Goal: Task Accomplishment & Management: Manage account settings

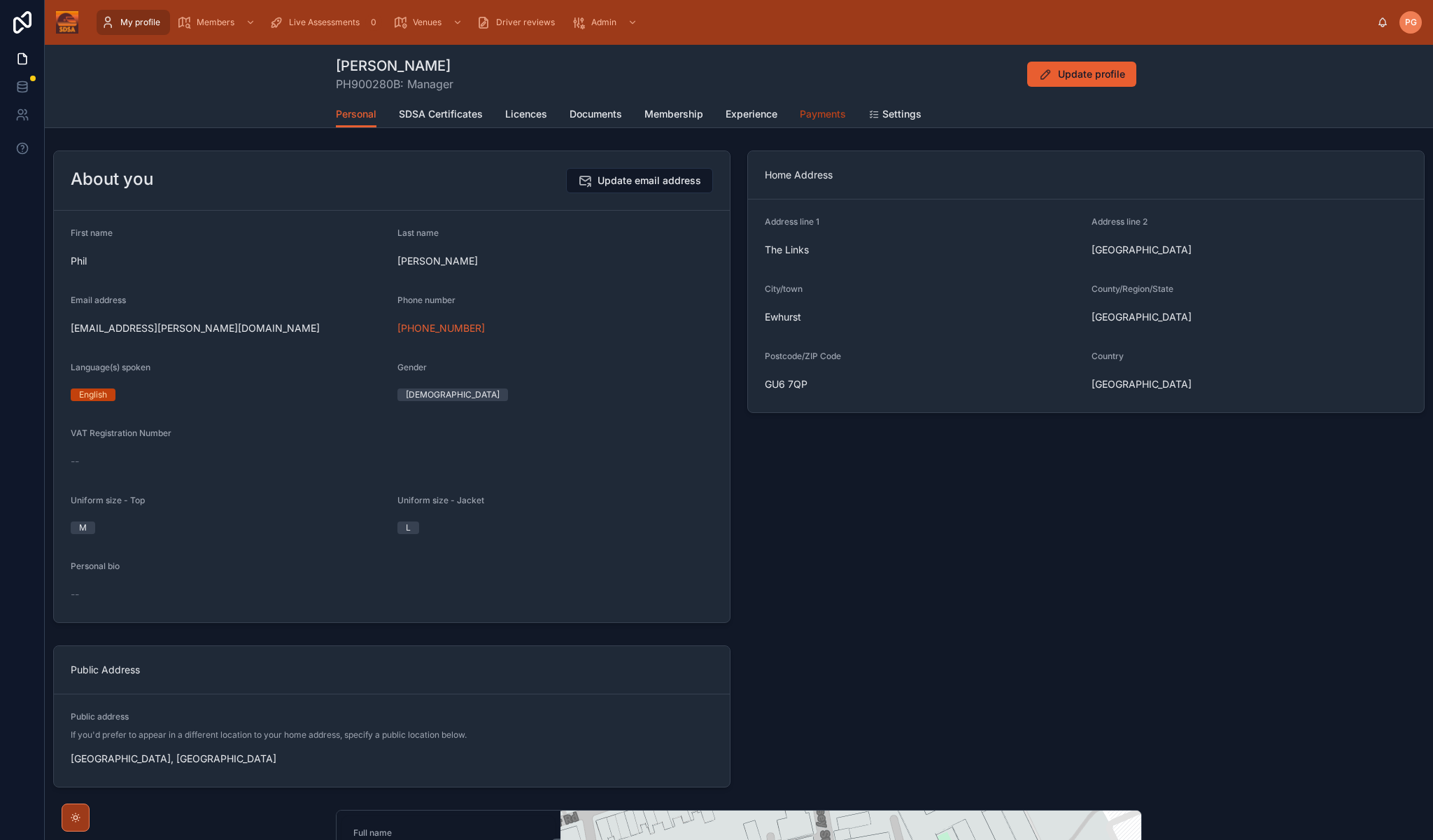
click at [828, 112] on span "Payments" at bounding box center [822, 114] width 46 height 14
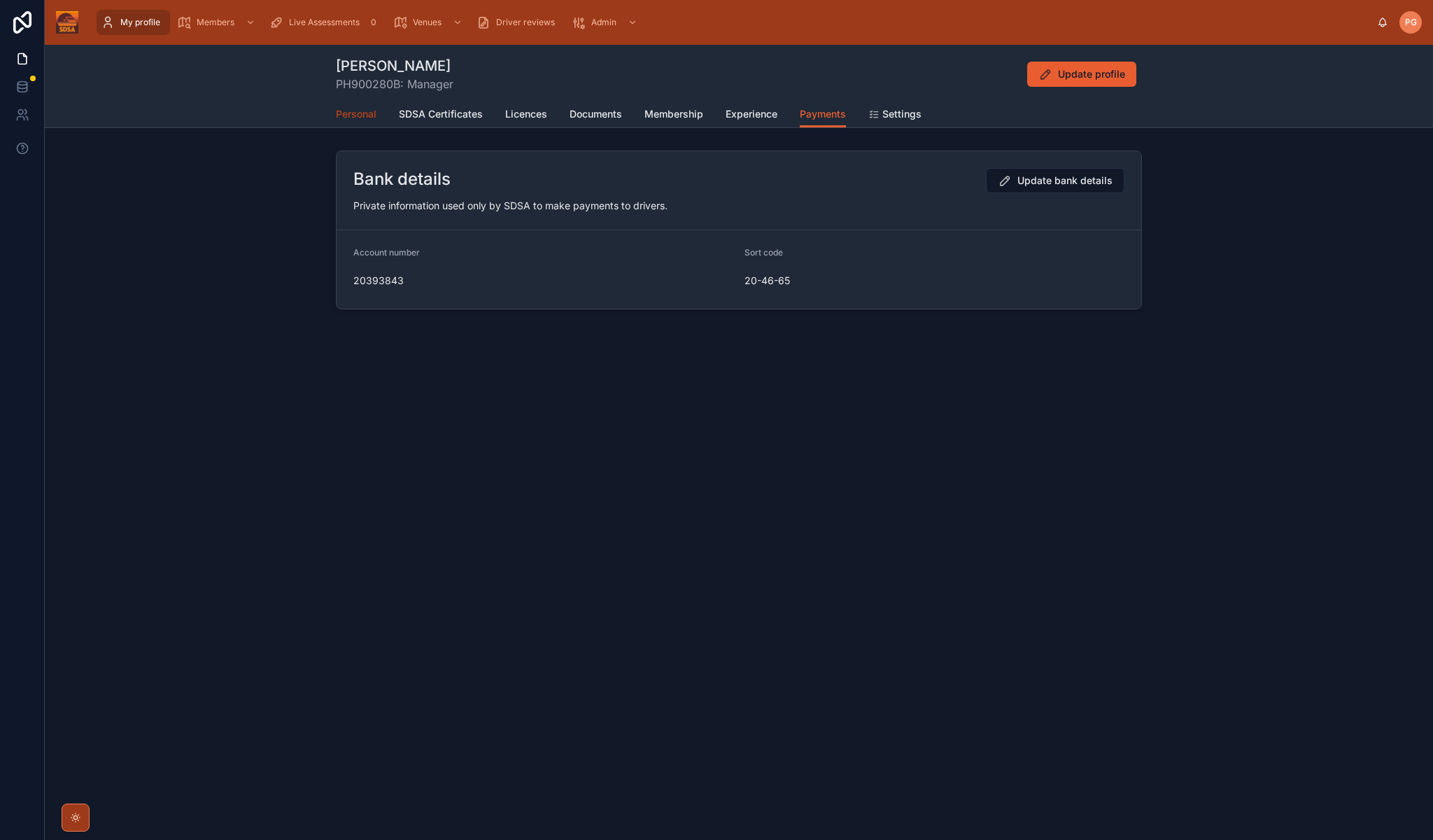
click at [345, 118] on span "Personal" at bounding box center [356, 114] width 40 height 14
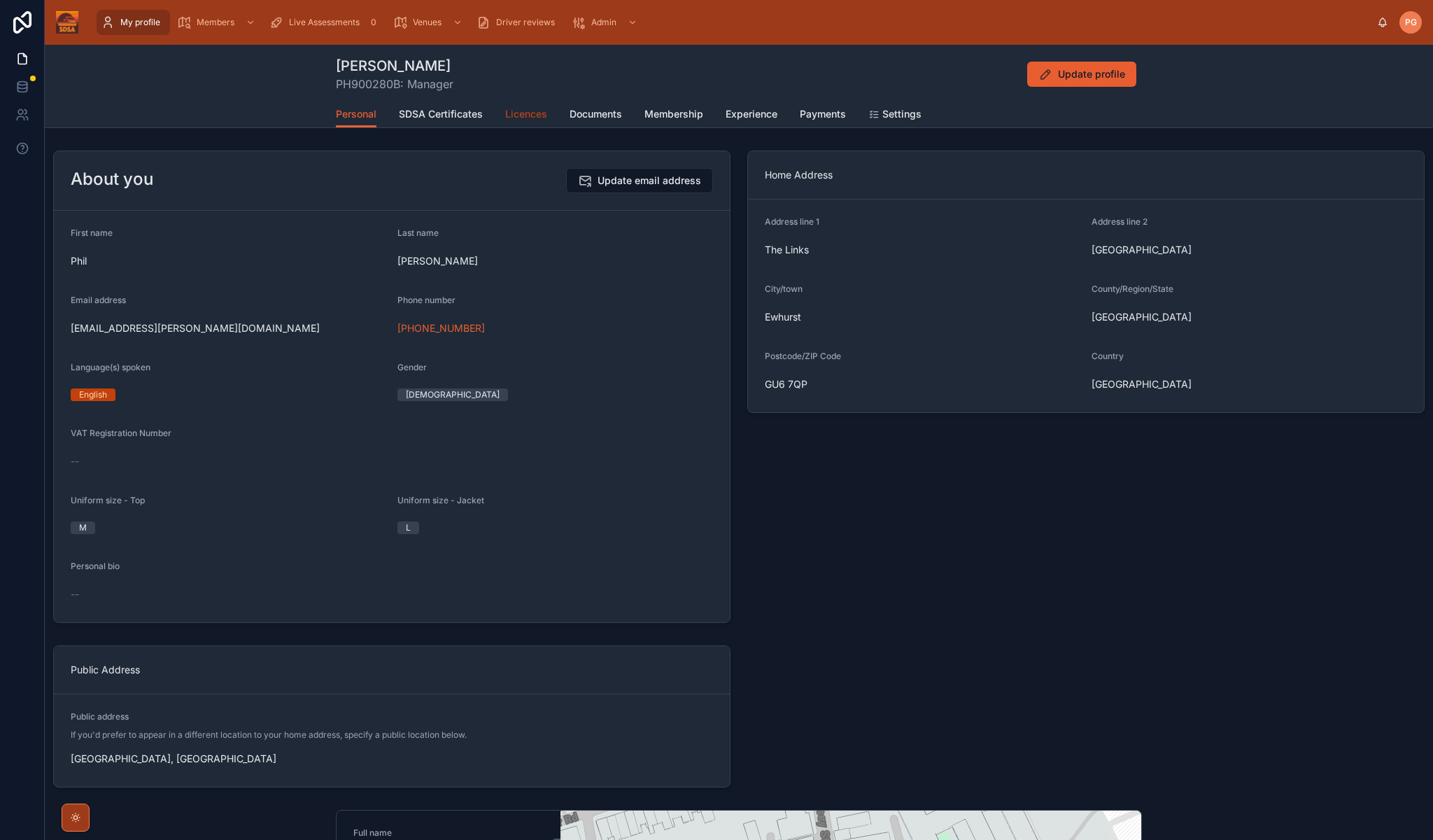
click at [525, 114] on span "Licences" at bounding box center [526, 114] width 42 height 14
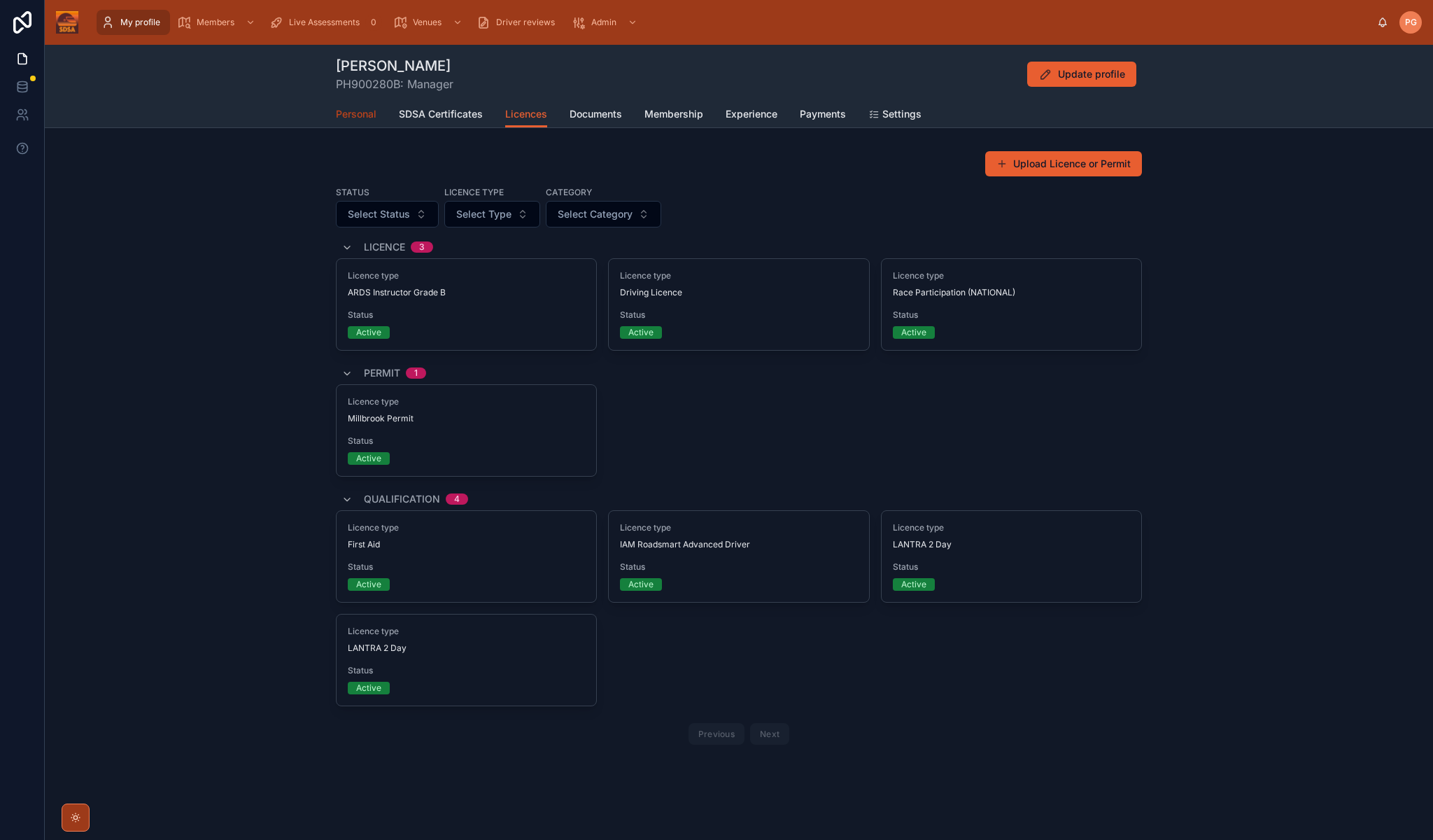
click at [356, 114] on span "Personal" at bounding box center [356, 114] width 40 height 14
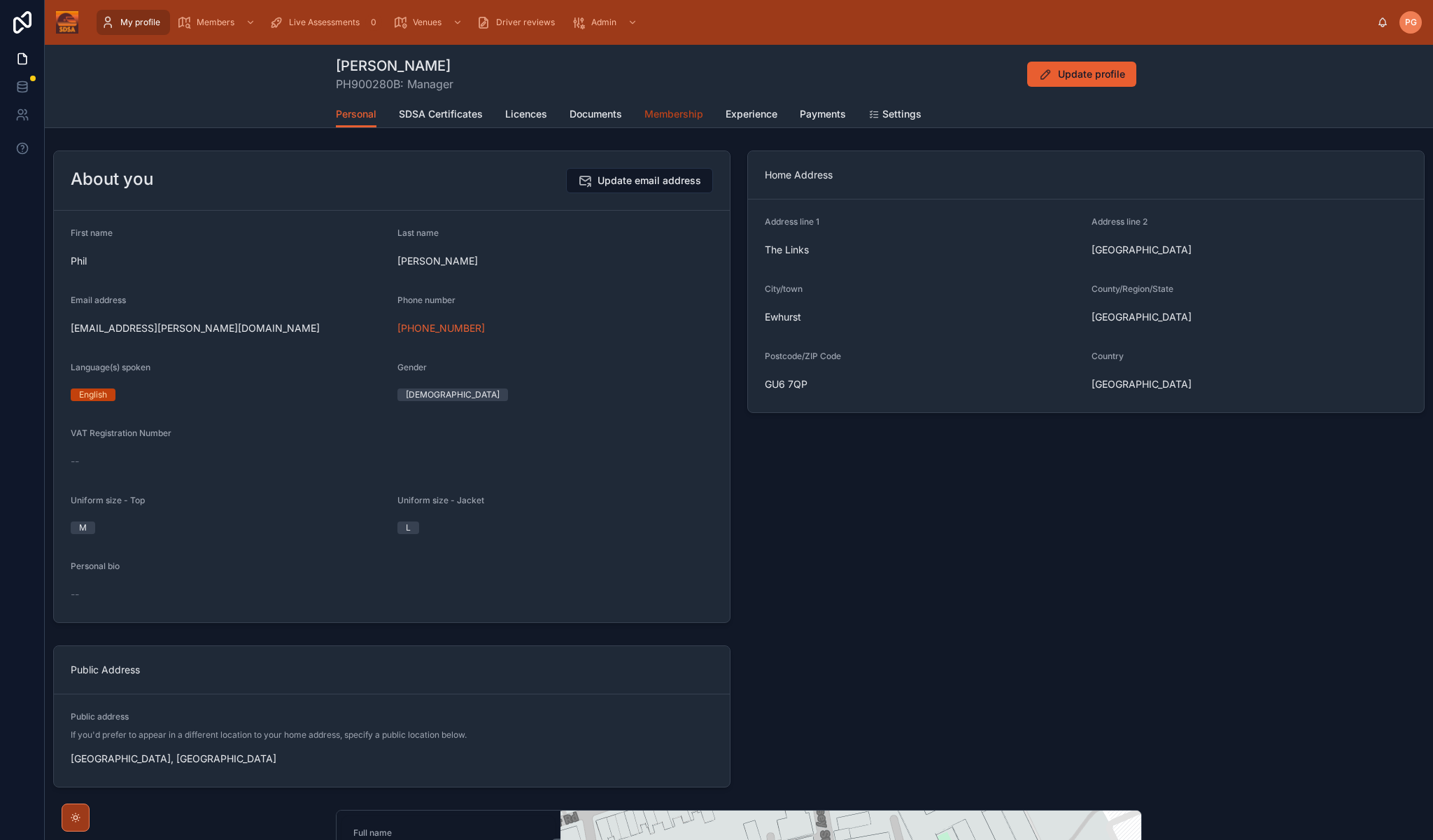
click at [676, 115] on span "Membership" at bounding box center [674, 114] width 59 height 14
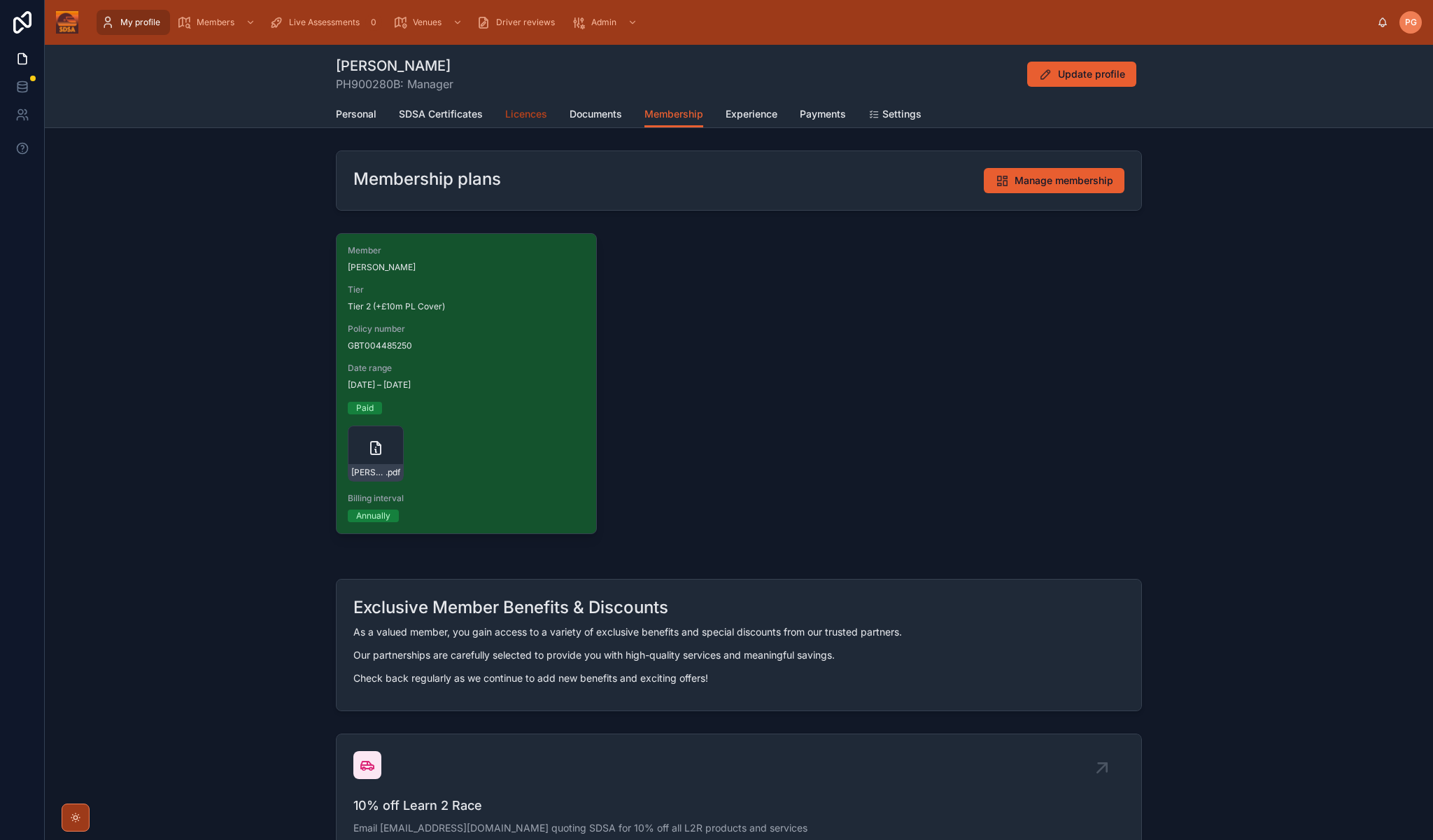
click at [535, 117] on span "Licences" at bounding box center [526, 114] width 42 height 14
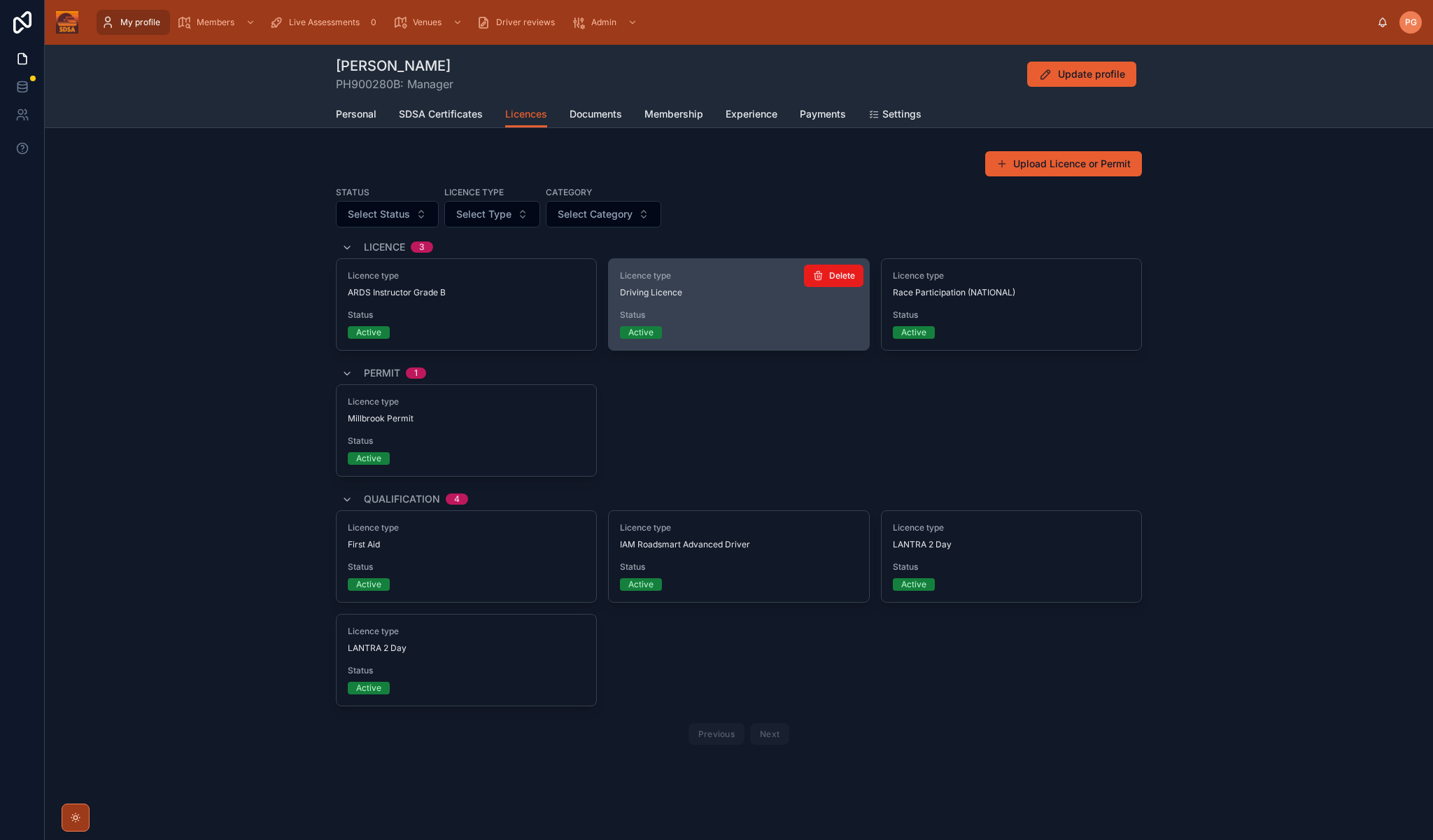
click at [701, 323] on div "Status Active" at bounding box center [738, 324] width 237 height 30
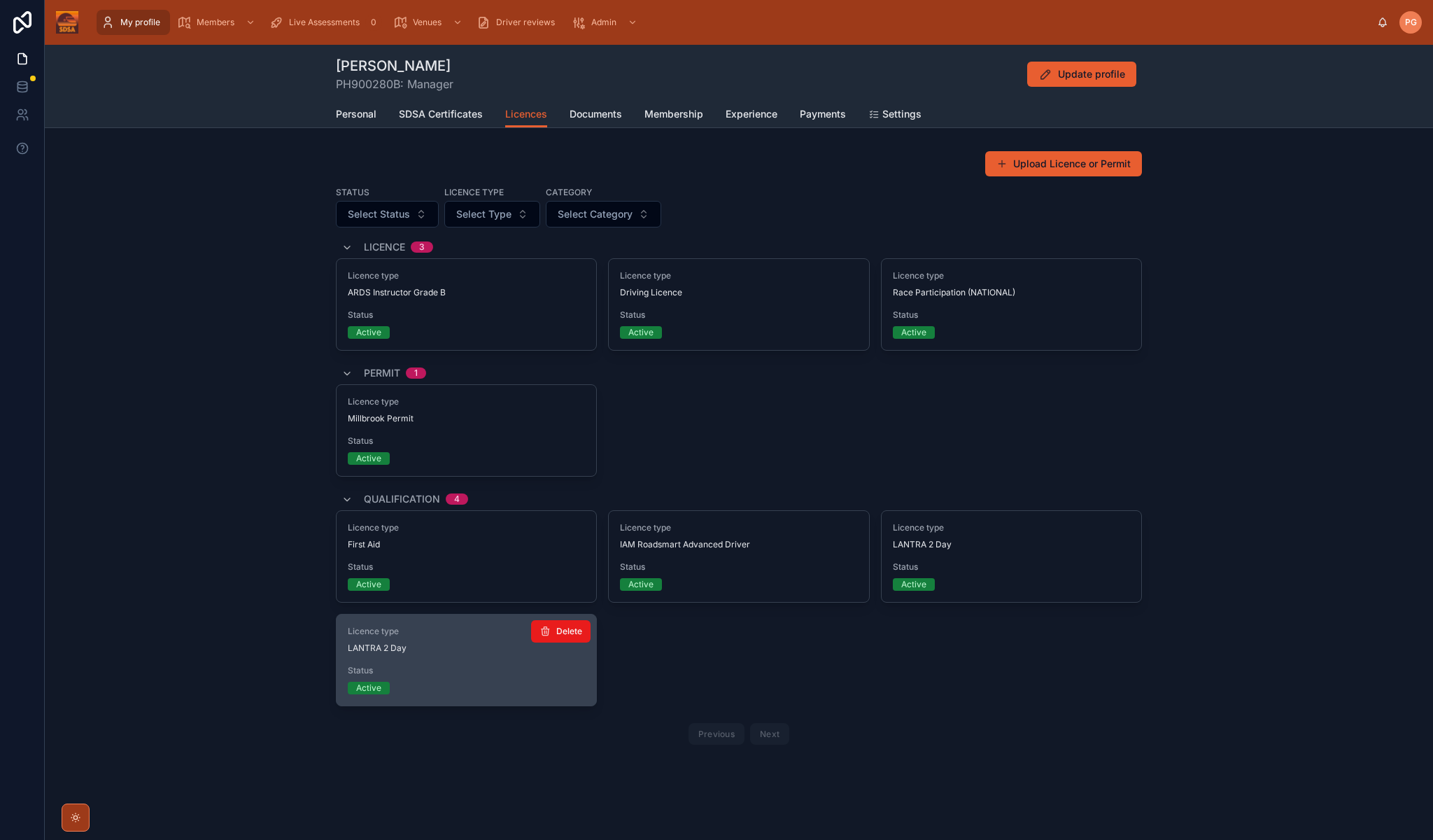
click at [366, 689] on div "Active" at bounding box center [368, 688] width 25 height 12
click at [368, 665] on span "Status" at bounding box center [466, 671] width 237 height 11
click at [460, 671] on span "Status" at bounding box center [466, 671] width 237 height 11
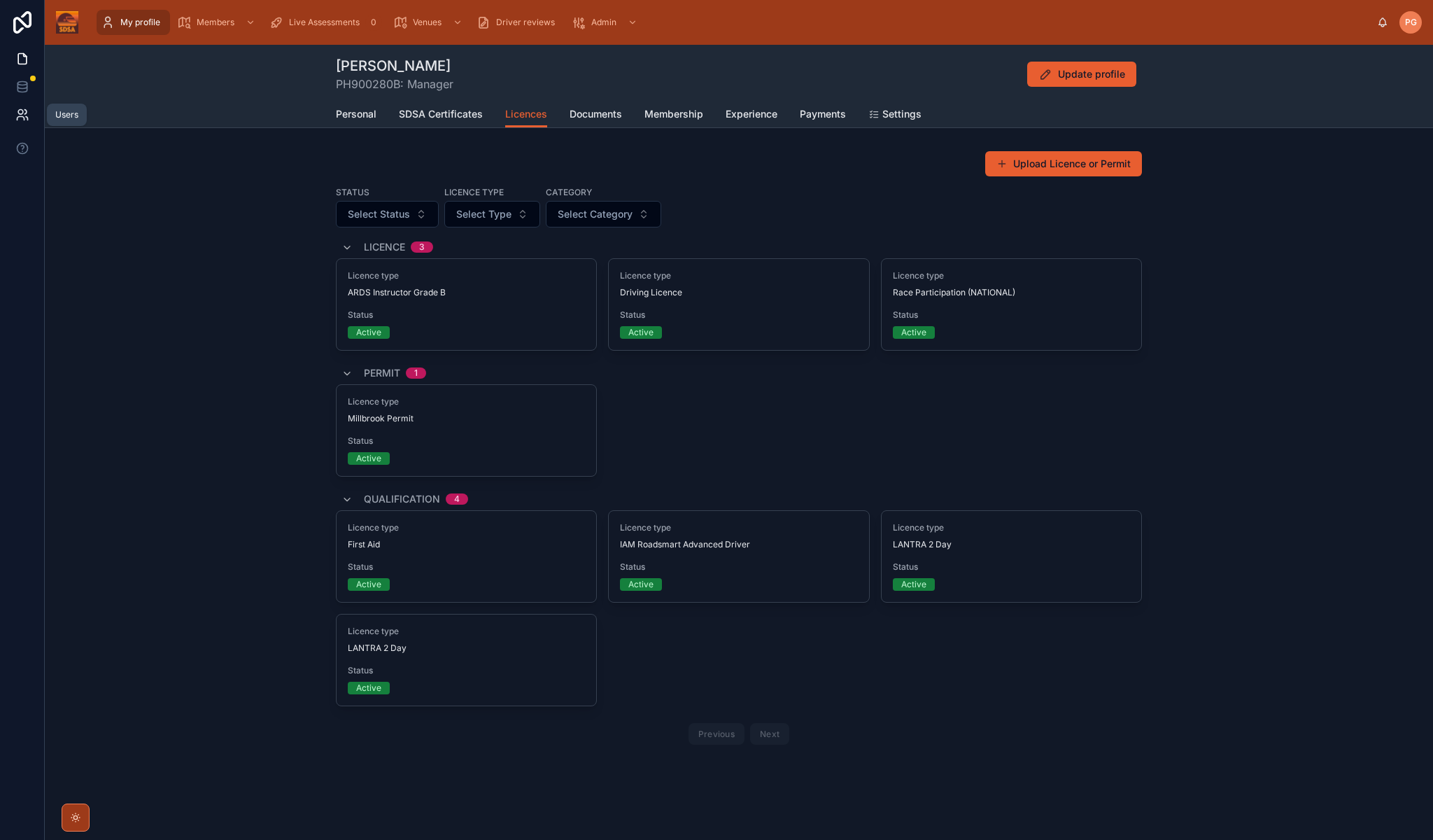
click at [23, 116] on icon at bounding box center [23, 115] width 14 height 14
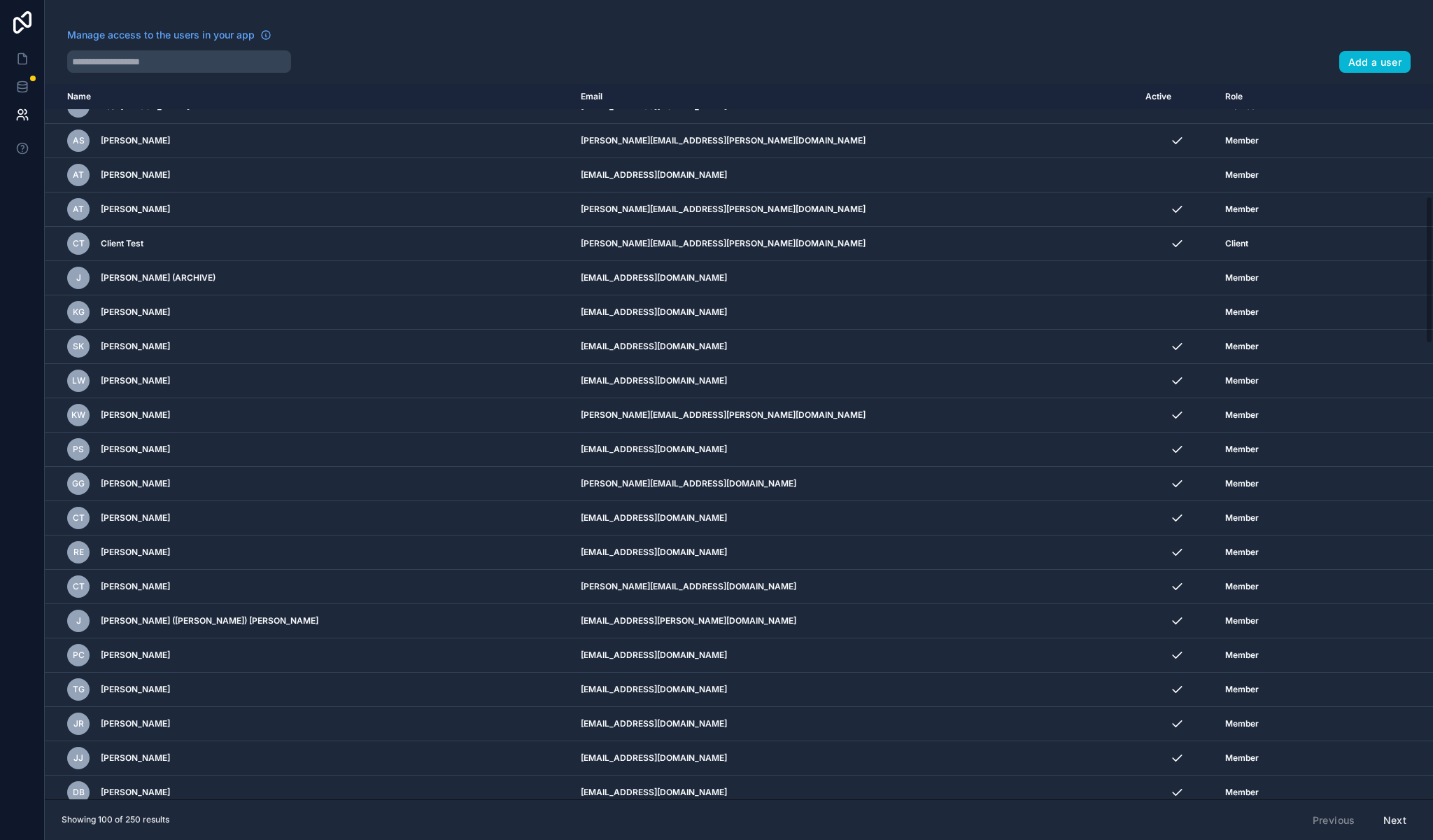
scroll to position [574, 0]
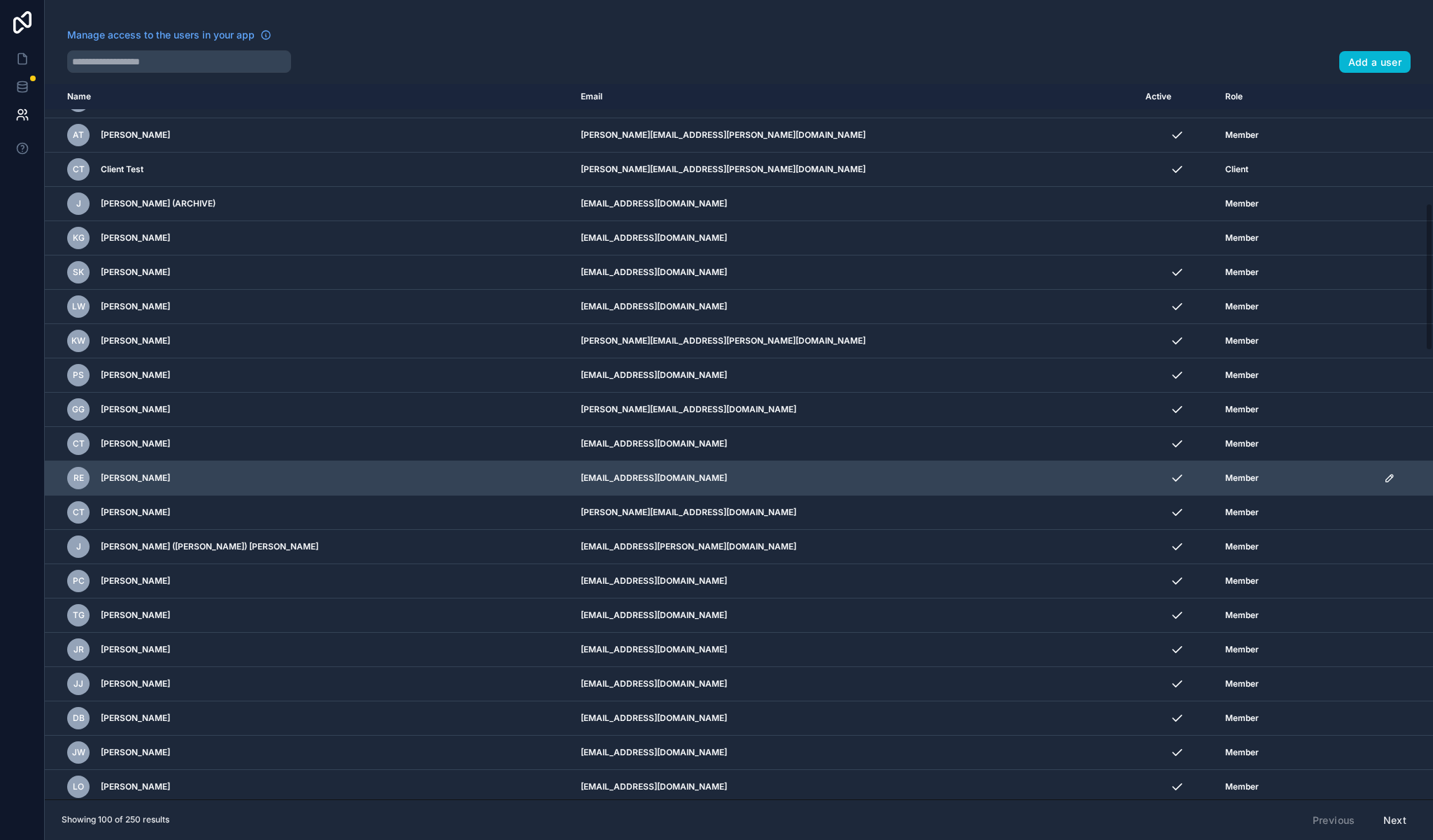
click at [277, 492] on td "RE Richard Edwards" at bounding box center [309, 478] width 528 height 34
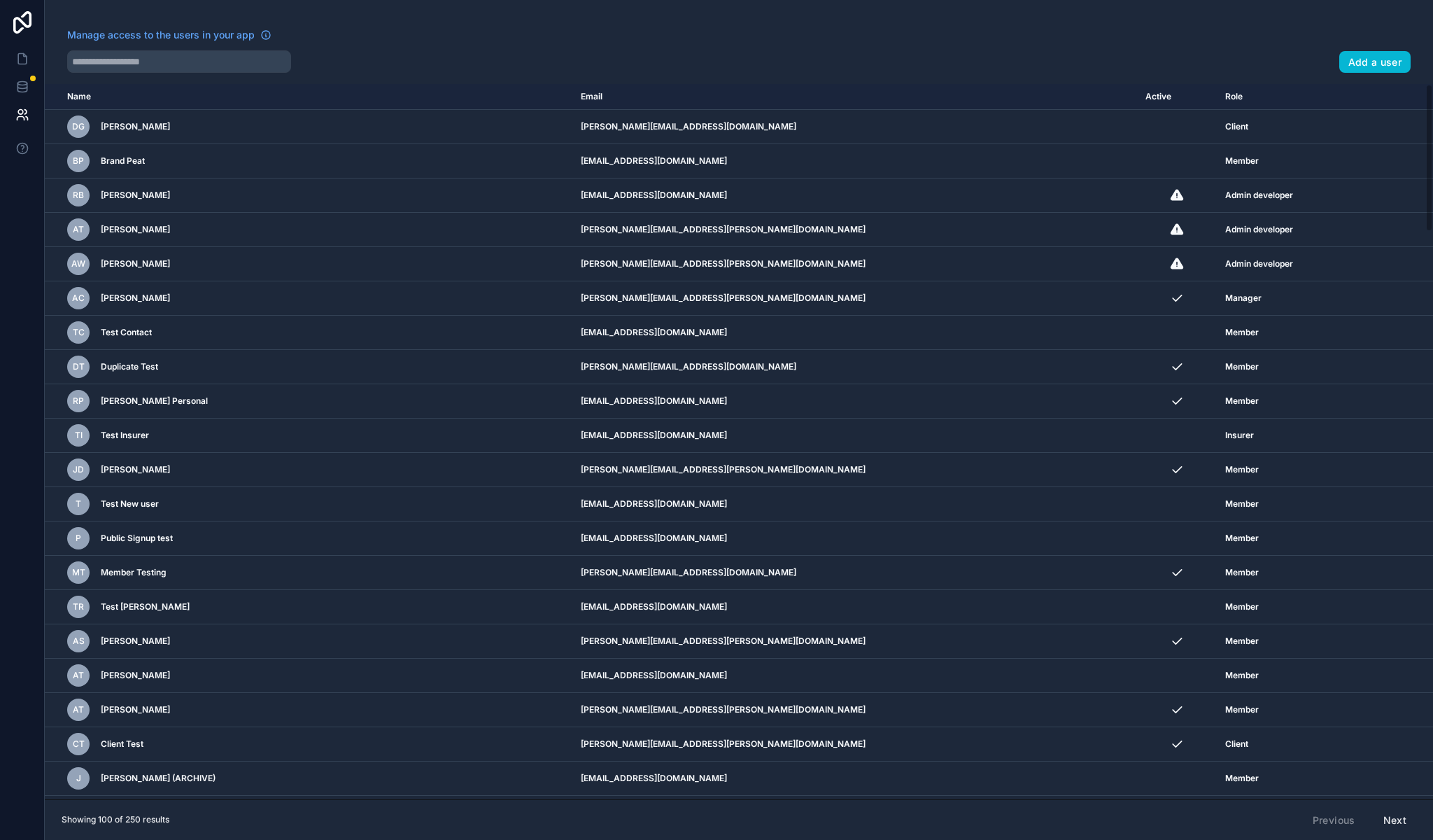
scroll to position [0, 0]
click at [25, 88] on icon at bounding box center [23, 85] width 9 height 5
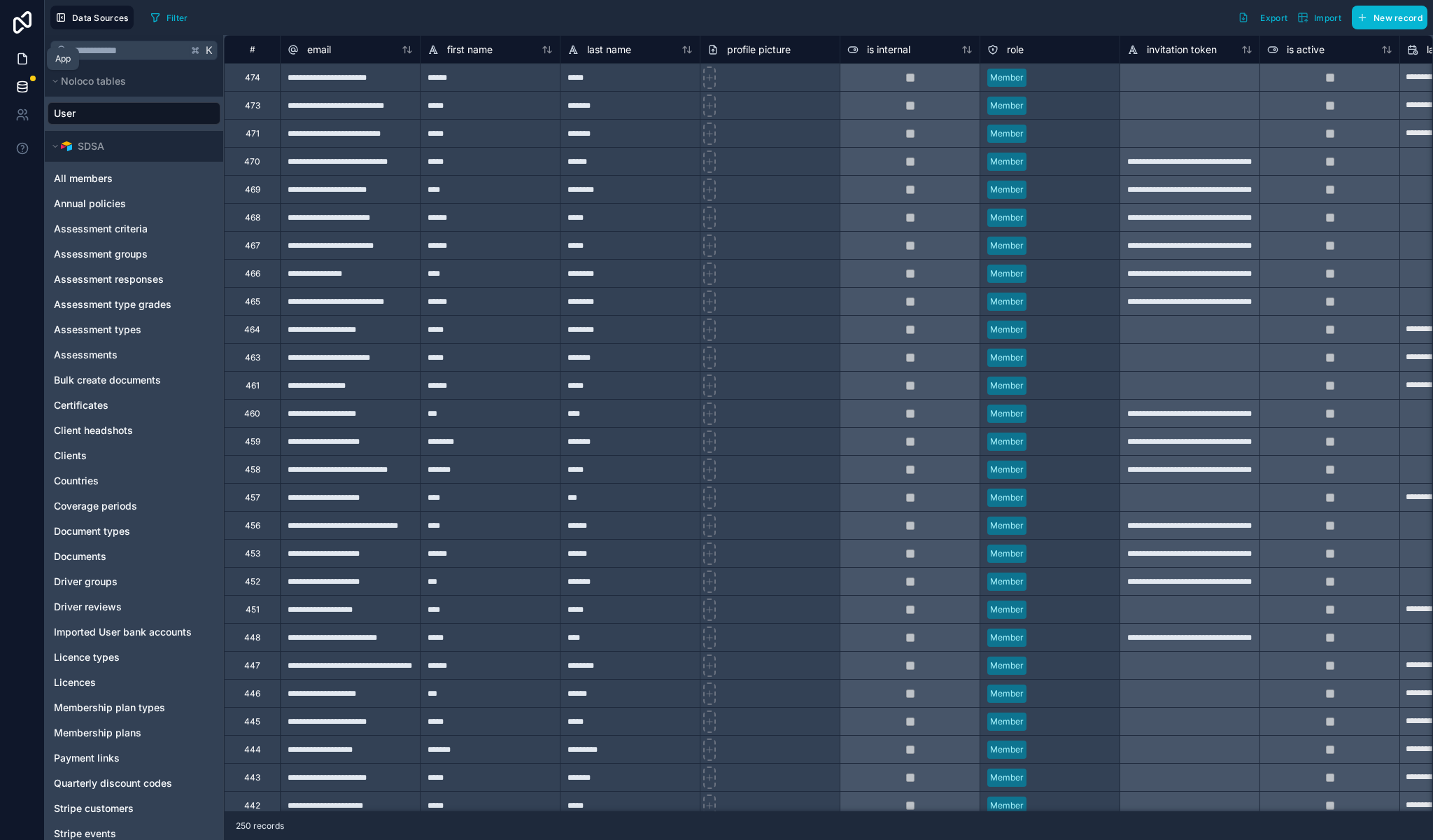
click at [19, 57] on icon at bounding box center [23, 59] width 14 height 14
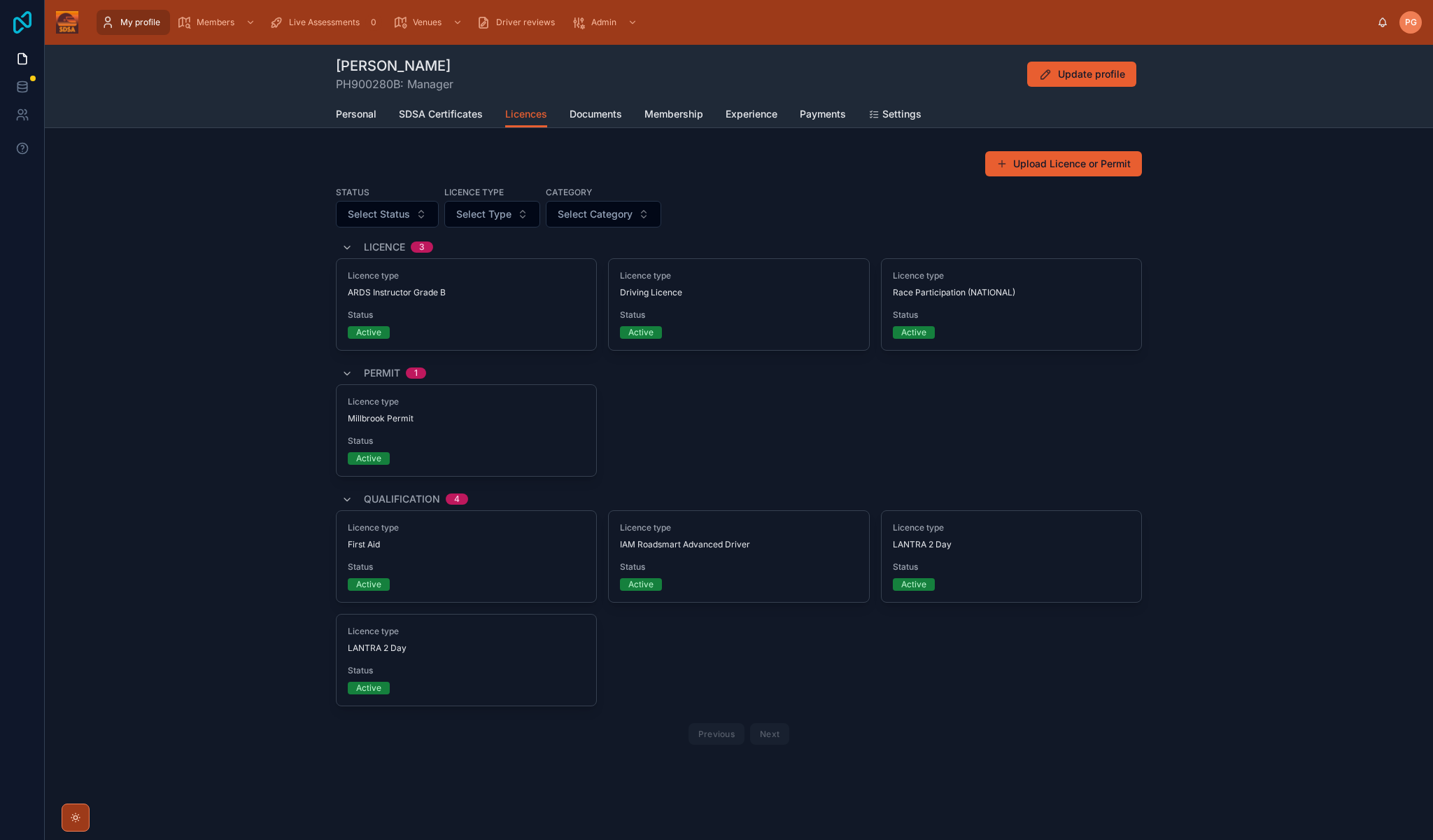
click at [23, 24] on icon at bounding box center [22, 22] width 18 height 23
click at [21, 56] on icon at bounding box center [23, 59] width 14 height 14
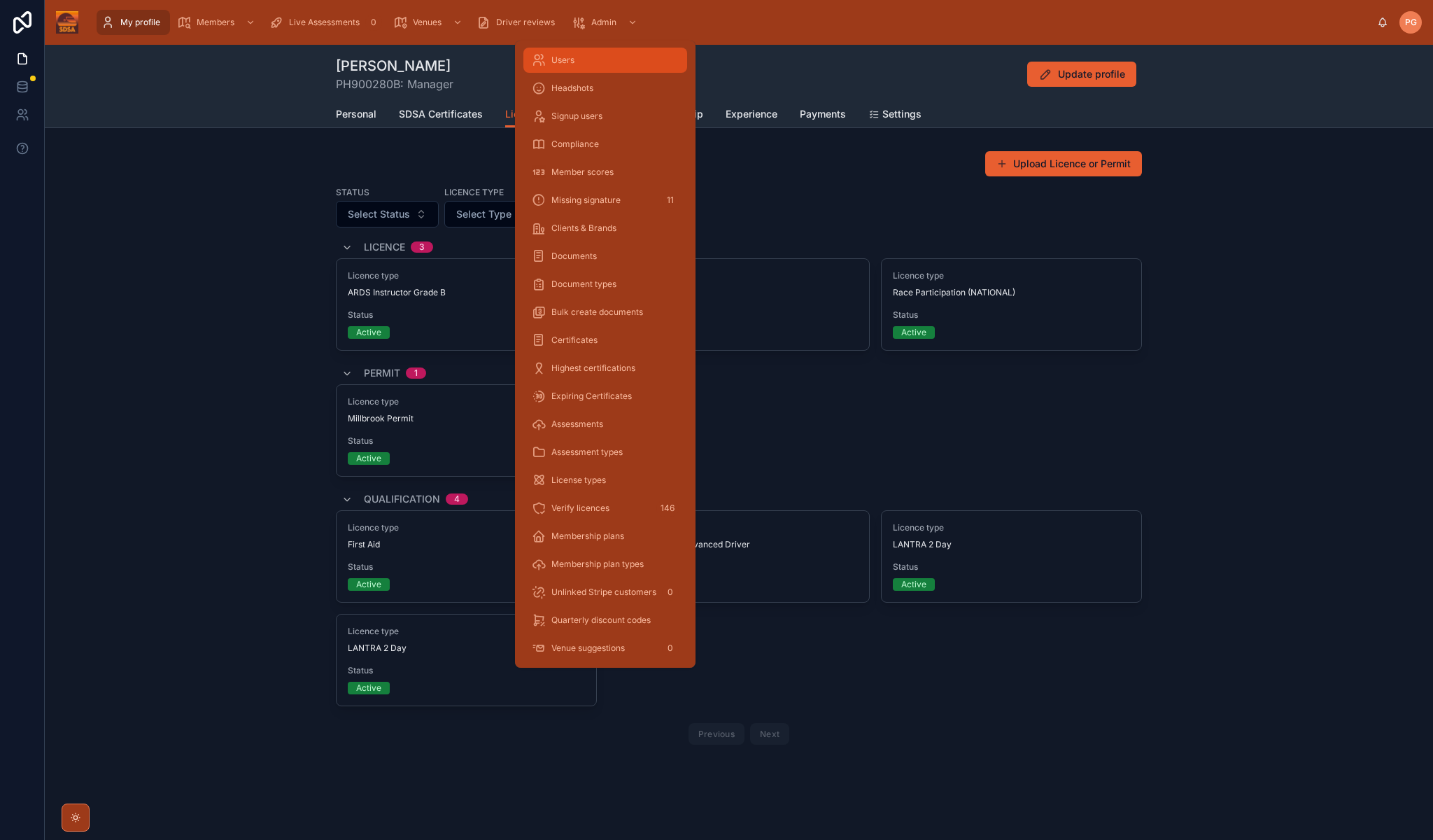
click at [563, 61] on span "Users" at bounding box center [563, 60] width 23 height 11
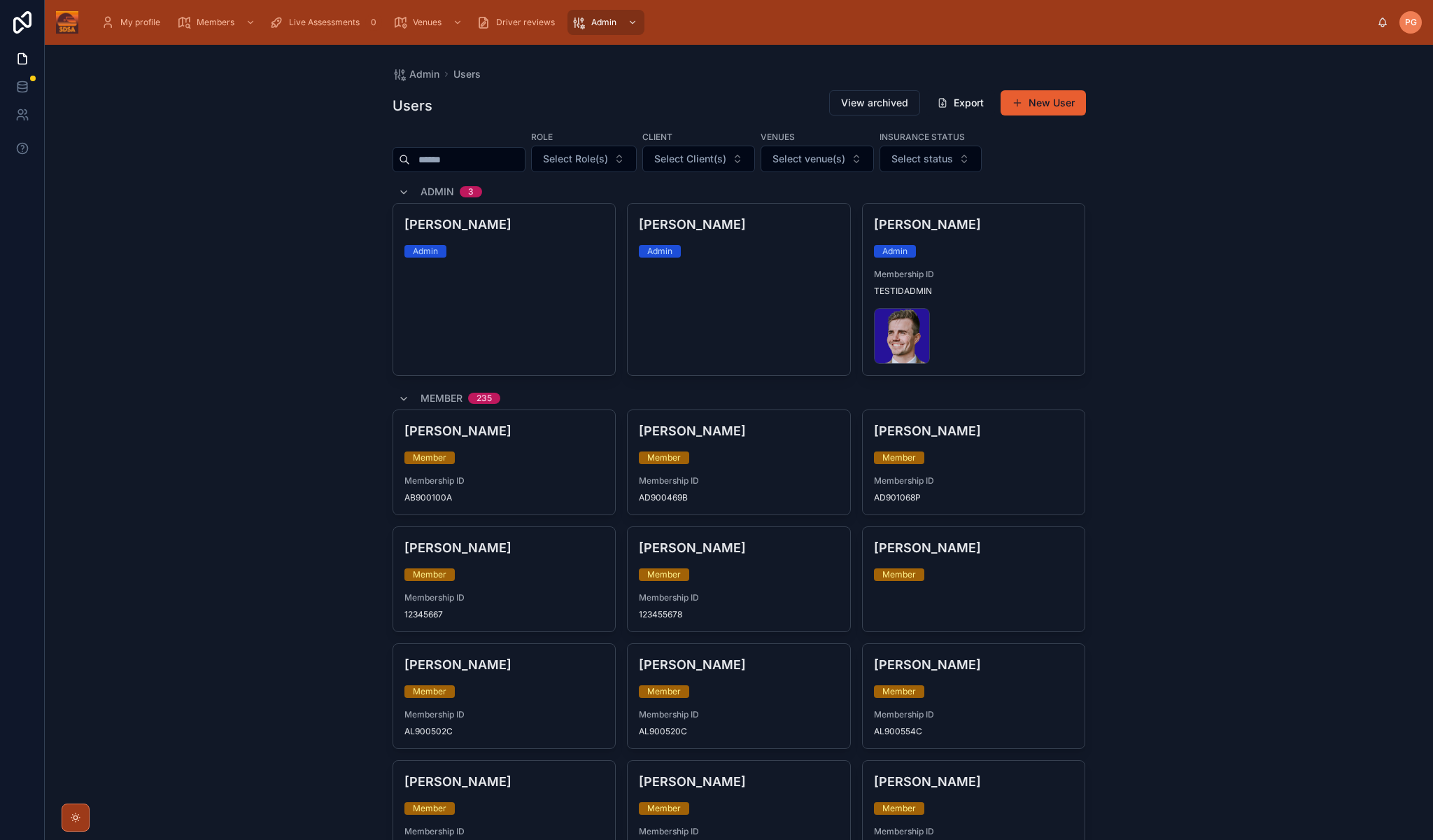
click at [516, 159] on input "text" at bounding box center [468, 159] width 115 height 19
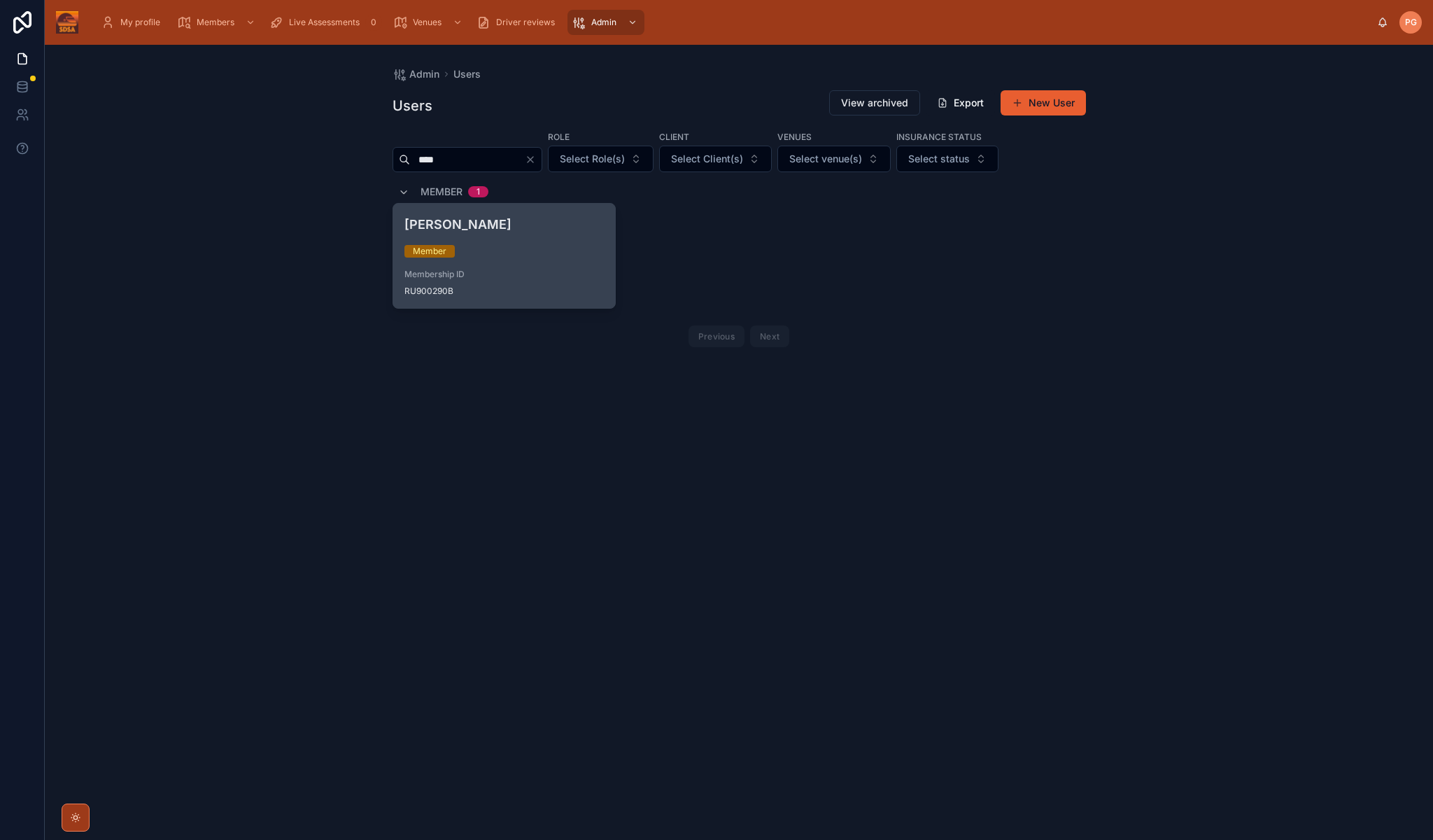
type input "****"
click at [556, 272] on span "Membership ID" at bounding box center [505, 274] width 200 height 11
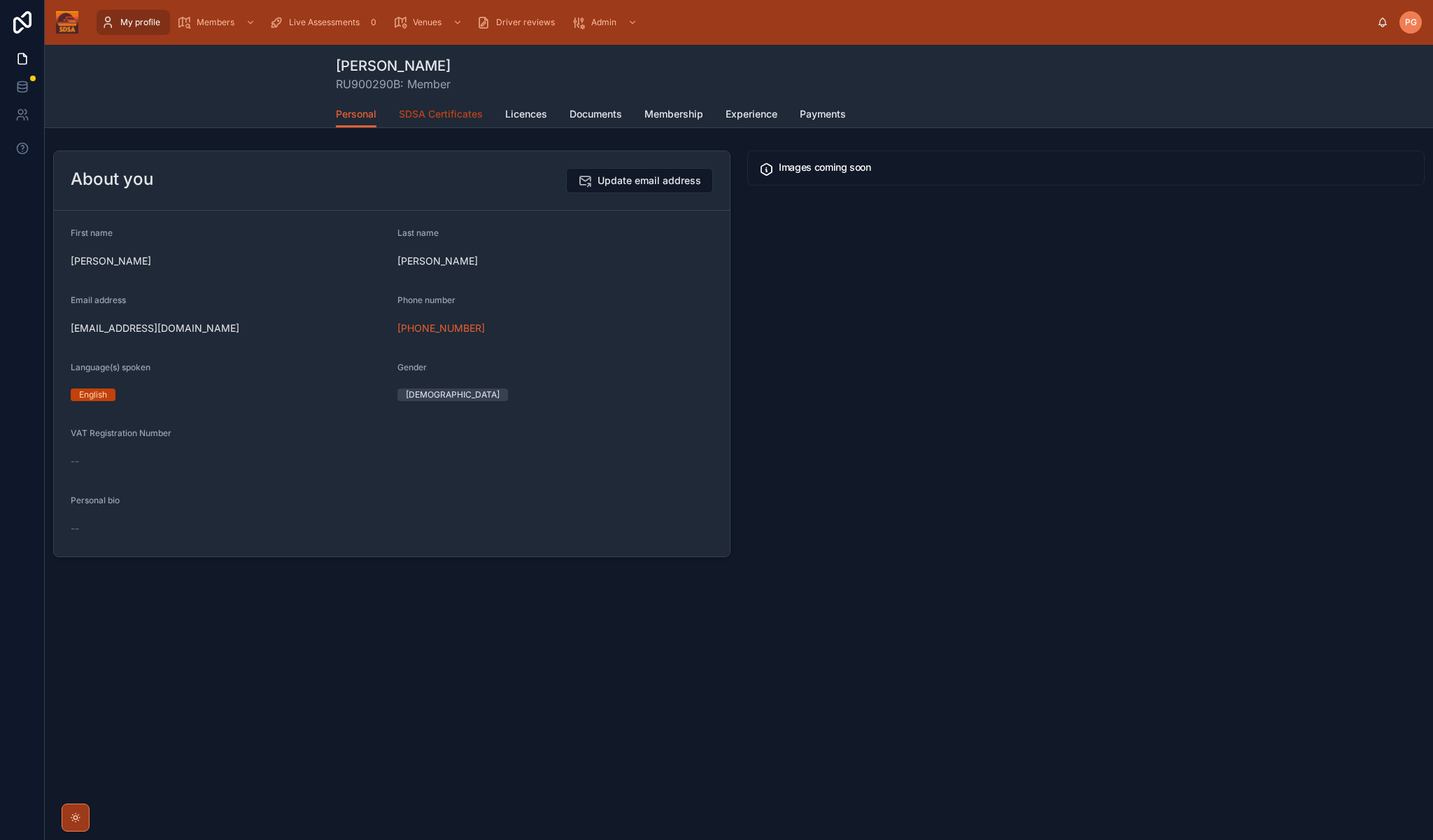
click at [455, 115] on span "SDSA Certificates" at bounding box center [441, 114] width 84 height 14
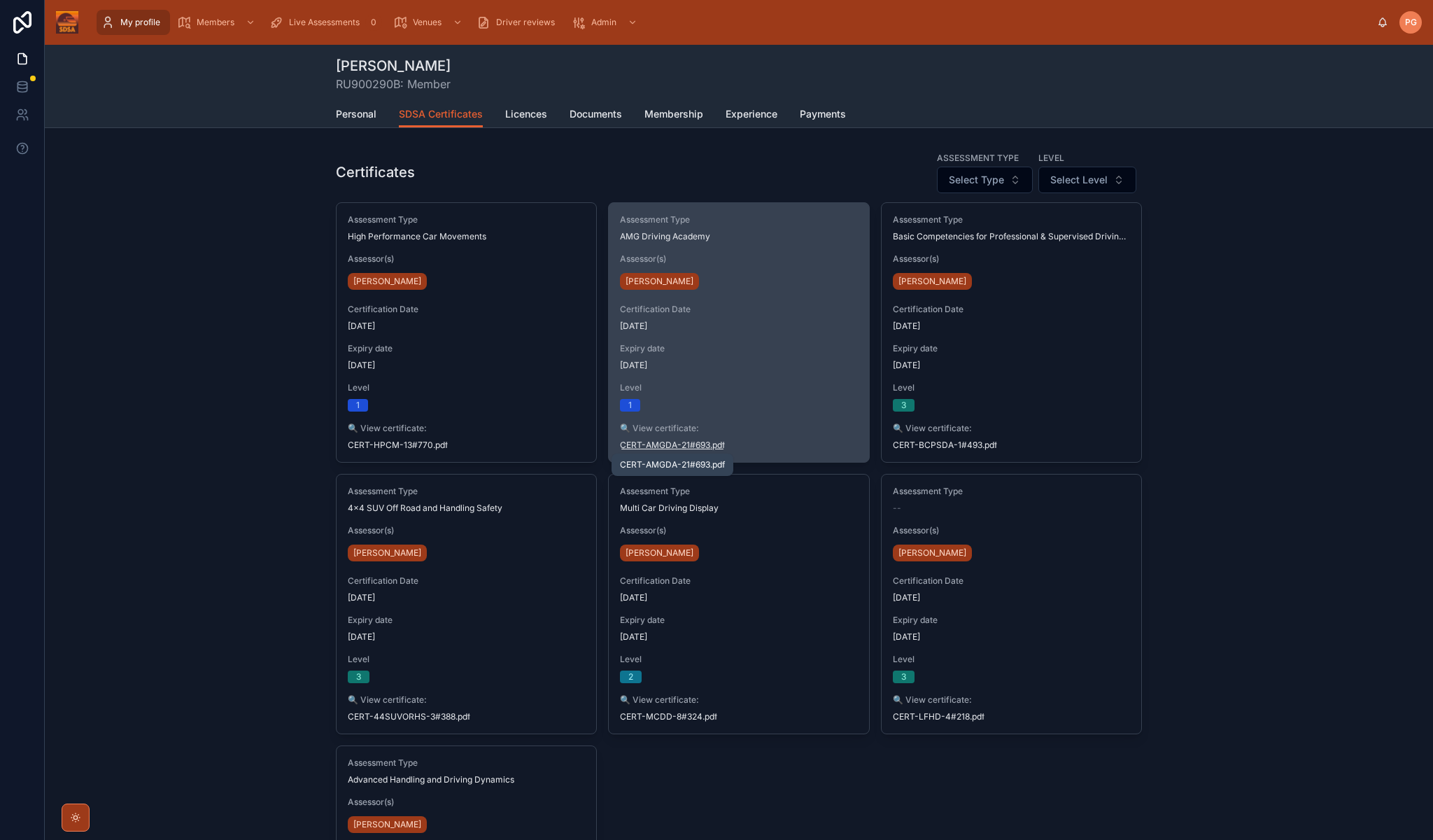
click at [661, 447] on span "CERT-AMGDA-21#693" at bounding box center [665, 445] width 90 height 11
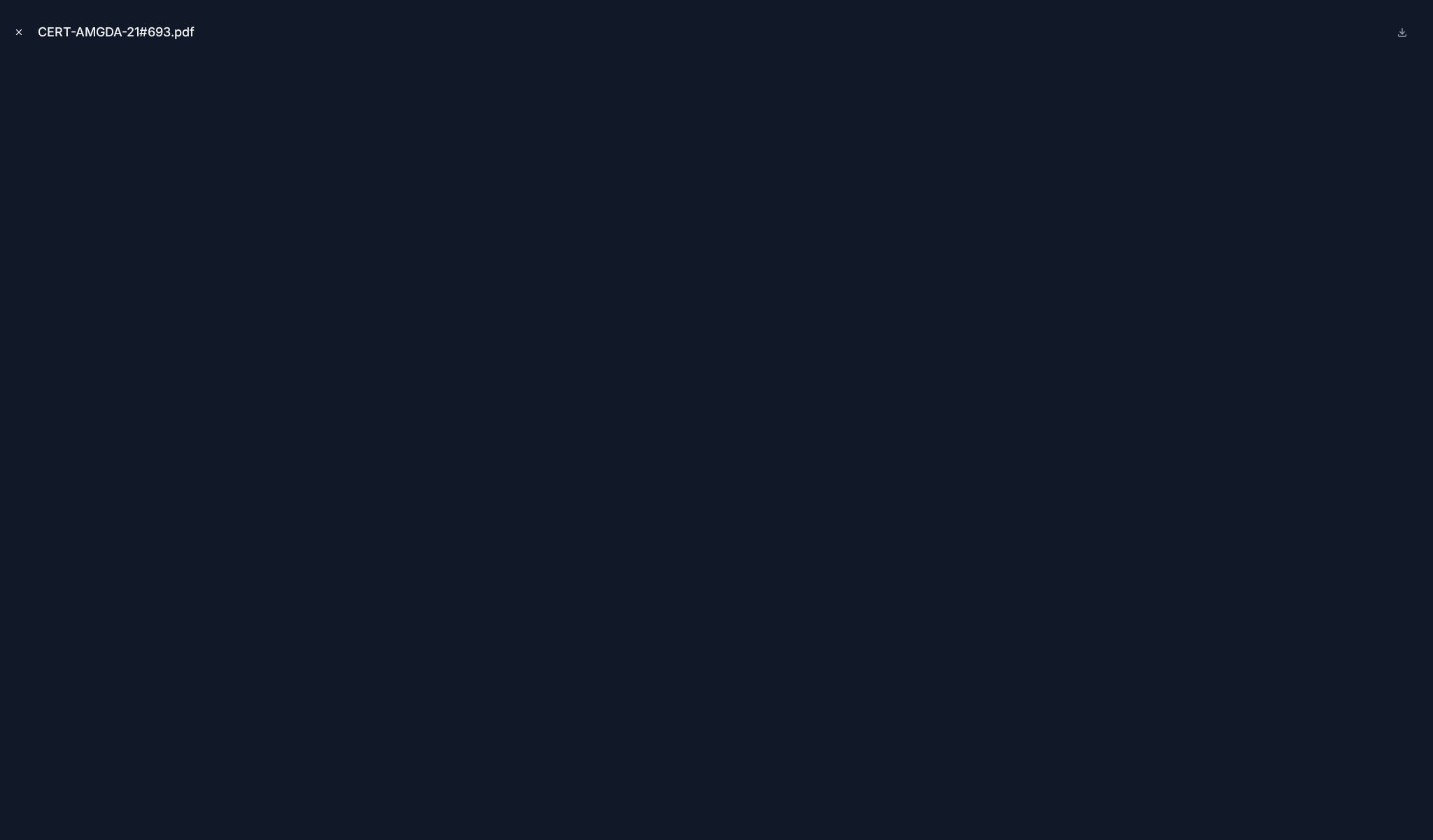
click at [21, 34] on icon "Close modal" at bounding box center [19, 33] width 5 height 5
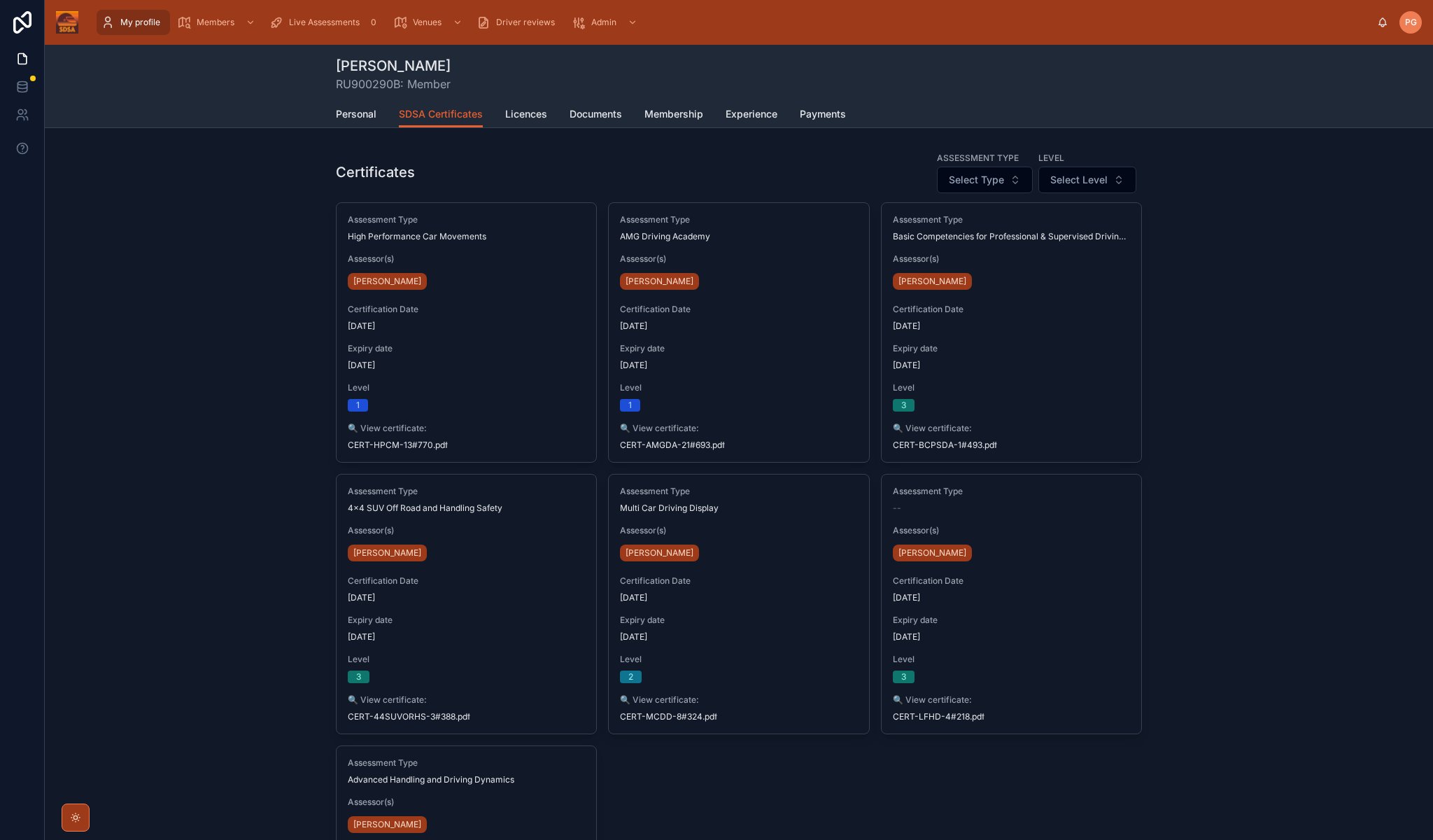
click at [133, 23] on span "My profile" at bounding box center [140, 23] width 40 height 11
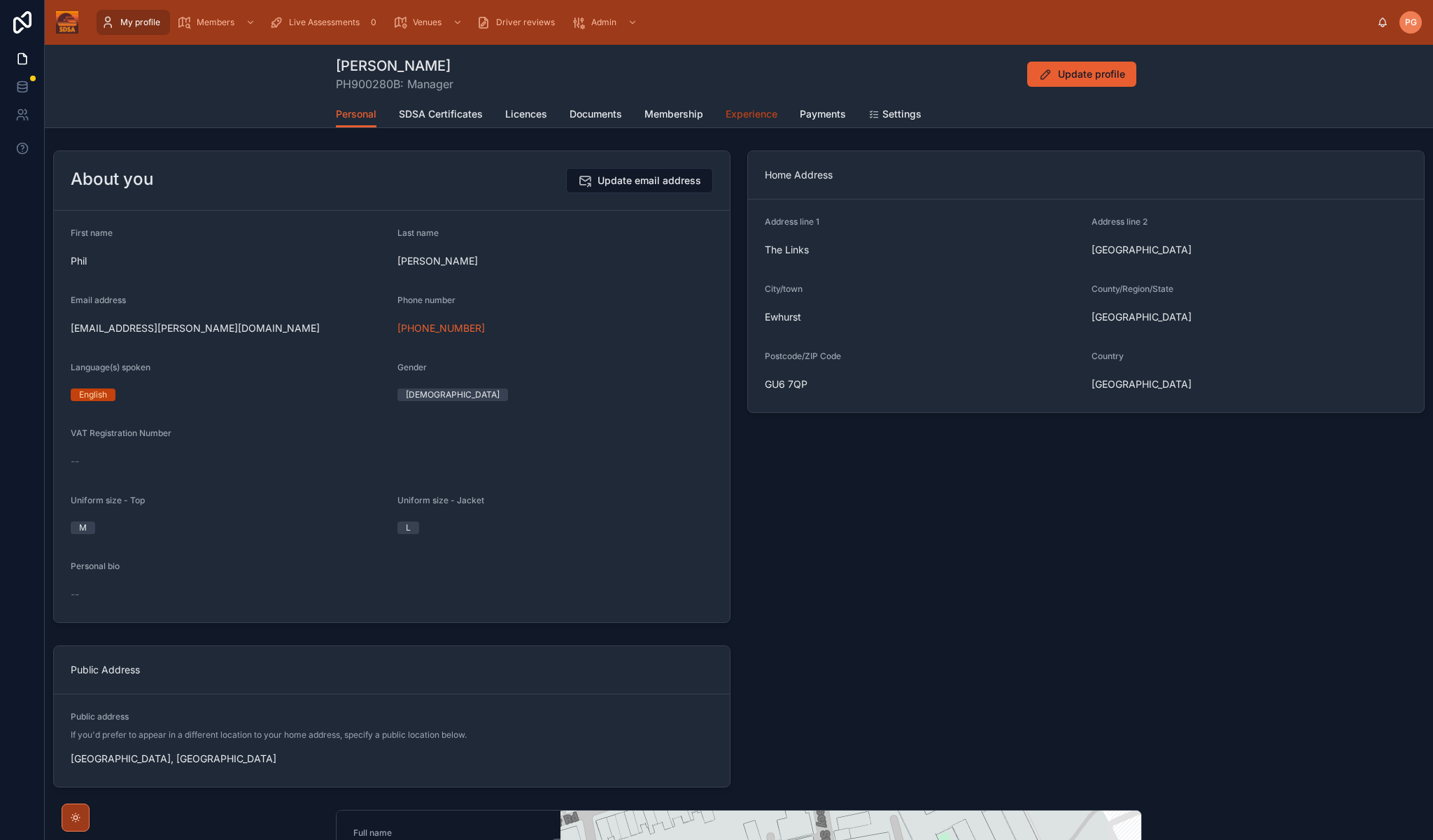
click at [755, 111] on span "Experience" at bounding box center [751, 114] width 52 height 14
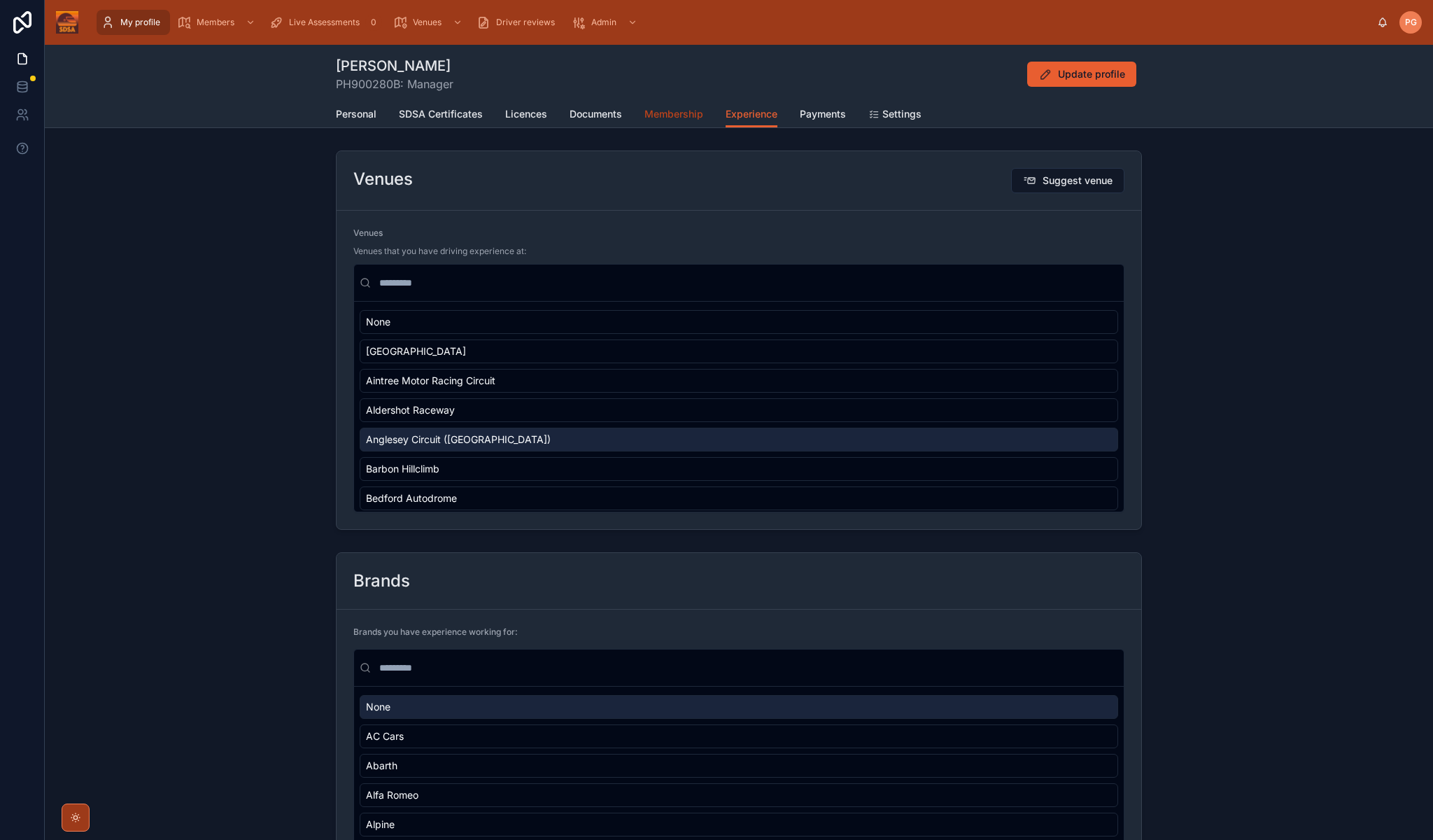
click at [675, 116] on span "Membership" at bounding box center [674, 114] width 59 height 14
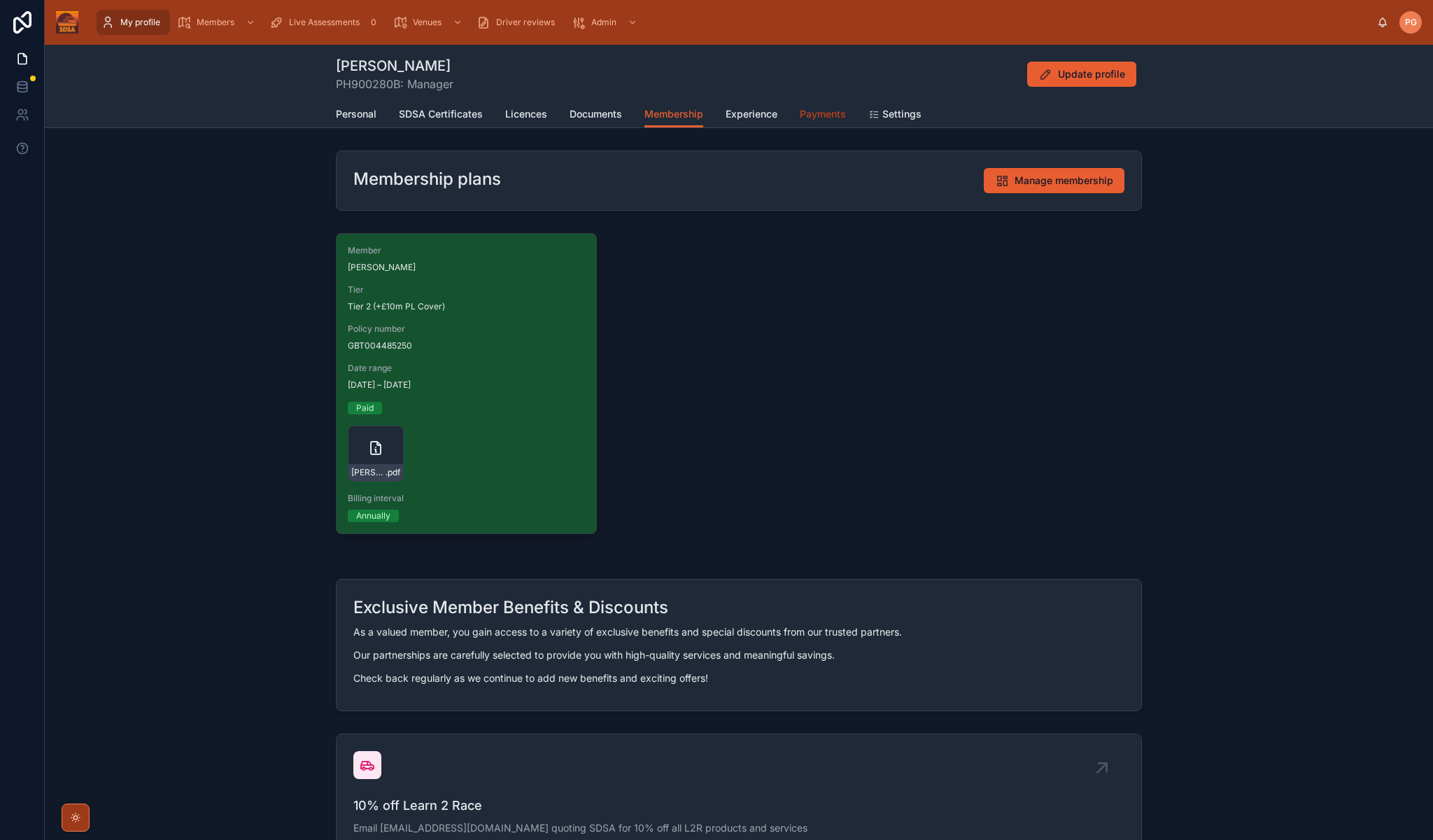
click at [828, 111] on span "Payments" at bounding box center [822, 114] width 46 height 14
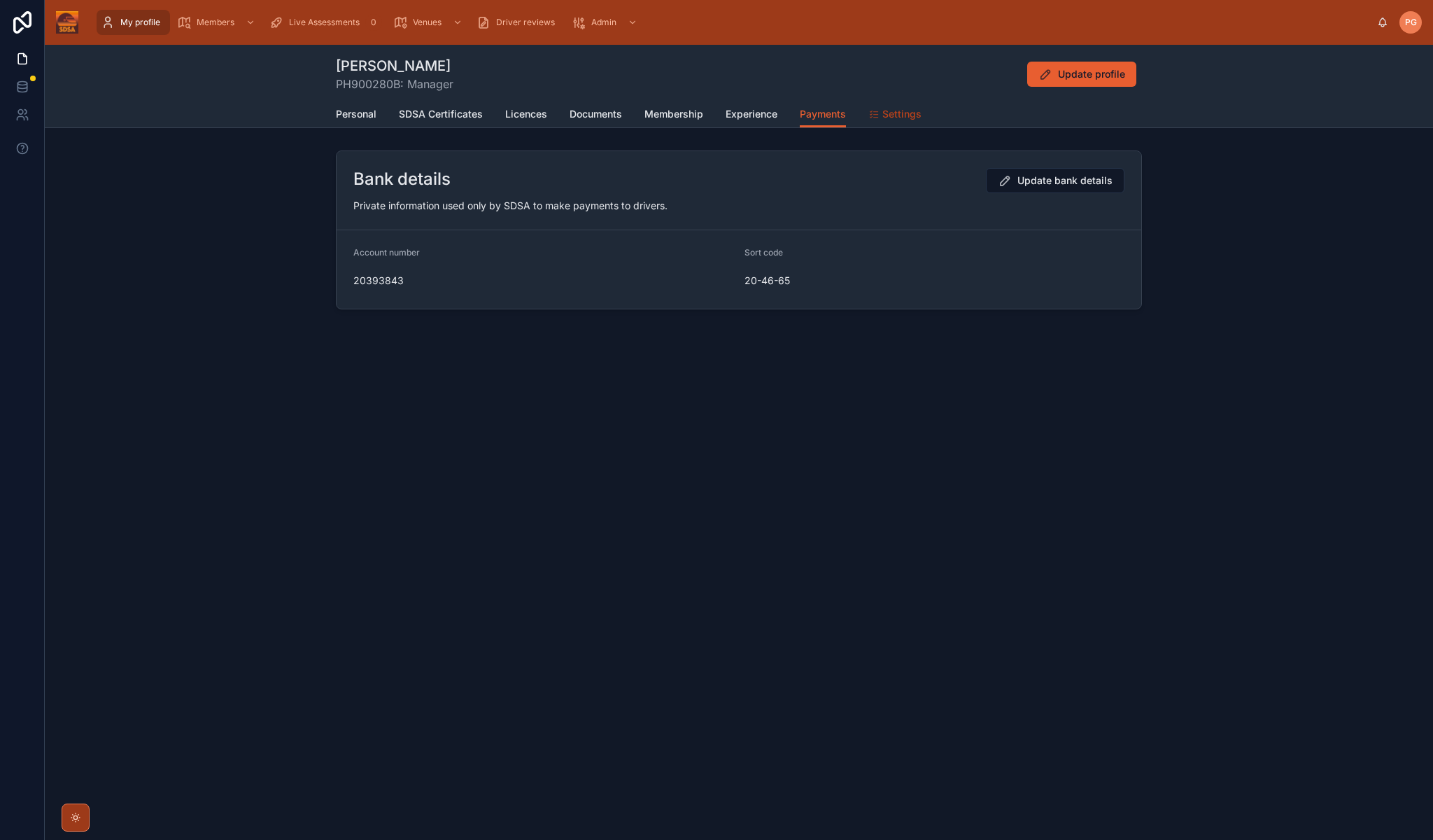
click at [907, 112] on span "Settings" at bounding box center [902, 114] width 39 height 14
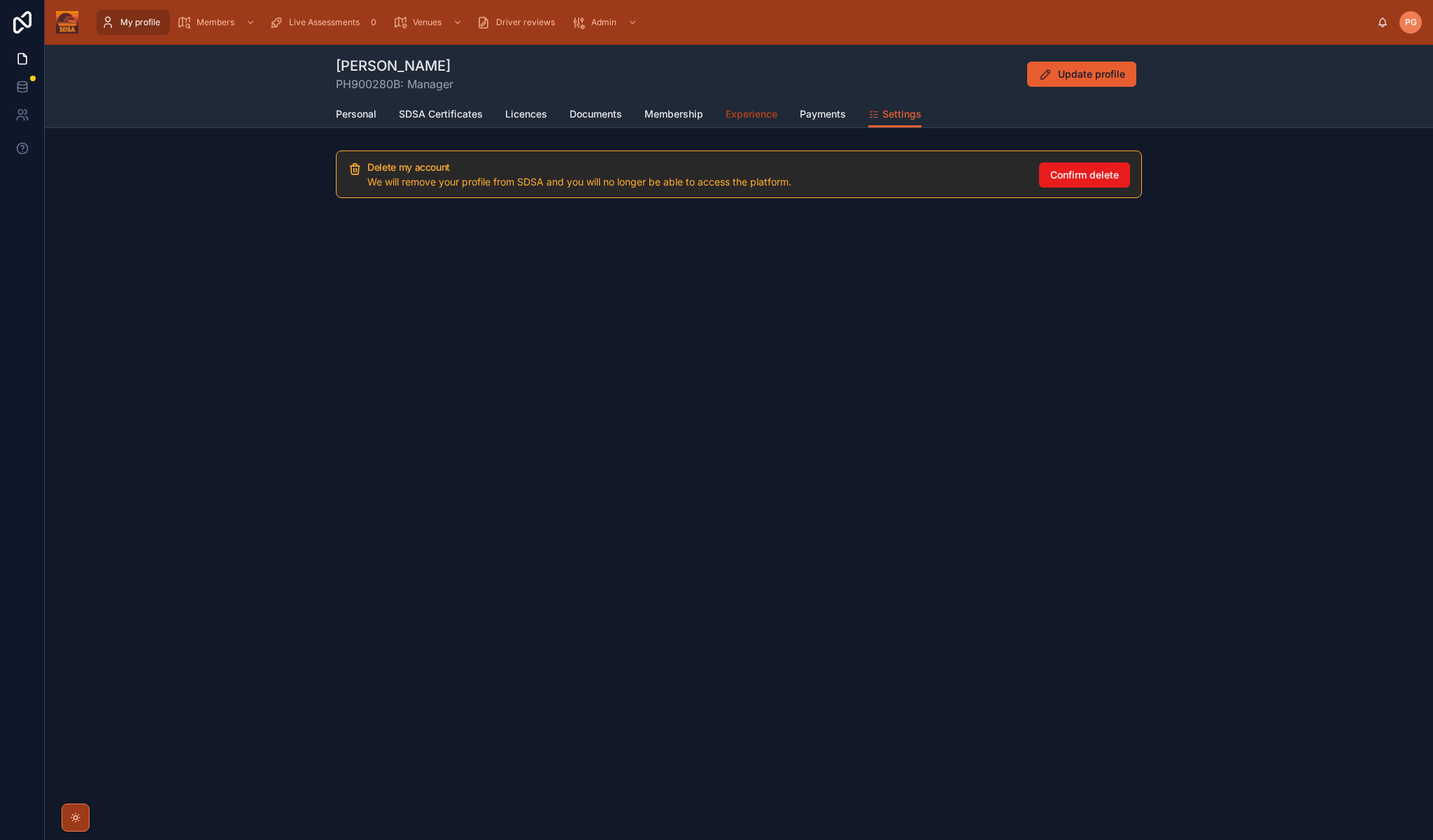
click at [750, 112] on span "Experience" at bounding box center [751, 114] width 52 height 14
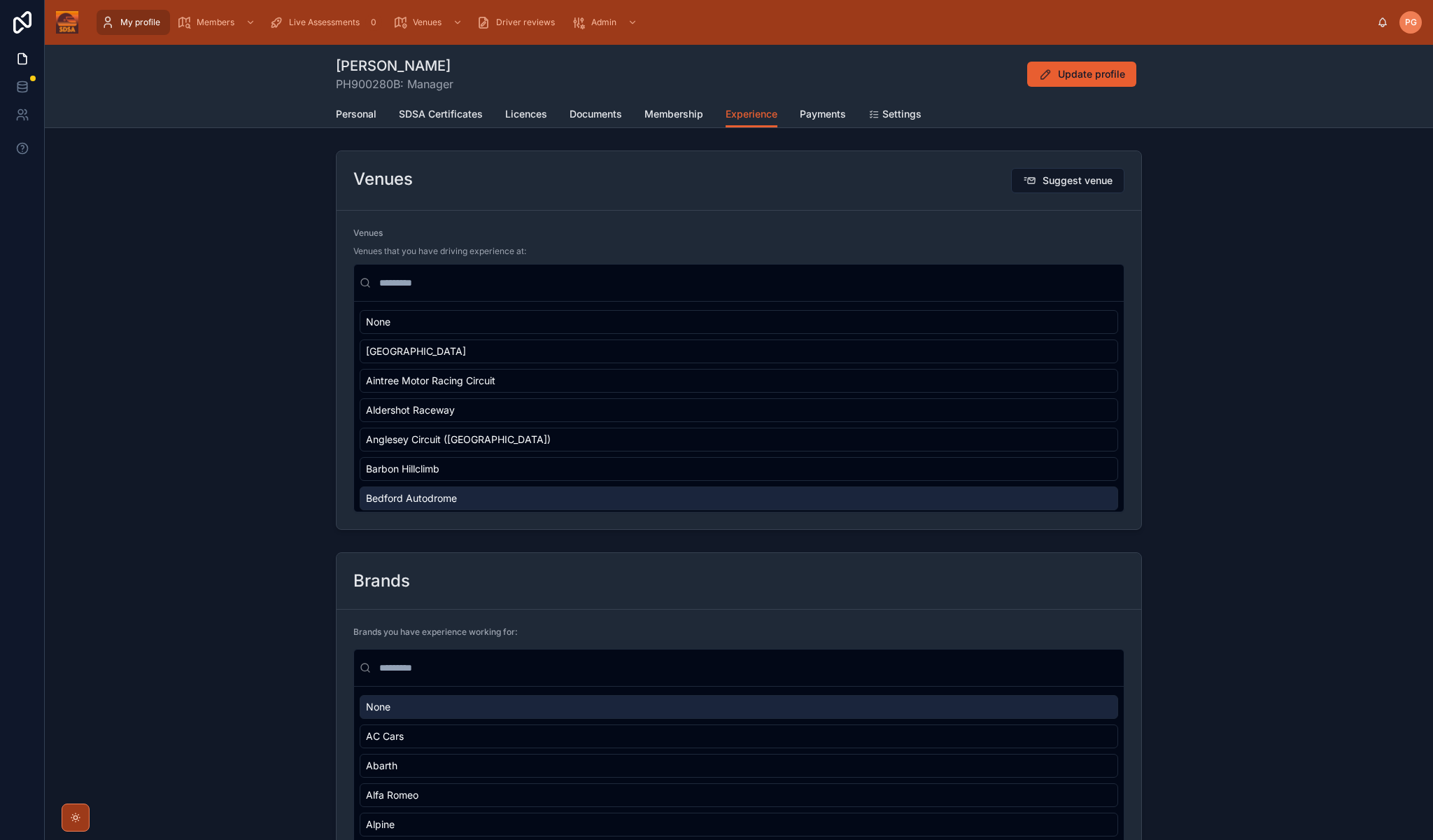
click at [615, 500] on div "Bedford Autodrome" at bounding box center [739, 498] width 758 height 24
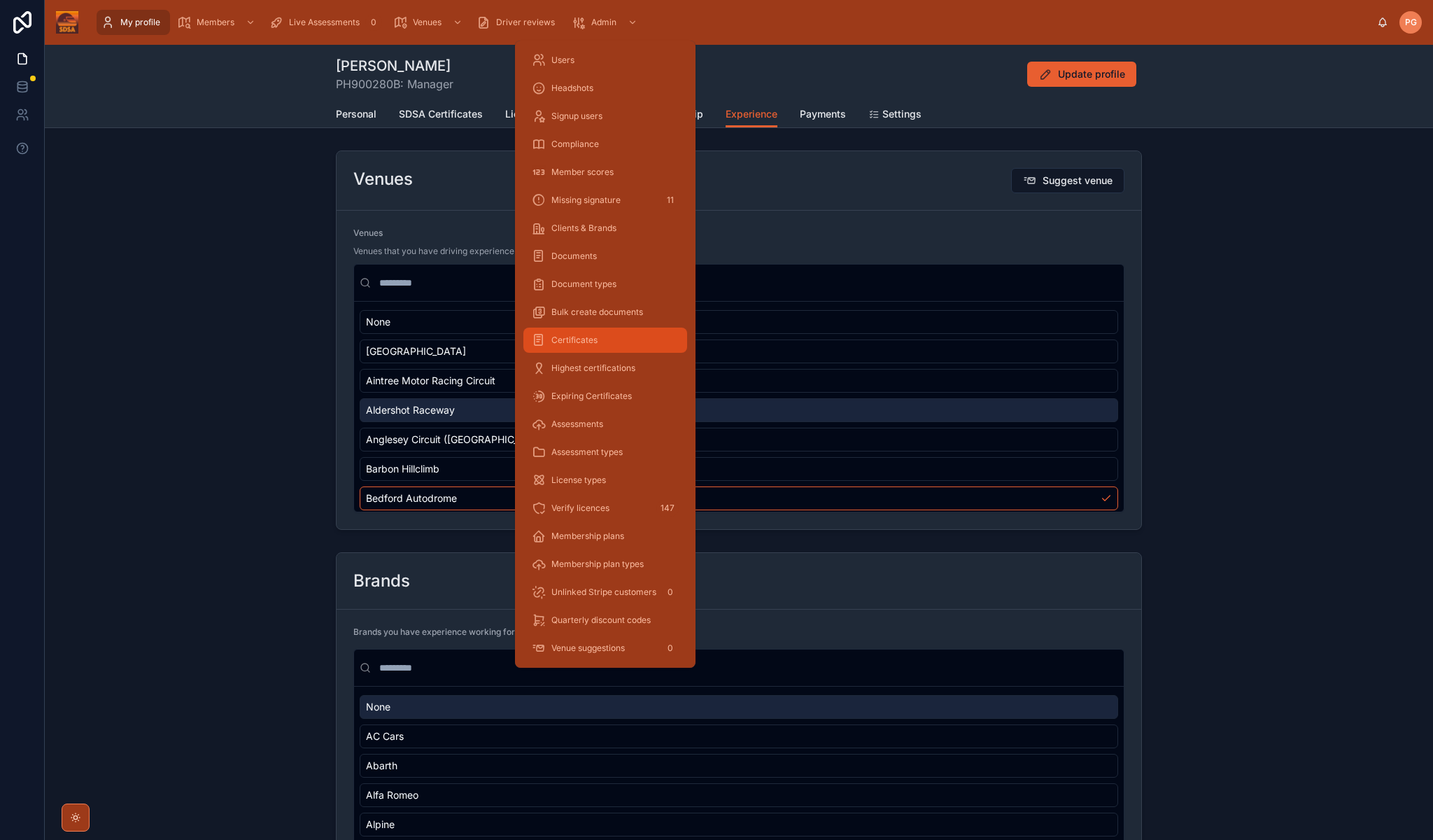
click at [581, 340] on span "Certificates" at bounding box center [574, 340] width 46 height 11
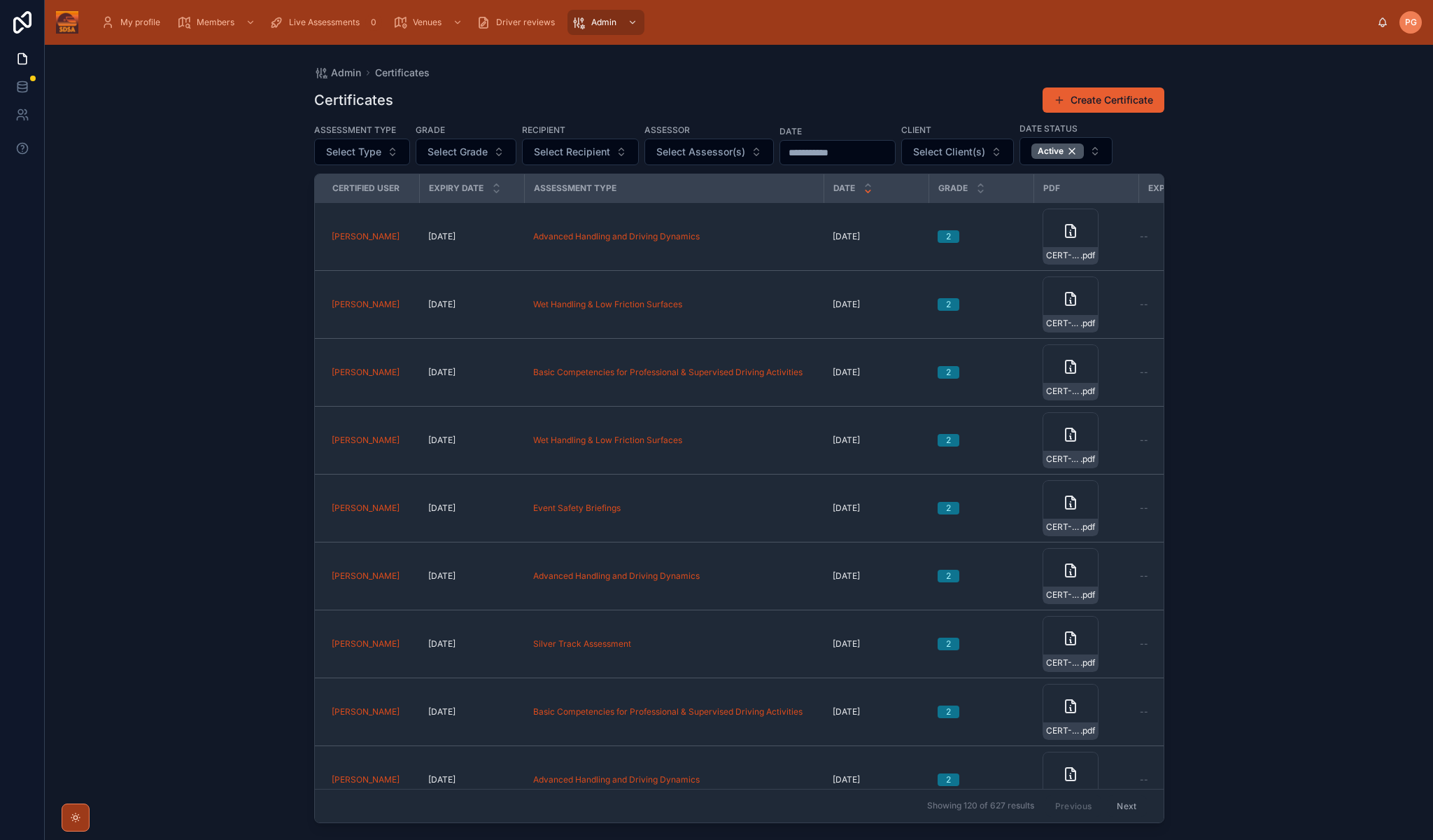
click at [264, 410] on div "Admin Certificates Certificates Create Certificate Assessment Type Select Type …" at bounding box center [739, 442] width 1389 height 795
click at [139, 25] on span "My profile" at bounding box center [140, 23] width 40 height 11
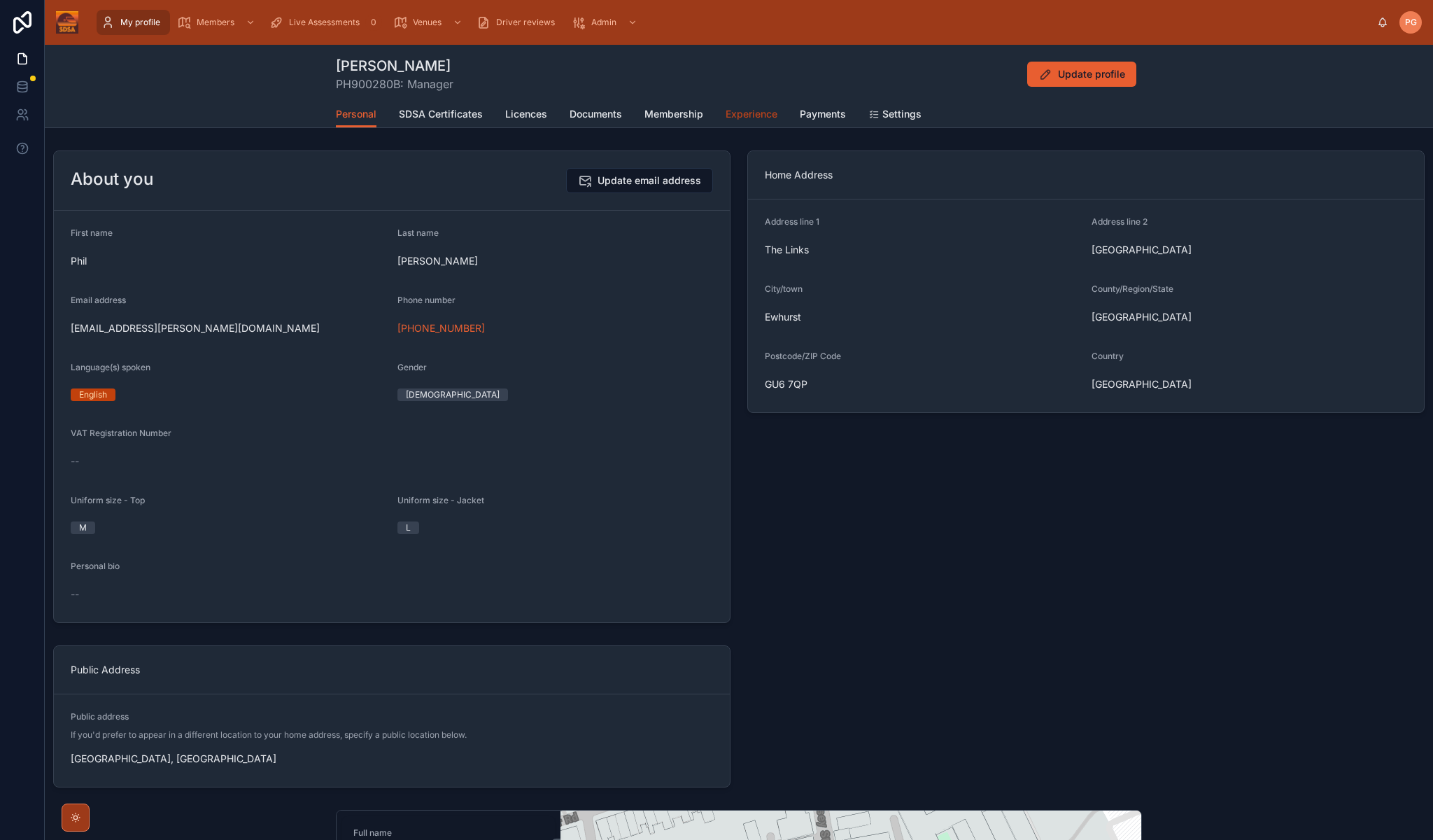
click at [764, 113] on span "Experience" at bounding box center [751, 114] width 52 height 14
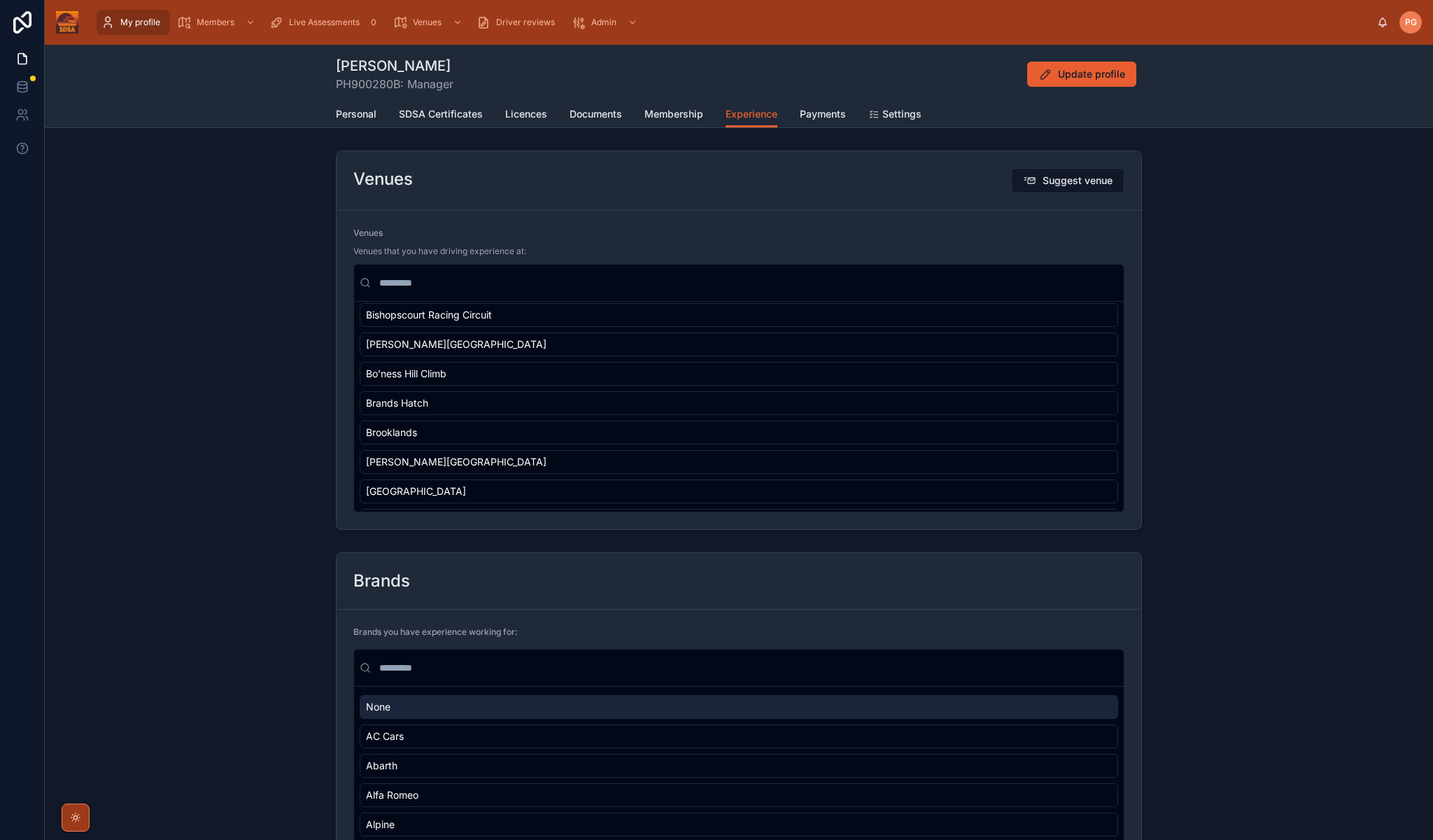
scroll to position [215, 0]
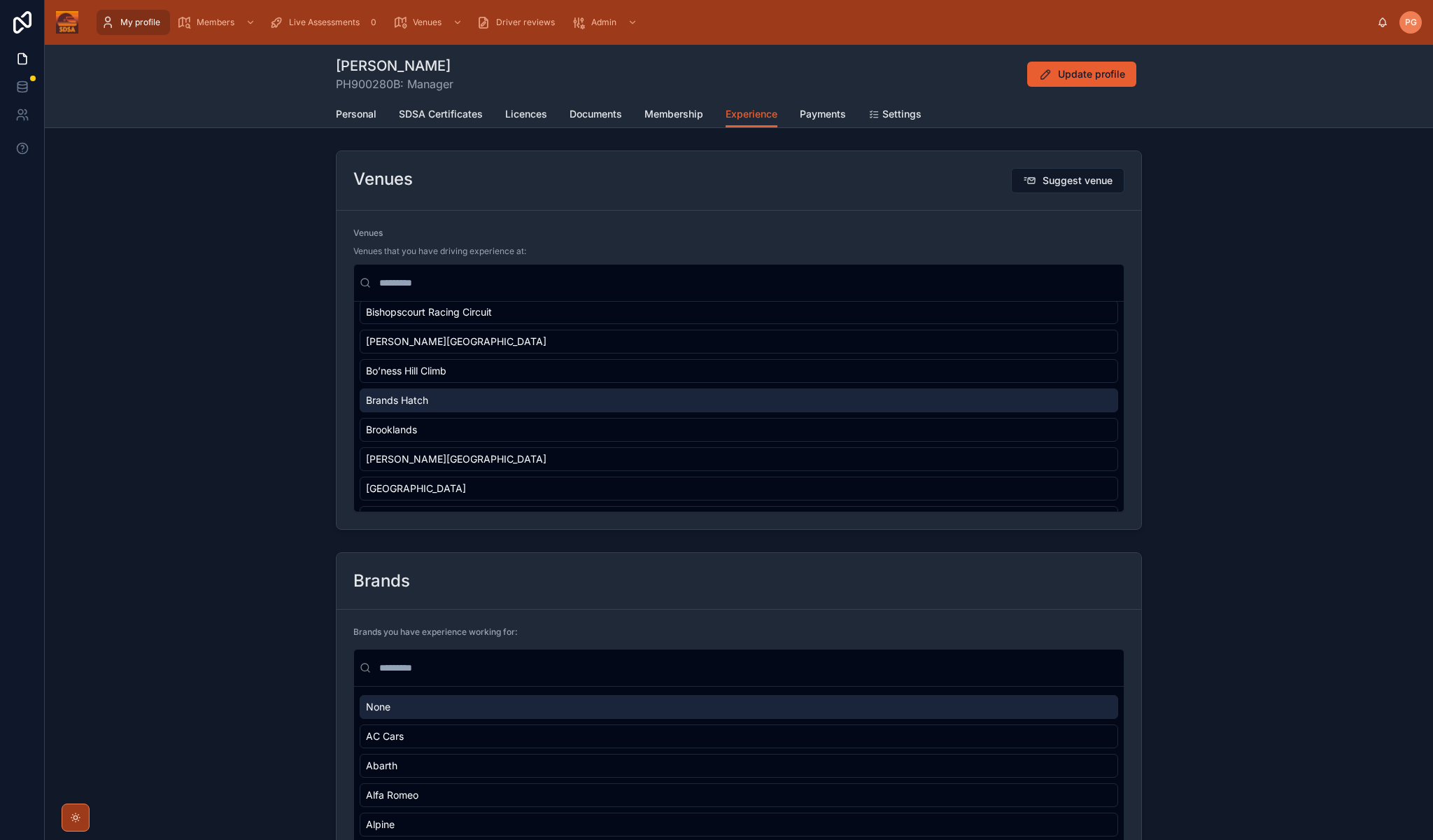
click at [784, 399] on div "Brands Hatch" at bounding box center [739, 400] width 758 height 24
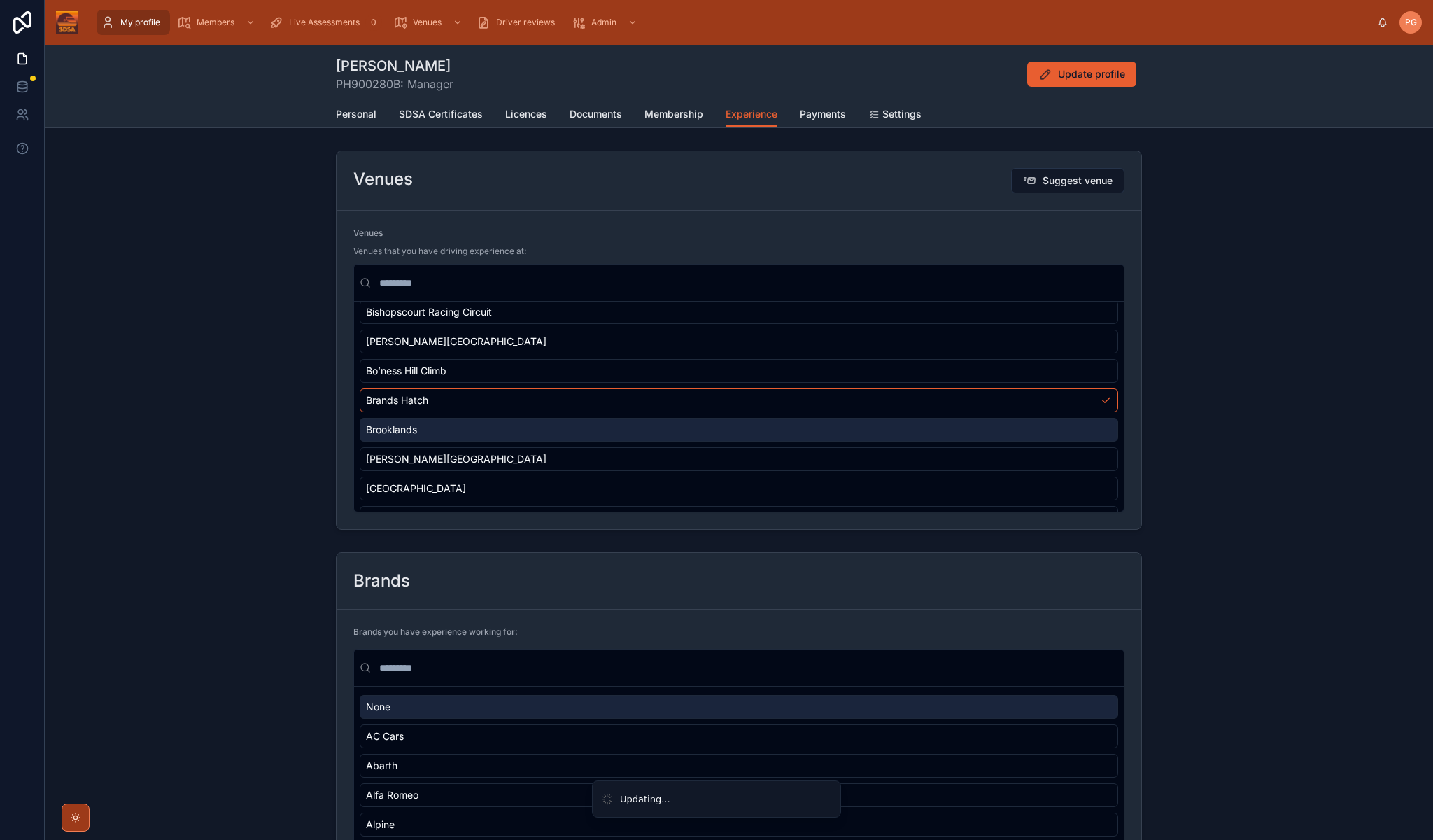
click at [770, 431] on div "Brooklands" at bounding box center [739, 430] width 758 height 24
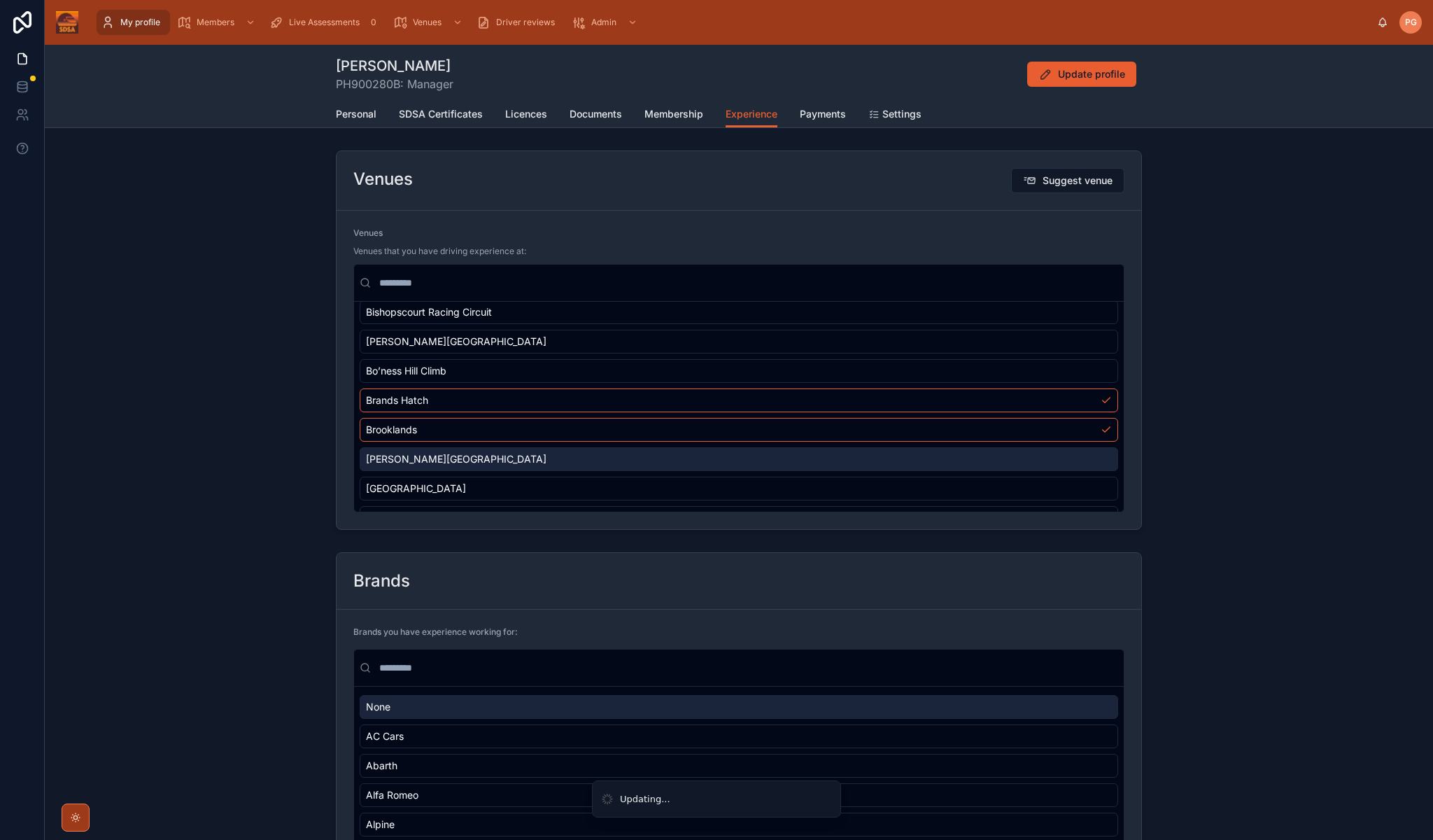
click at [769, 455] on div "[PERSON_NAME][GEOGRAPHIC_DATA]" at bounding box center [739, 458] width 758 height 24
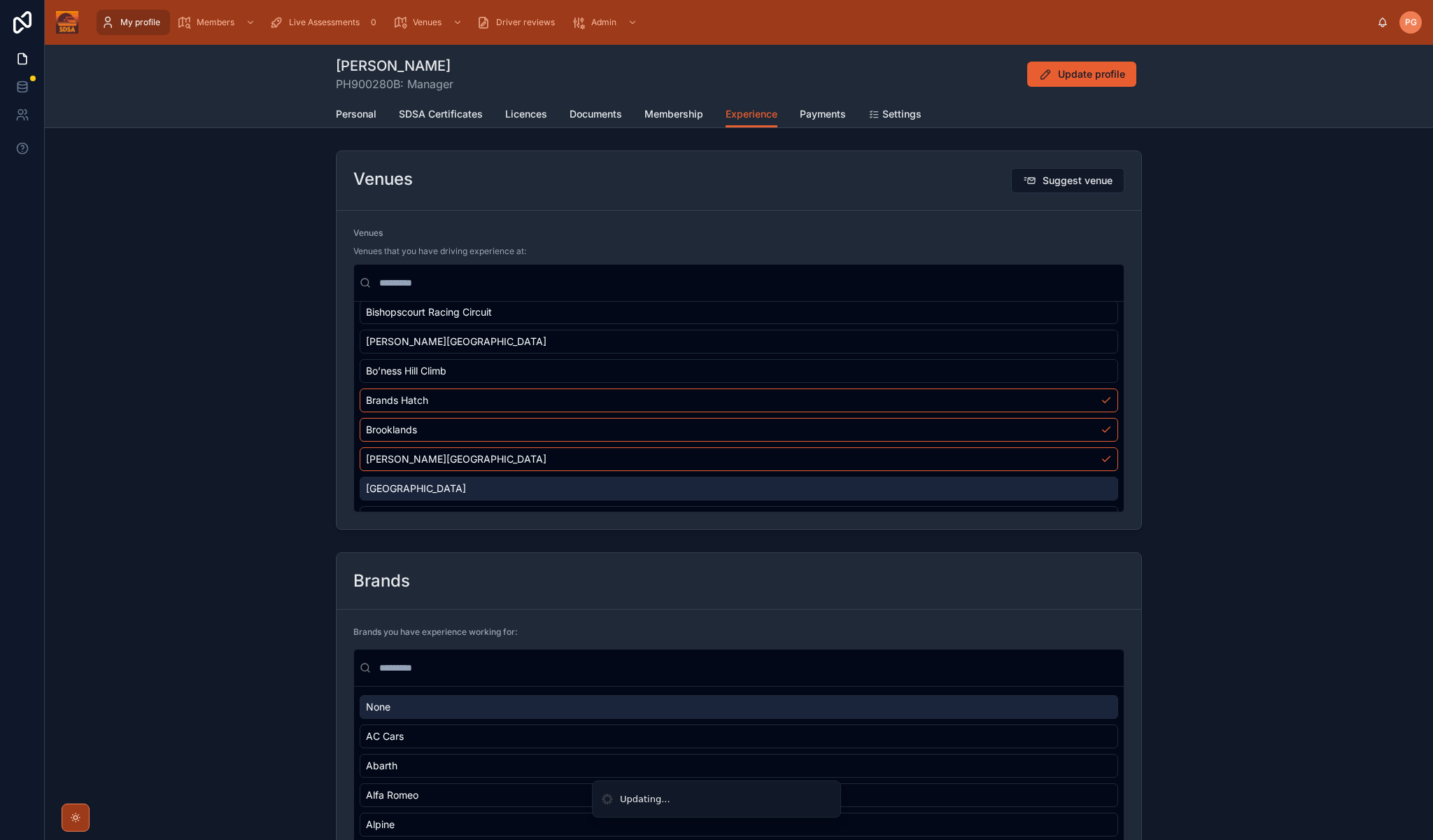
click at [765, 489] on div "[GEOGRAPHIC_DATA]" at bounding box center [739, 488] width 758 height 24
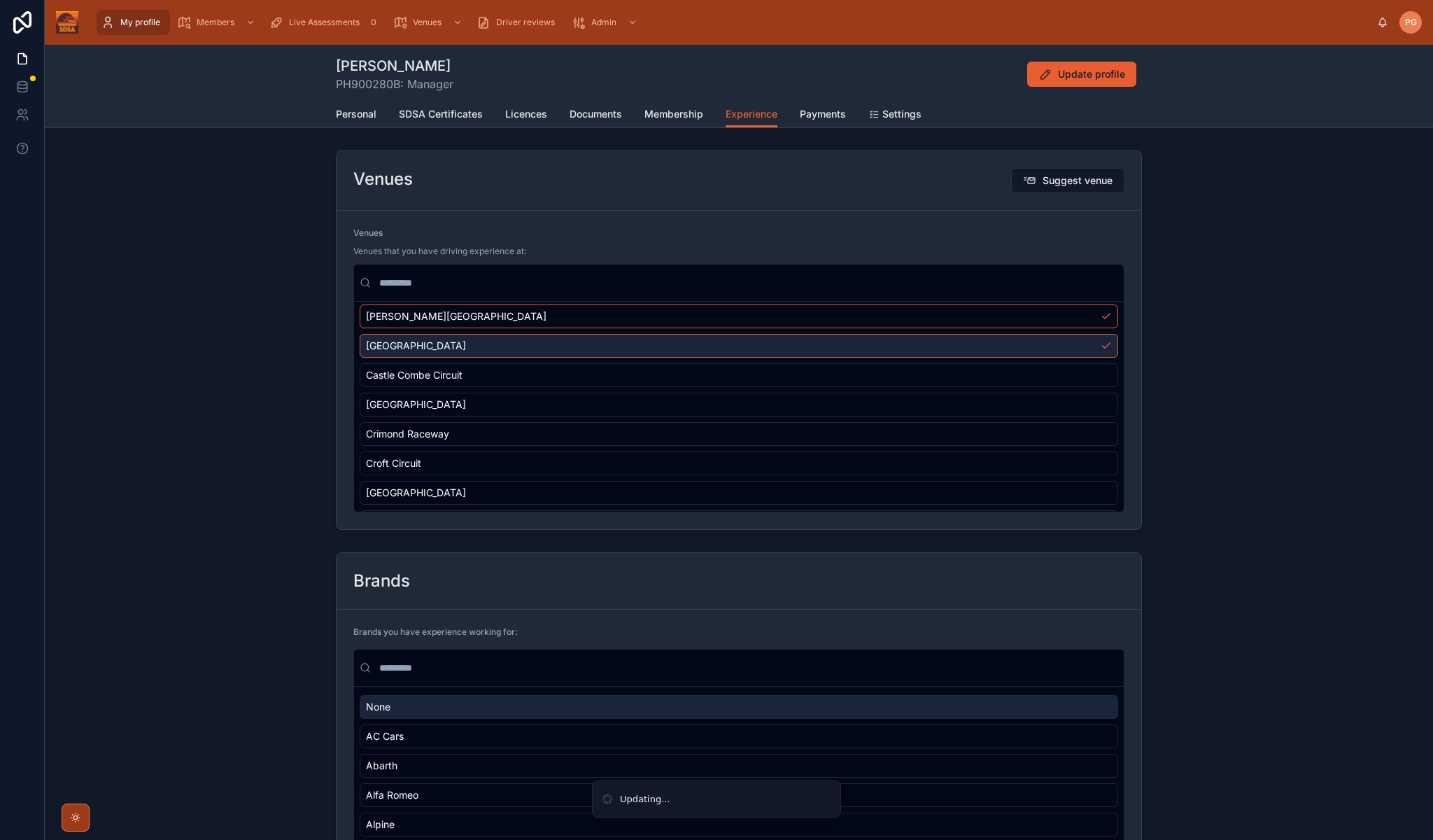
scroll to position [366, 0]
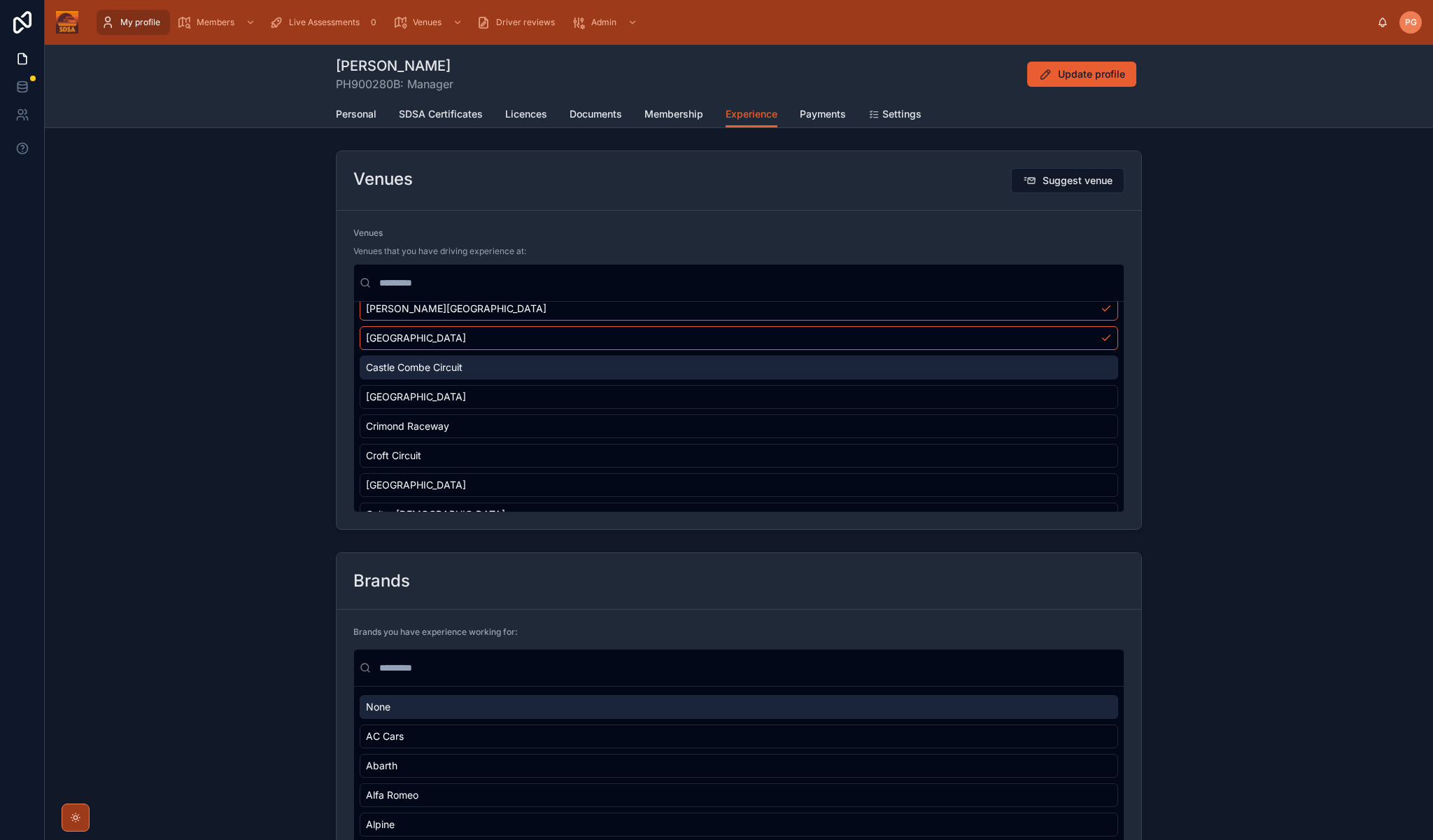
click at [740, 370] on div "Castle Combe Circuit" at bounding box center [739, 367] width 758 height 24
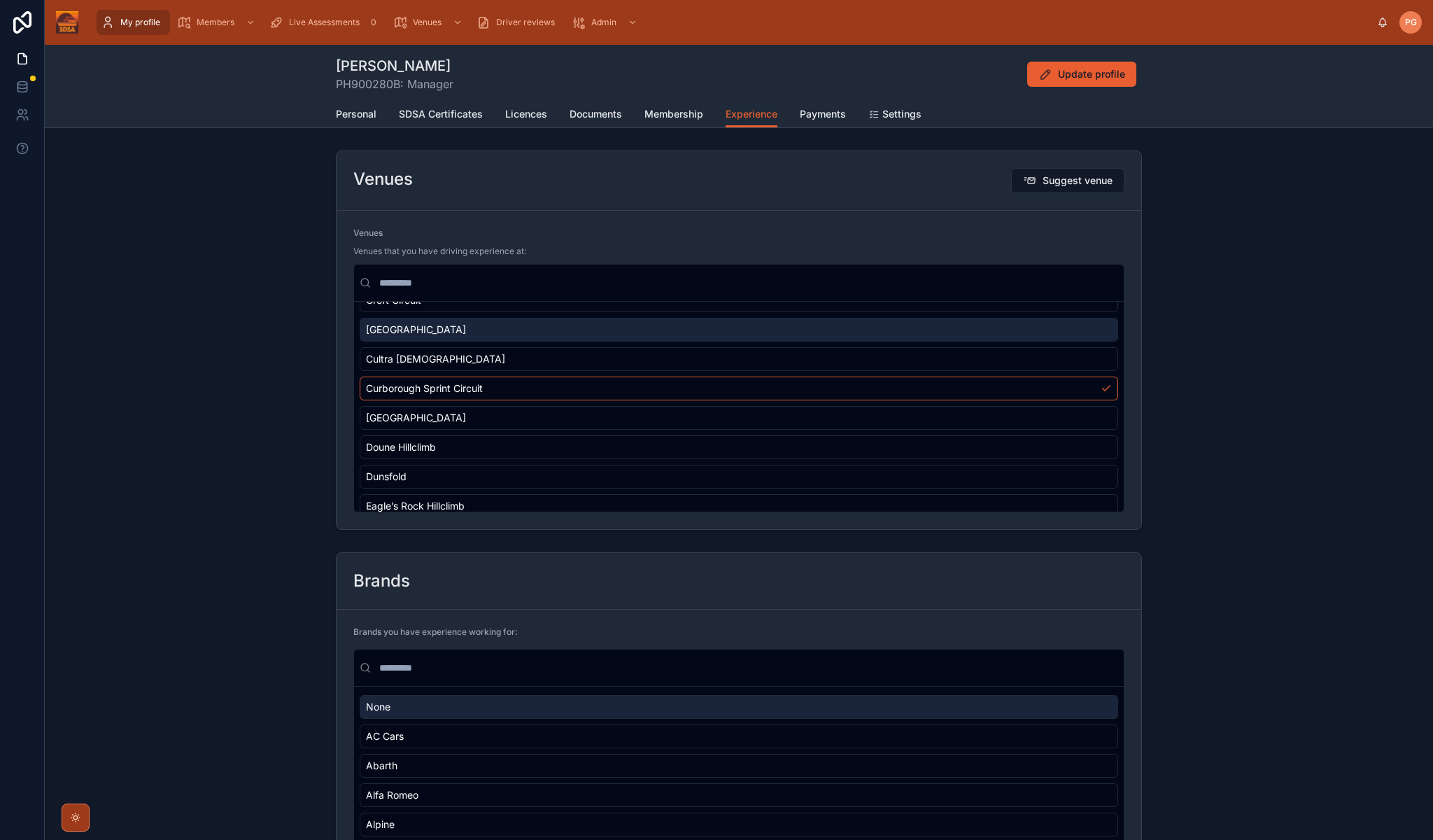
scroll to position [524, 0]
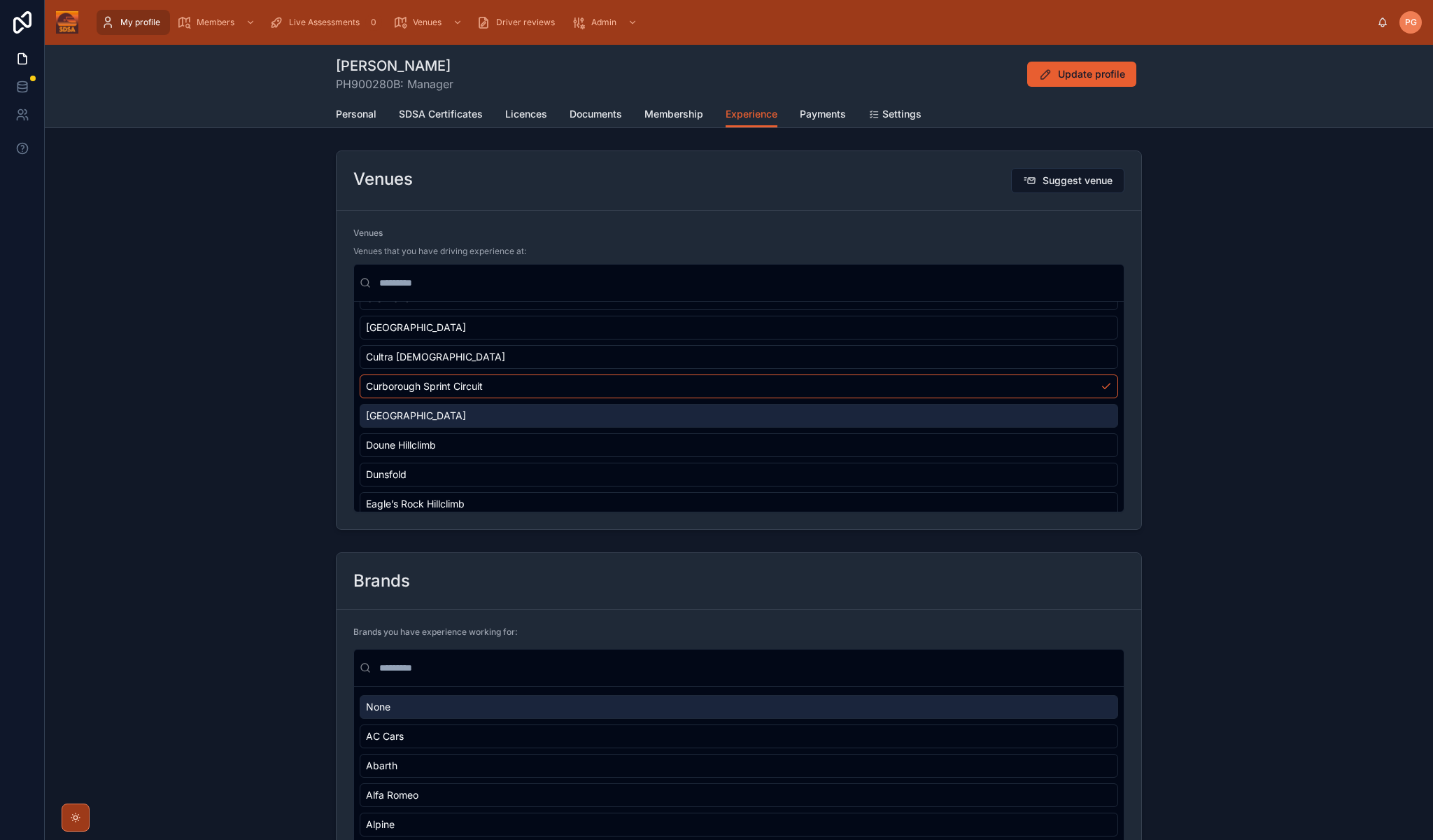
click at [698, 417] on div "[GEOGRAPHIC_DATA]" at bounding box center [739, 416] width 758 height 24
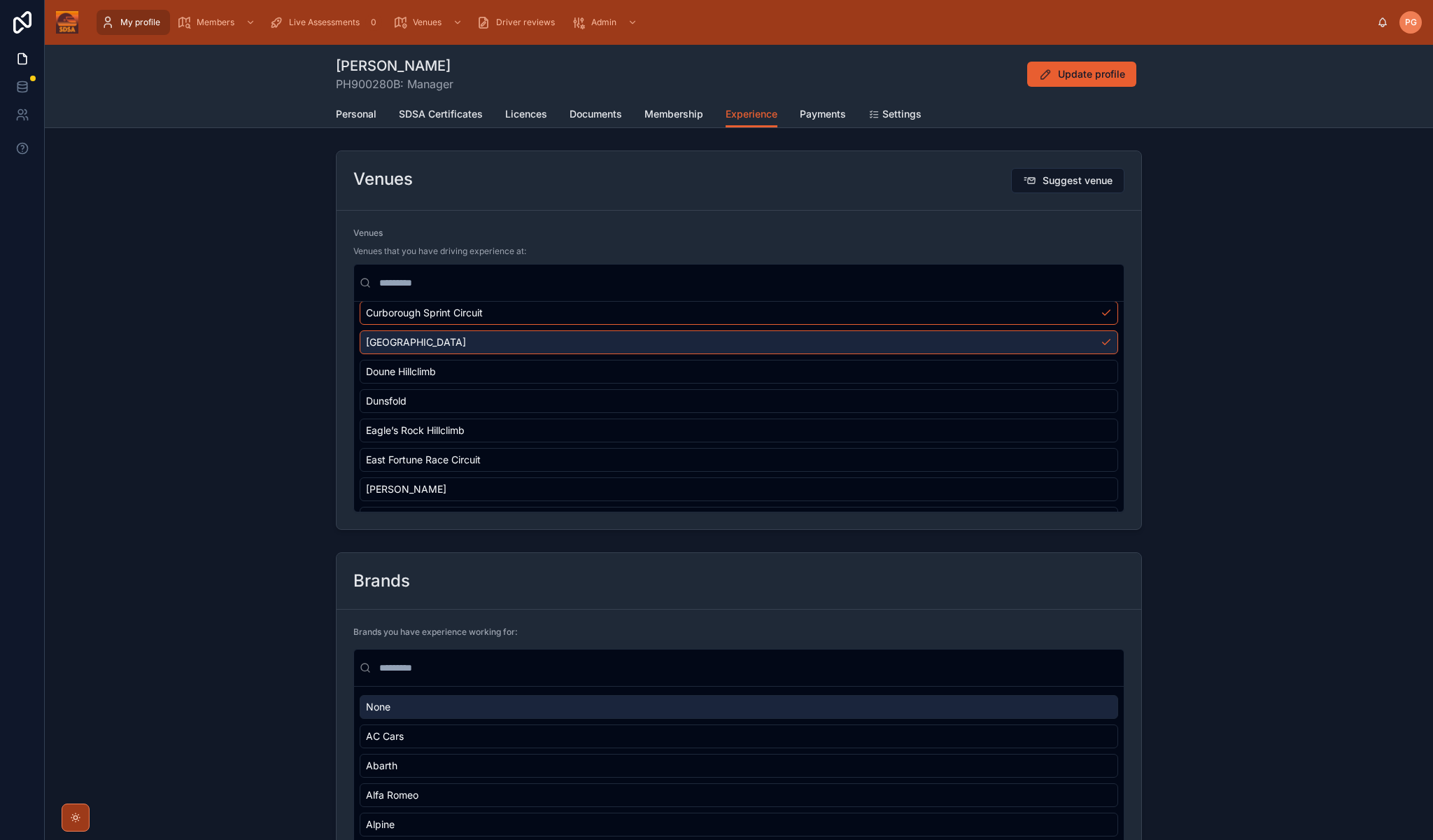
scroll to position [606, 0]
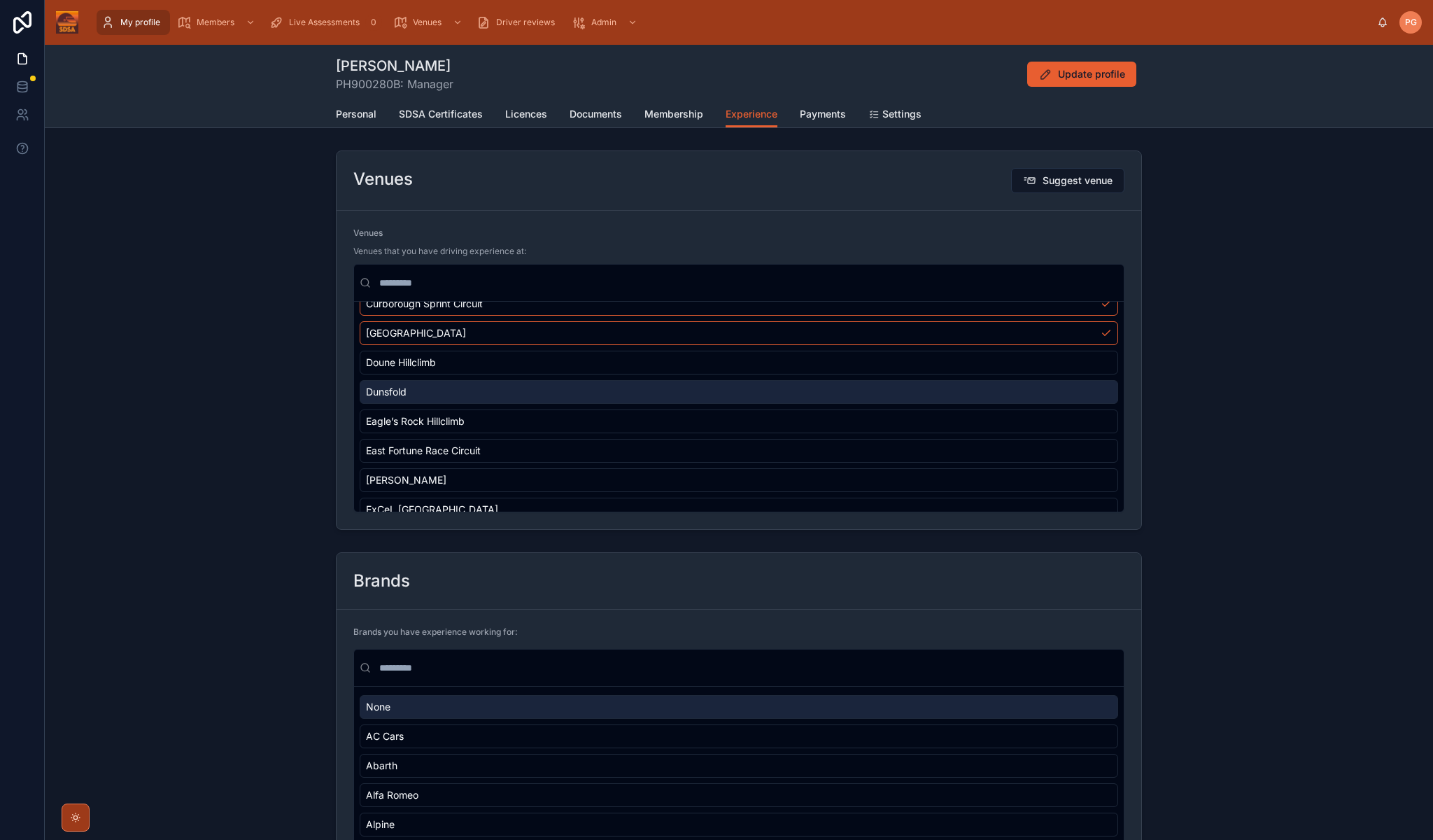
click at [685, 394] on div "Dunsfold" at bounding box center [739, 392] width 758 height 24
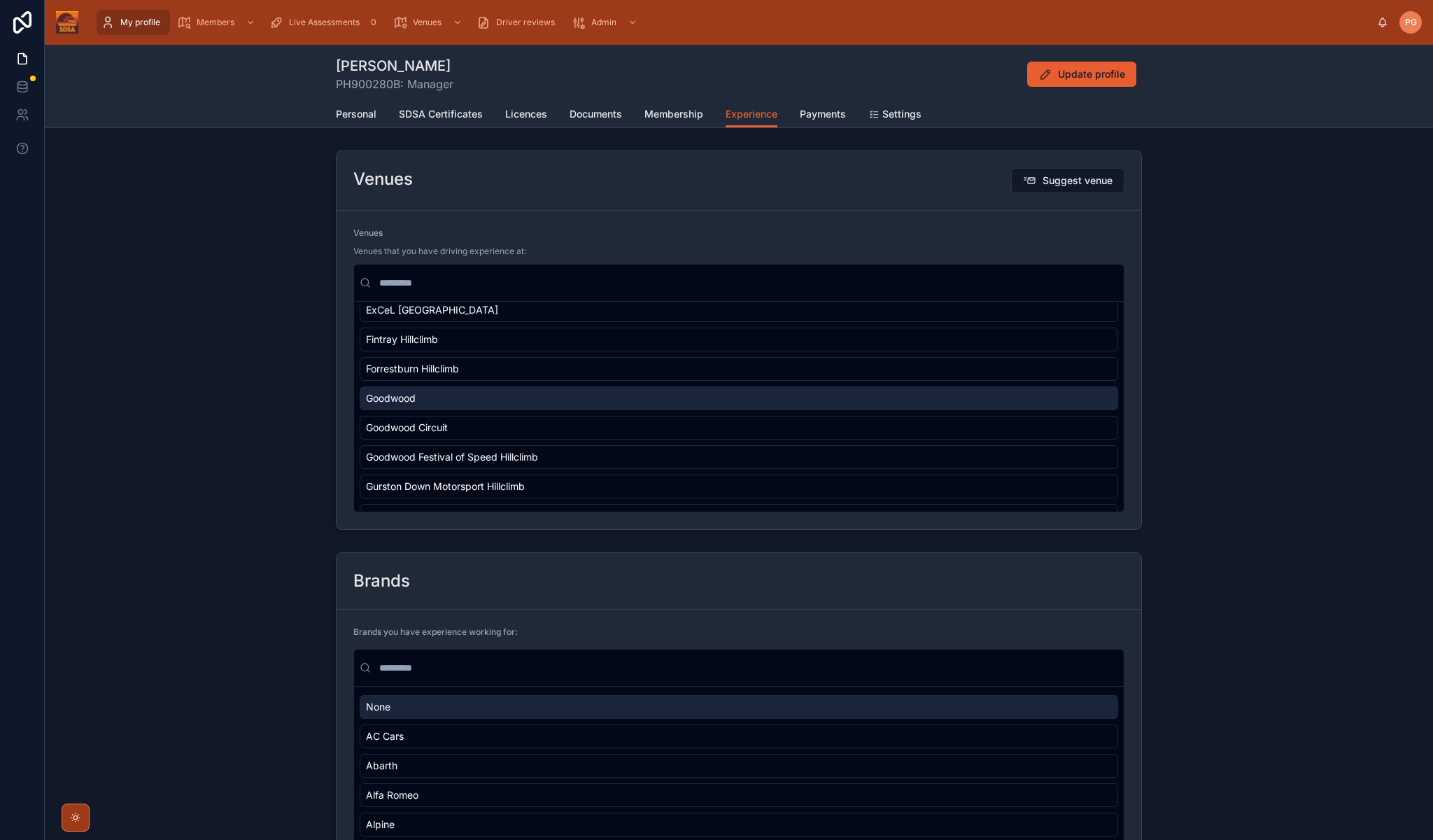
scroll to position [830, 0]
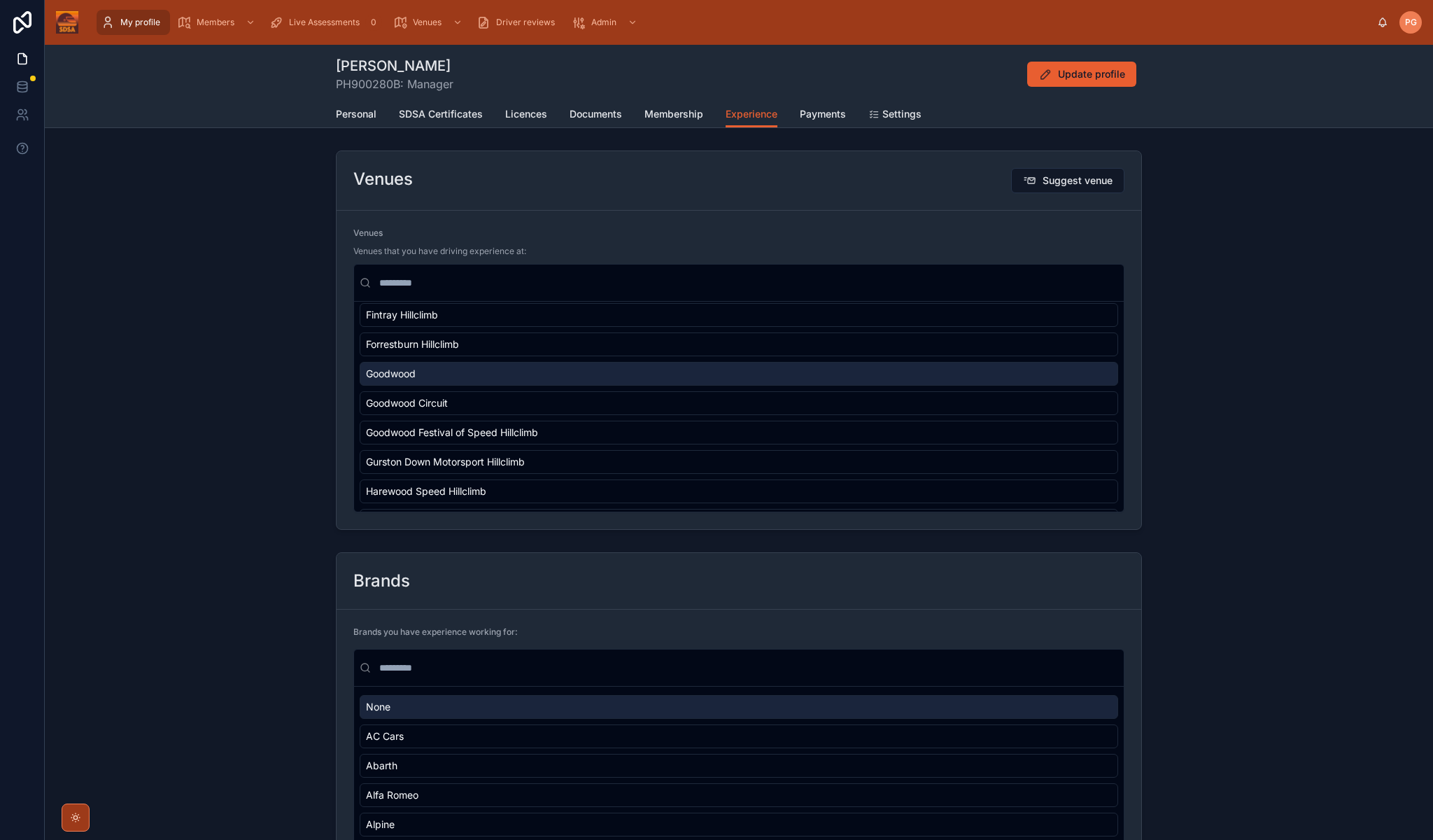
click at [730, 377] on div "Goodwood" at bounding box center [739, 374] width 758 height 24
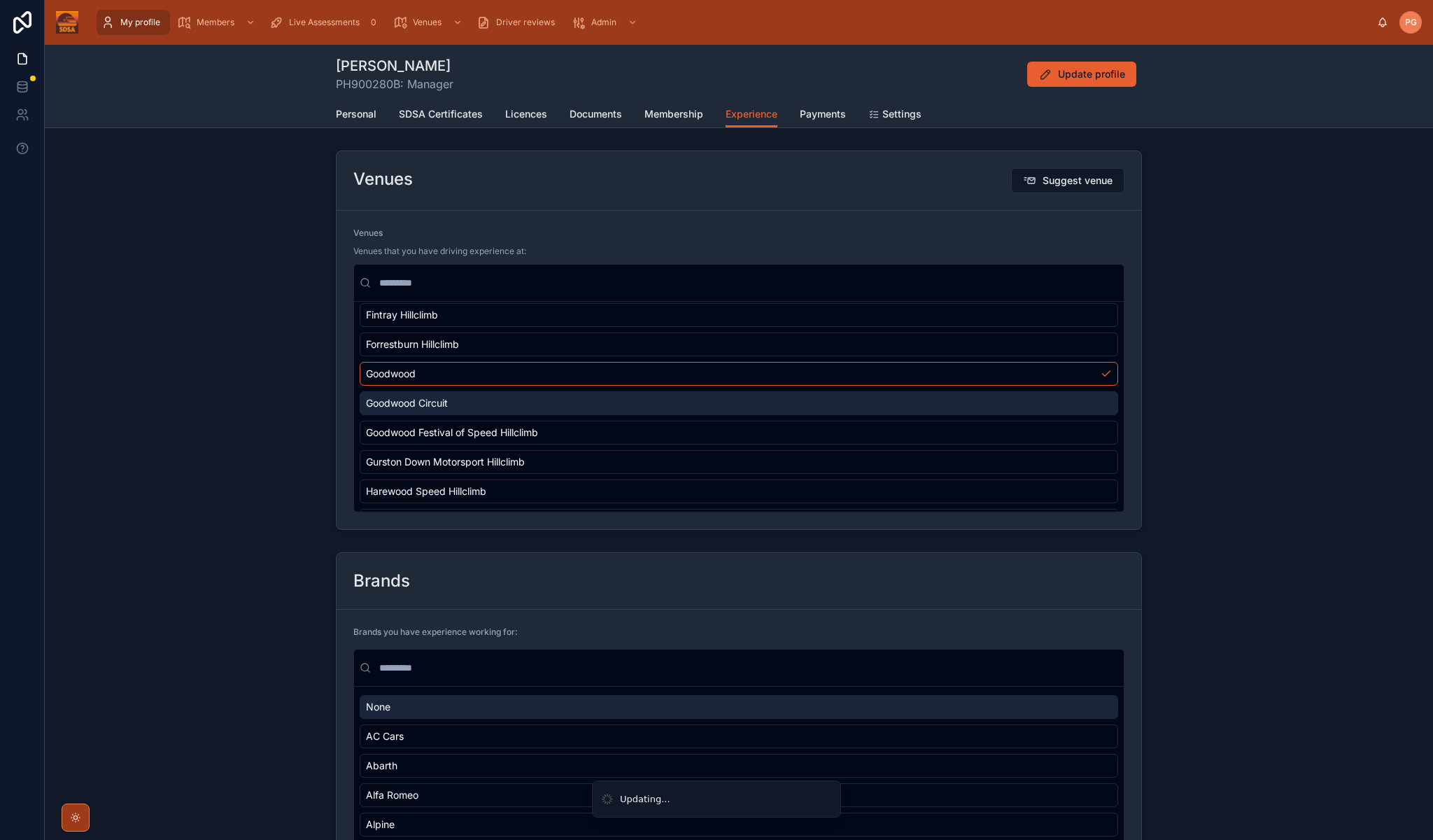
click at [730, 401] on div "Goodwood Circuit" at bounding box center [739, 403] width 758 height 24
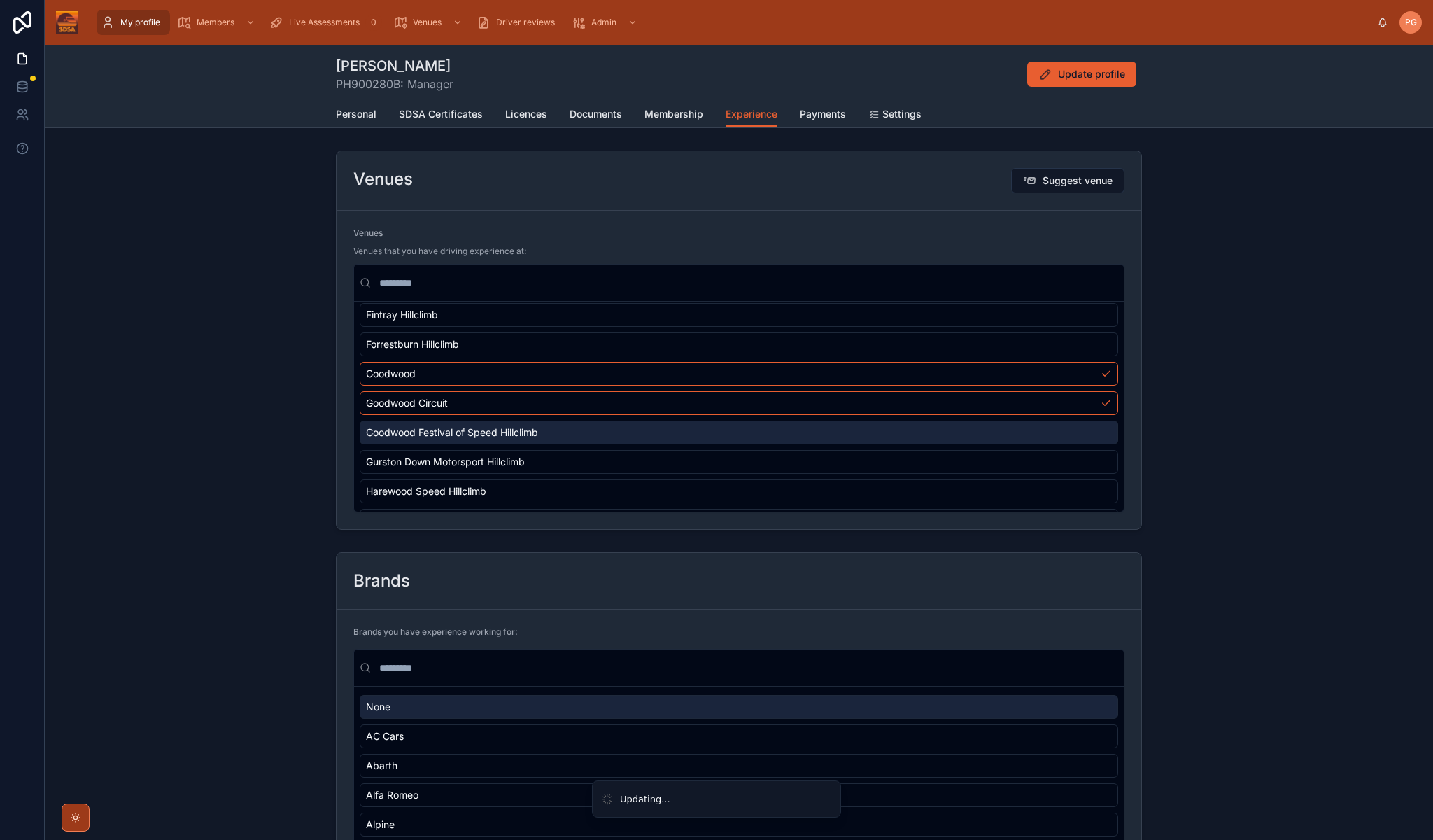
click at [733, 428] on div "Goodwood Festival of Speed Hillclimb" at bounding box center [739, 432] width 758 height 24
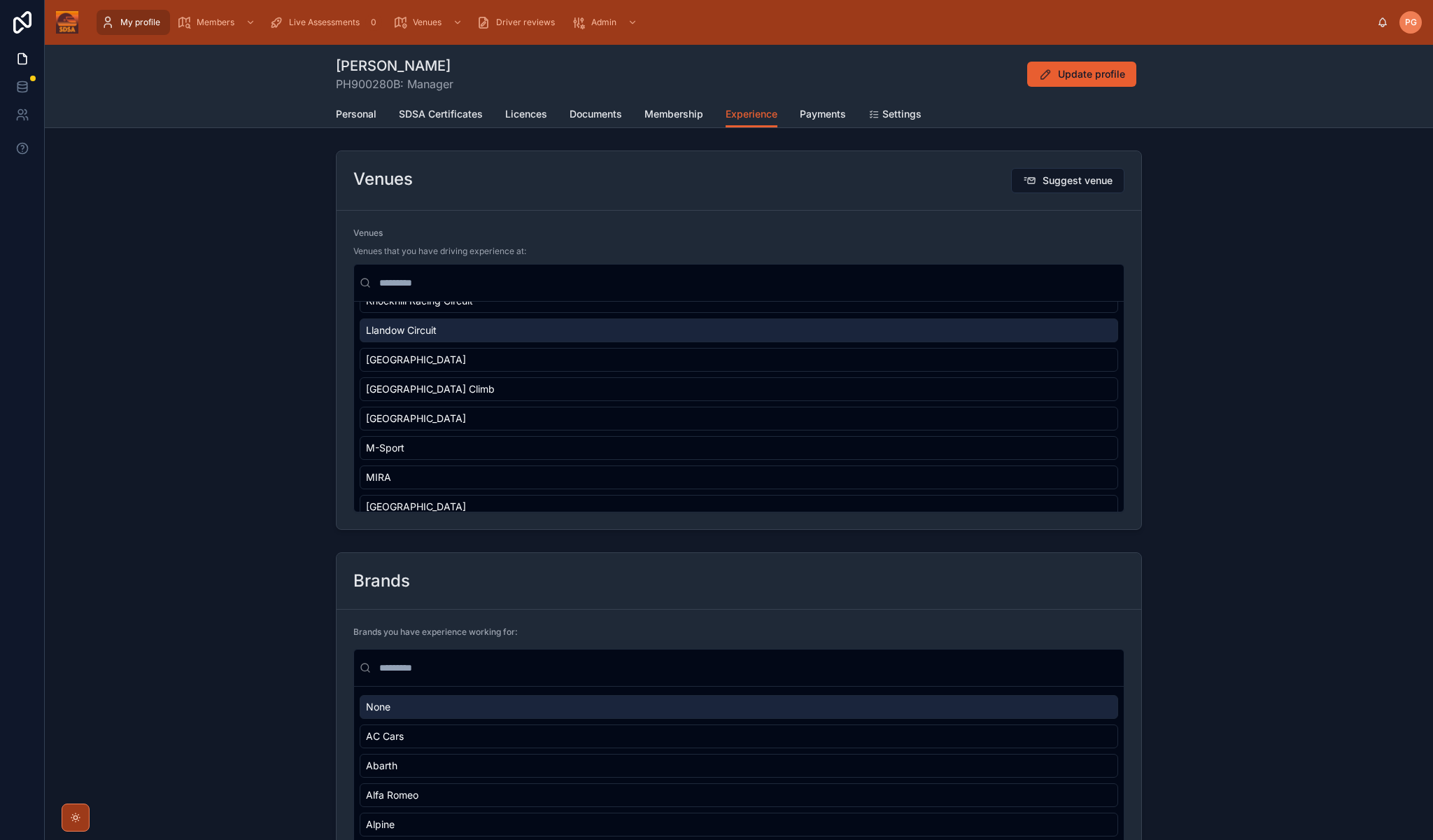
scroll to position [1110, 0]
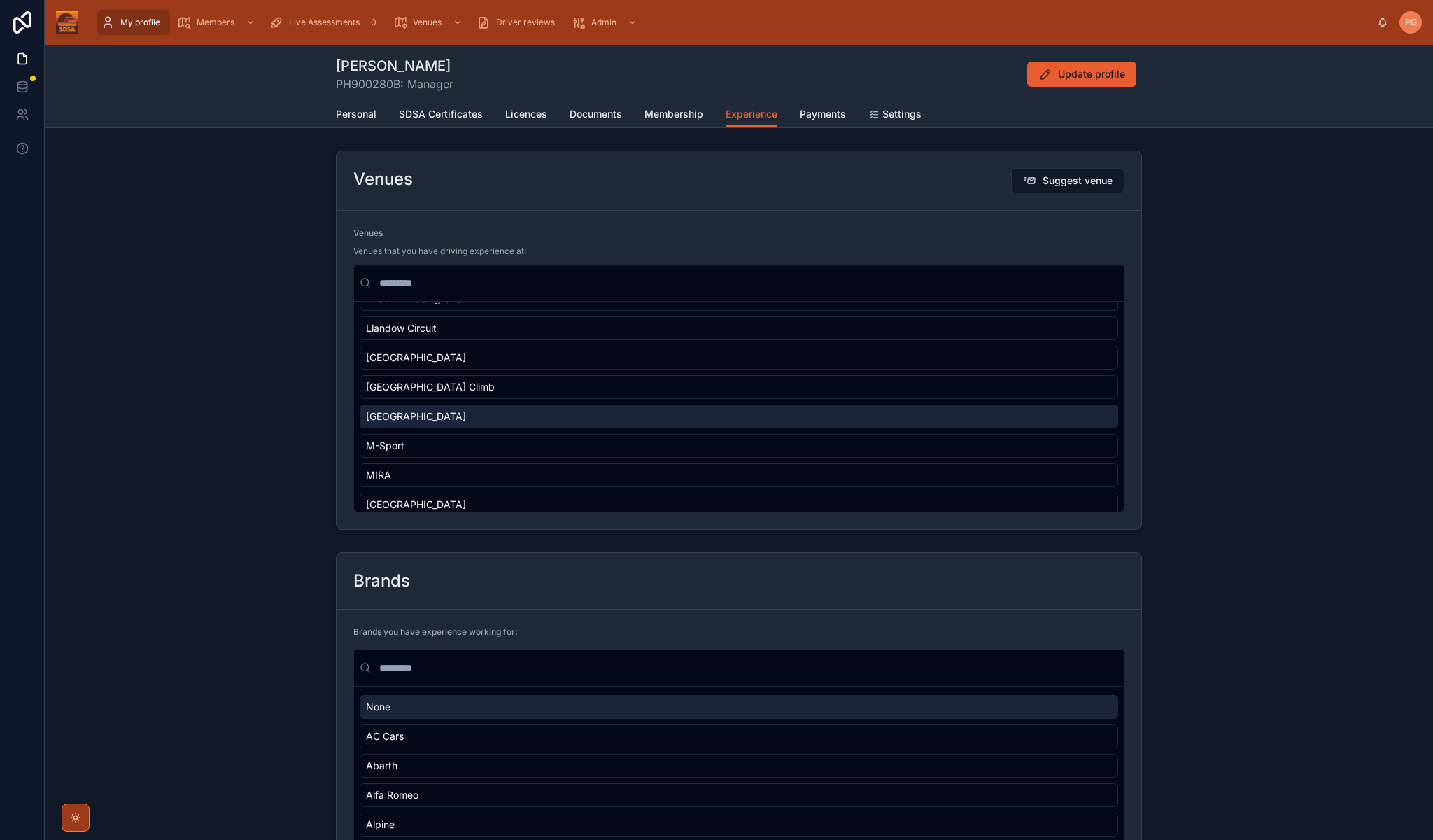
click at [714, 417] on div "[GEOGRAPHIC_DATA]" at bounding box center [739, 417] width 758 height 24
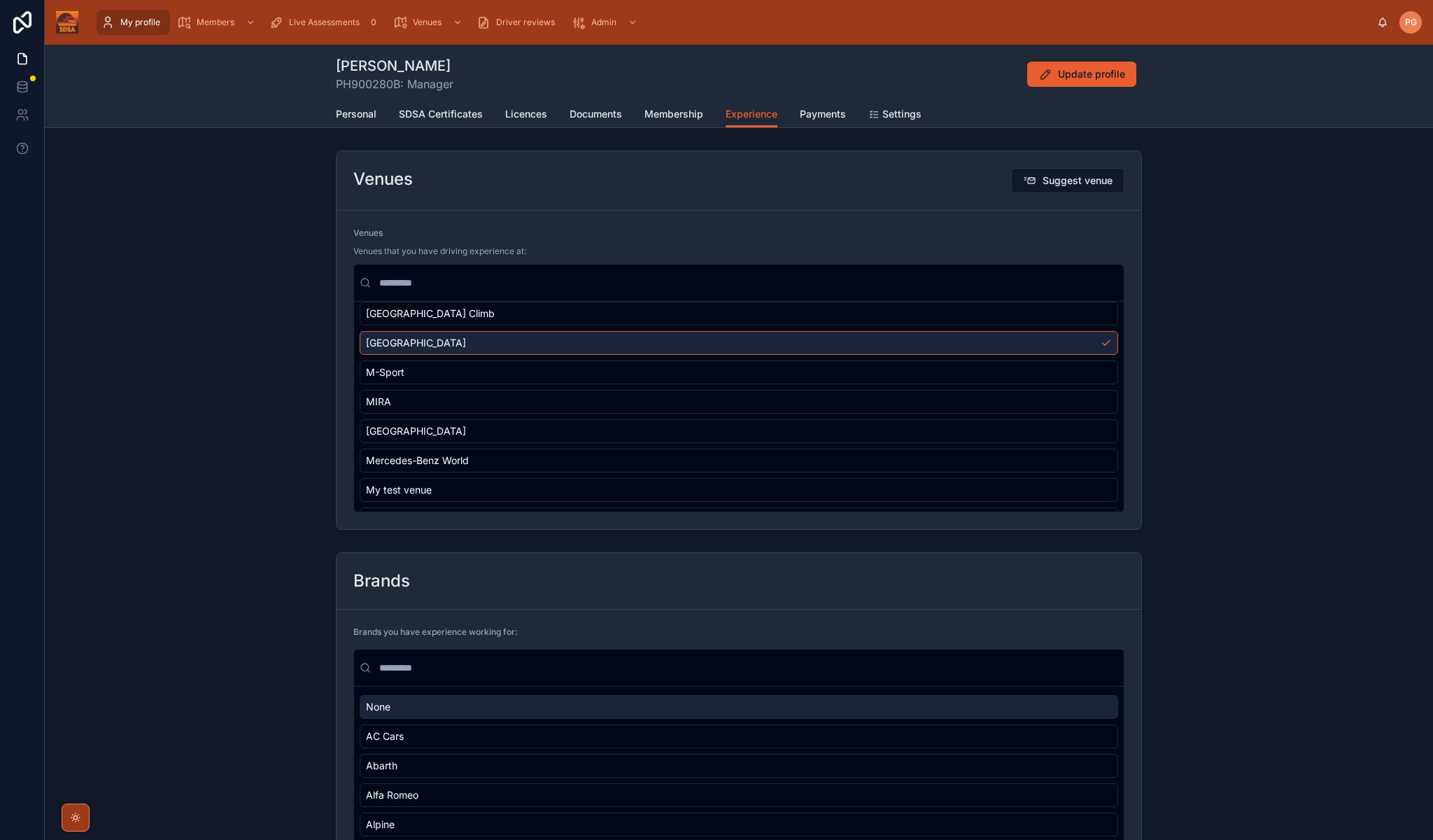
scroll to position [1182, 0]
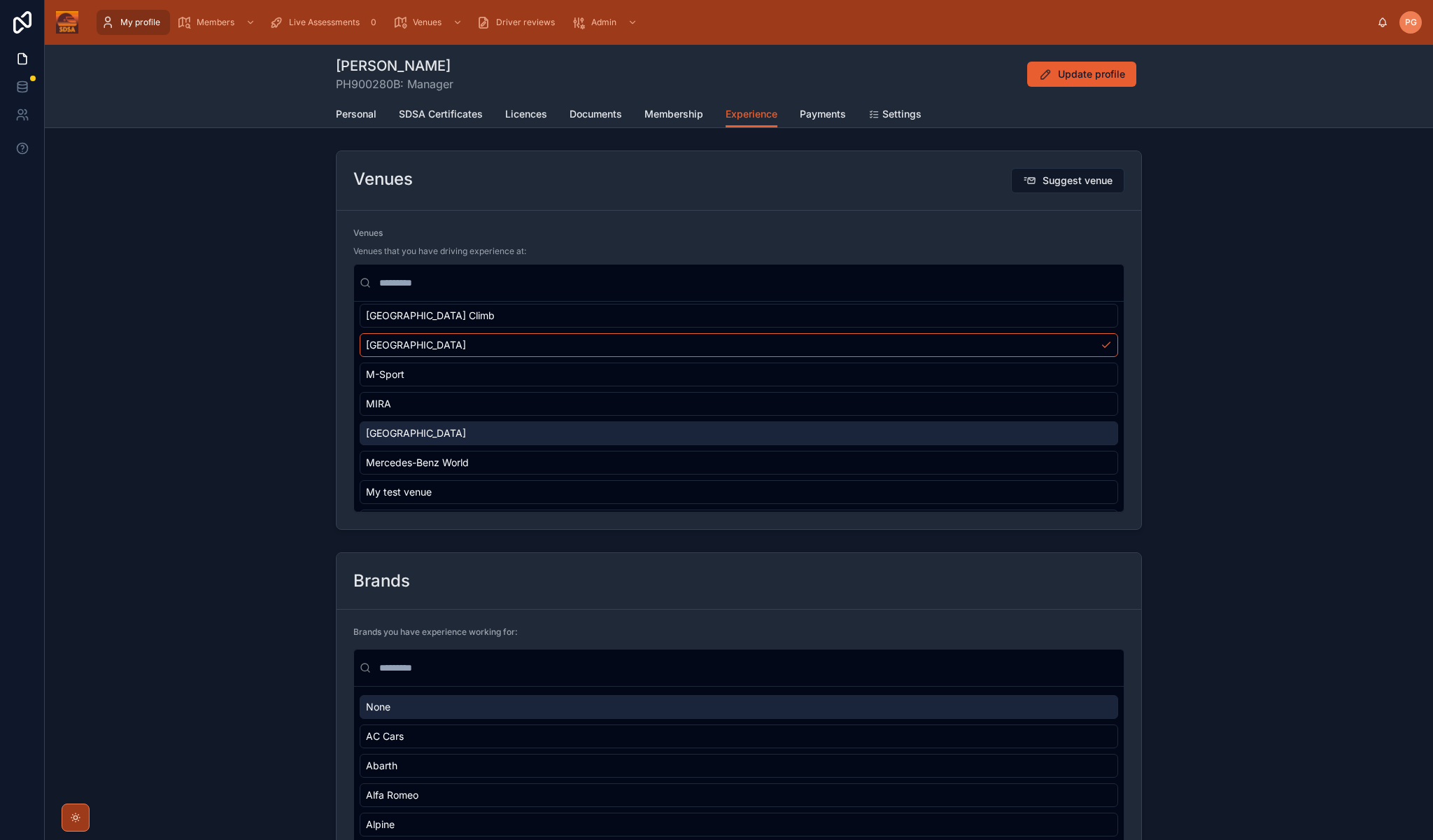
click at [691, 437] on div "[GEOGRAPHIC_DATA]" at bounding box center [739, 433] width 758 height 24
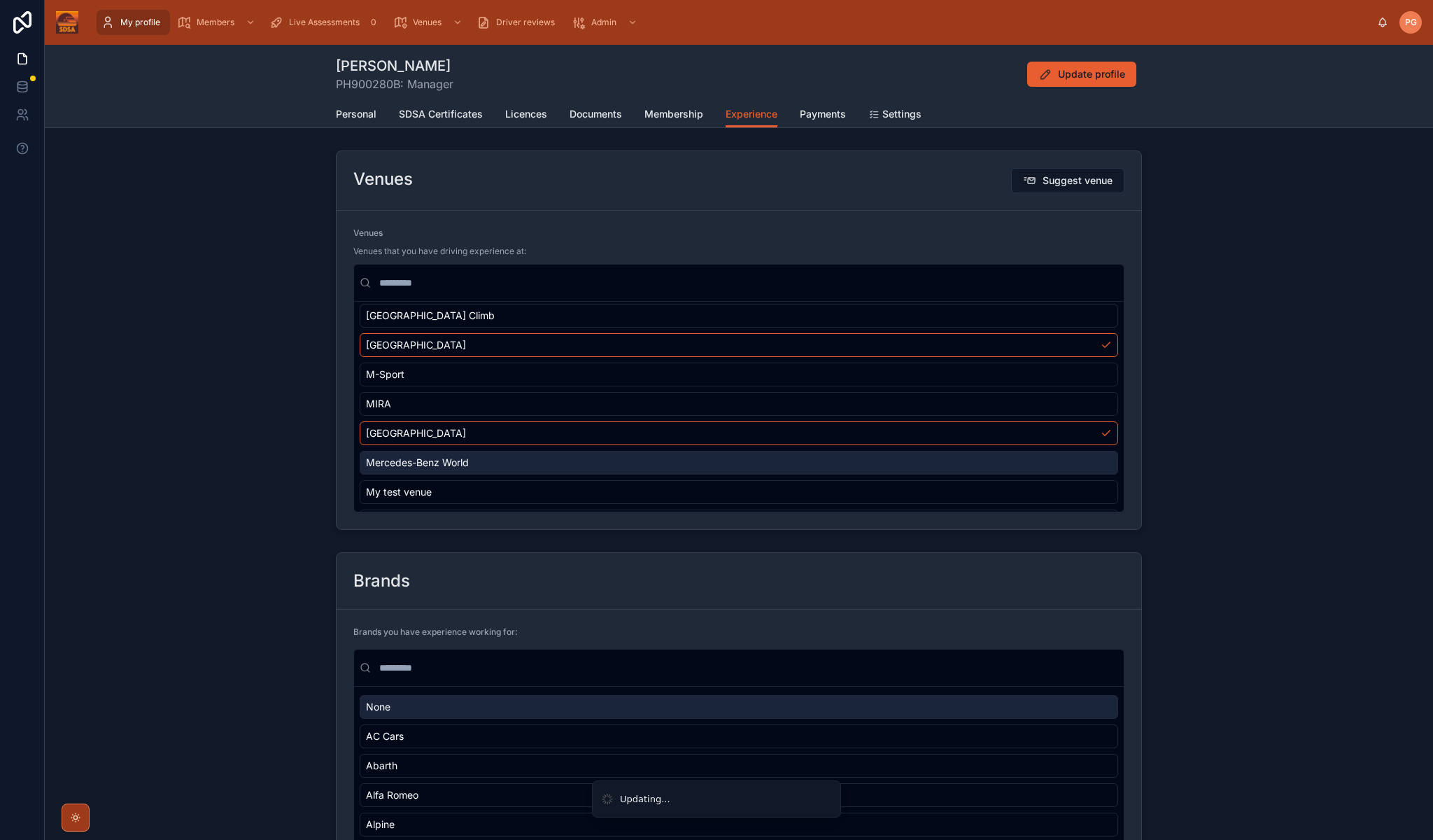
click at [692, 465] on div "Mercedes-Benz World" at bounding box center [739, 462] width 758 height 24
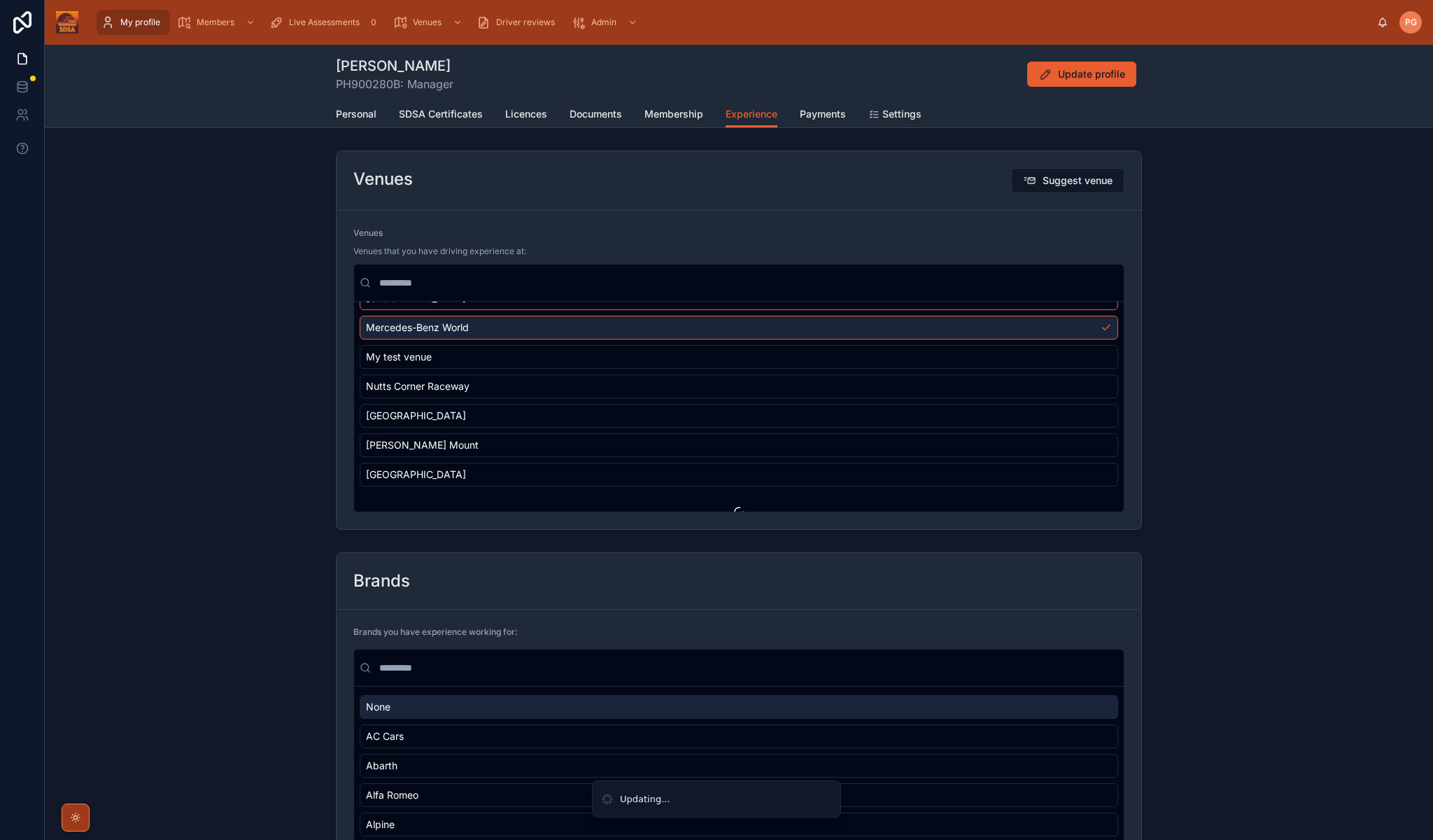
scroll to position [1323, 0]
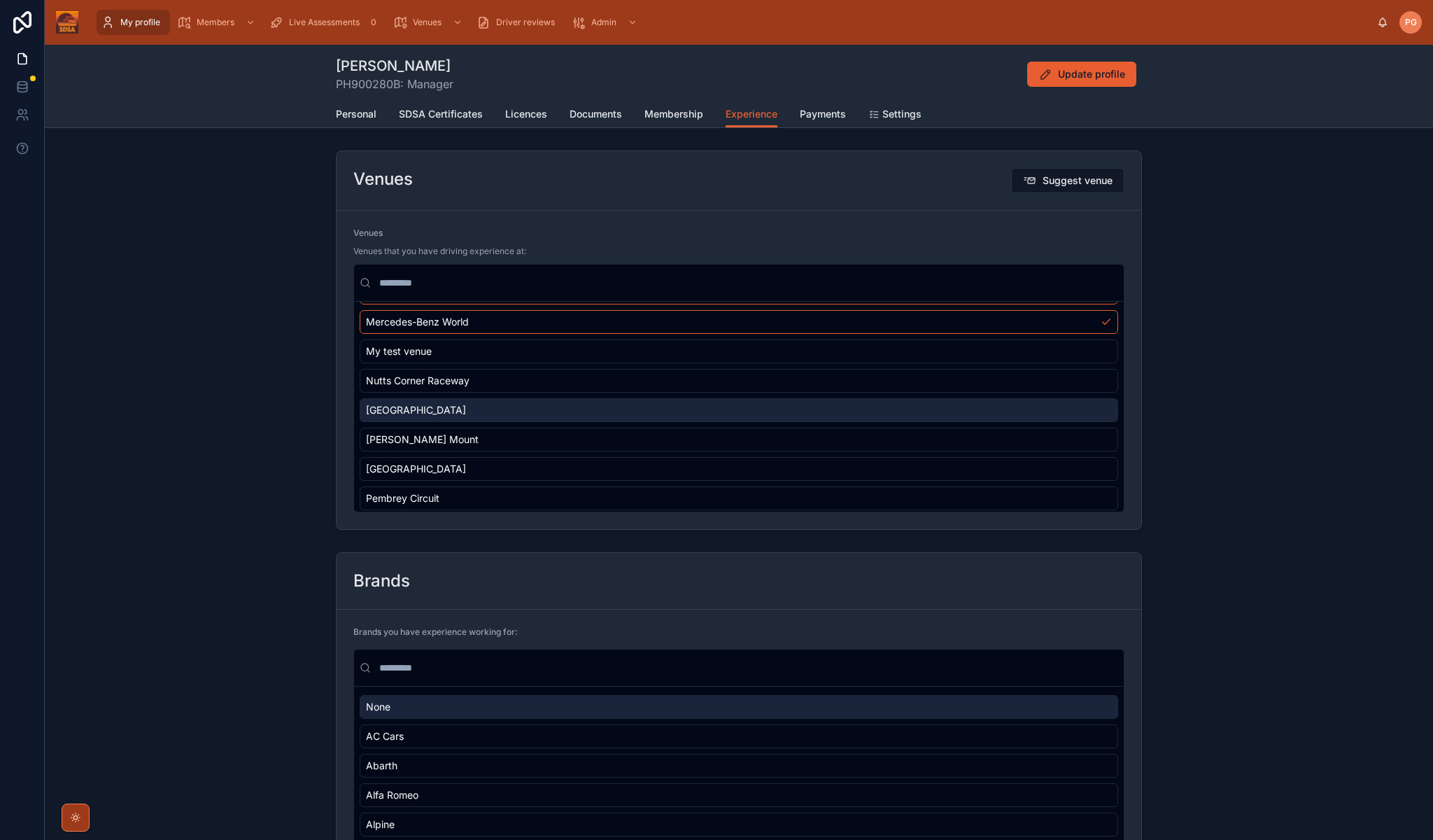
click at [679, 412] on div "[GEOGRAPHIC_DATA]" at bounding box center [739, 410] width 758 height 24
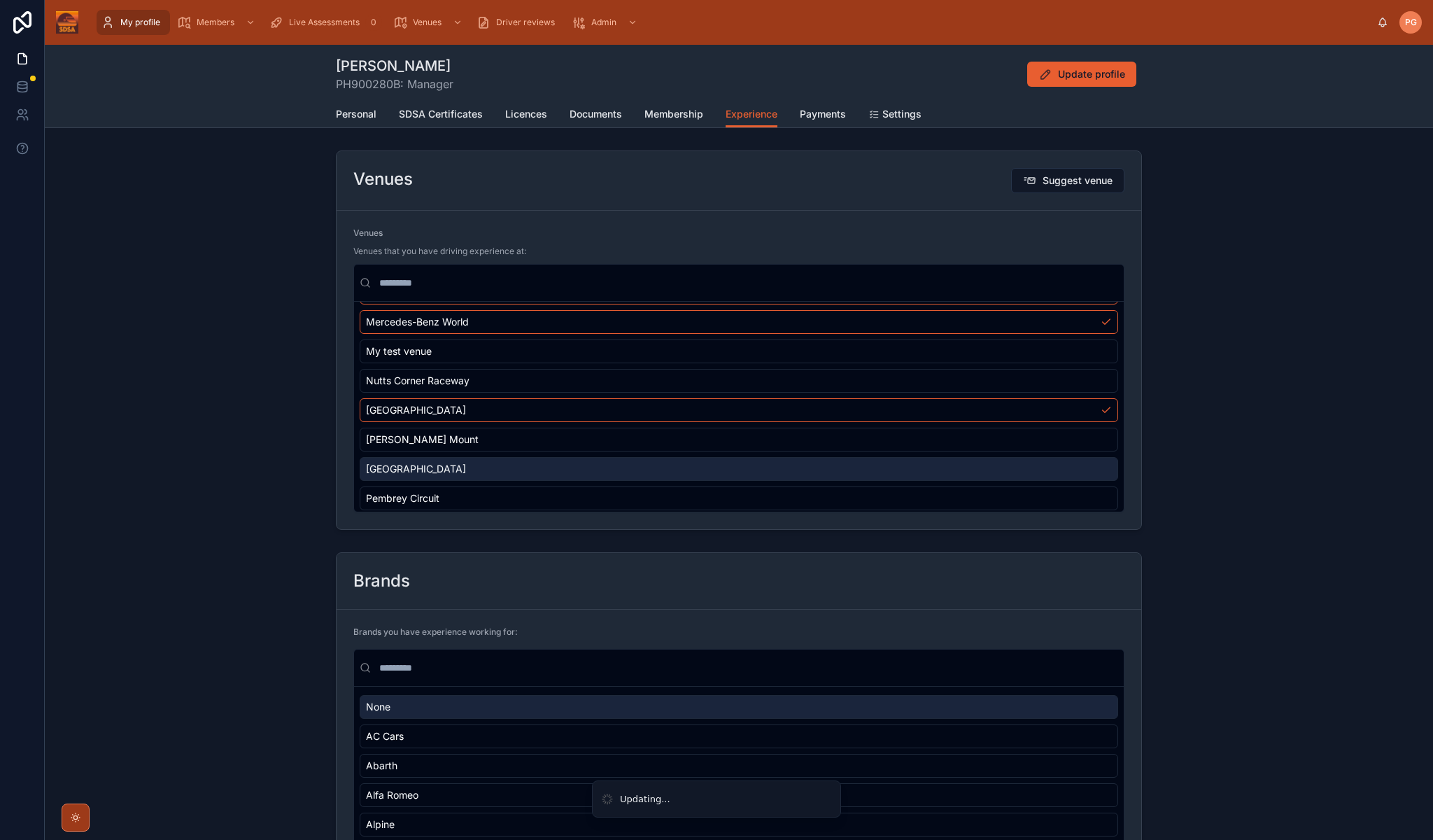
click at [679, 464] on div "[GEOGRAPHIC_DATA]" at bounding box center [739, 469] width 758 height 24
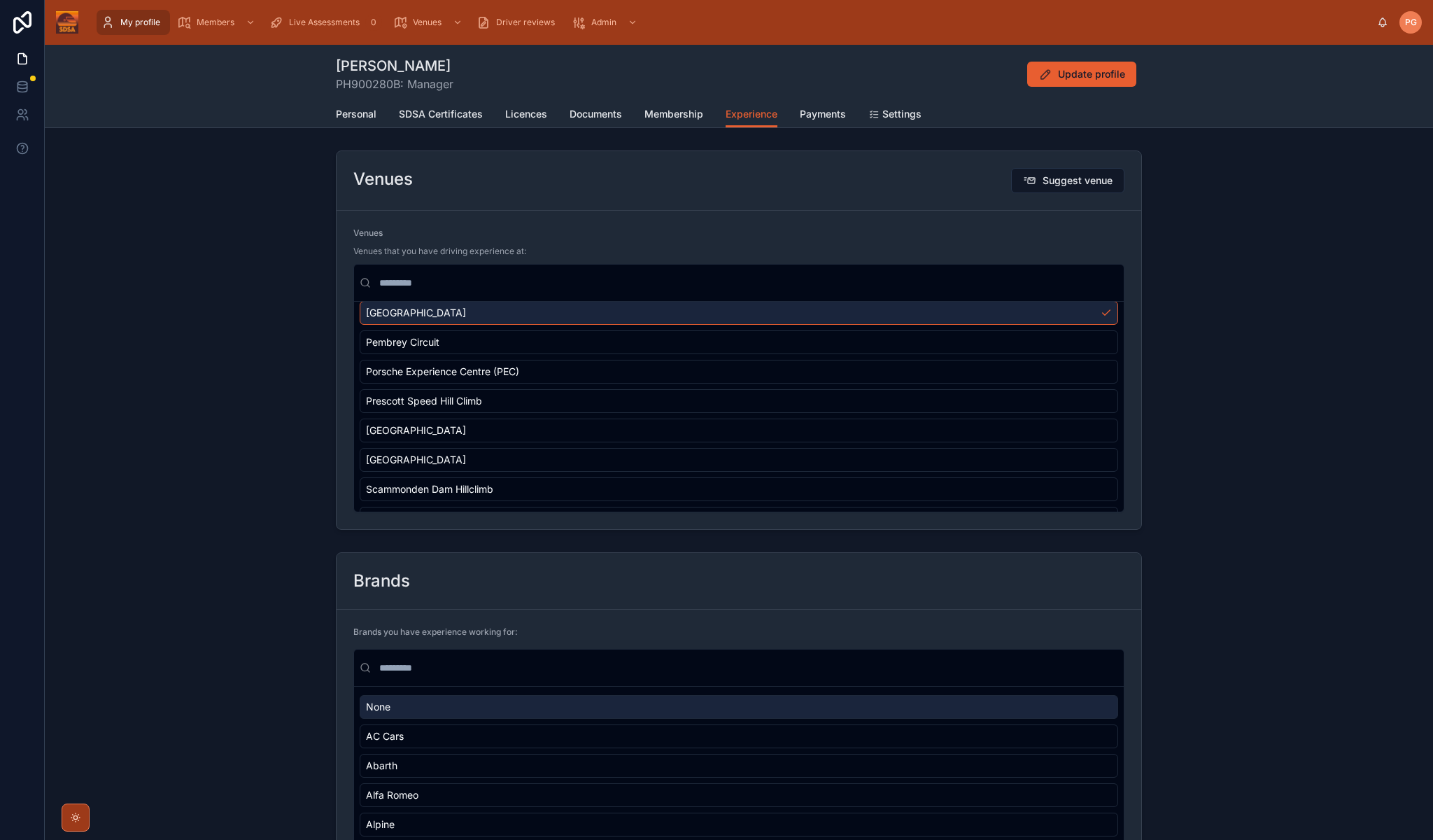
scroll to position [1481, 0]
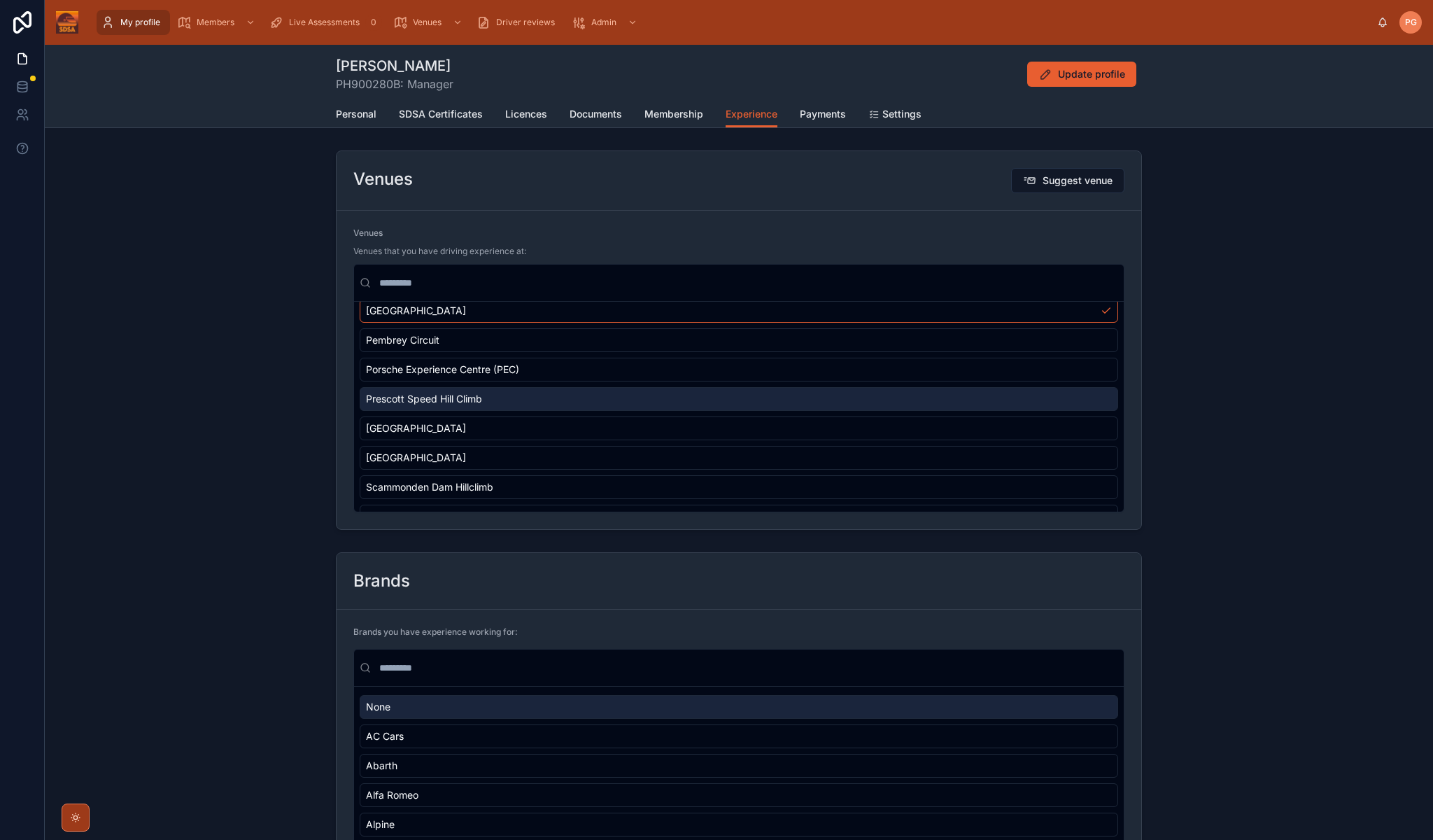
click at [709, 403] on div "Prescott Speed Hill Climb" at bounding box center [739, 399] width 758 height 24
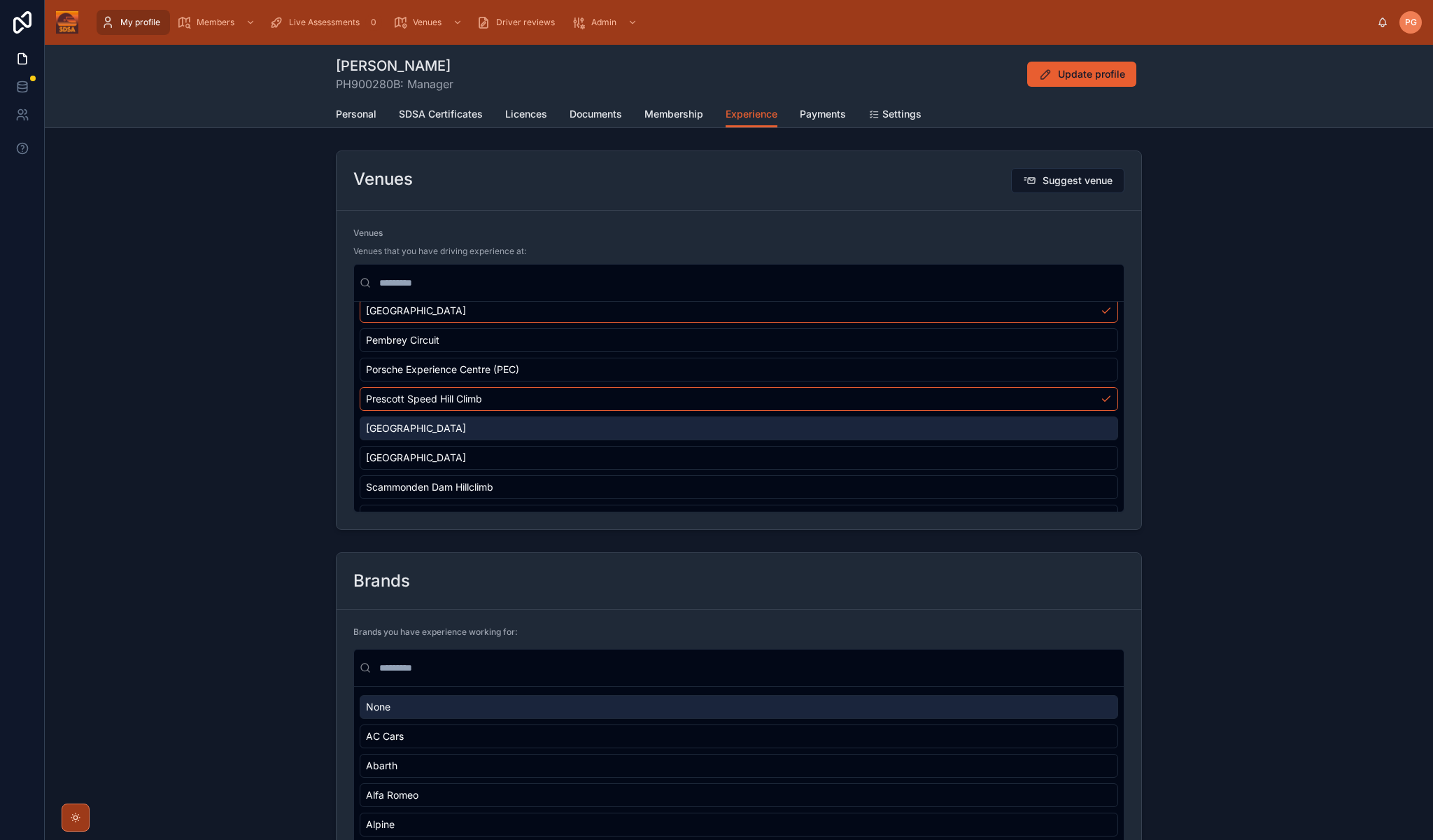
click at [706, 431] on div "[GEOGRAPHIC_DATA]" at bounding box center [739, 428] width 758 height 24
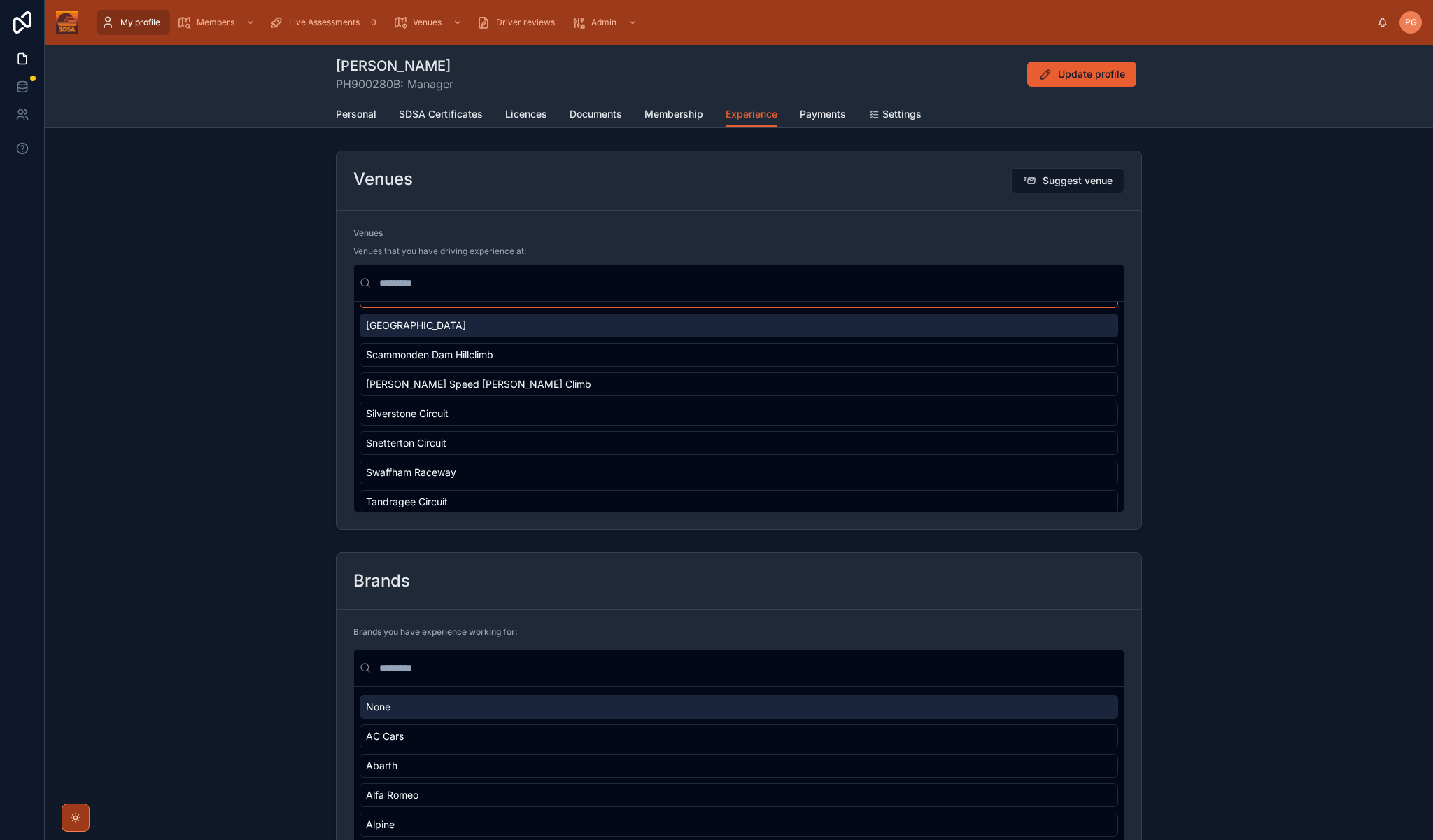
scroll to position [1614, 0]
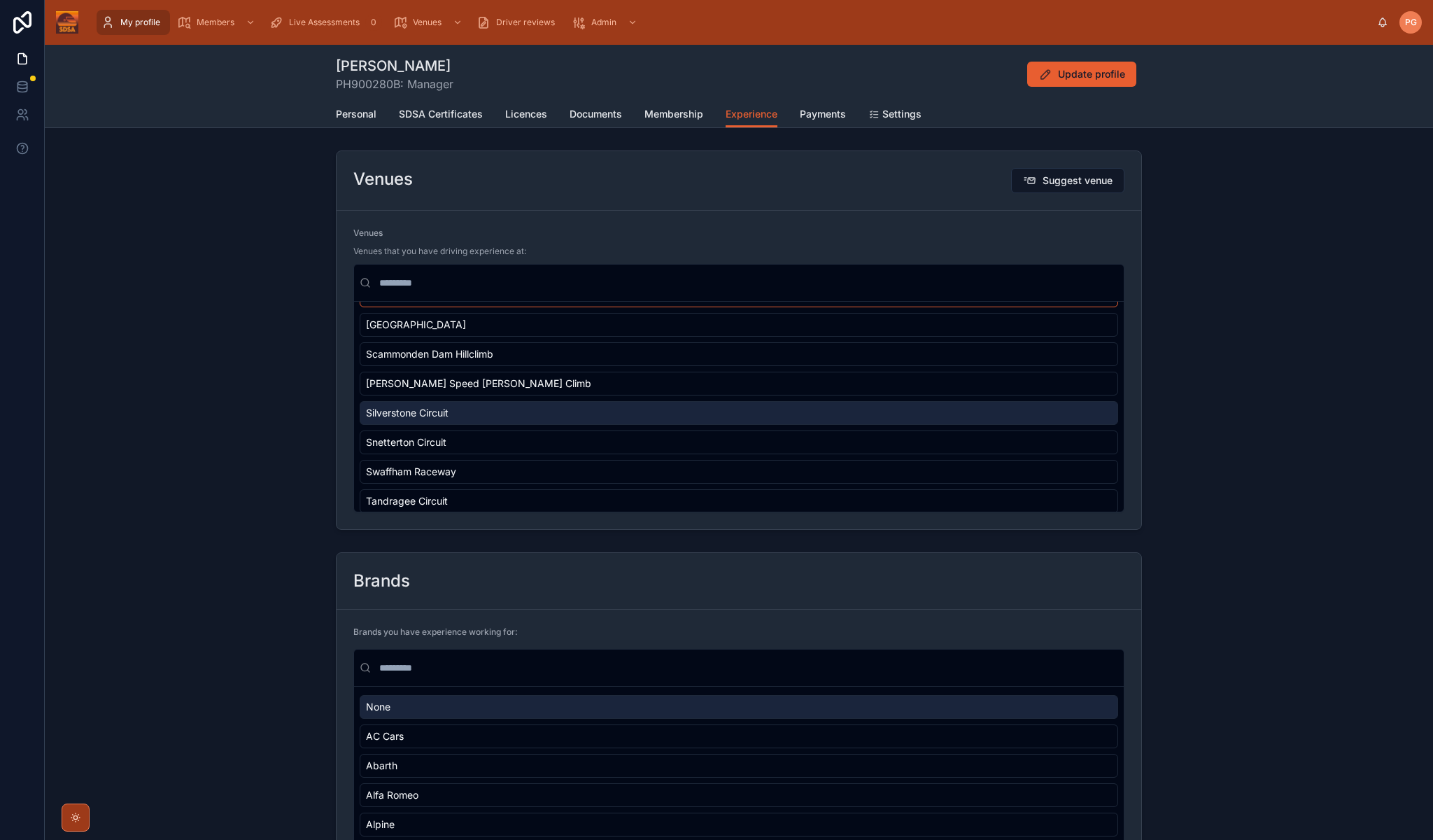
click at [686, 409] on div "Silverstone Circuit" at bounding box center [739, 413] width 758 height 24
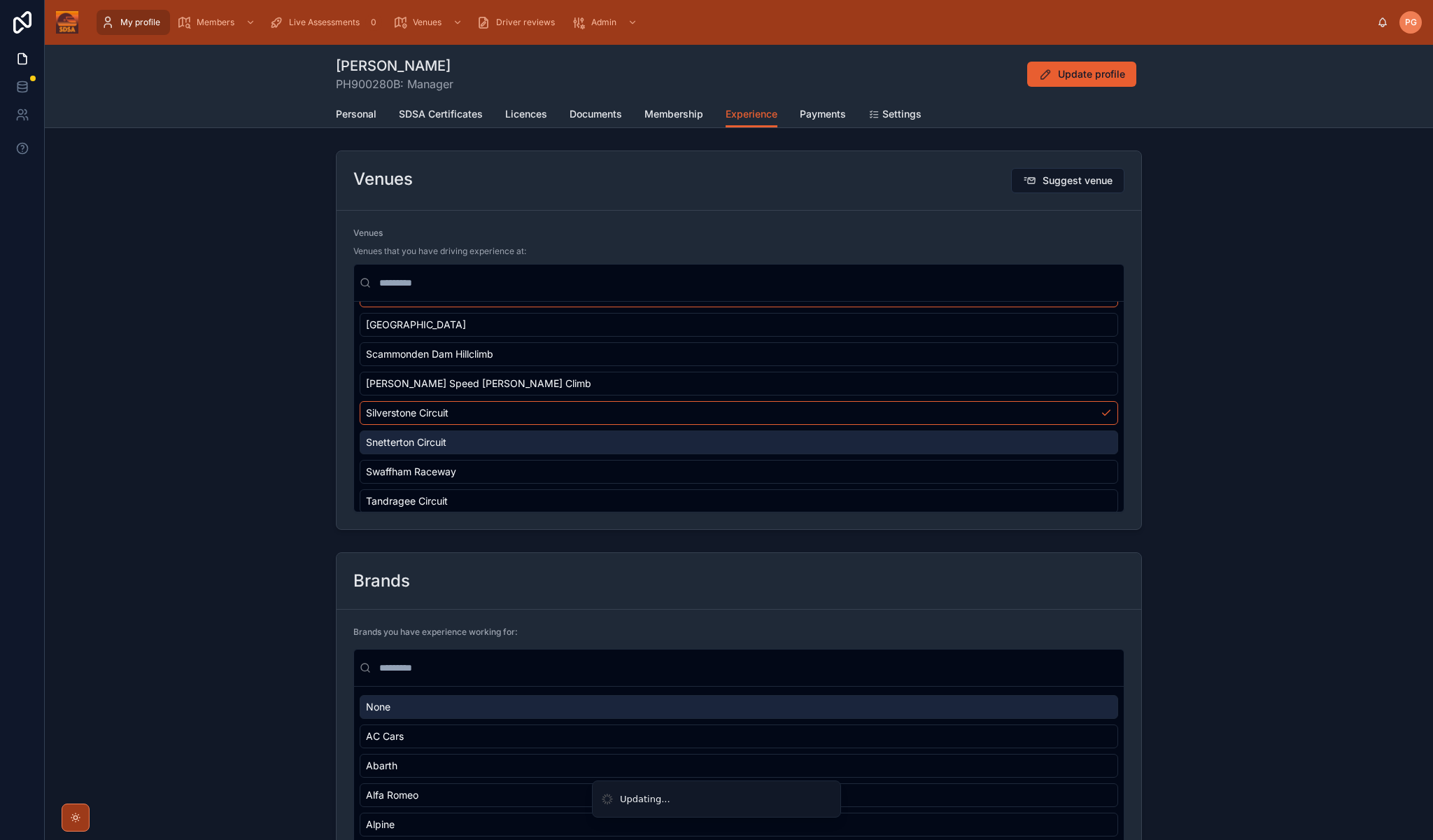
click at [682, 441] on div "Snetterton Circuit" at bounding box center [739, 442] width 758 height 24
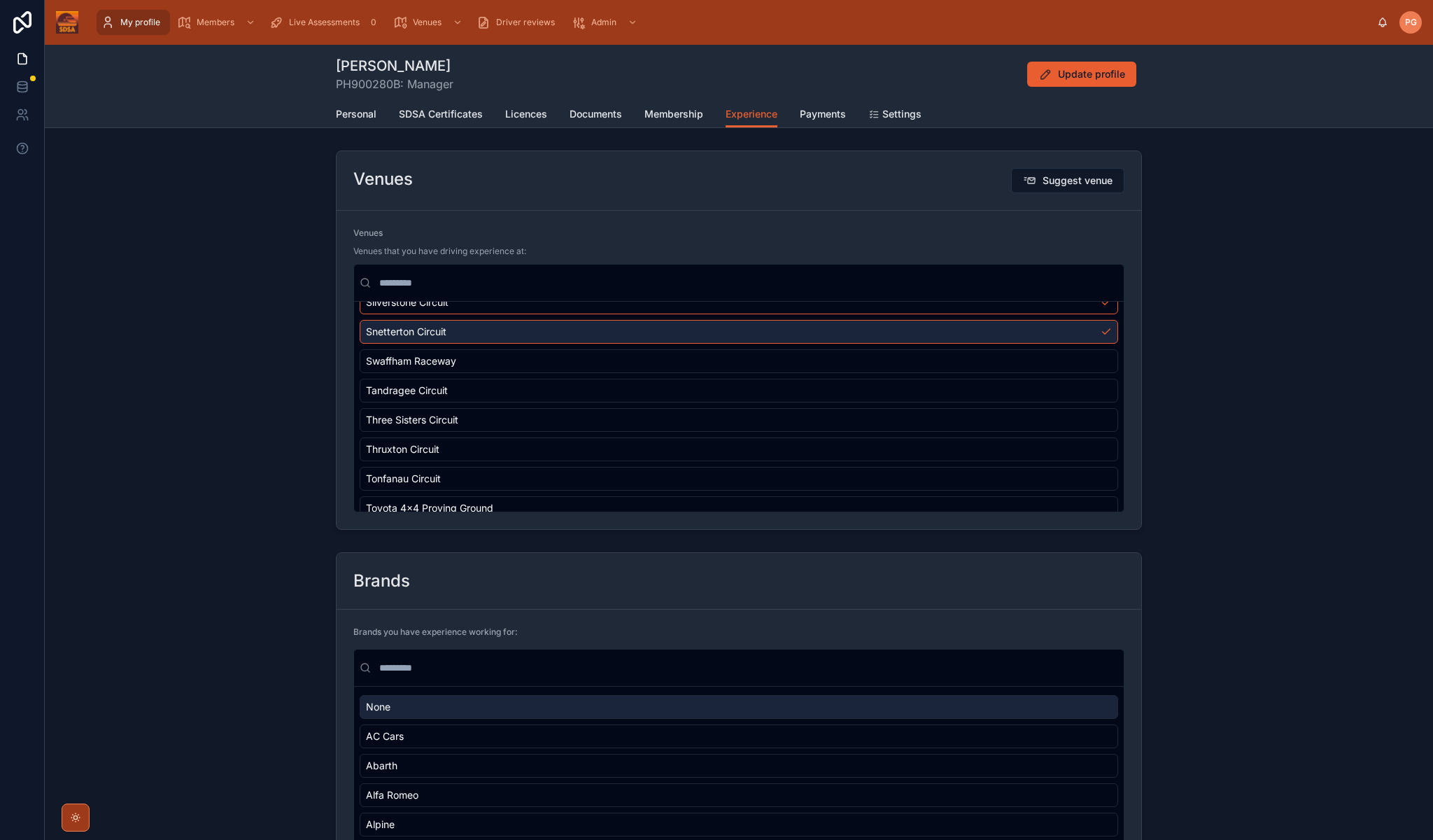
scroll to position [1725, 0]
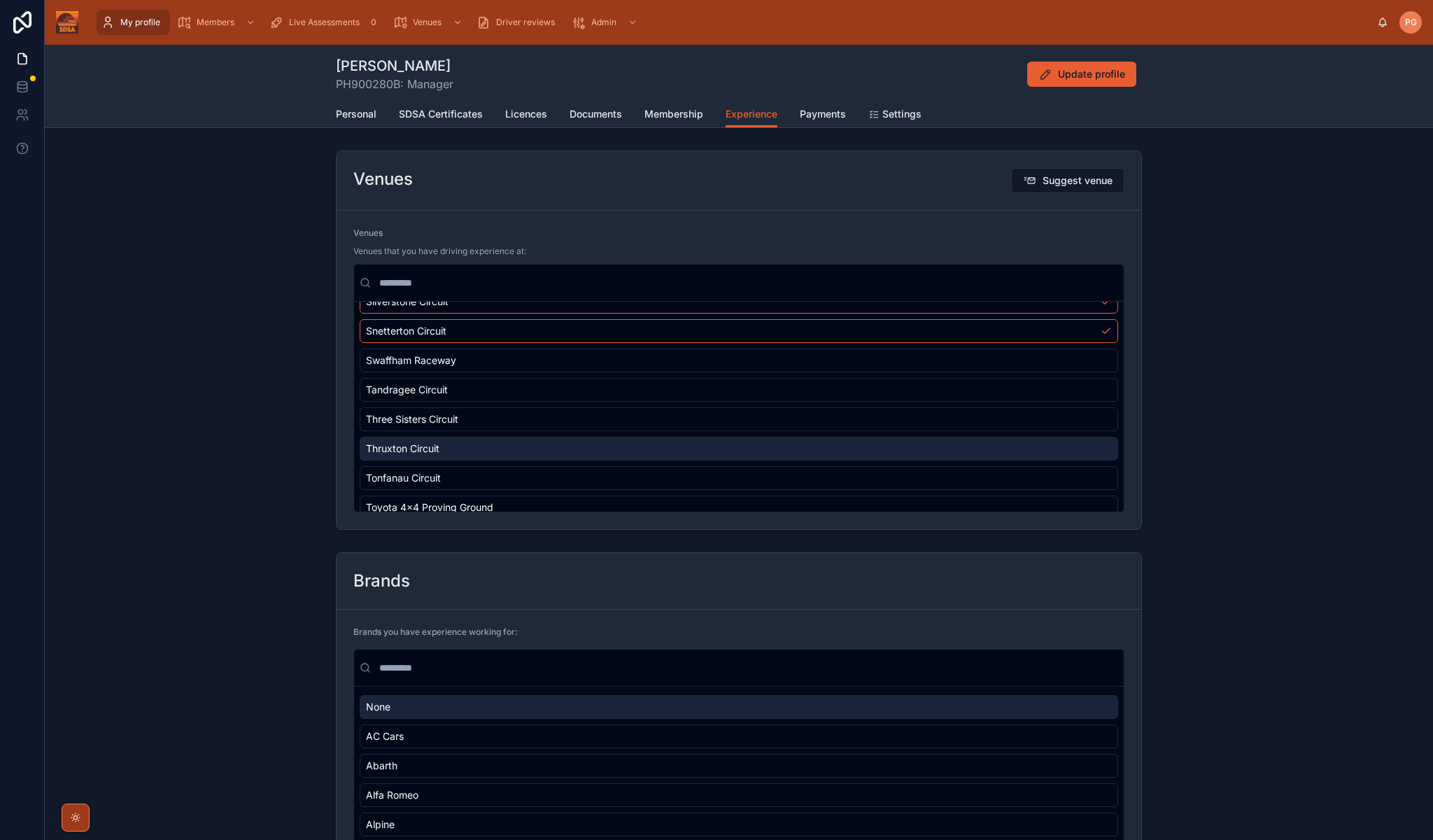
click at [682, 441] on div "Thruxton Circuit" at bounding box center [739, 448] width 758 height 24
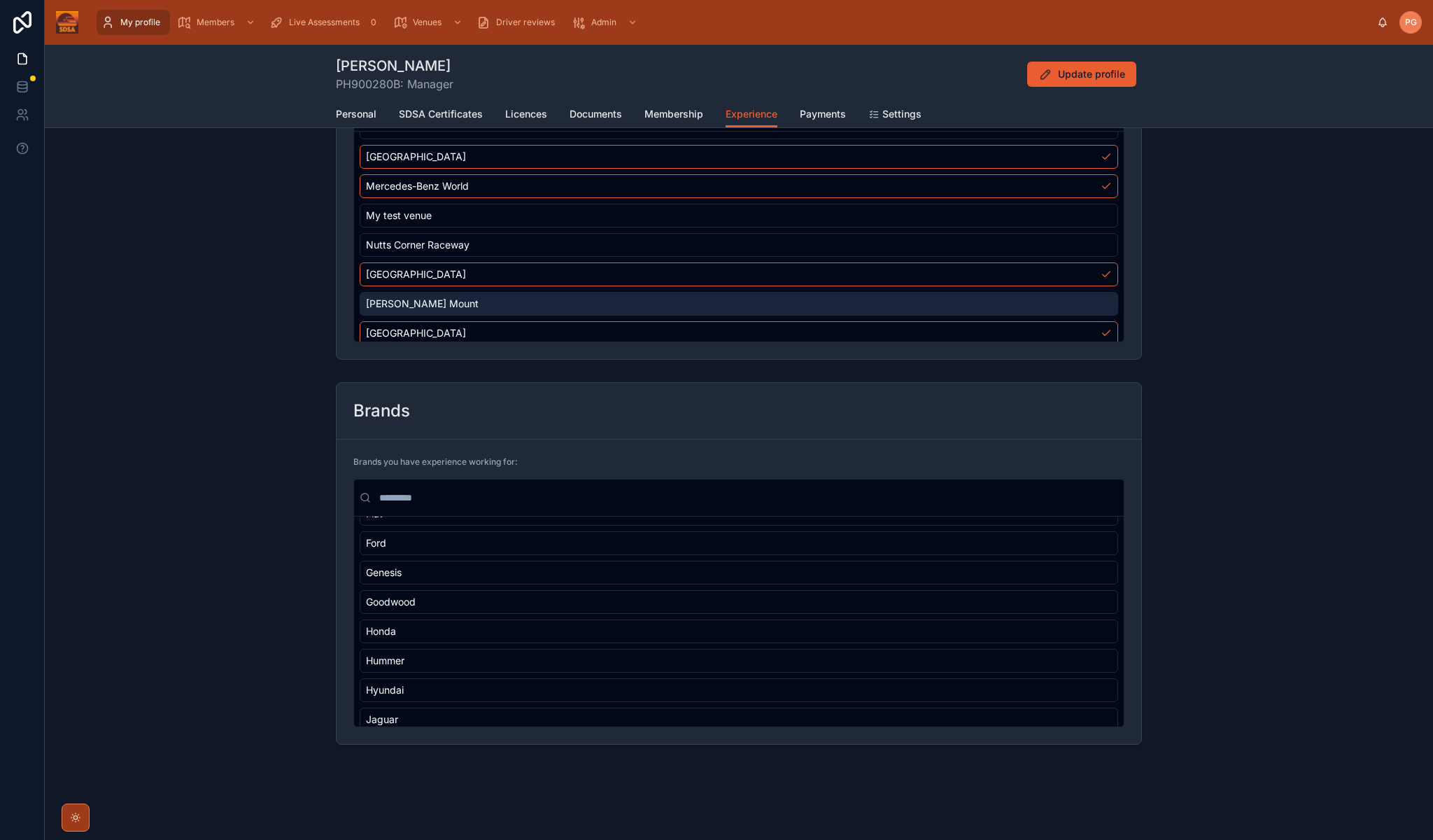
scroll to position [616, 0]
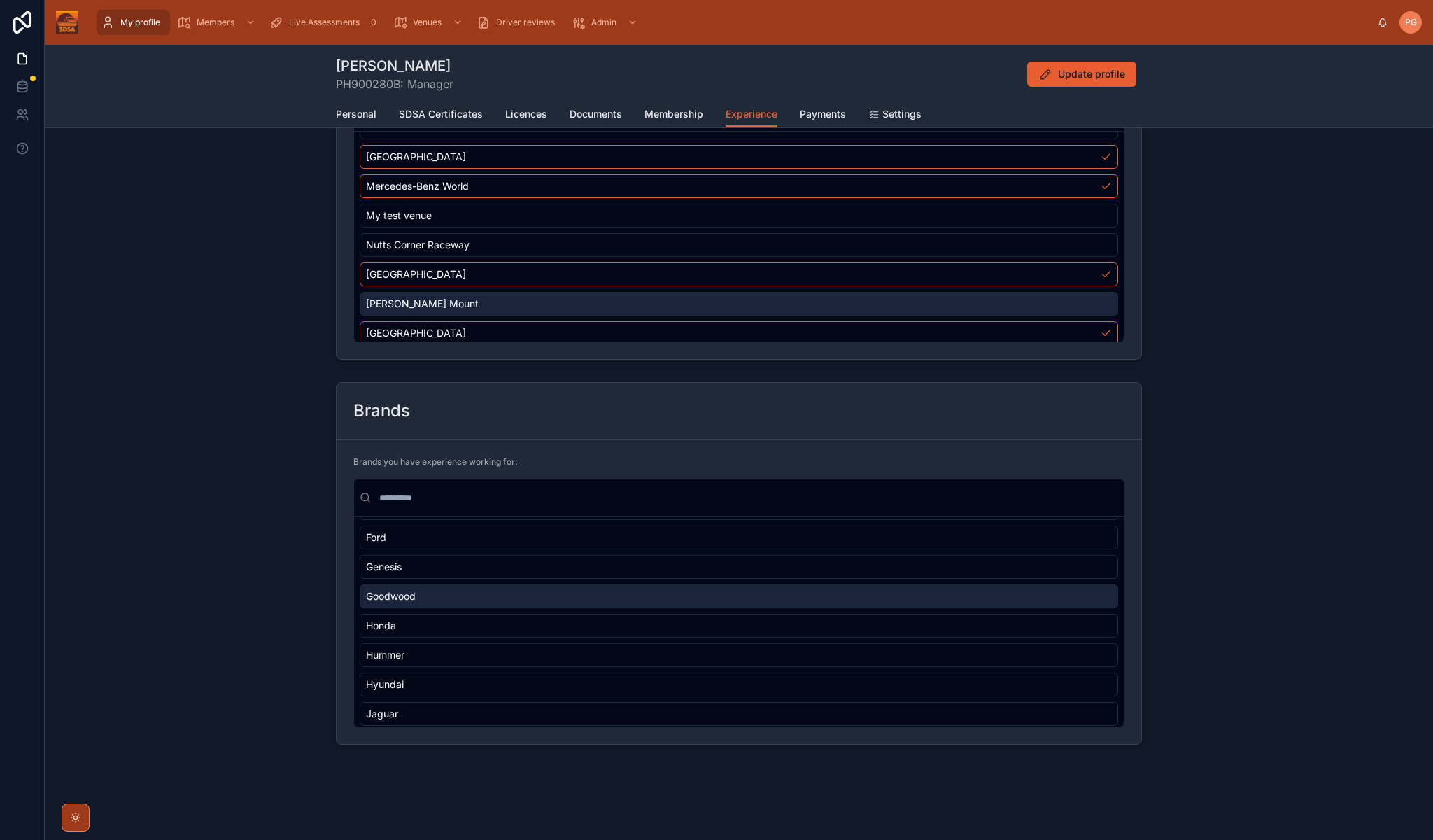
click at [641, 596] on div "Goodwood" at bounding box center [739, 596] width 758 height 24
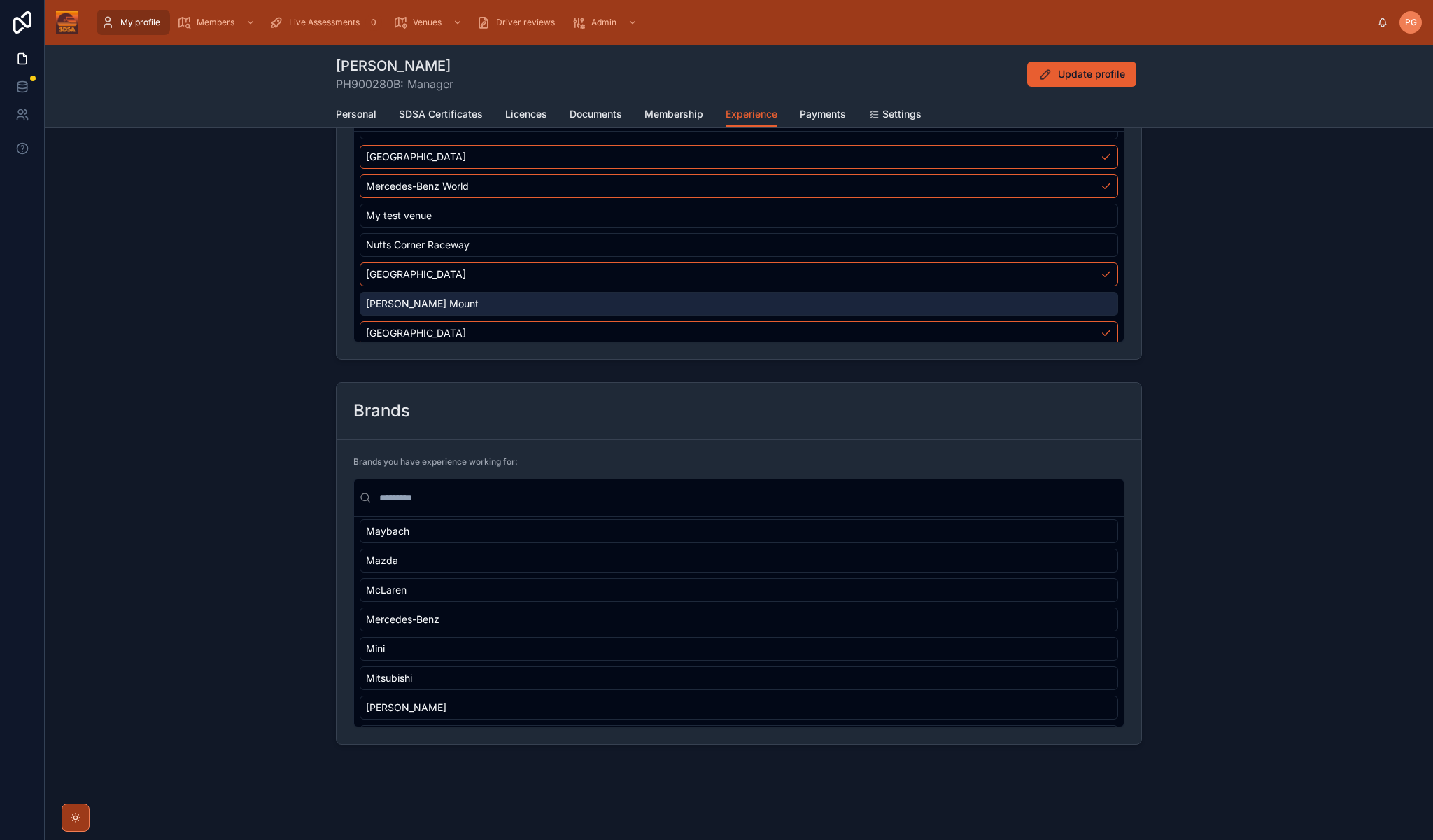
scroll to position [1123, 0]
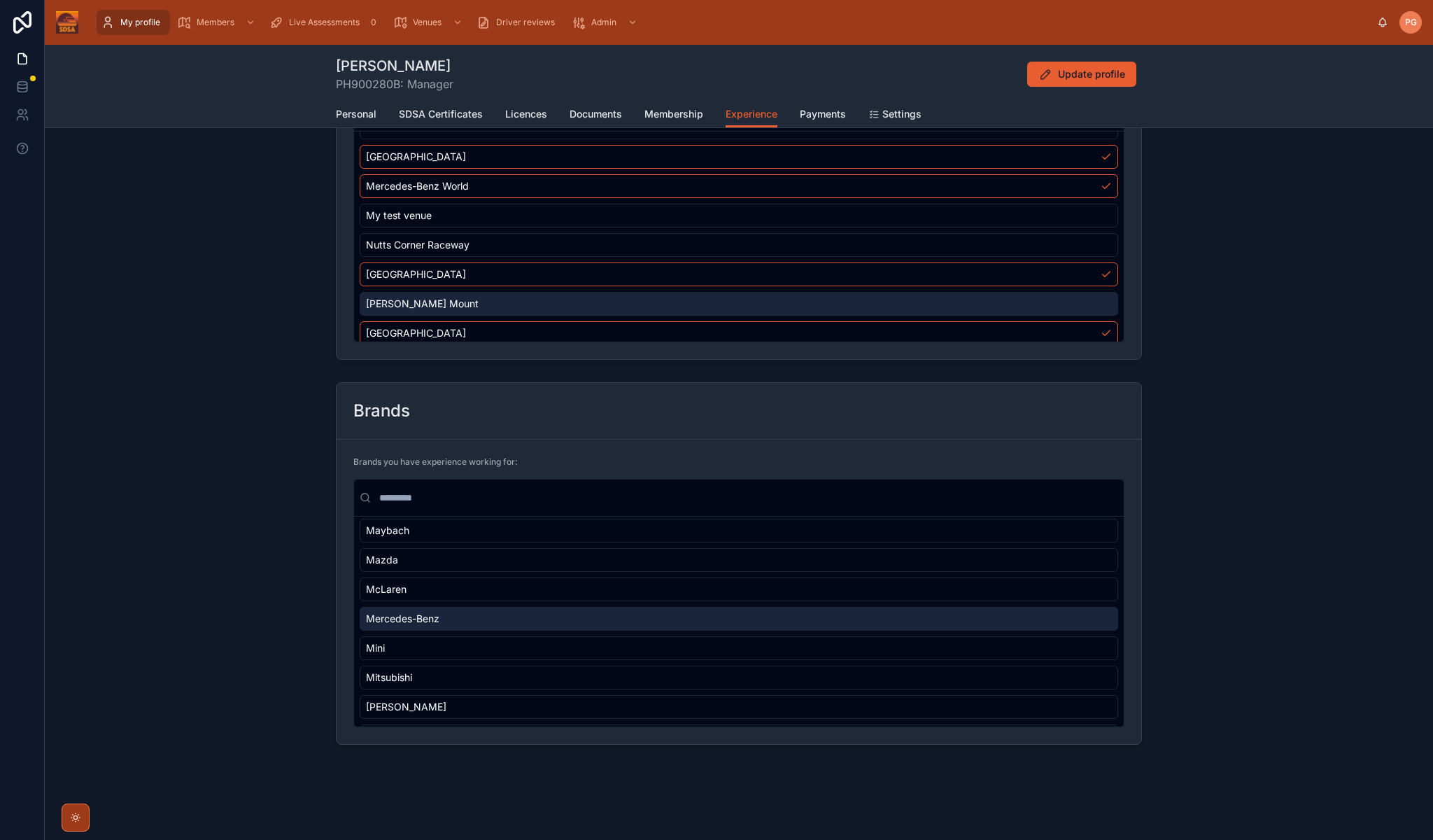
click at [634, 622] on div "Mercedes-Benz" at bounding box center [739, 619] width 758 height 24
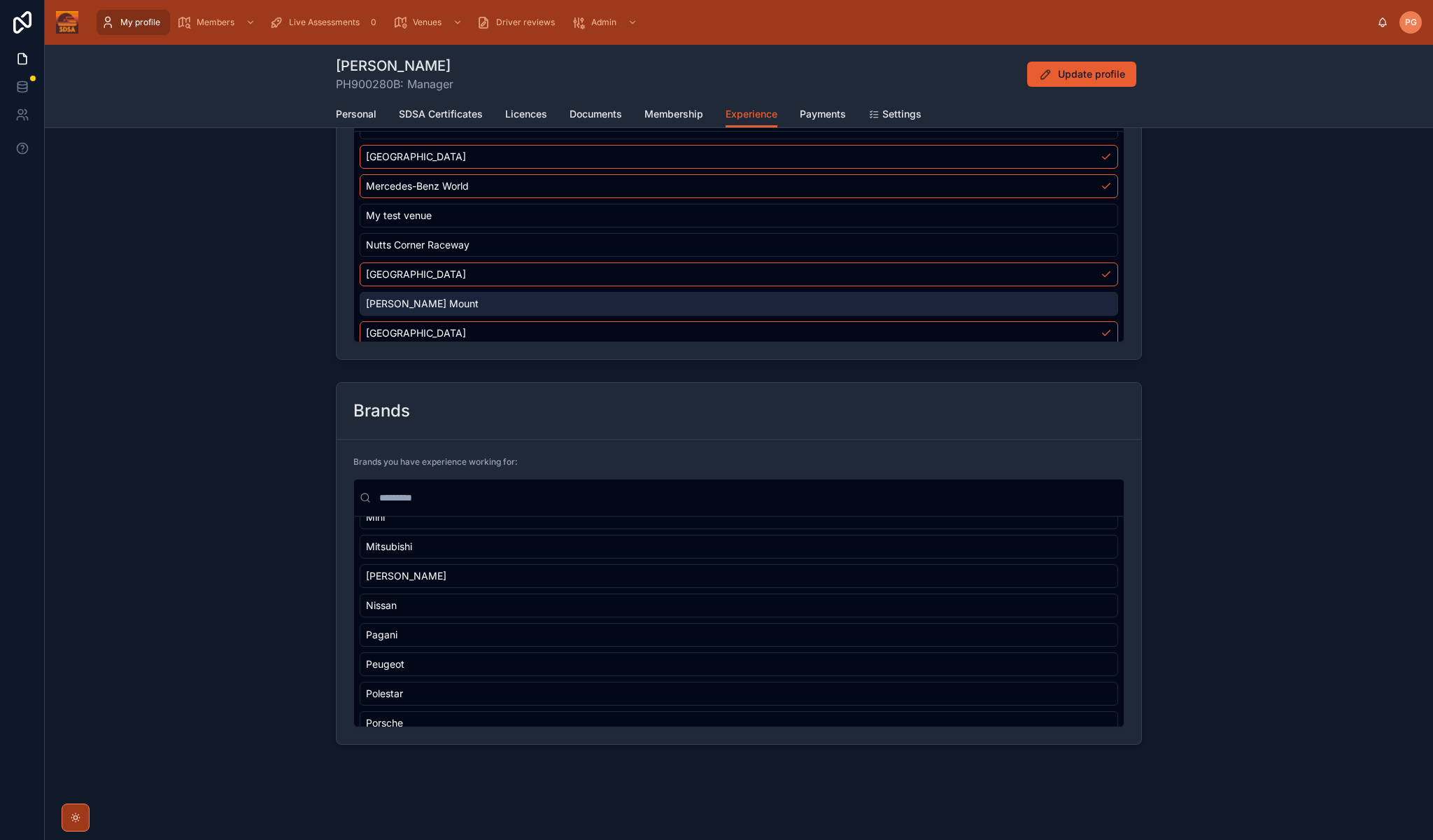
scroll to position [1255, 0]
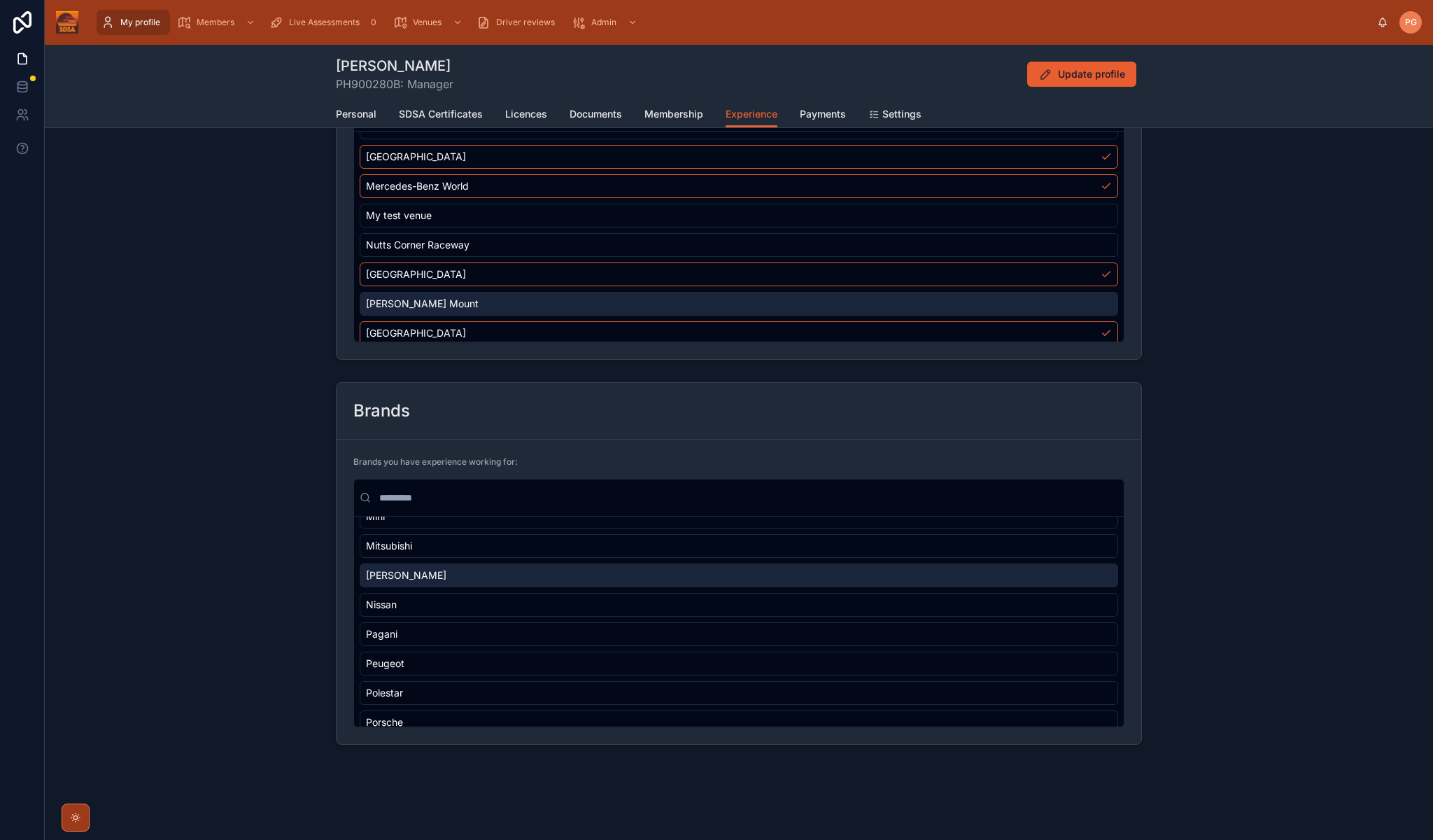
click at [615, 581] on div "[PERSON_NAME]" at bounding box center [739, 575] width 758 height 24
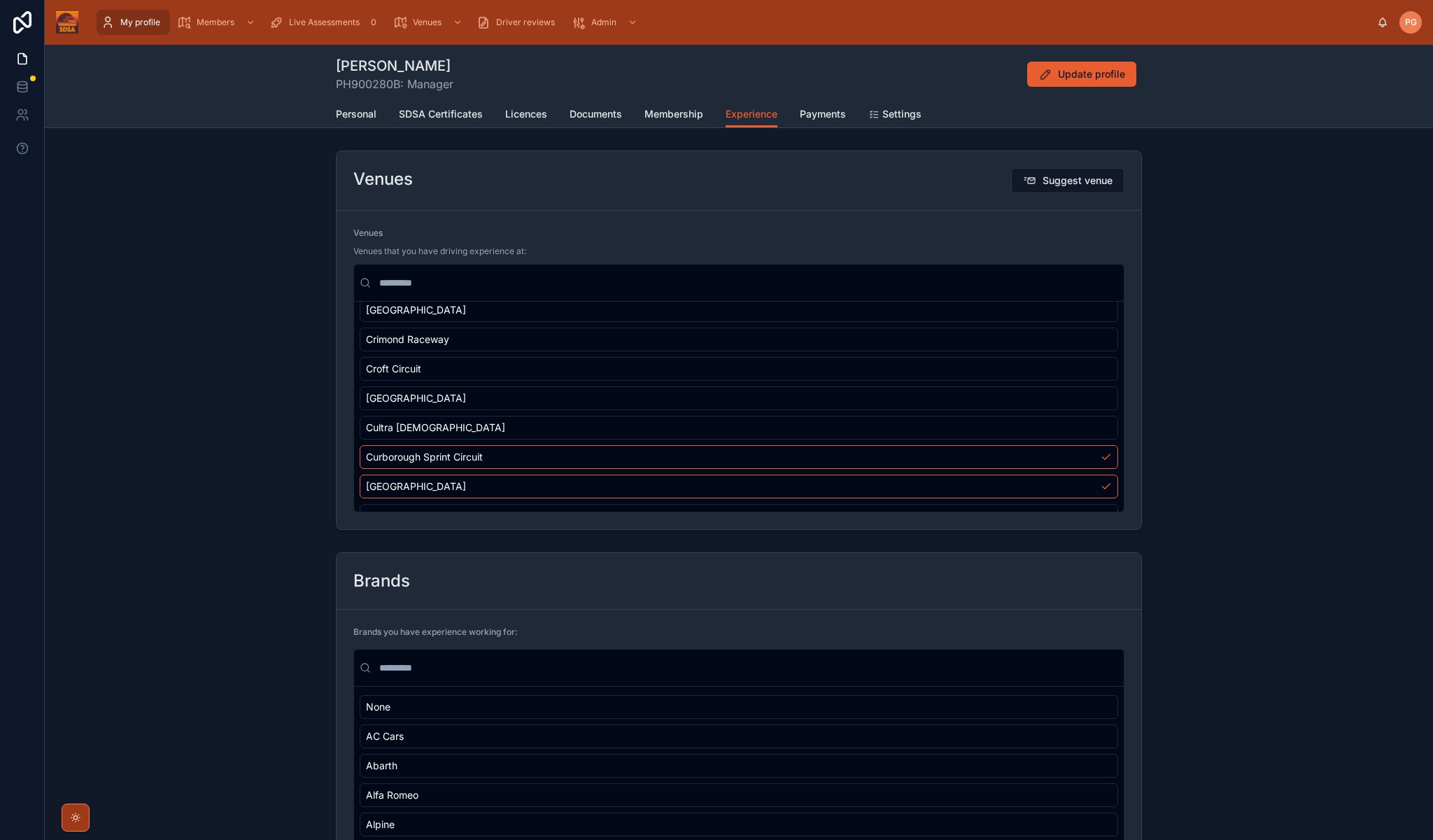
scroll to position [455, 0]
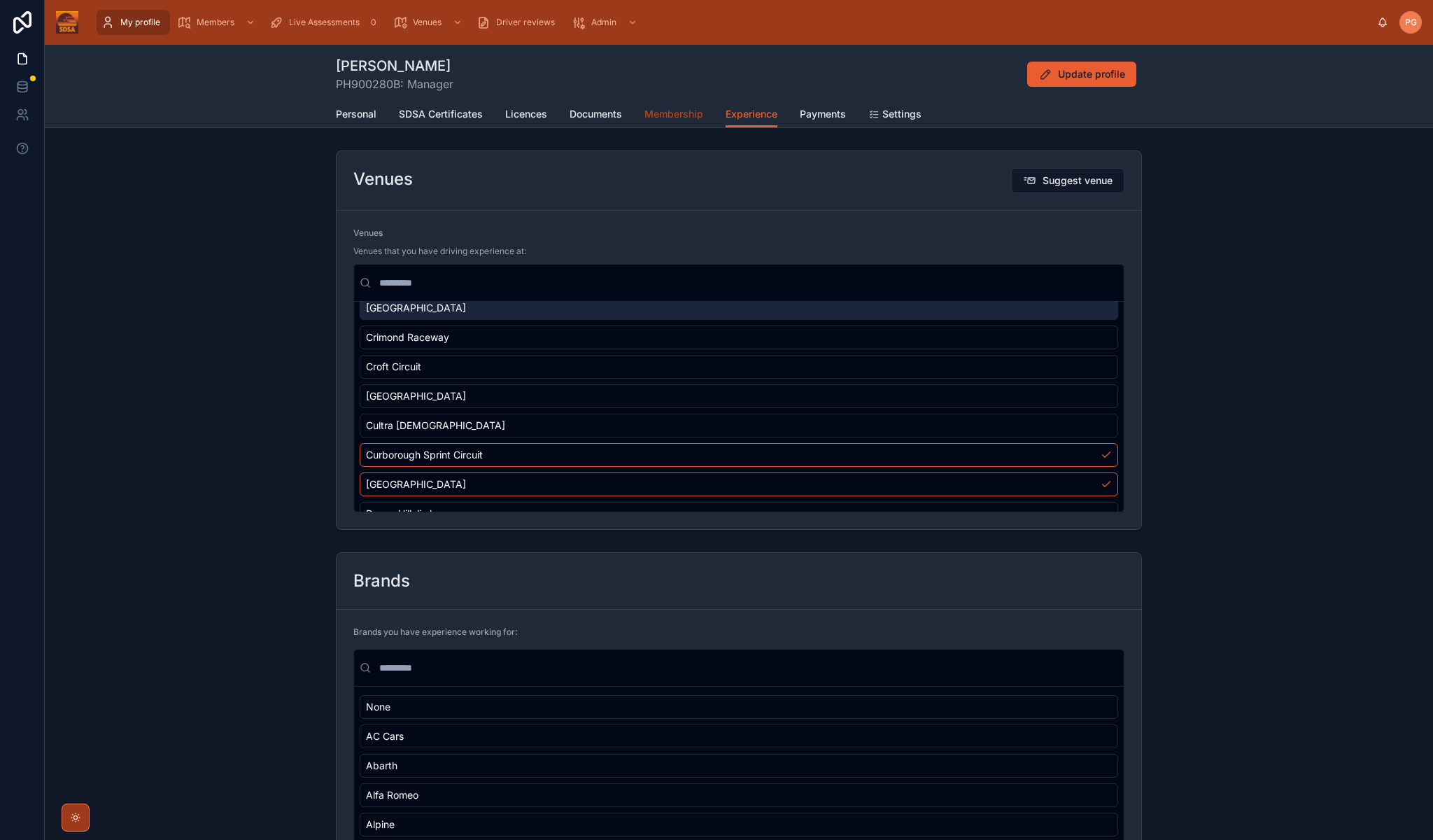
click at [658, 119] on span "Membership" at bounding box center [674, 114] width 59 height 14
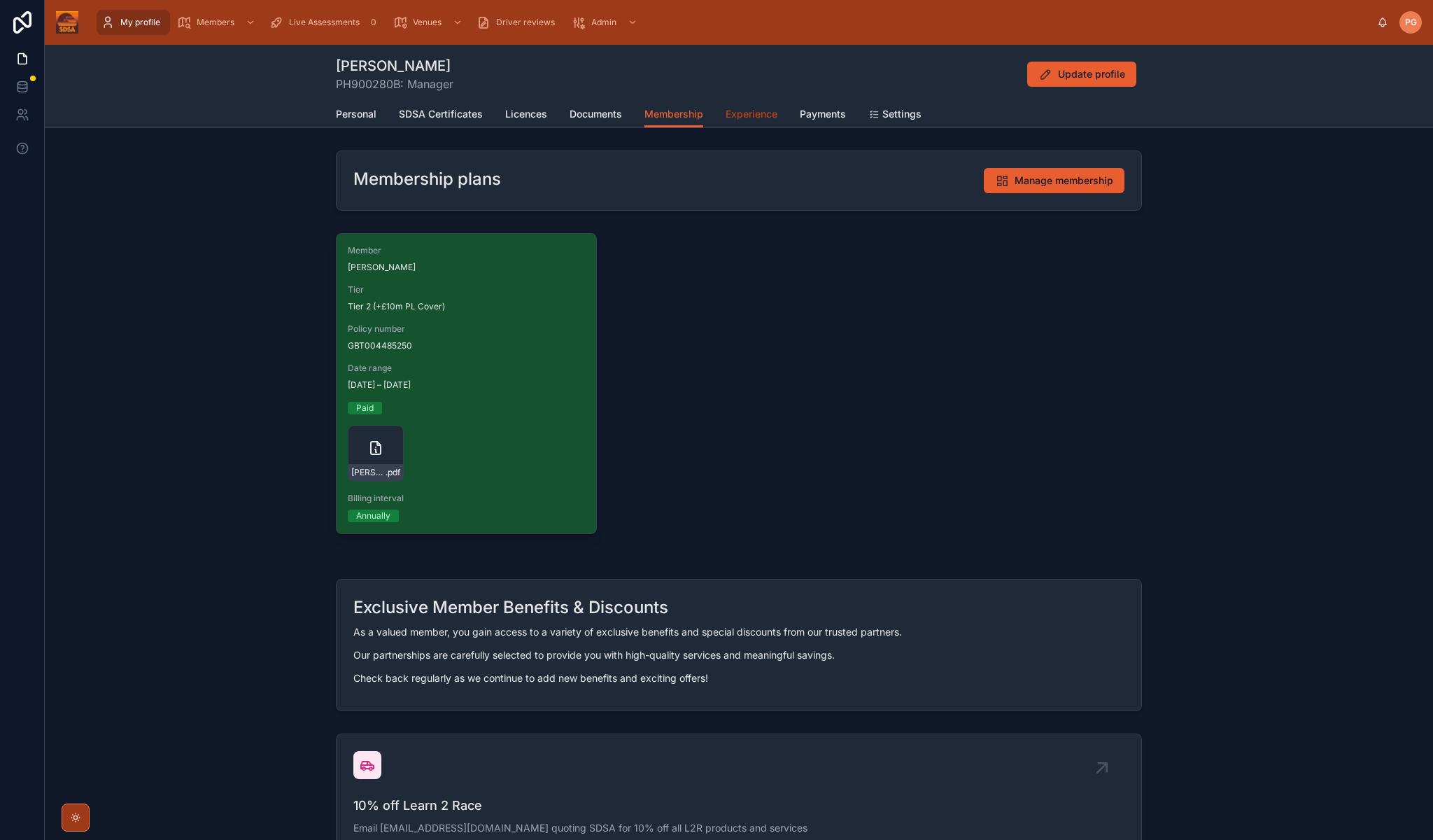
click at [755, 117] on span "Experience" at bounding box center [751, 114] width 52 height 14
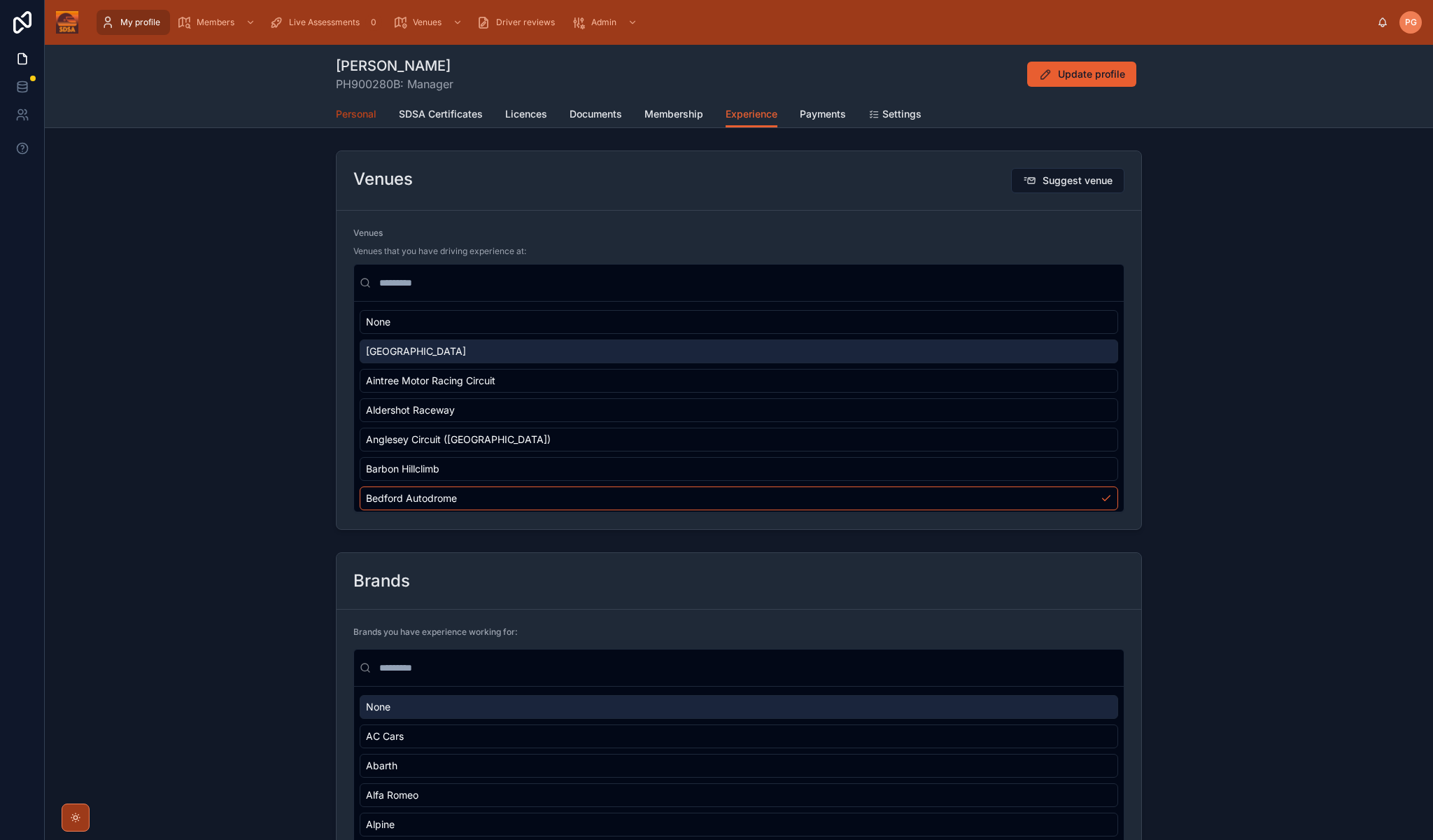
click at [350, 114] on span "Personal" at bounding box center [356, 114] width 40 height 14
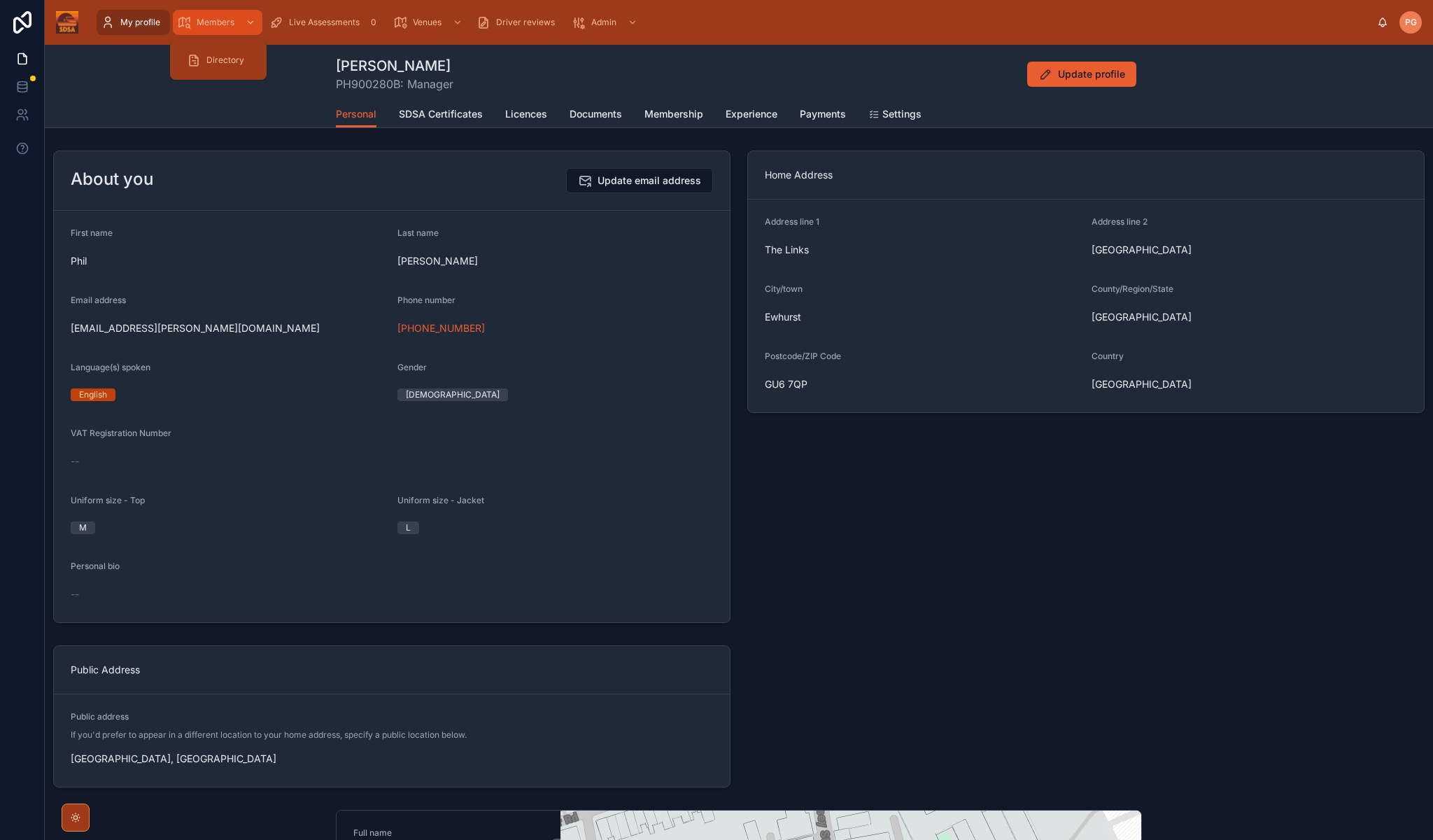
click at [214, 23] on span "Members" at bounding box center [215, 23] width 38 height 11
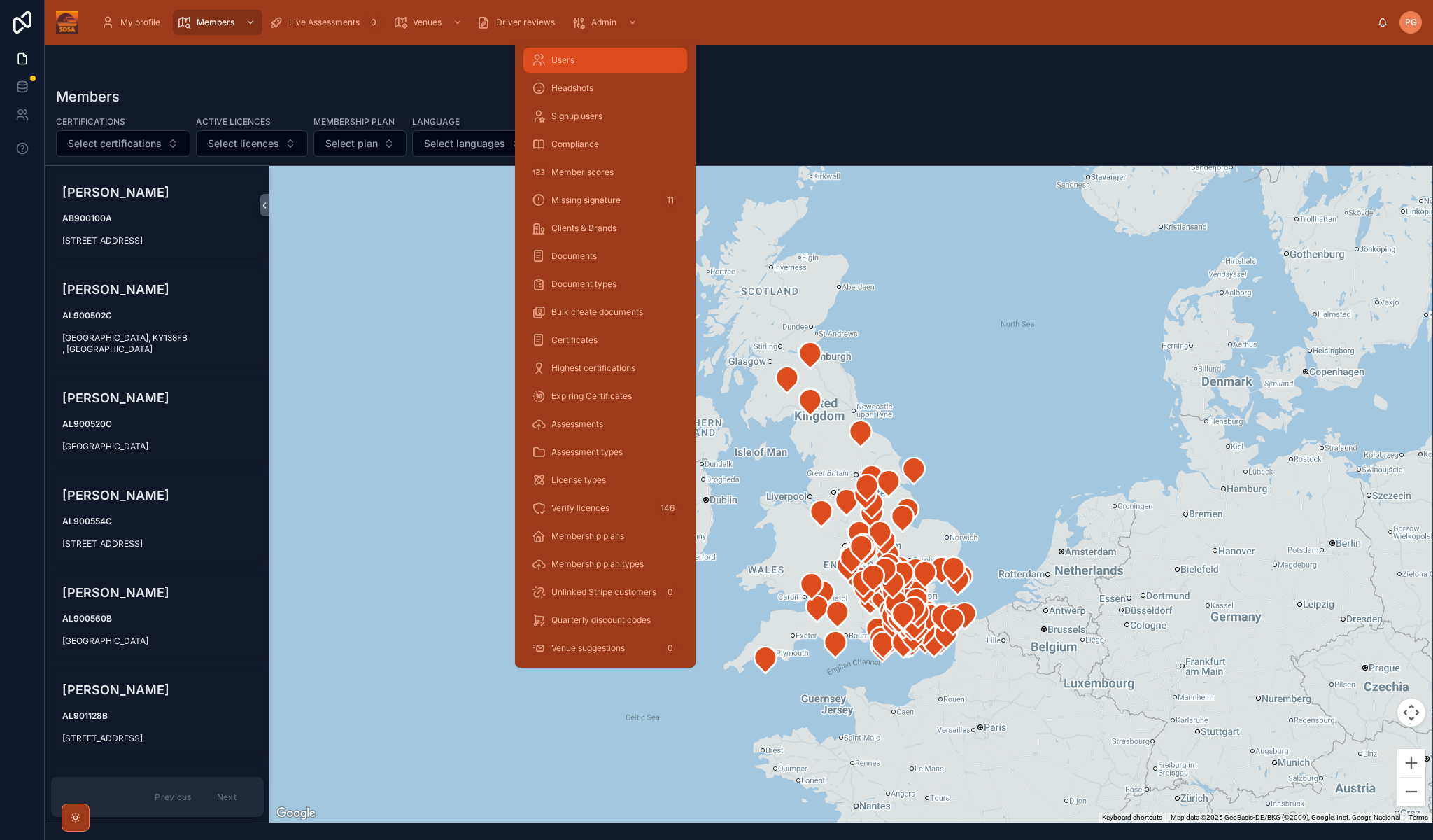
click at [580, 61] on div "Users" at bounding box center [605, 60] width 147 height 23
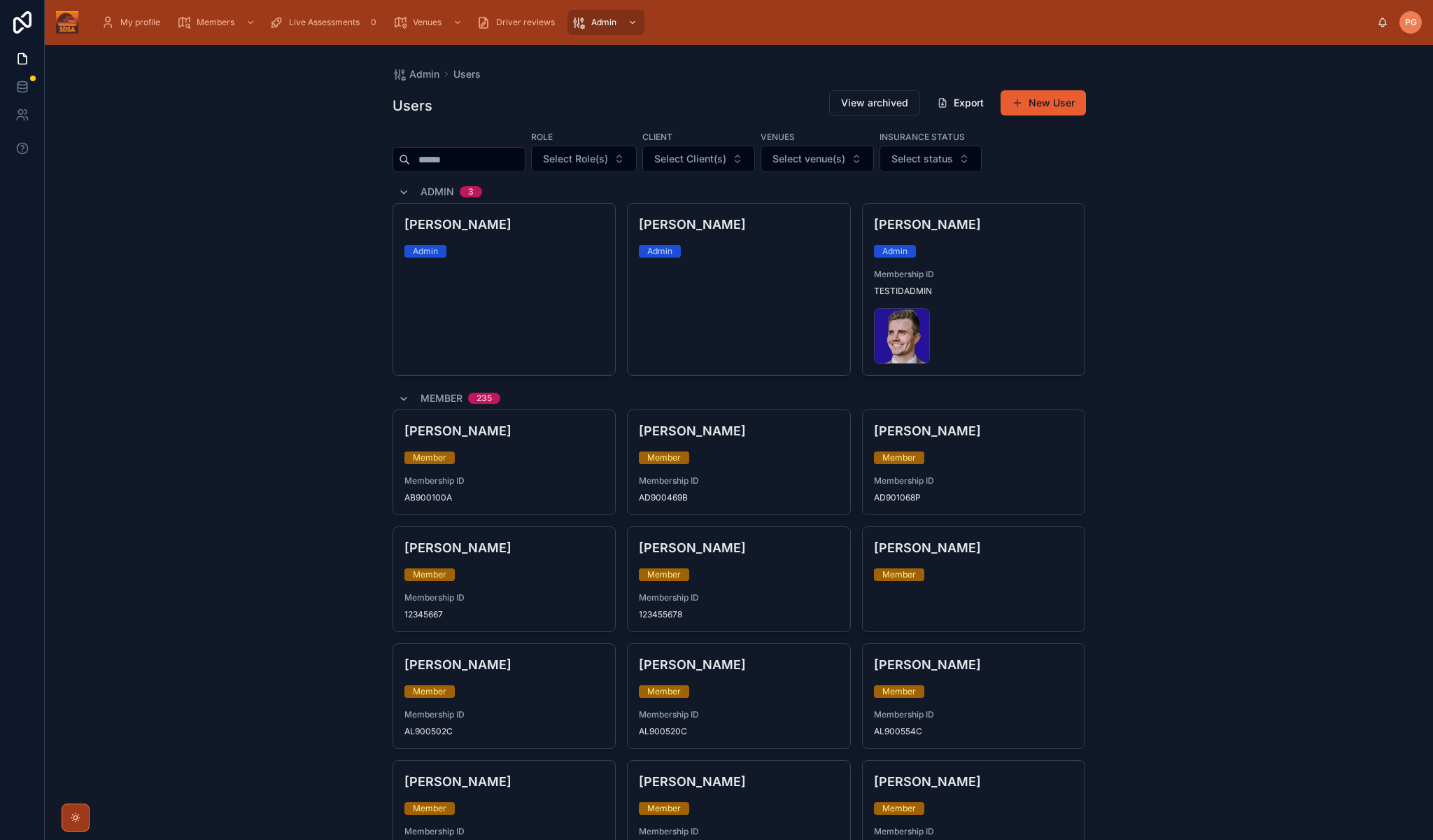
click at [463, 159] on input "text" at bounding box center [468, 159] width 115 height 19
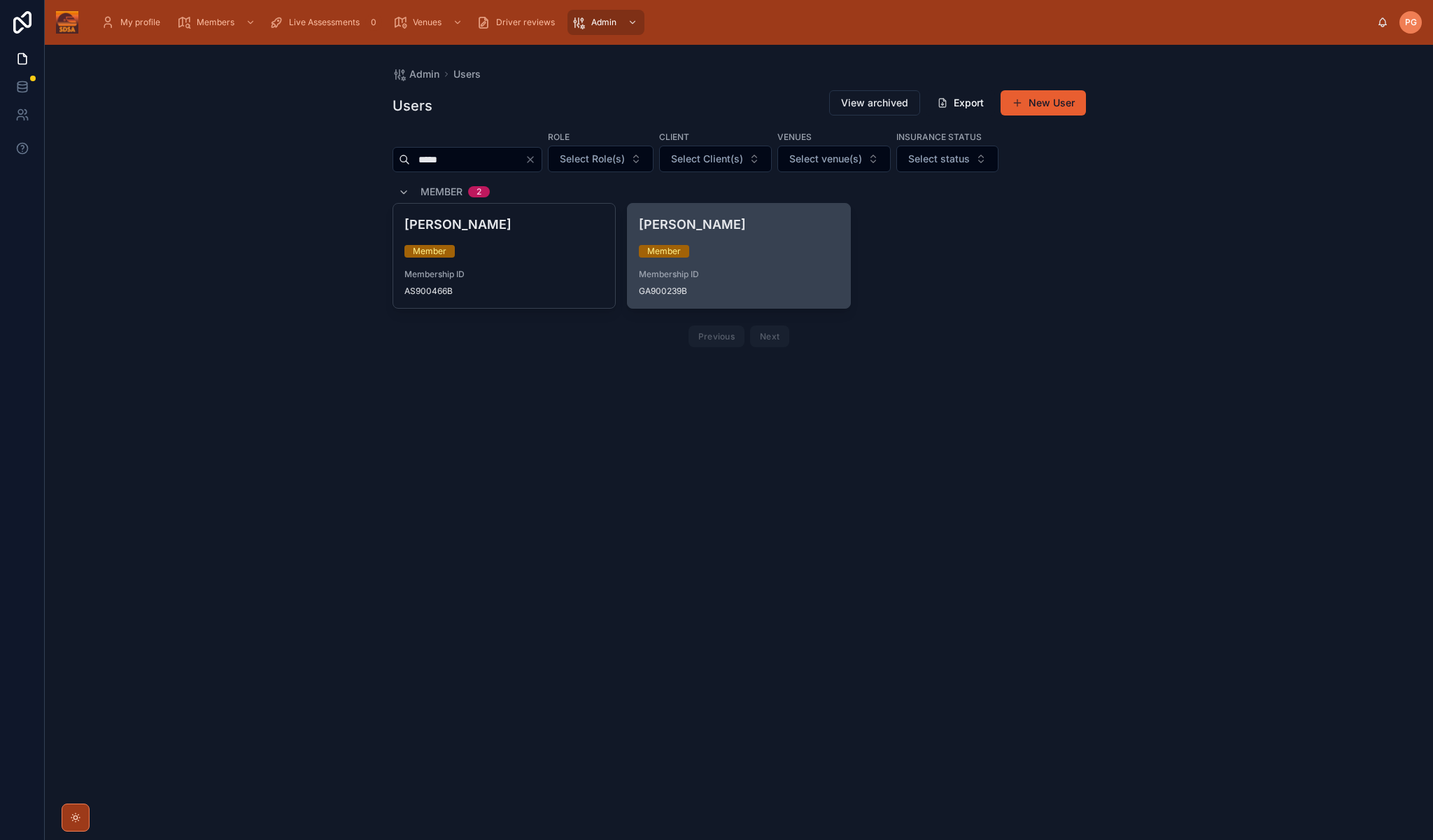
type input "*****"
click at [751, 262] on div "[PERSON_NAME] Member Membership ID GA900239B" at bounding box center [739, 256] width 222 height 104
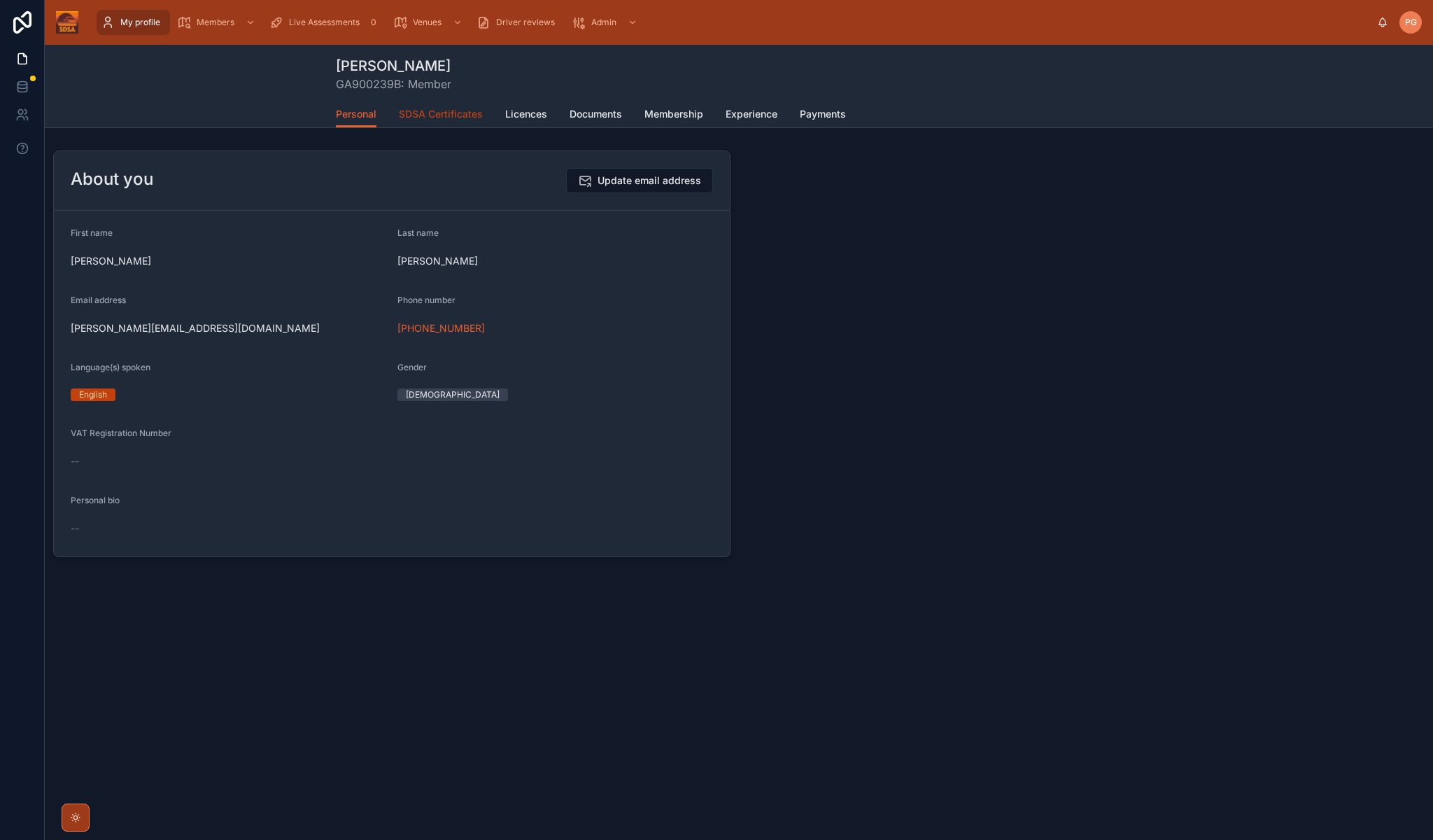
click at [456, 116] on span "SDSA Certificates" at bounding box center [441, 114] width 84 height 14
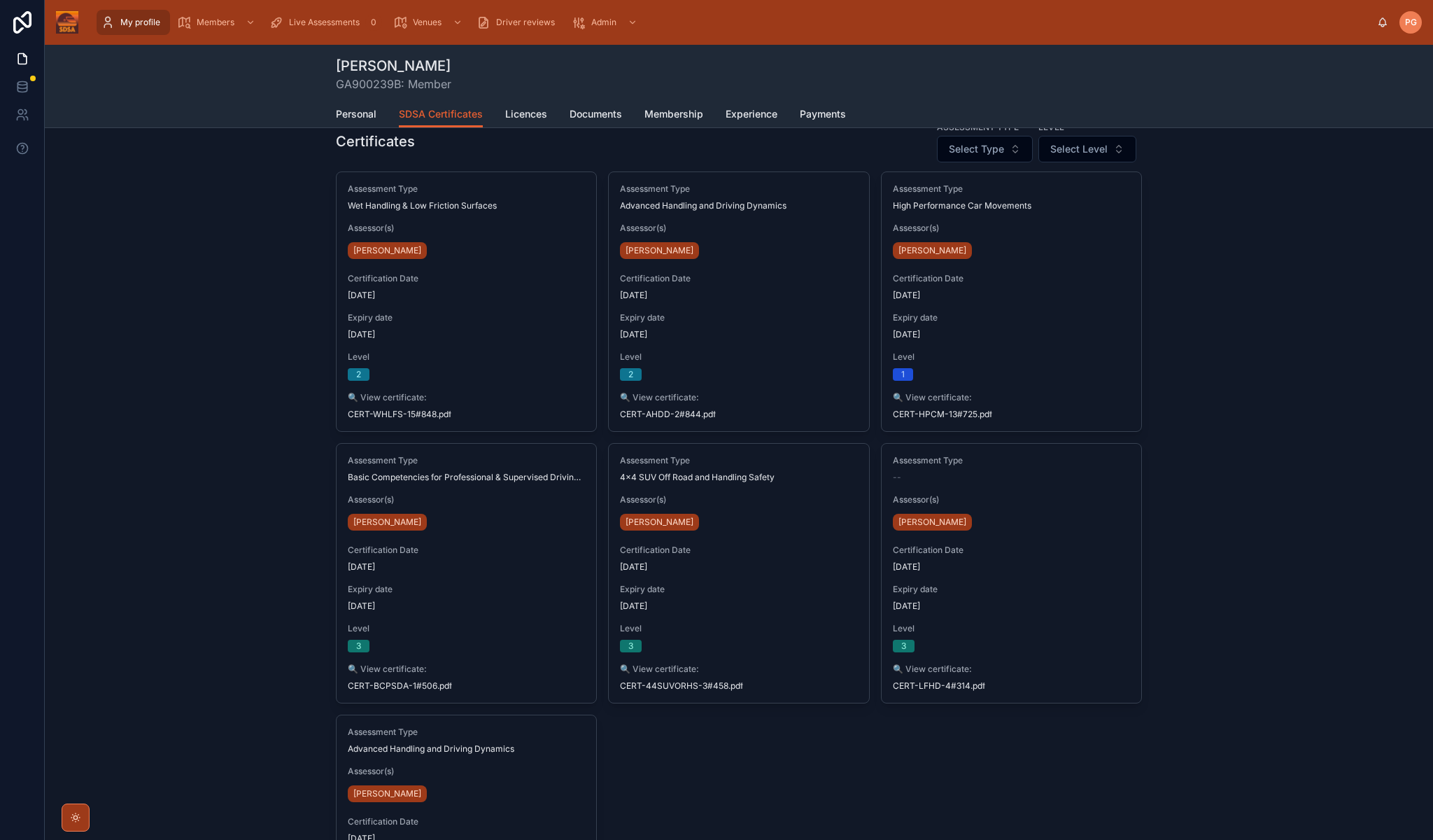
scroll to position [25, 0]
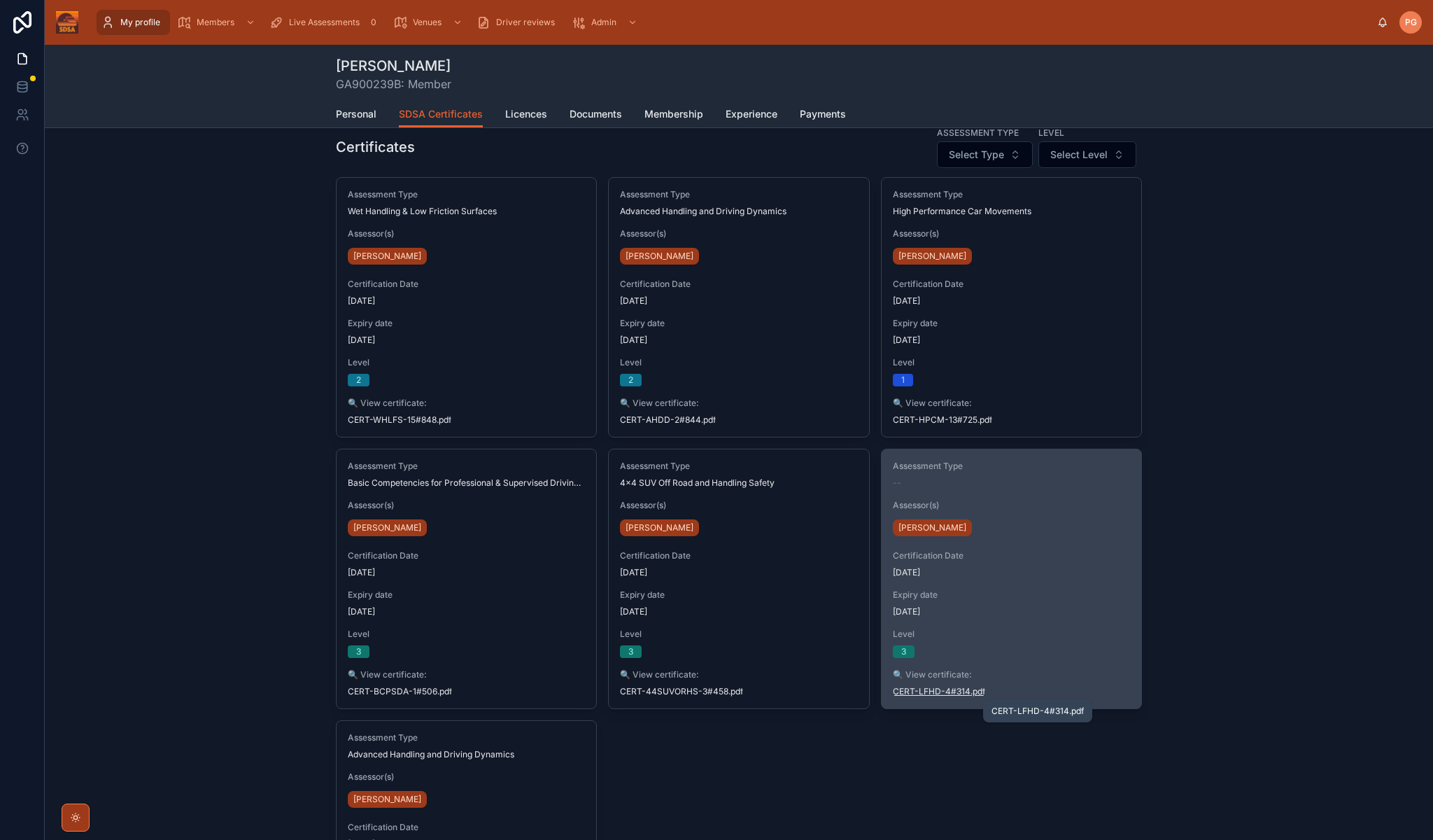
click at [953, 691] on span "CERT-LFHD-4#314" at bounding box center [932, 692] width 78 height 11
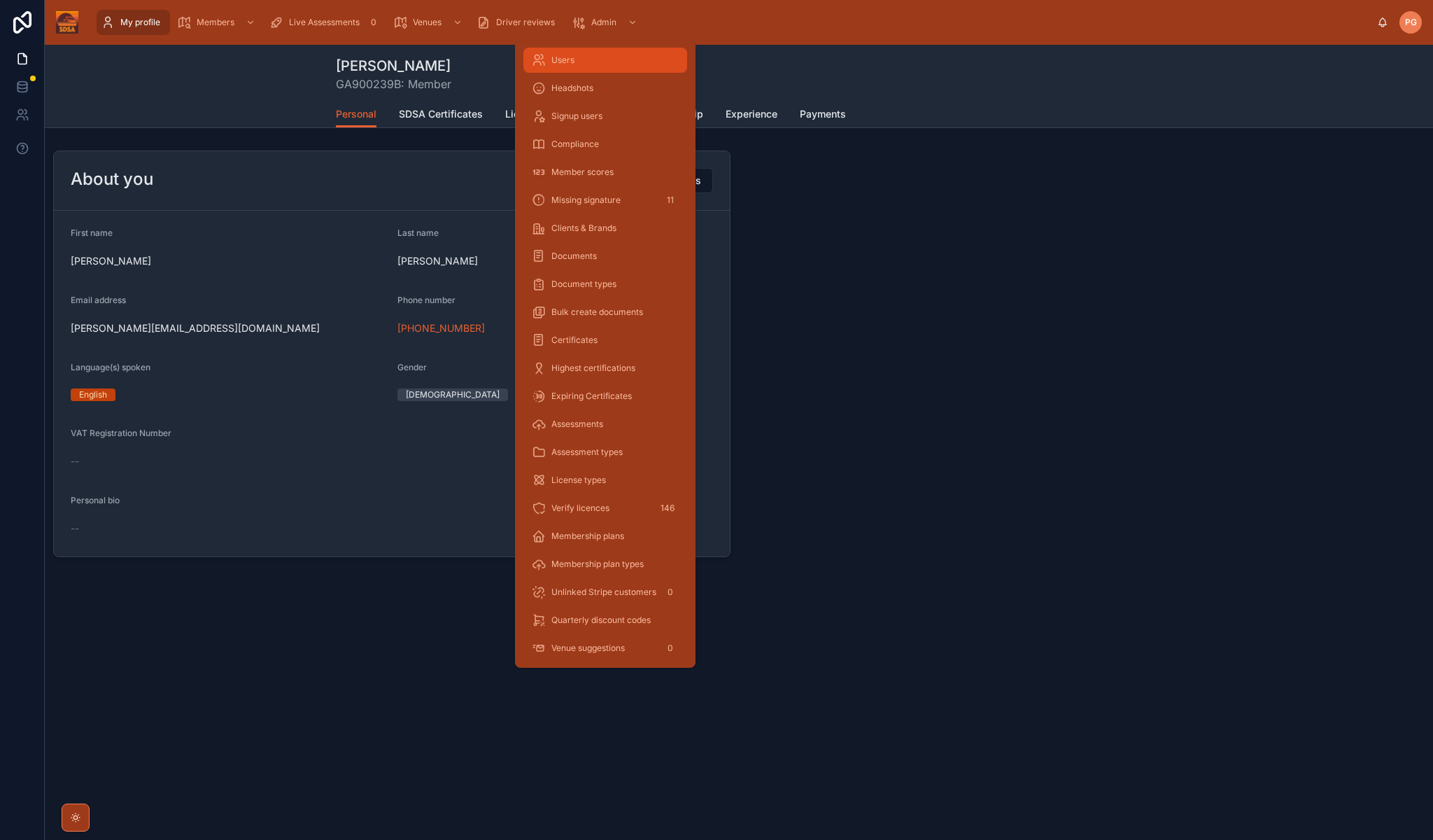
click at [565, 63] on span "Users" at bounding box center [563, 60] width 23 height 11
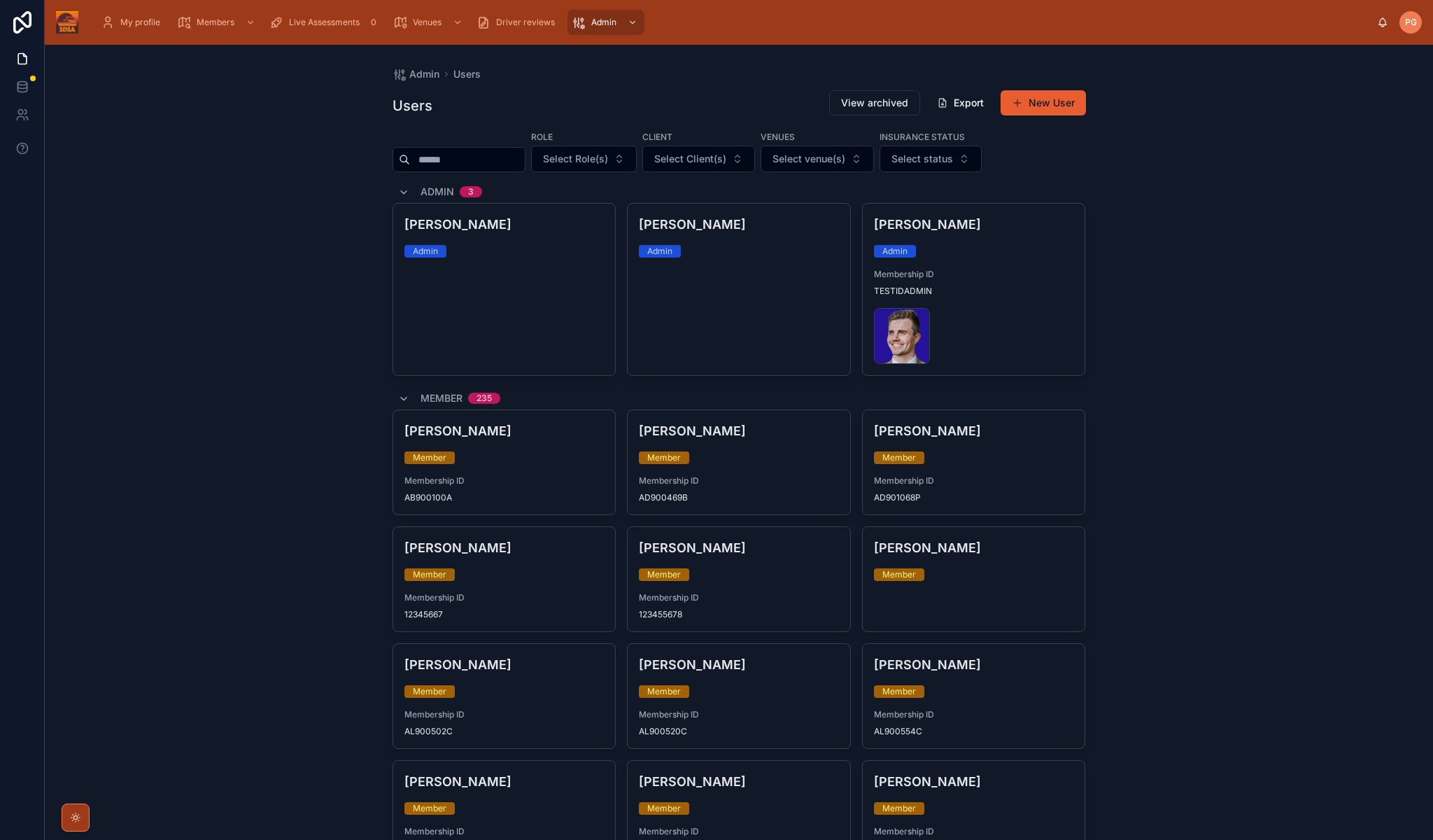
click at [492, 150] on div at bounding box center [458, 159] width 133 height 25
click at [490, 159] on input "text" at bounding box center [468, 159] width 115 height 19
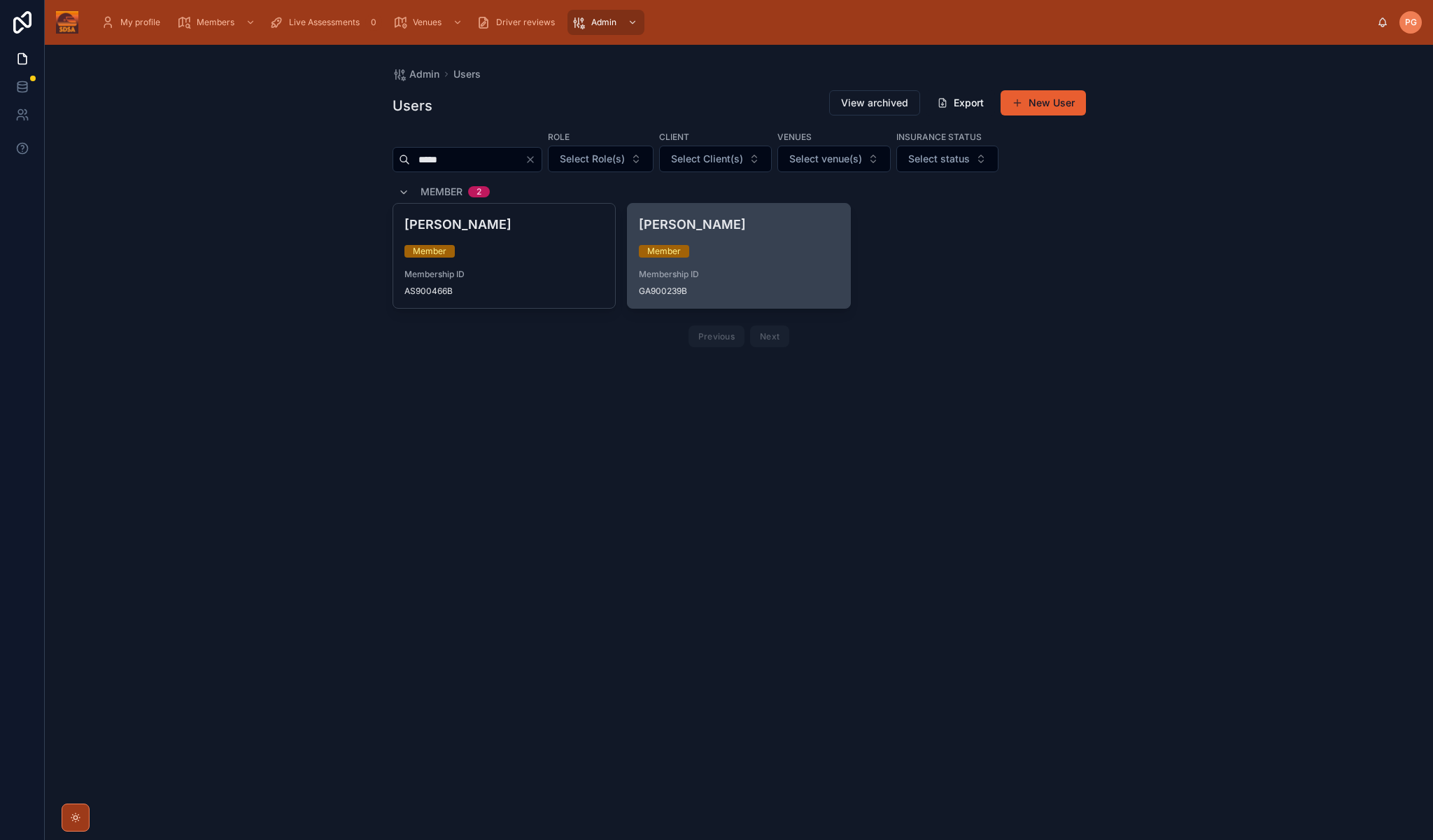
type input "*****"
click at [730, 270] on span "Membership ID" at bounding box center [739, 274] width 200 height 11
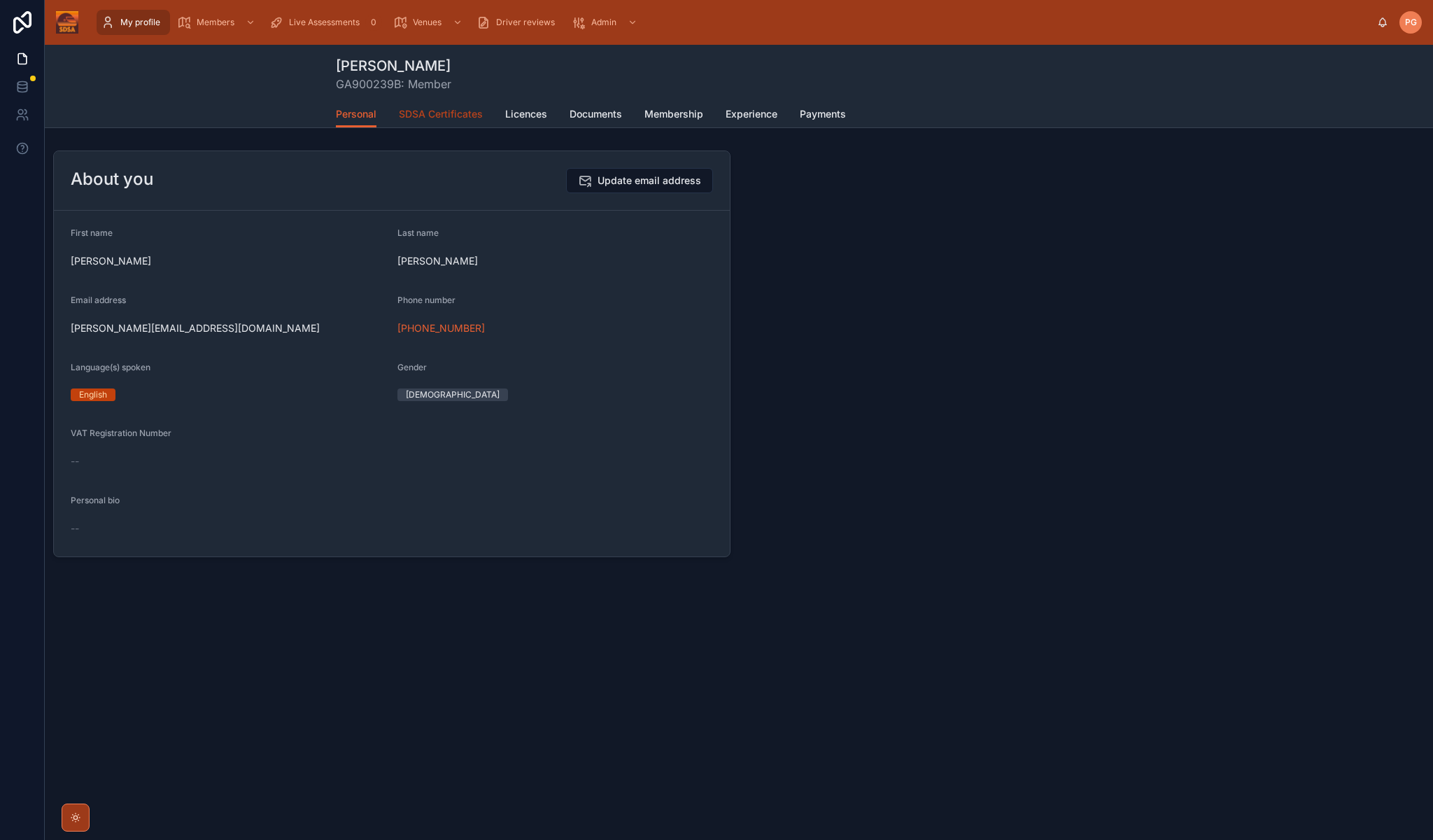
click at [458, 116] on span "SDSA Certificates" at bounding box center [441, 114] width 84 height 14
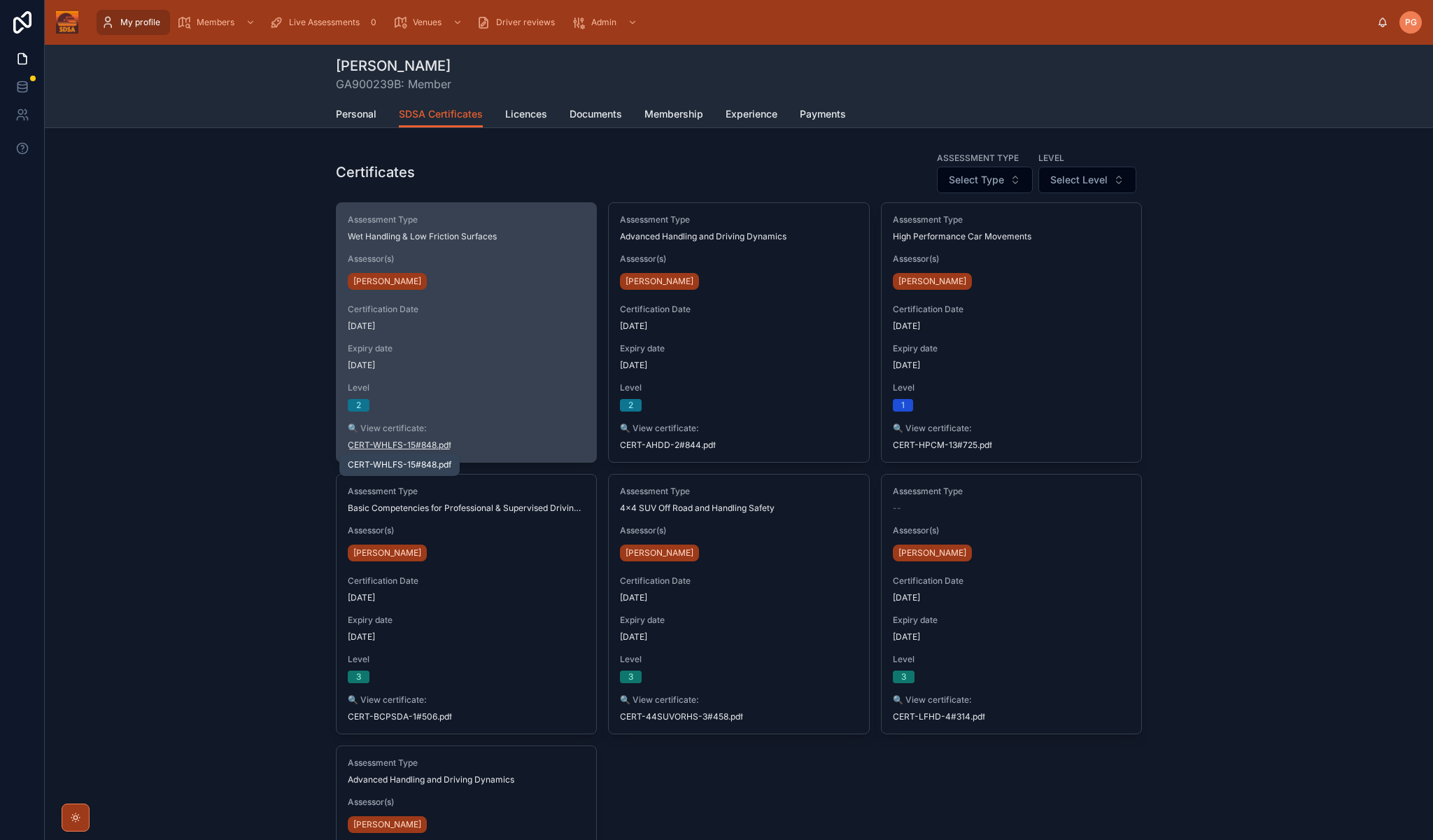
click at [444, 444] on span ".pdf" at bounding box center [444, 445] width 15 height 11
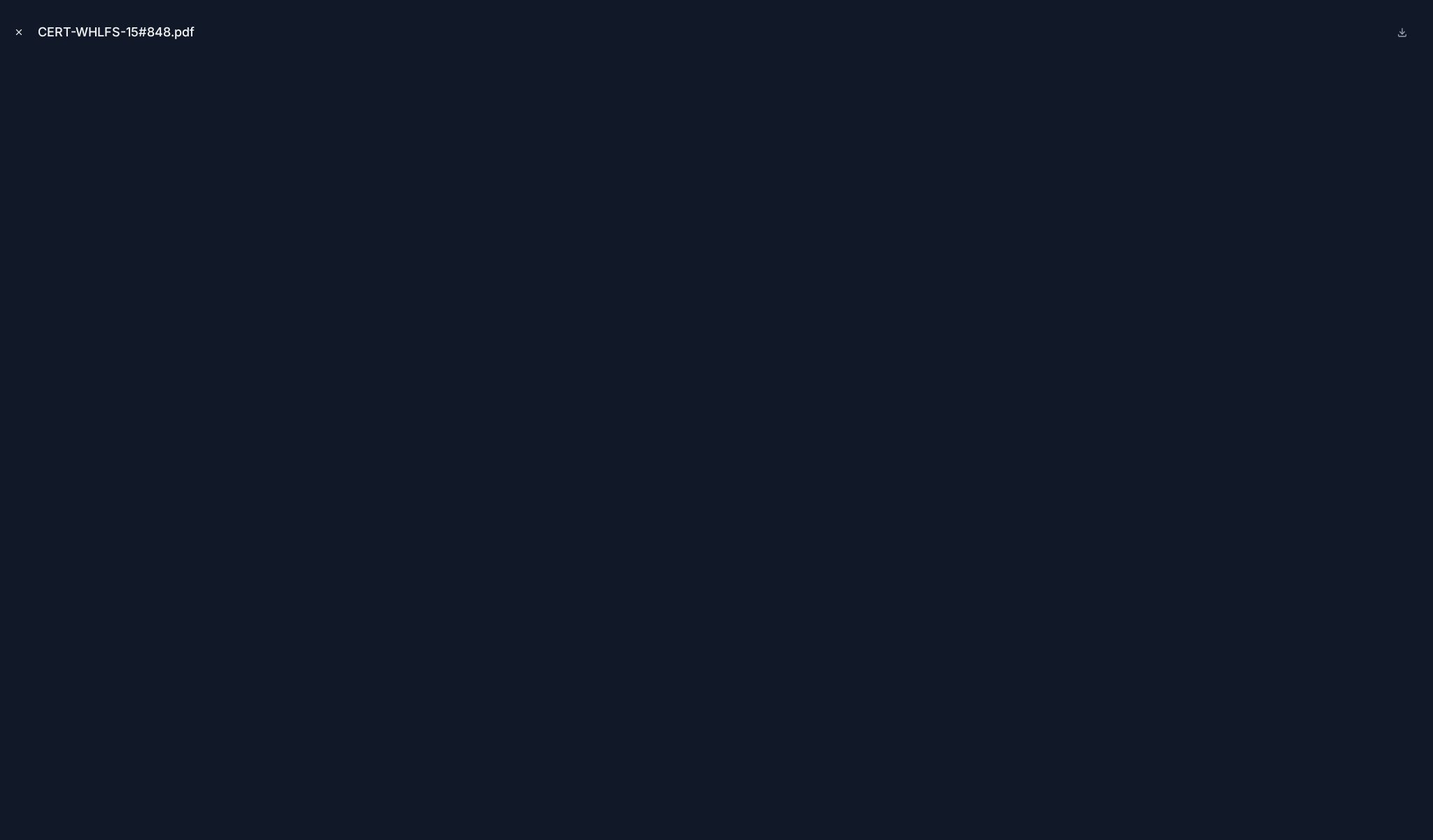
click at [19, 31] on icon "Close modal" at bounding box center [19, 32] width 10 height 10
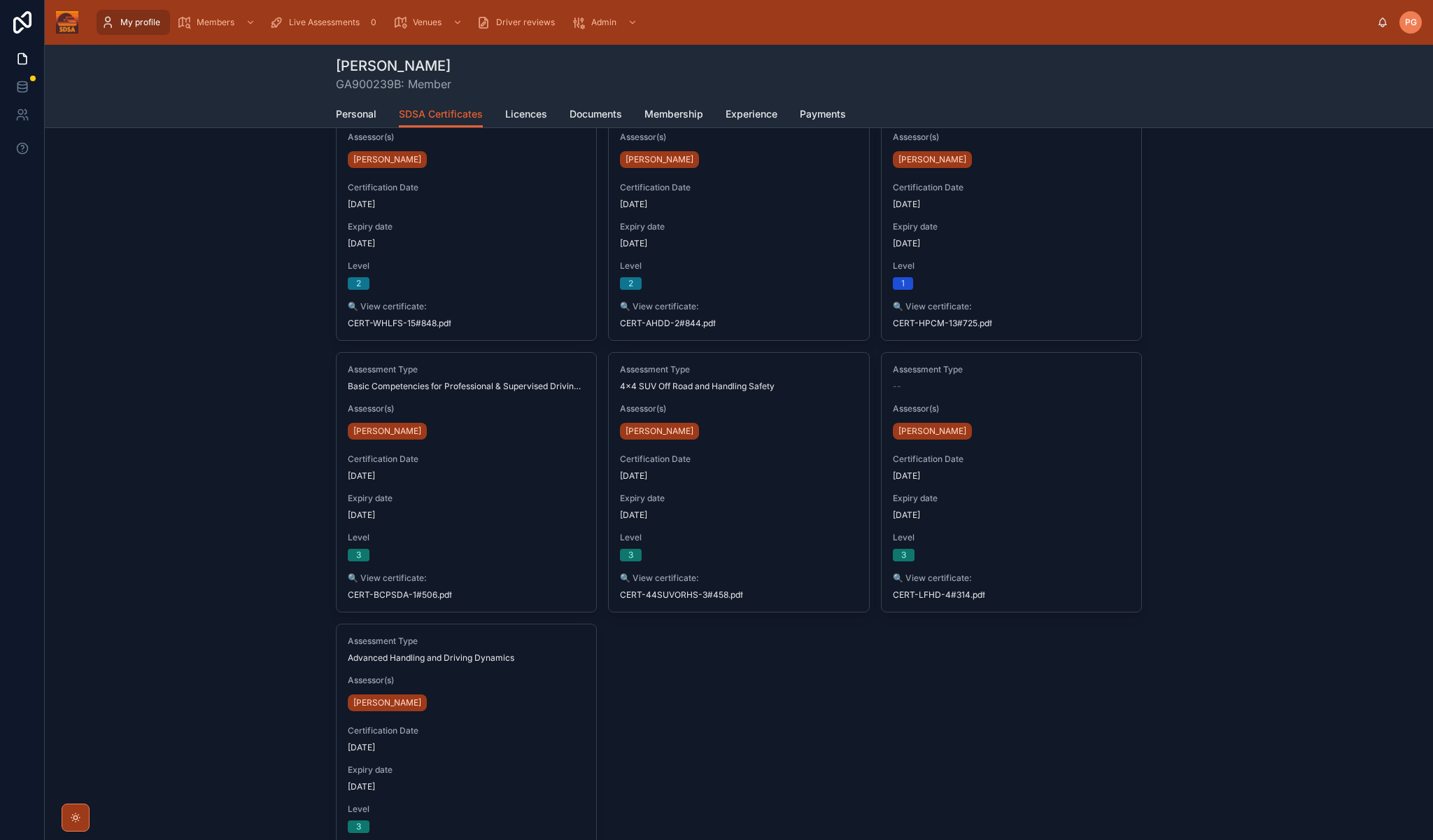
scroll to position [102, 0]
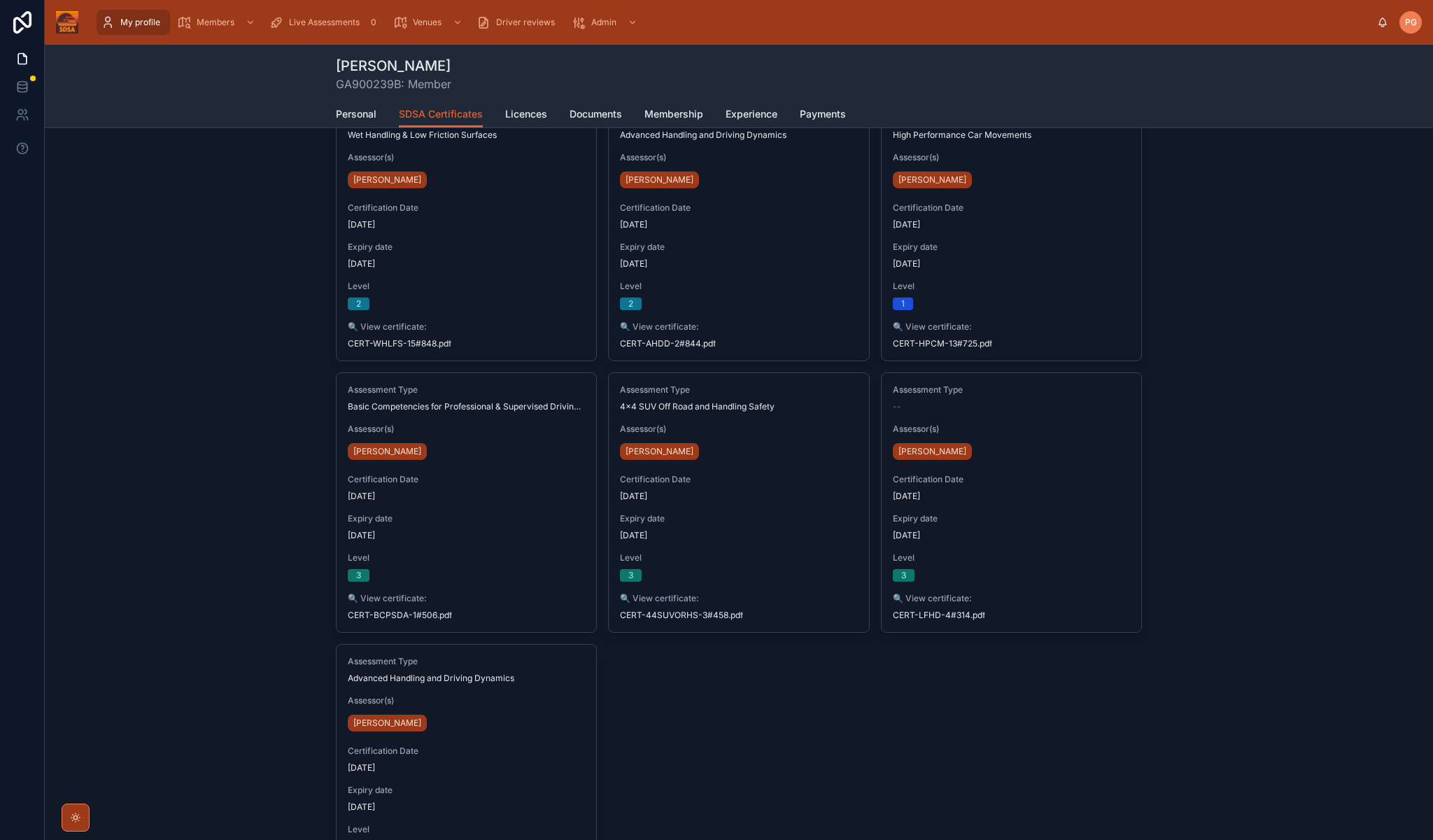
click at [140, 22] on span "My profile" at bounding box center [140, 23] width 40 height 11
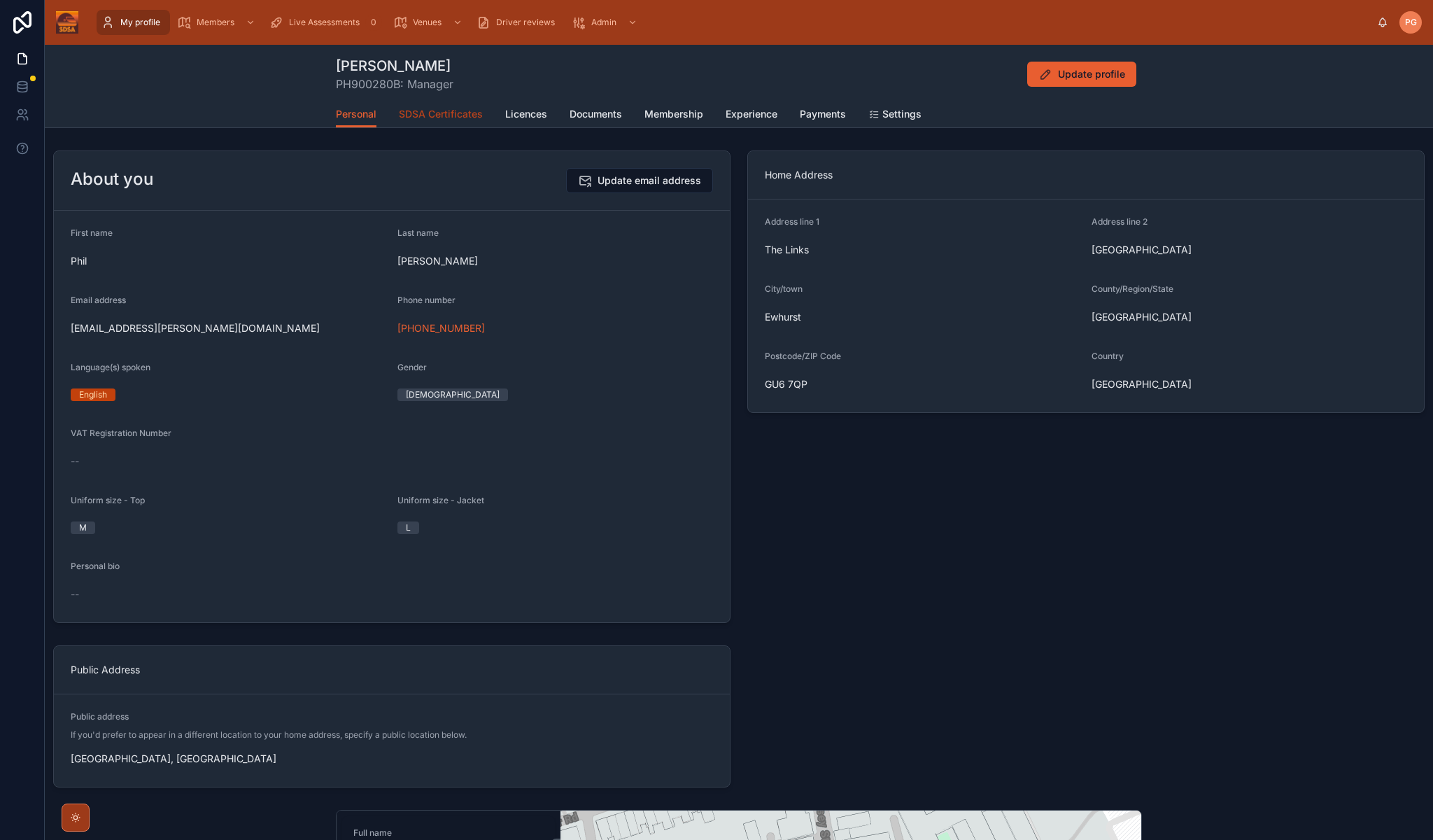
click at [445, 113] on span "SDSA Certificates" at bounding box center [441, 114] width 84 height 14
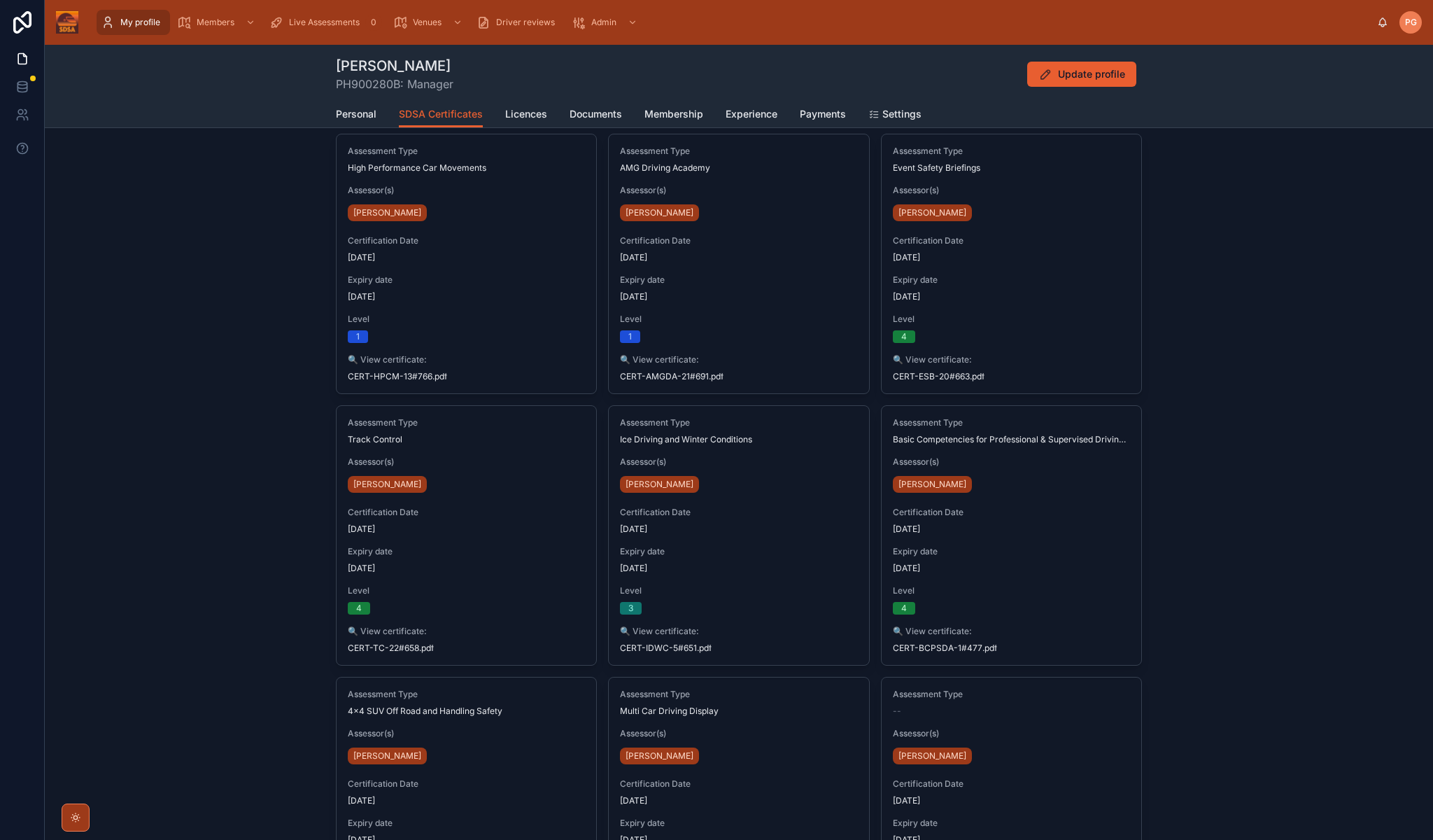
scroll to position [70, 0]
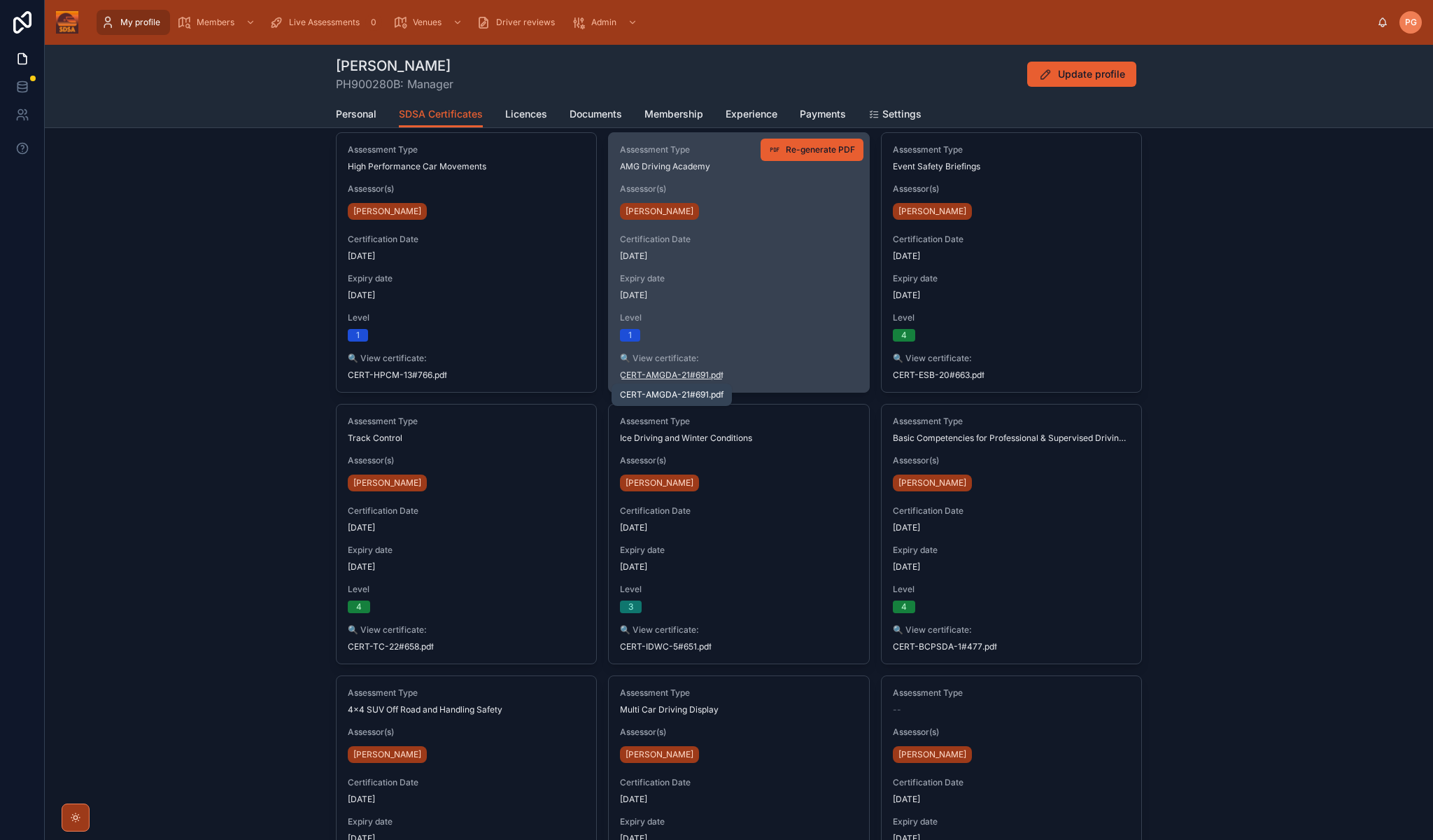
click at [665, 376] on span "CERT-AMGDA-21#691" at bounding box center [664, 375] width 89 height 11
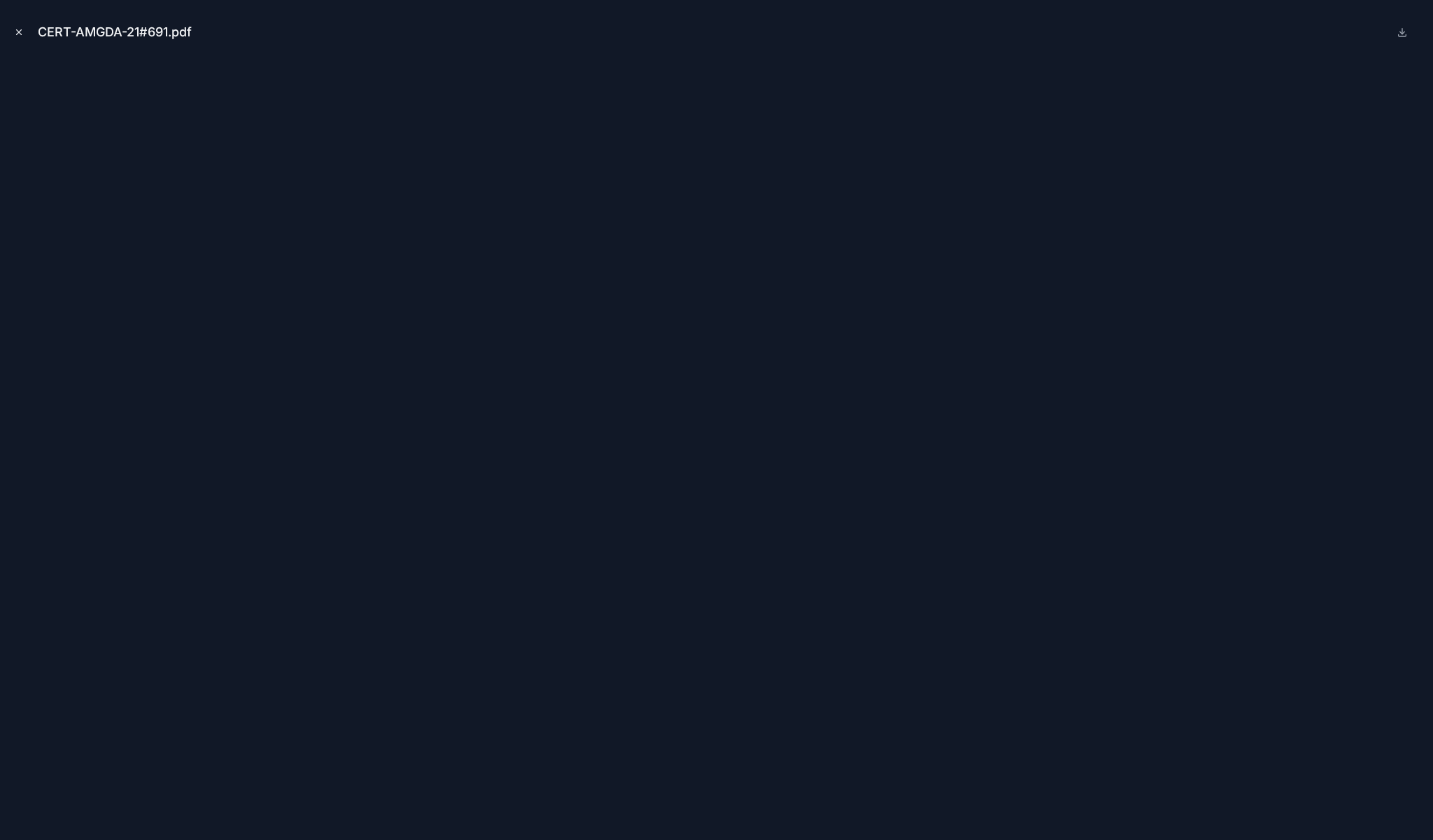
click at [21, 33] on icon "Close modal" at bounding box center [19, 32] width 10 height 10
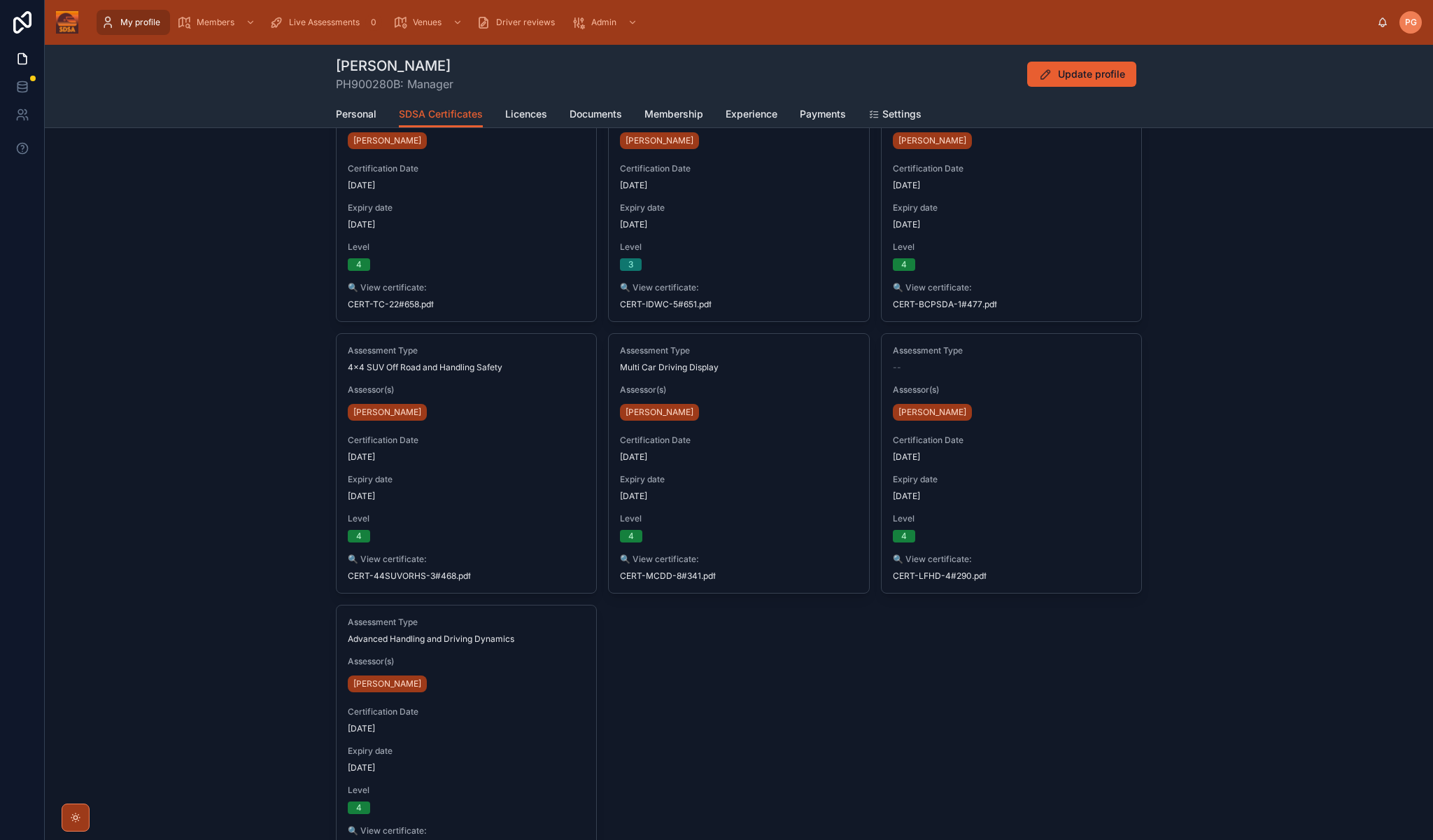
scroll to position [417, 0]
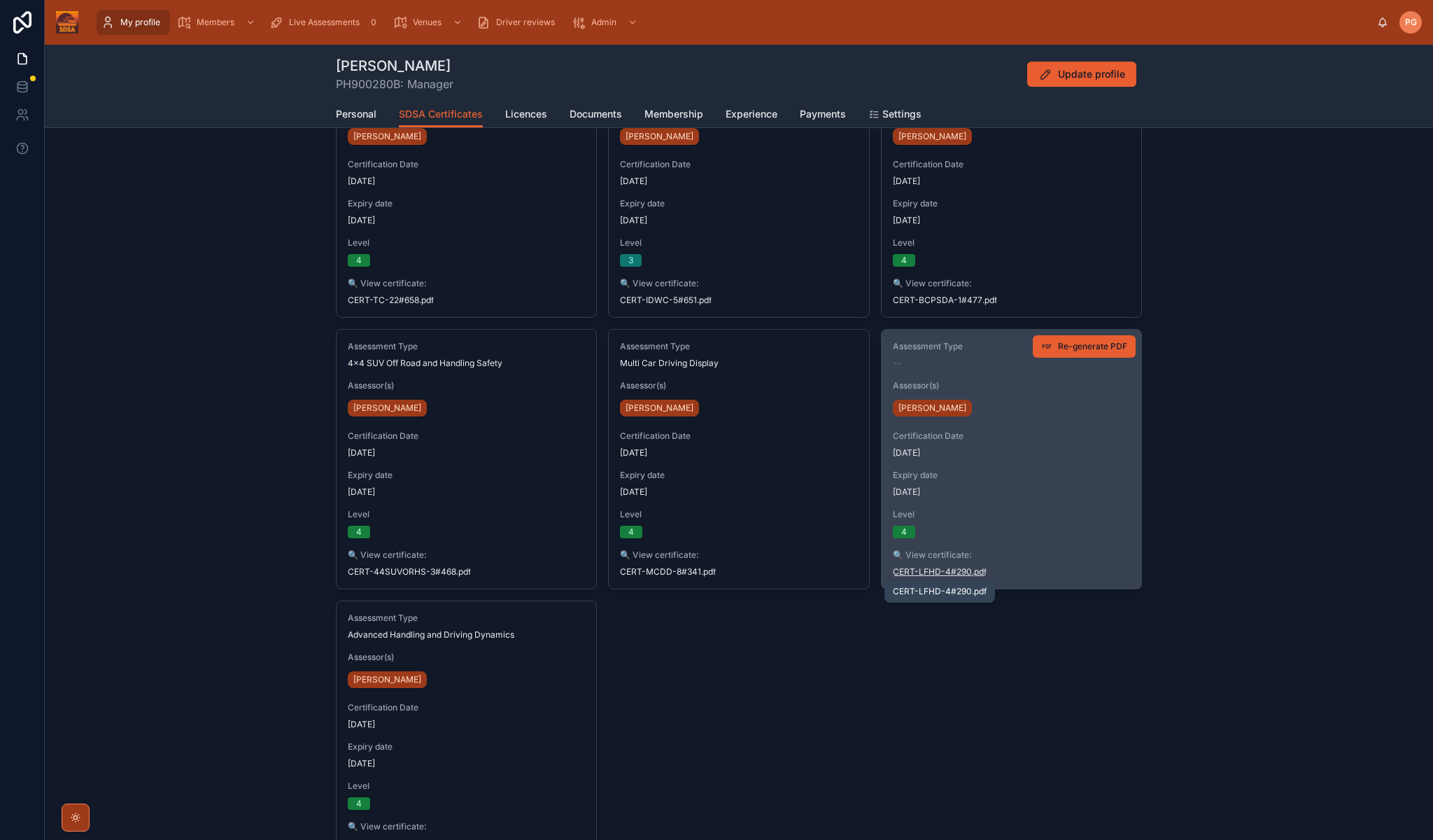
click at [974, 571] on span ".pdf" at bounding box center [979, 572] width 15 height 11
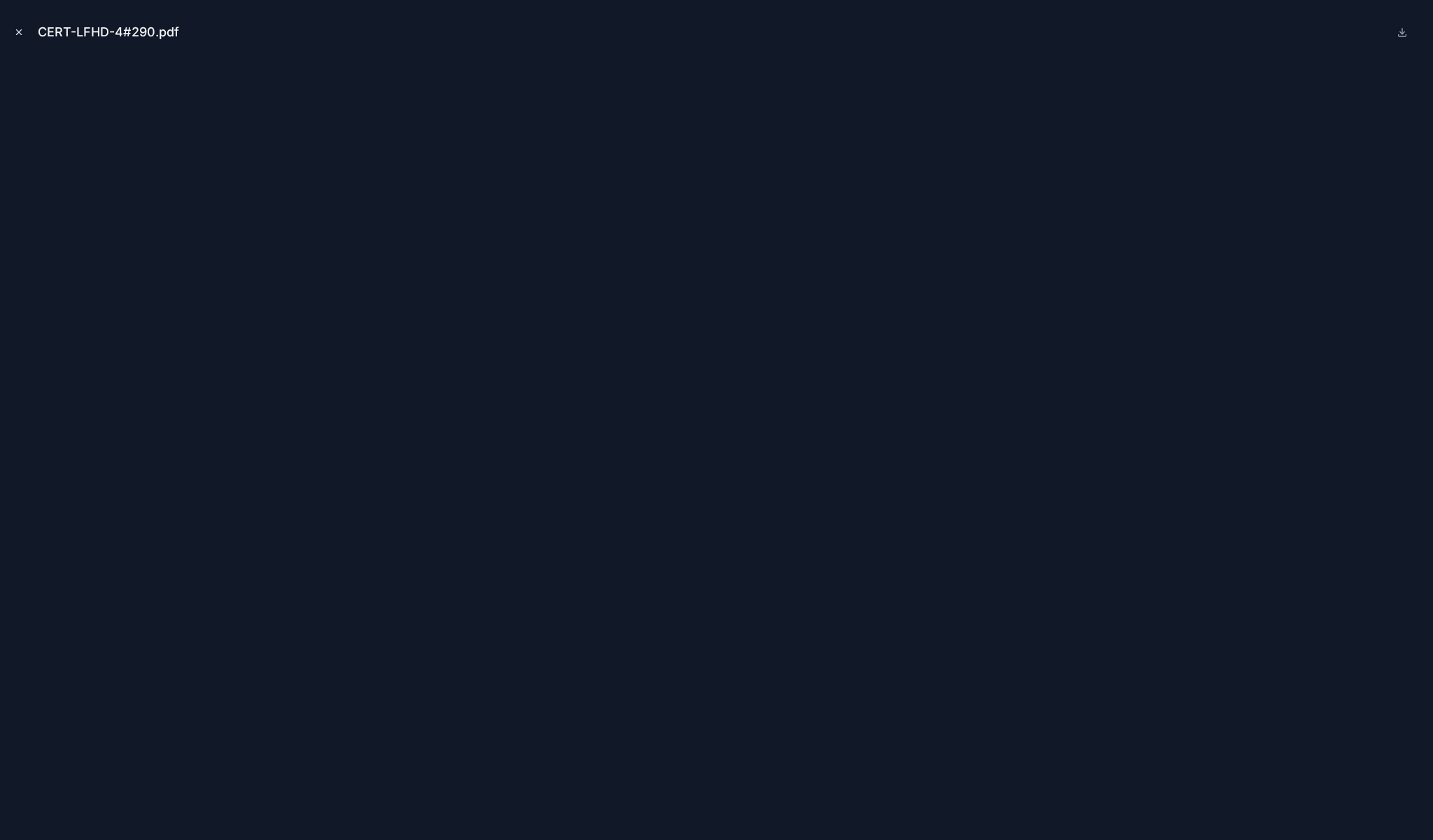
click at [20, 32] on icon "Close modal" at bounding box center [19, 32] width 10 height 10
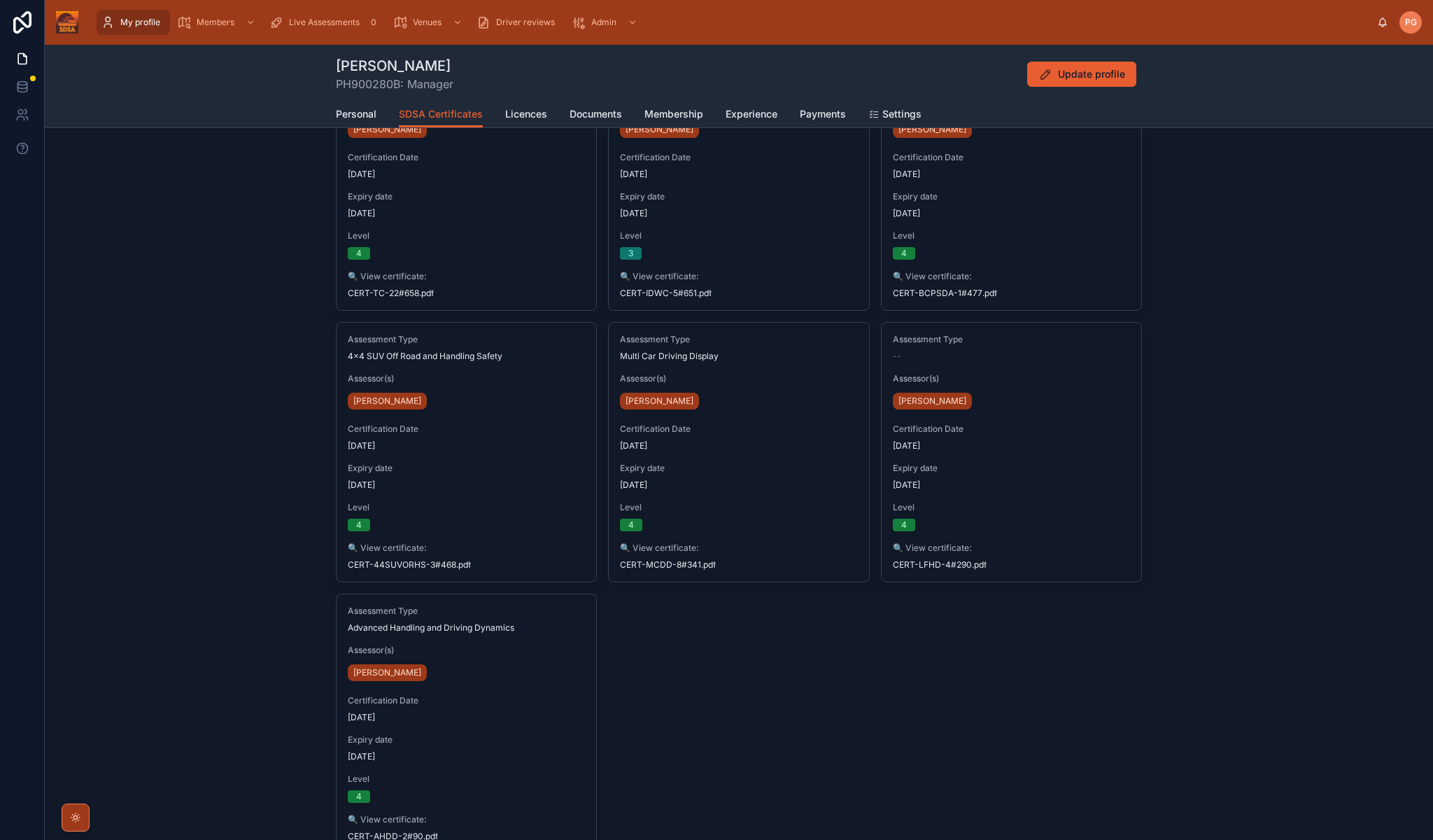
scroll to position [423, 0]
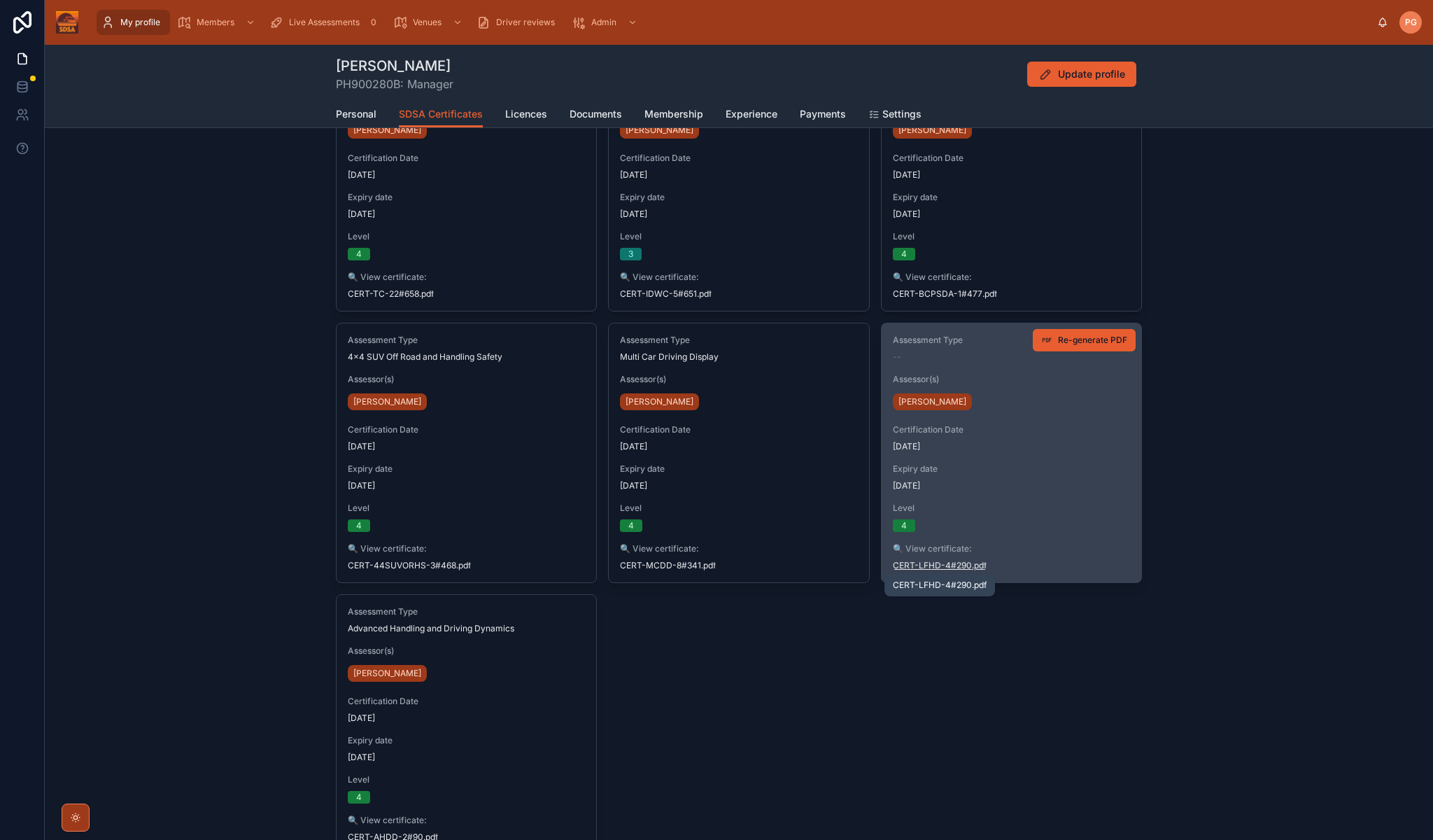
click at [972, 564] on span ".pdf" at bounding box center [979, 565] width 15 height 11
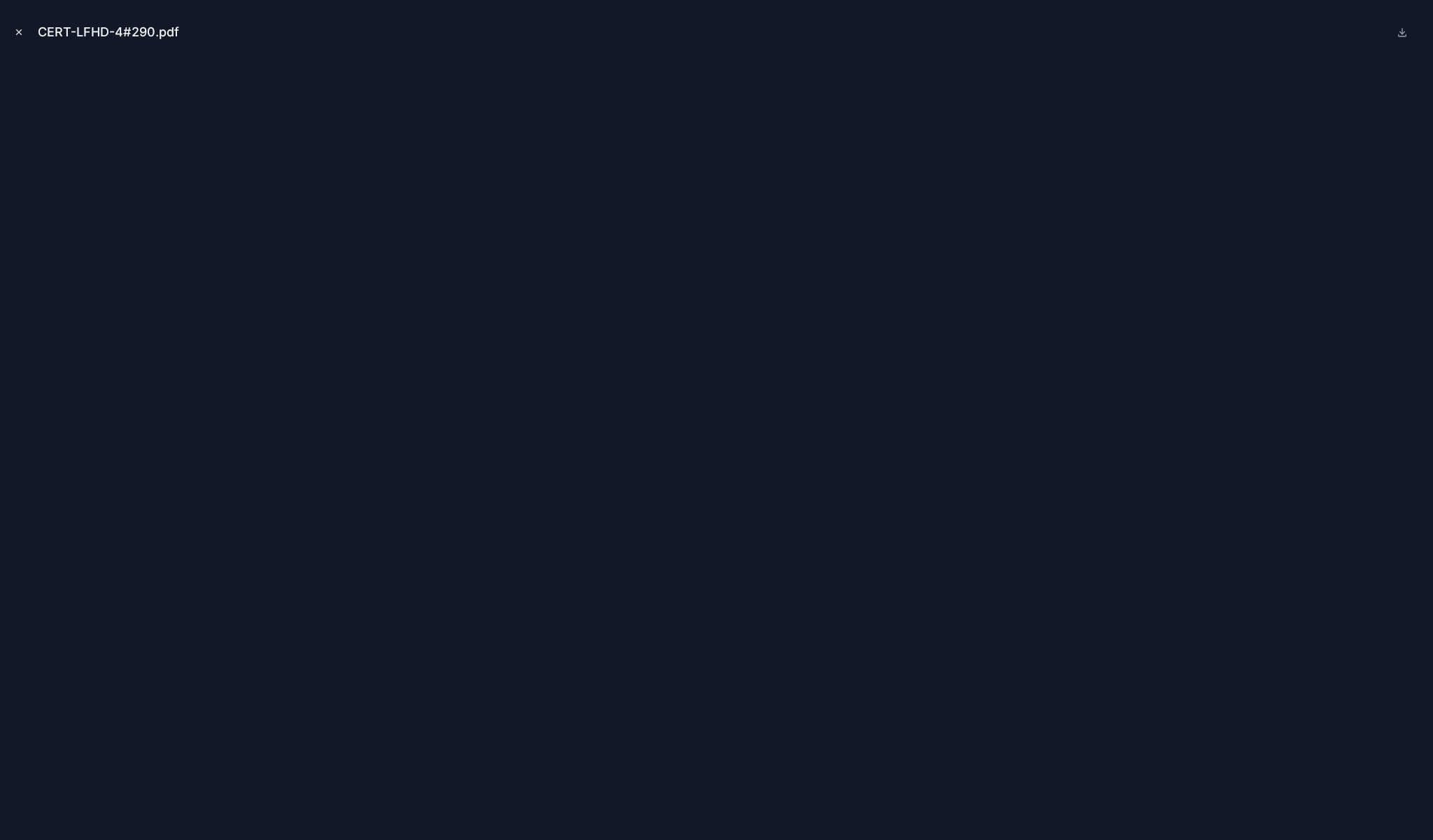
click at [19, 34] on icon "Close modal" at bounding box center [19, 32] width 10 height 10
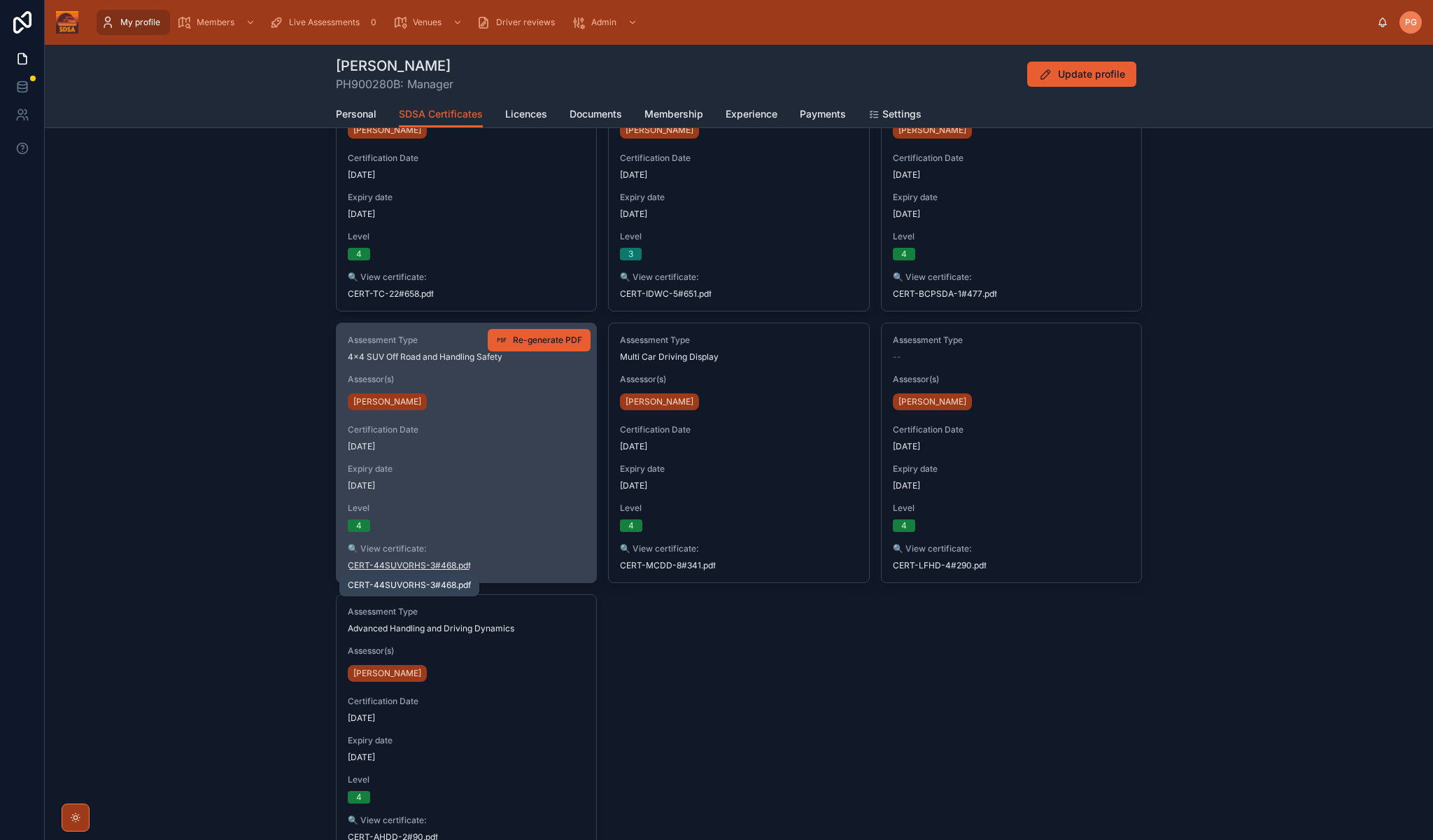
click at [410, 567] on span "CERT-44SUVORHS-3#468" at bounding box center [403, 565] width 109 height 11
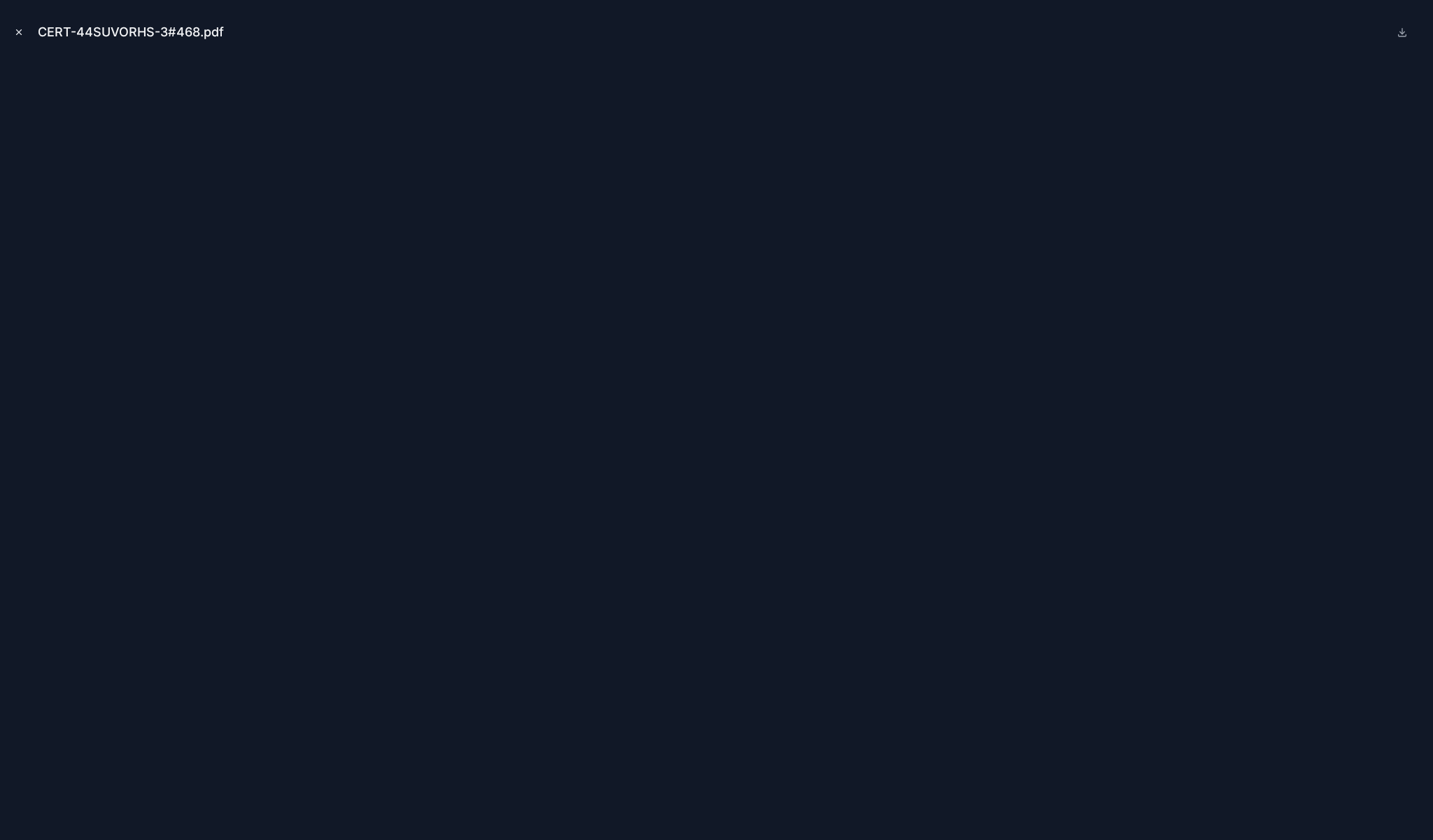
click at [19, 32] on icon "Close modal" at bounding box center [19, 33] width 5 height 5
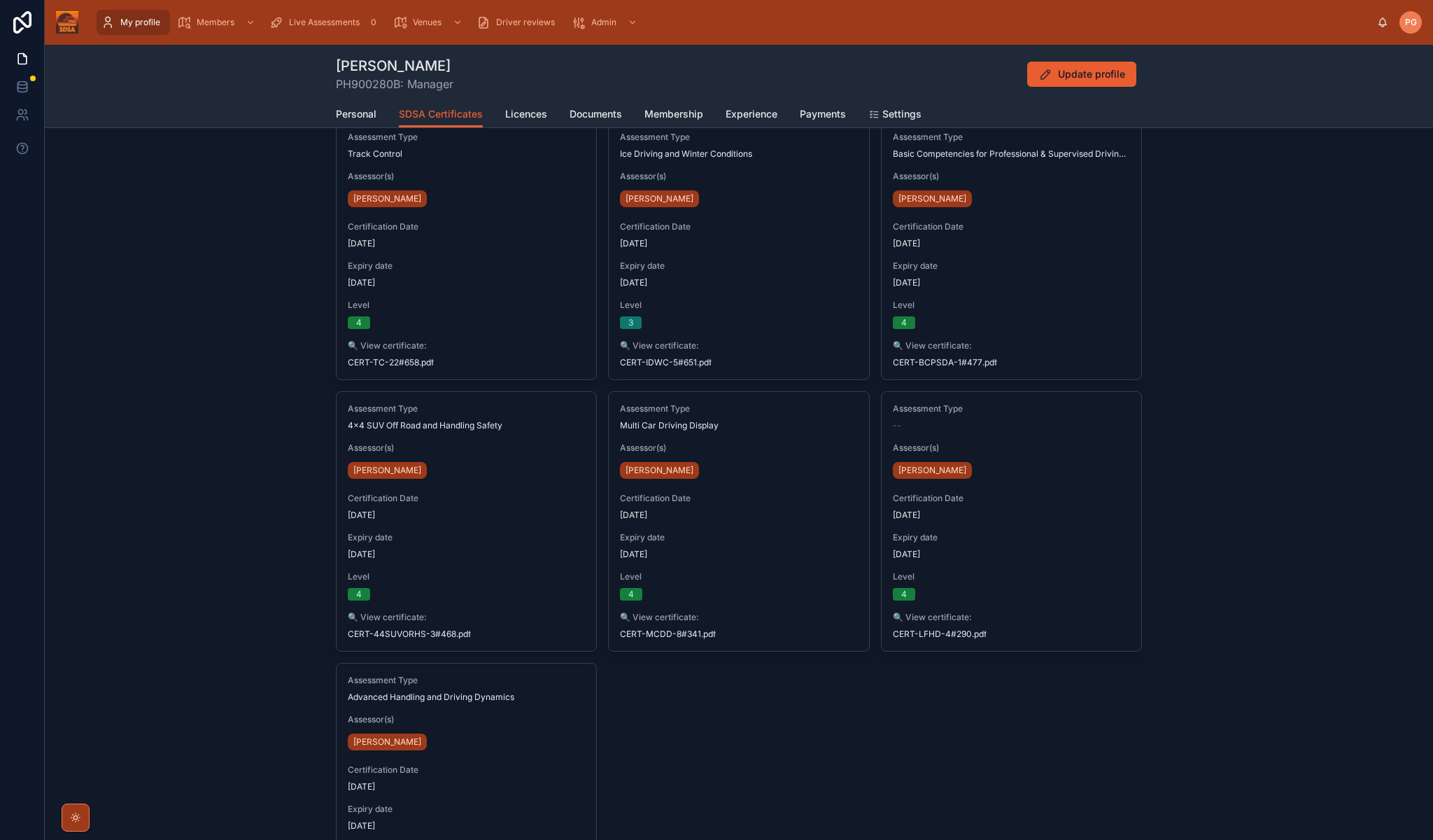
scroll to position [344, 0]
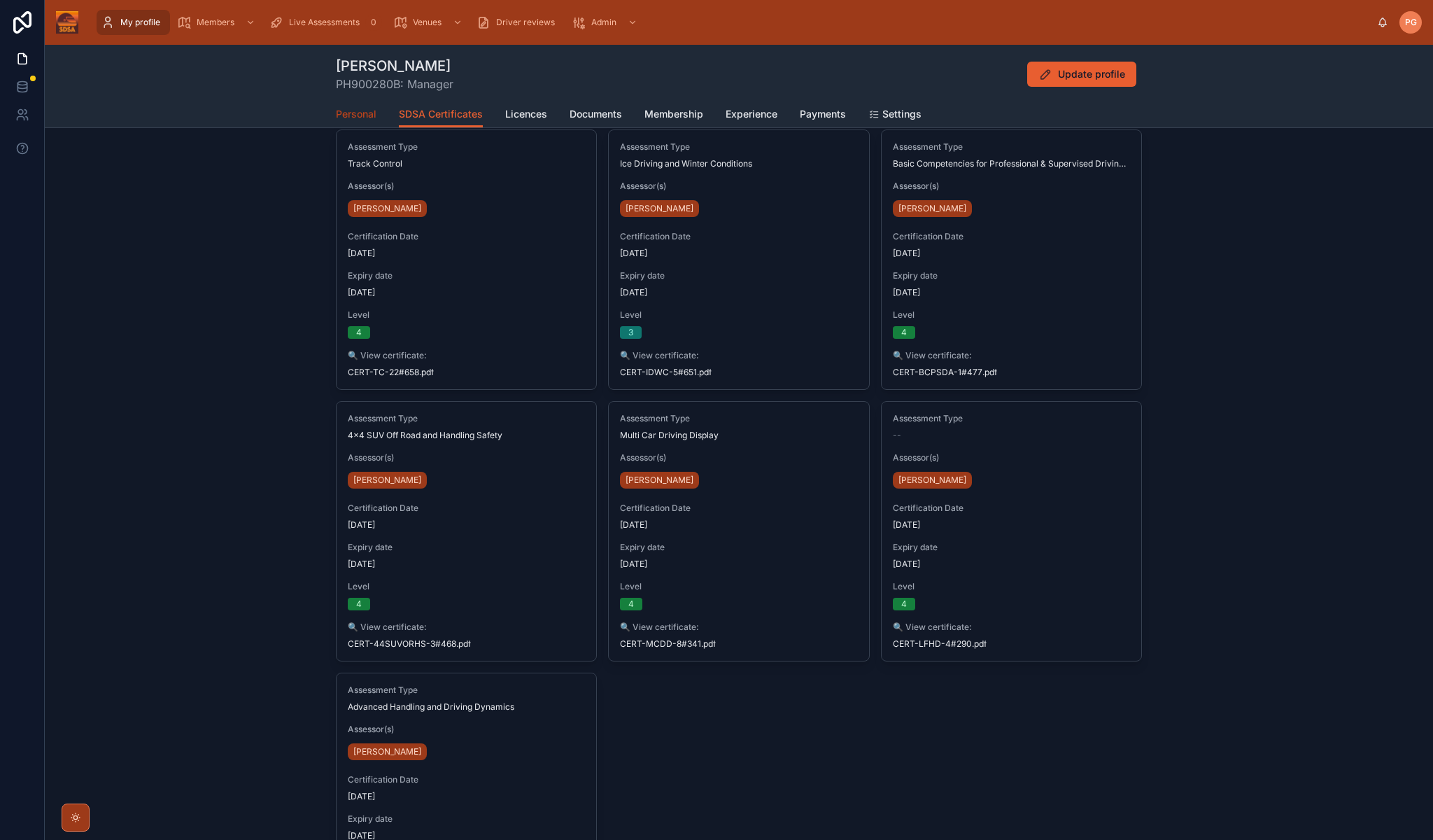
click at [369, 114] on span "Personal" at bounding box center [356, 114] width 40 height 14
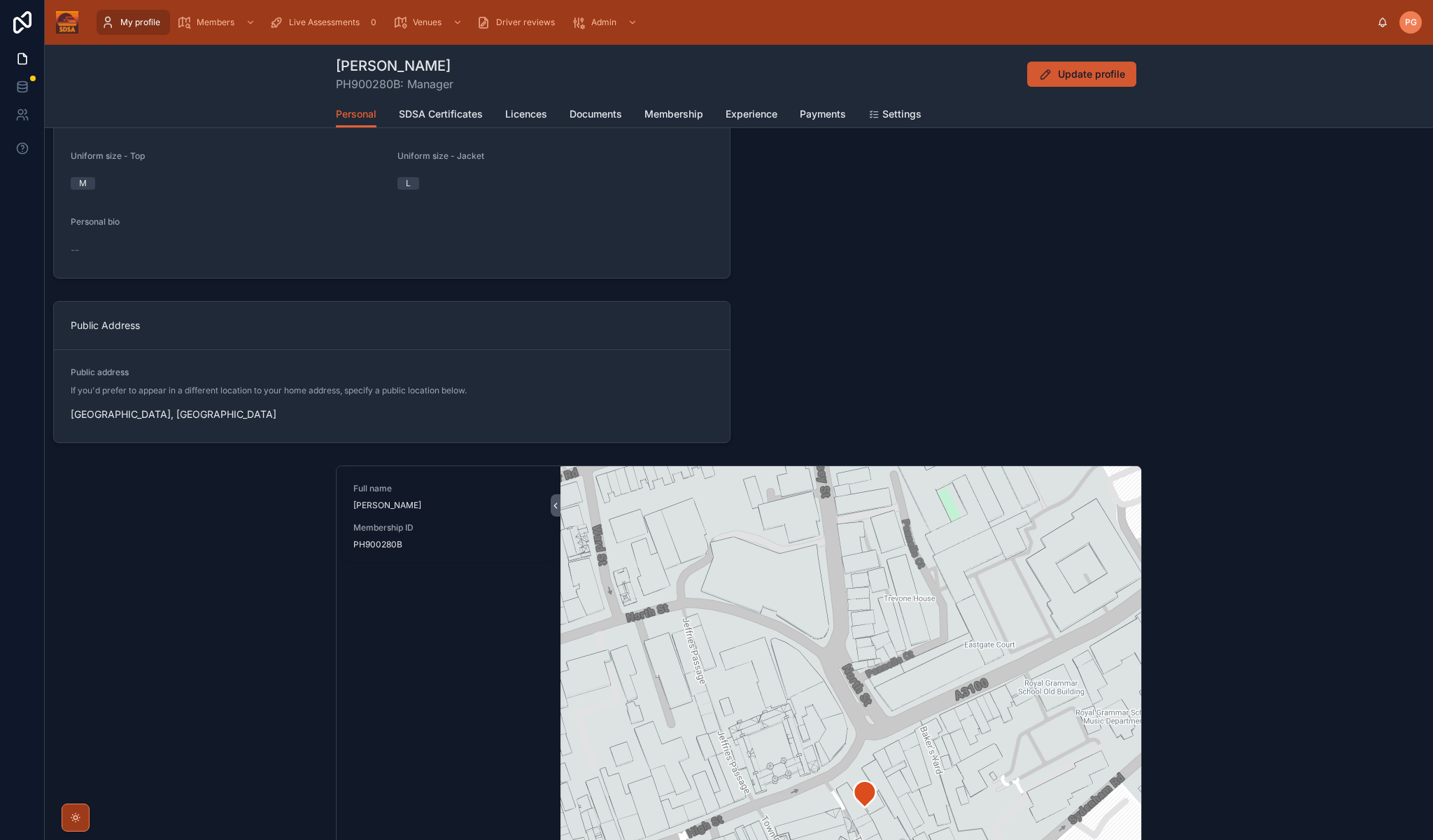
click at [1094, 73] on span "Update profile" at bounding box center [1092, 74] width 67 height 14
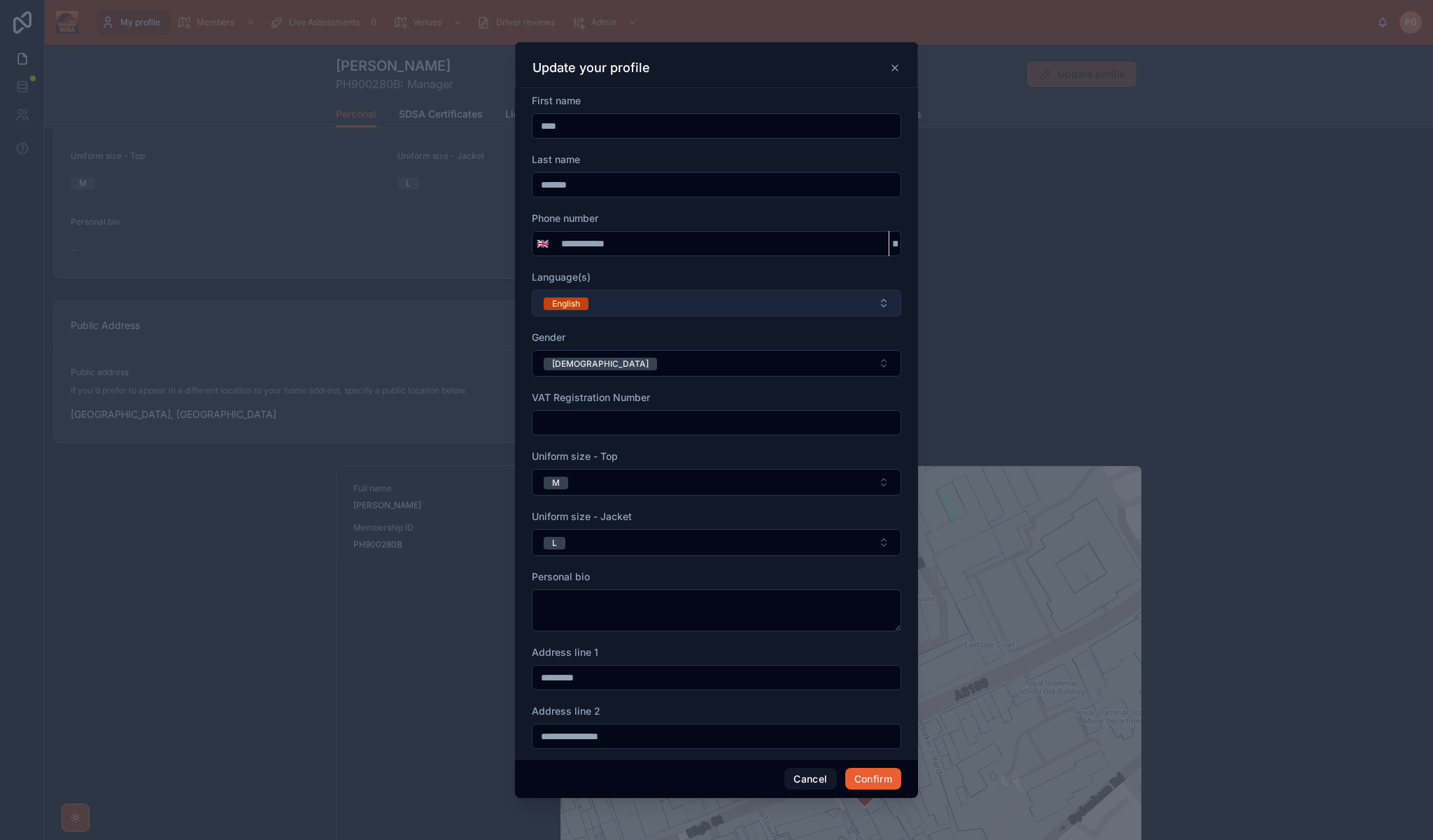
click at [881, 301] on button "English" at bounding box center [716, 303] width 369 height 26
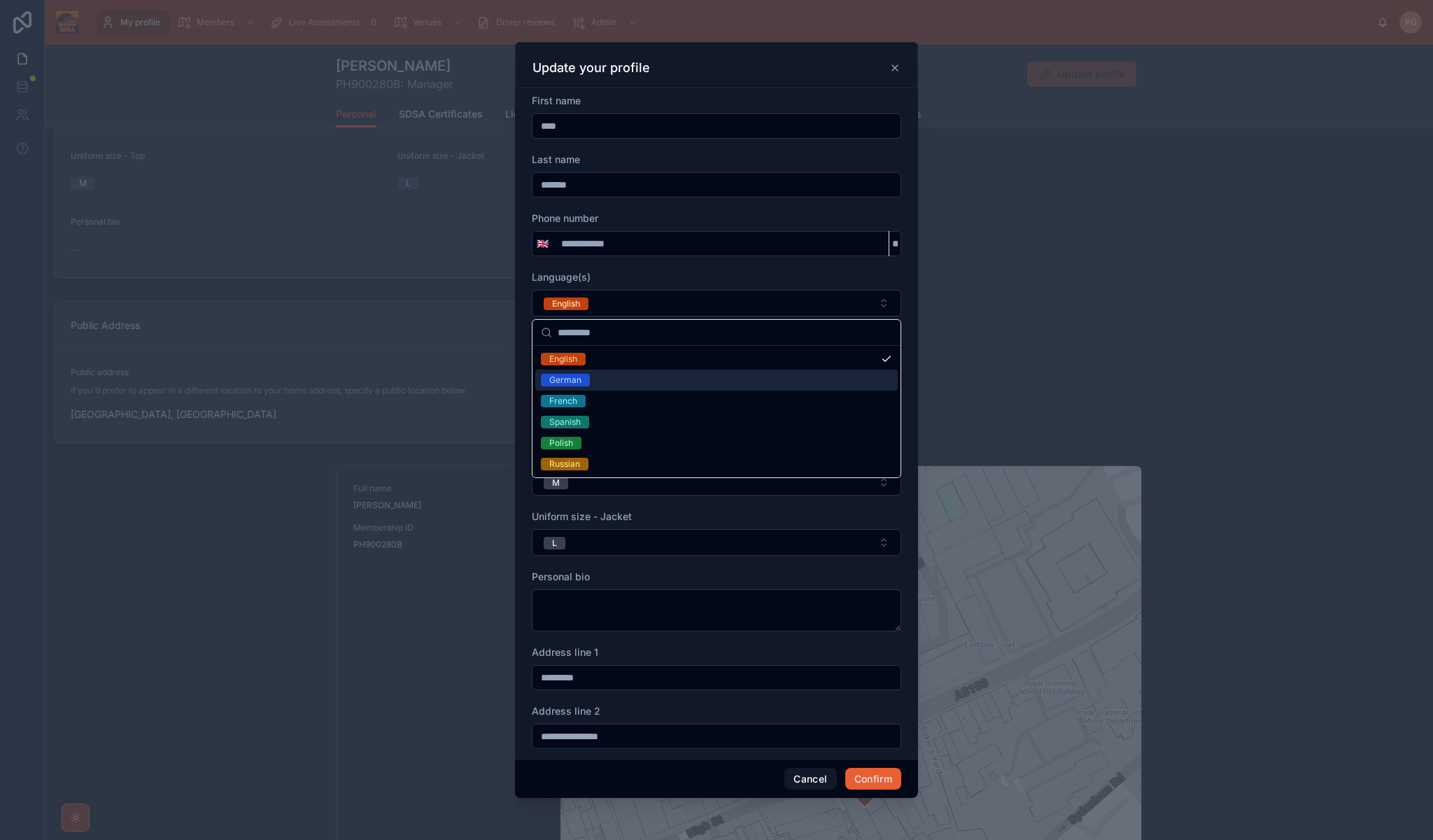
click at [818, 380] on div "German" at bounding box center [716, 379] width 362 height 21
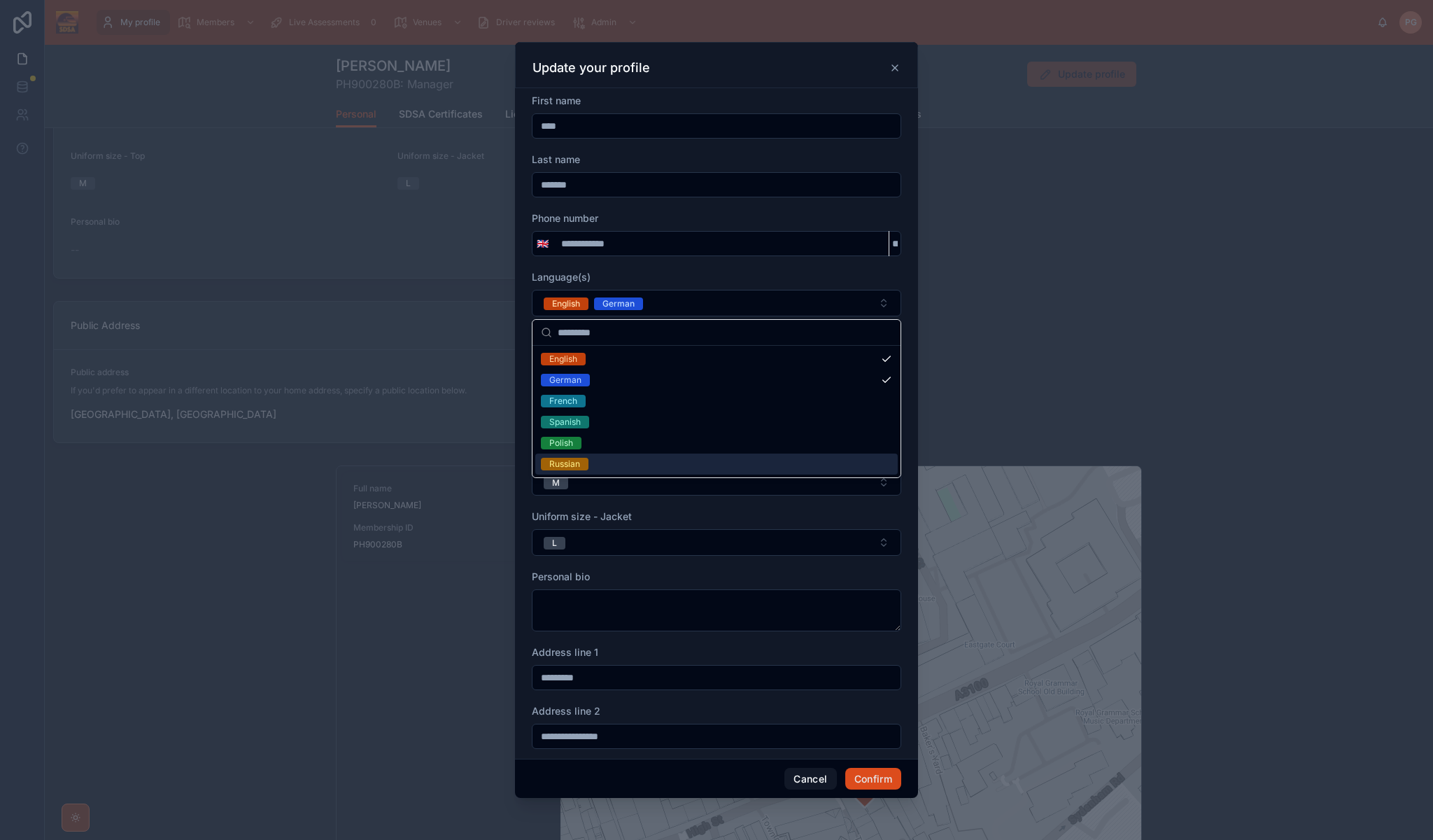
click at [871, 778] on button "Confirm" at bounding box center [873, 779] width 56 height 23
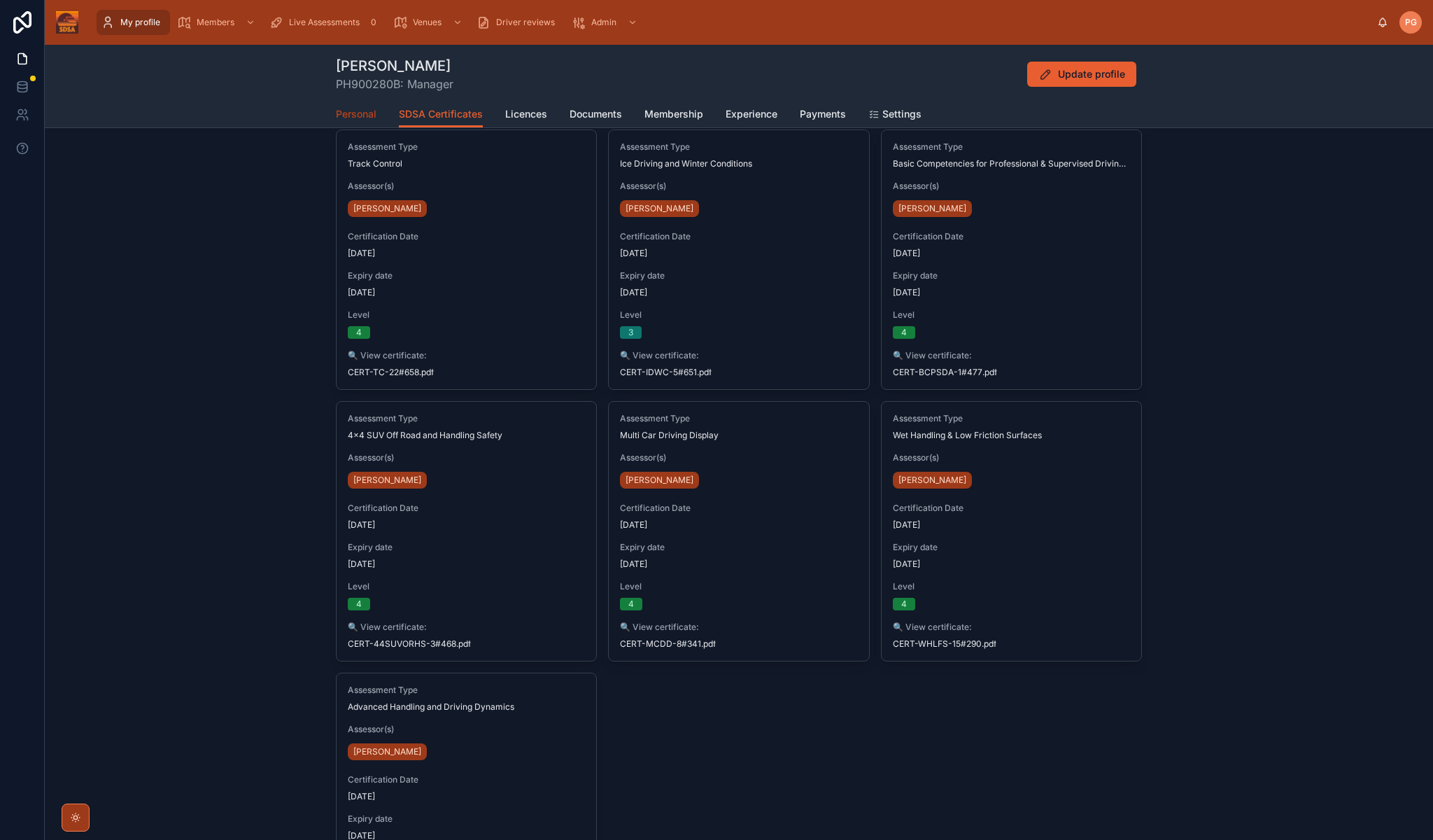
click at [362, 111] on span "Personal" at bounding box center [356, 114] width 40 height 14
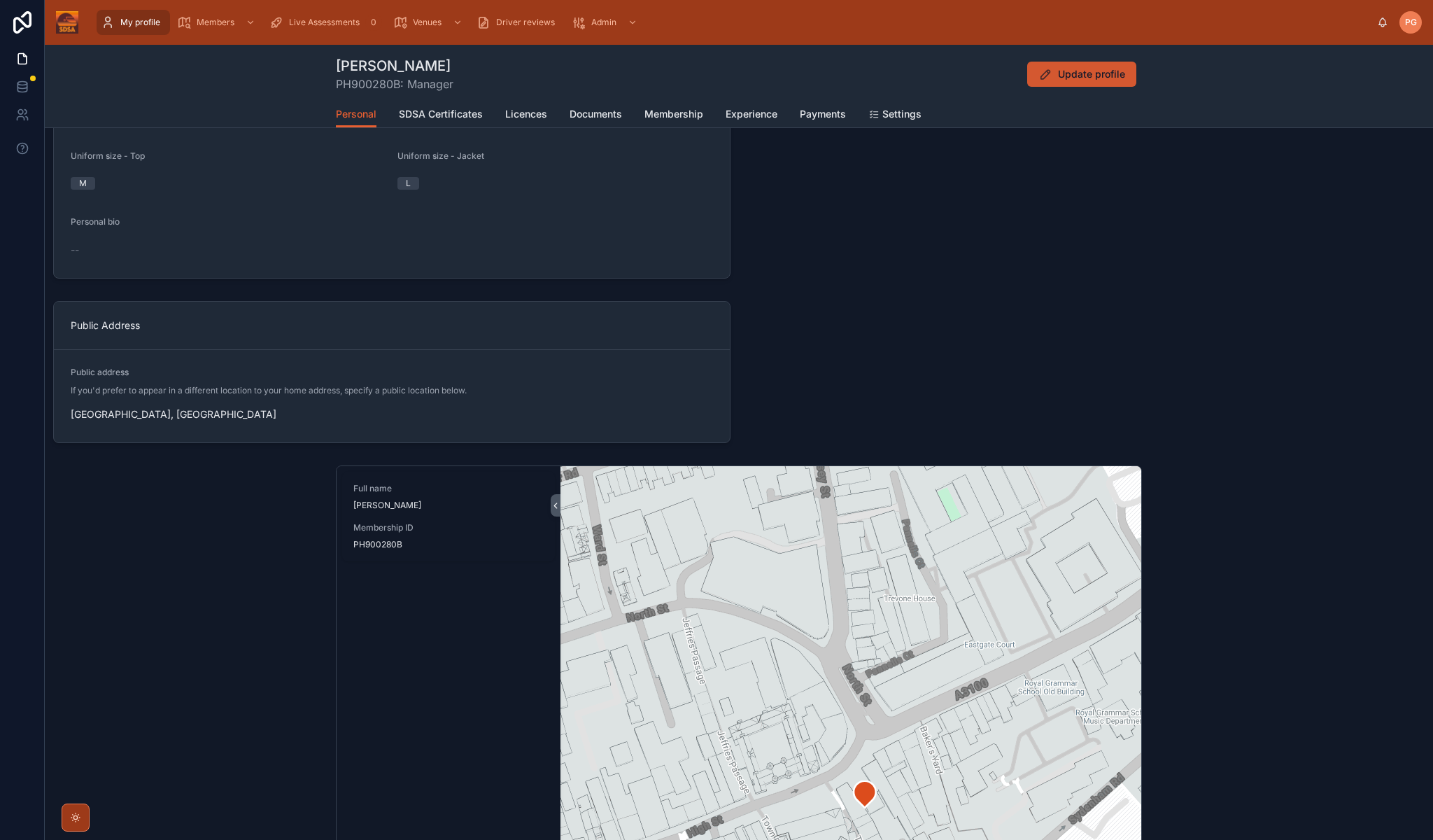
click at [1115, 71] on span "Update profile" at bounding box center [1092, 74] width 67 height 14
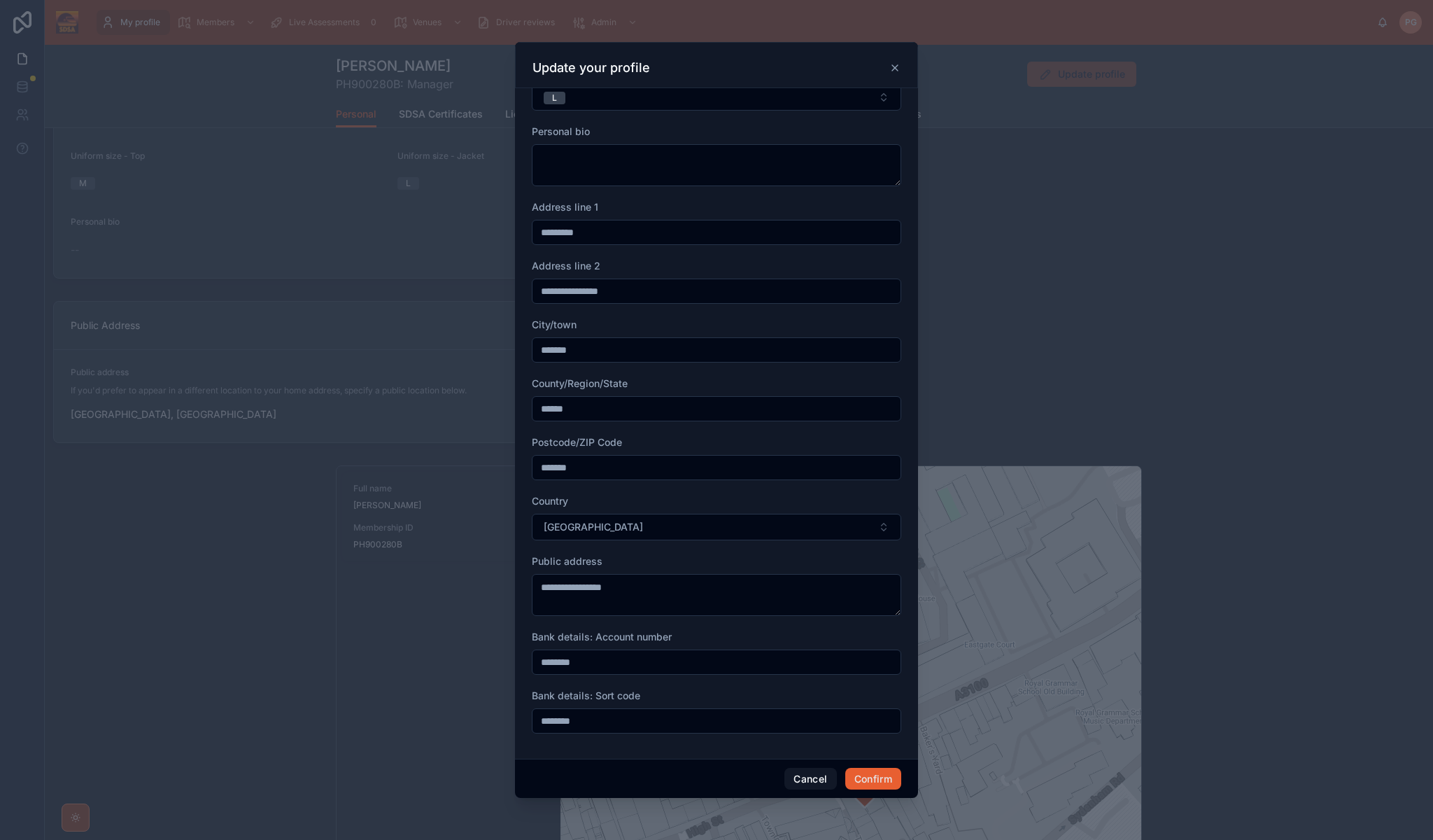
scroll to position [445, 0]
click at [813, 779] on button "Cancel" at bounding box center [811, 779] width 52 height 23
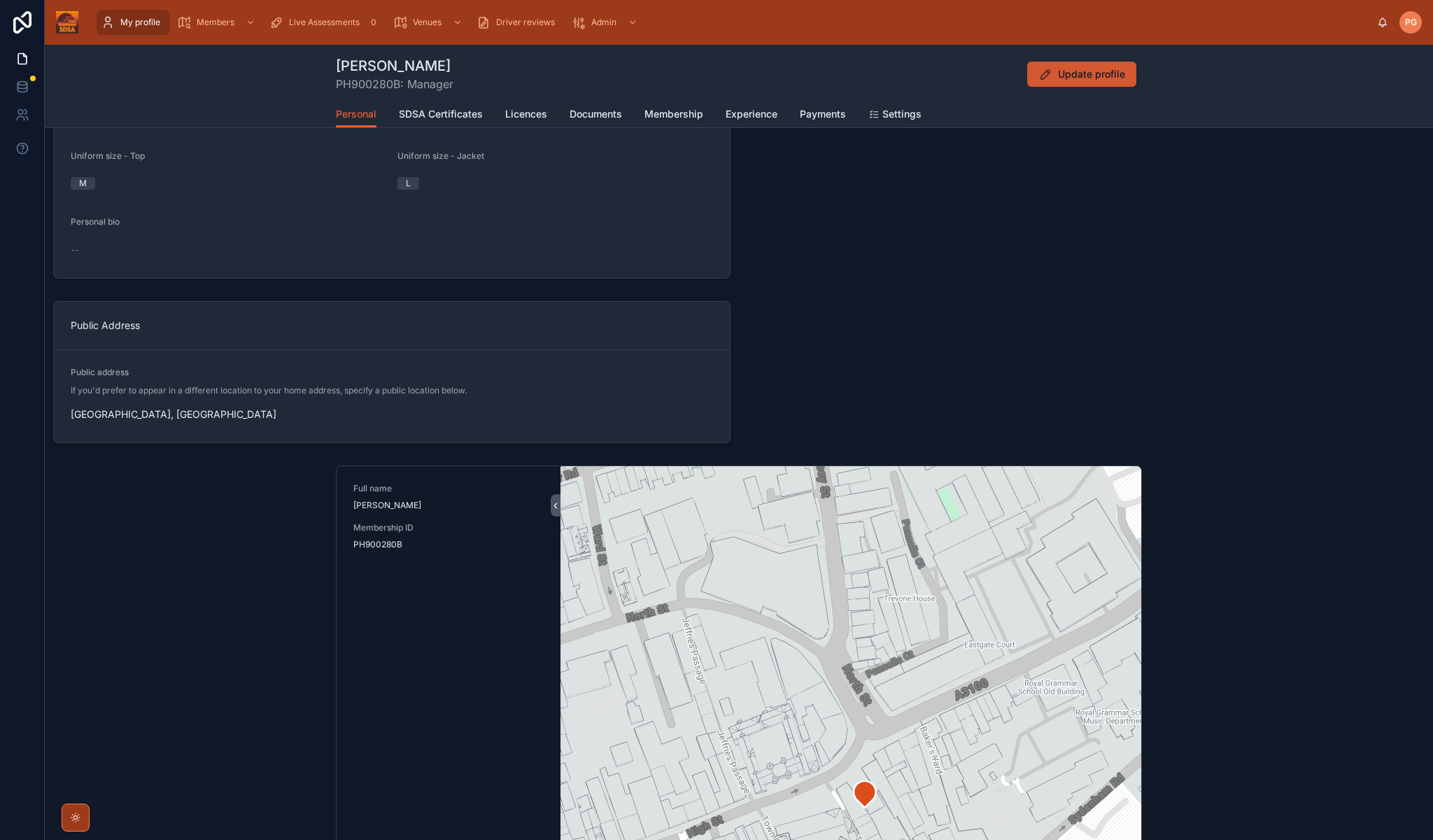
click at [1094, 74] on span "Update profile" at bounding box center [1092, 74] width 67 height 14
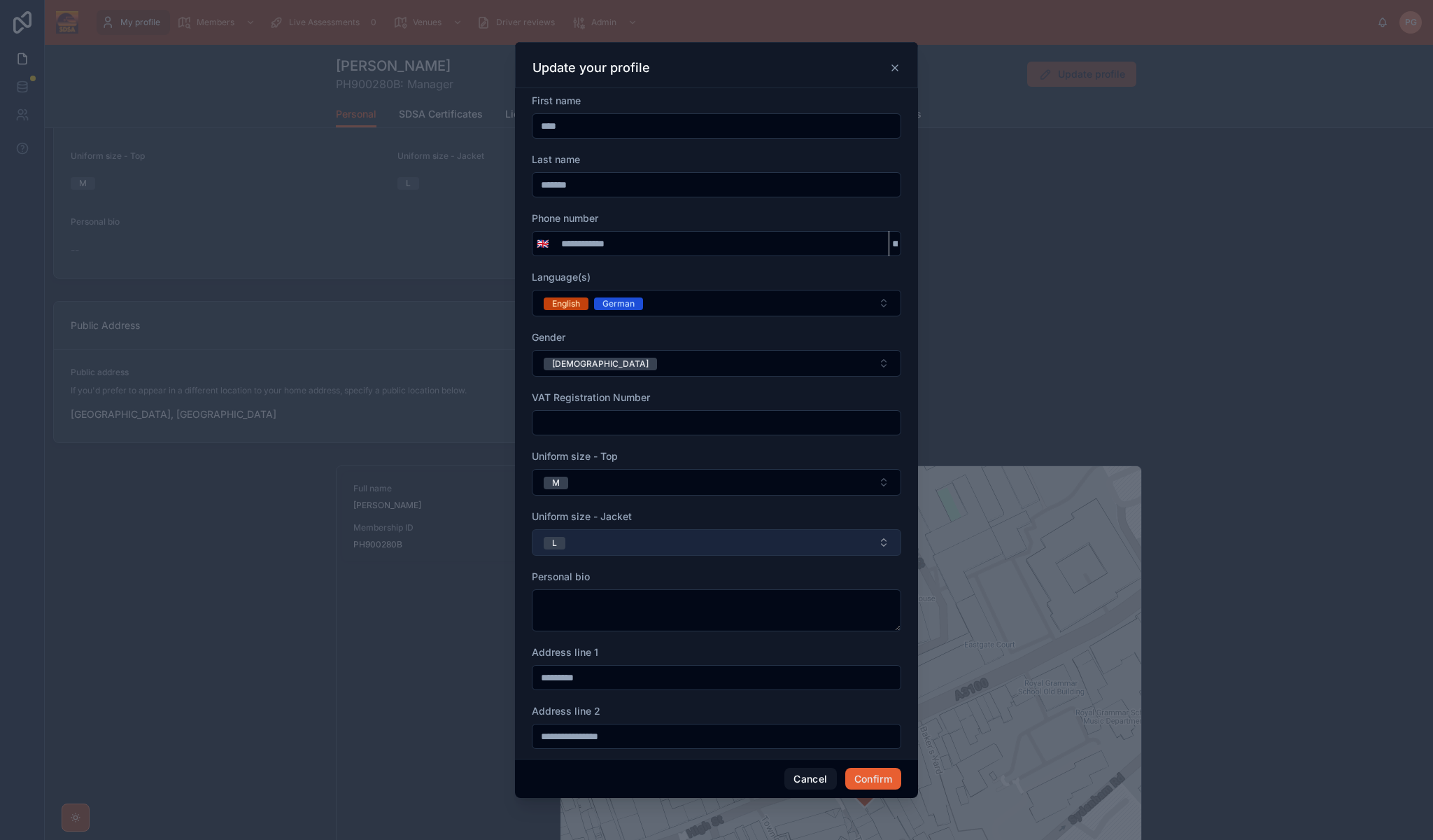
scroll to position [0, 0]
click at [895, 67] on icon at bounding box center [895, 68] width 11 height 11
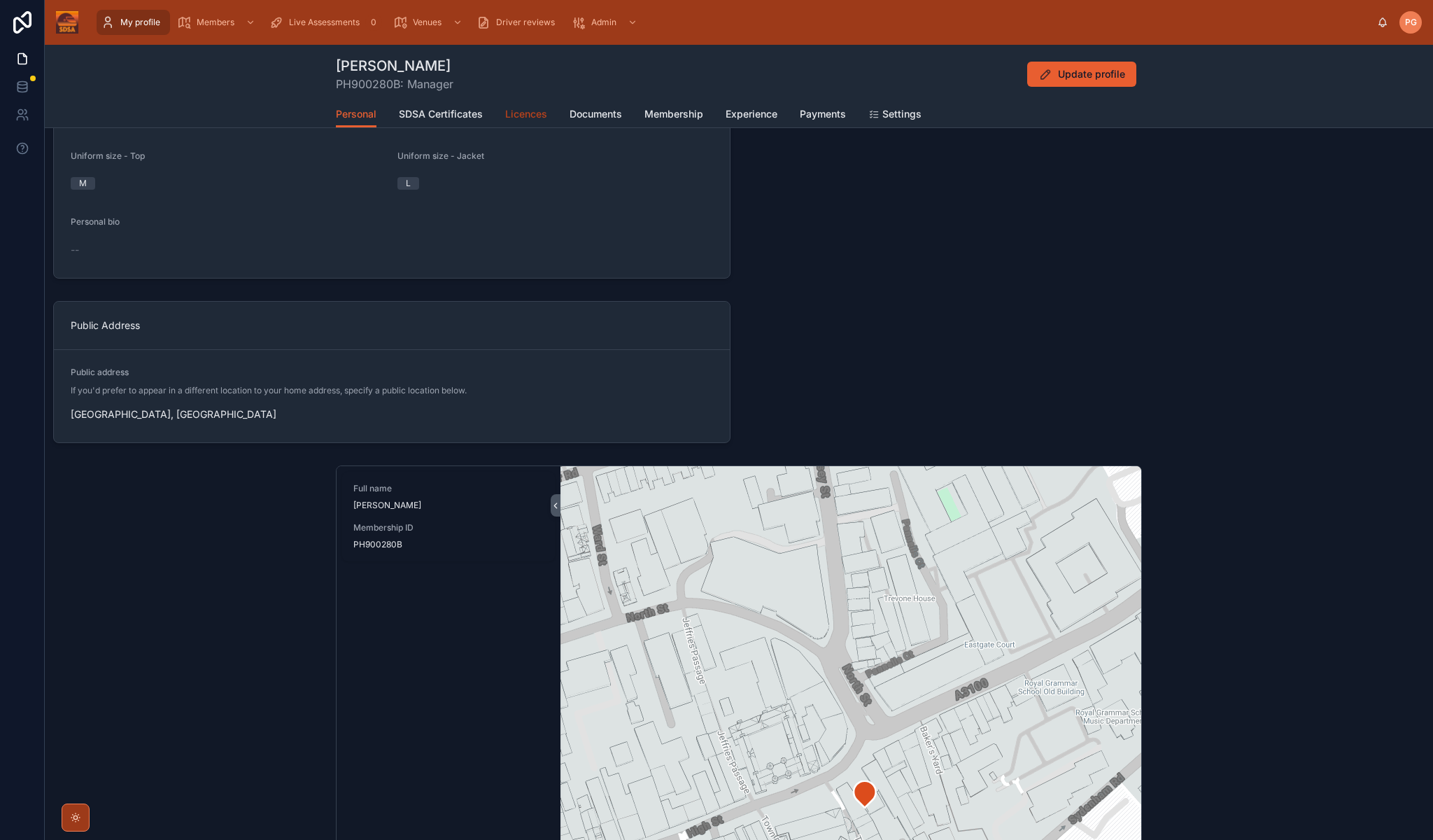
click at [521, 117] on span "Licences" at bounding box center [526, 114] width 42 height 14
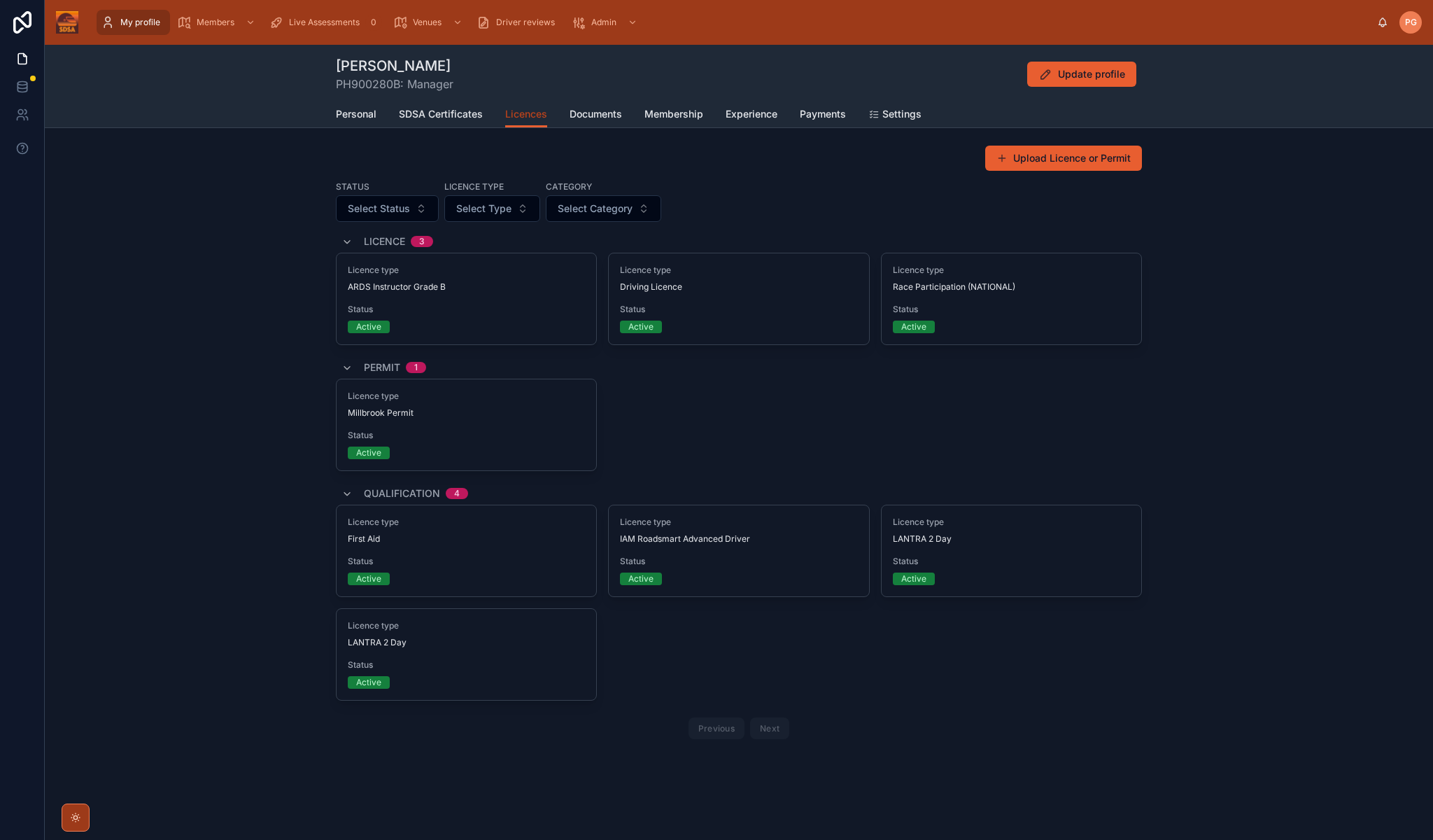
scroll to position [5, 0]
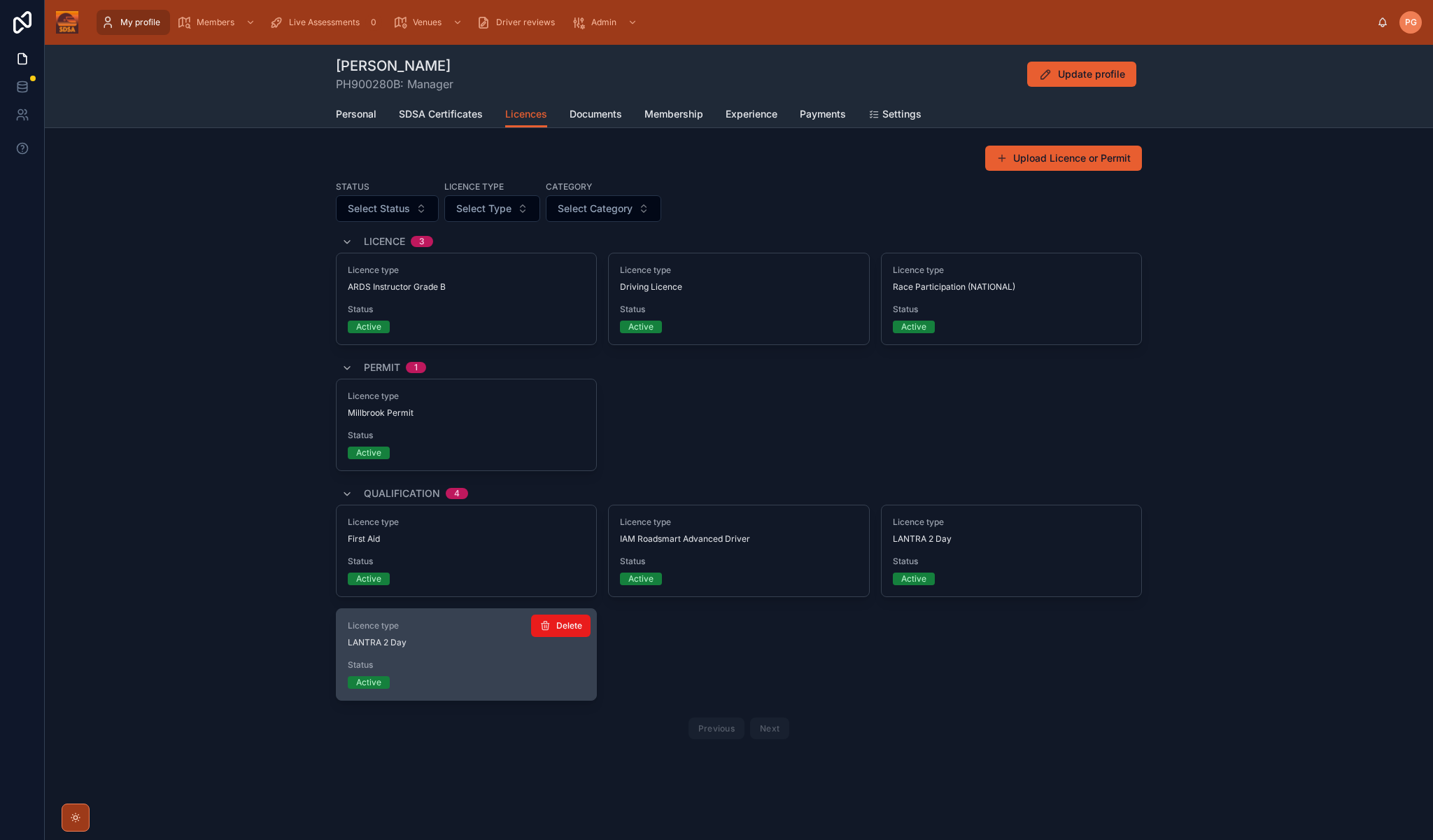
click at [485, 651] on div "Licence type LANTRA 2 Day Status Active" at bounding box center [466, 654] width 260 height 91
click at [431, 683] on div "Active" at bounding box center [466, 682] width 237 height 12
click at [378, 633] on div "Licence type LANTRA 2 Day" at bounding box center [466, 634] width 237 height 28
click at [377, 674] on div "Status Active" at bounding box center [466, 674] width 237 height 30
click at [471, 653] on div "Licence type LANTRA 2 Day Status Active" at bounding box center [466, 654] width 260 height 91
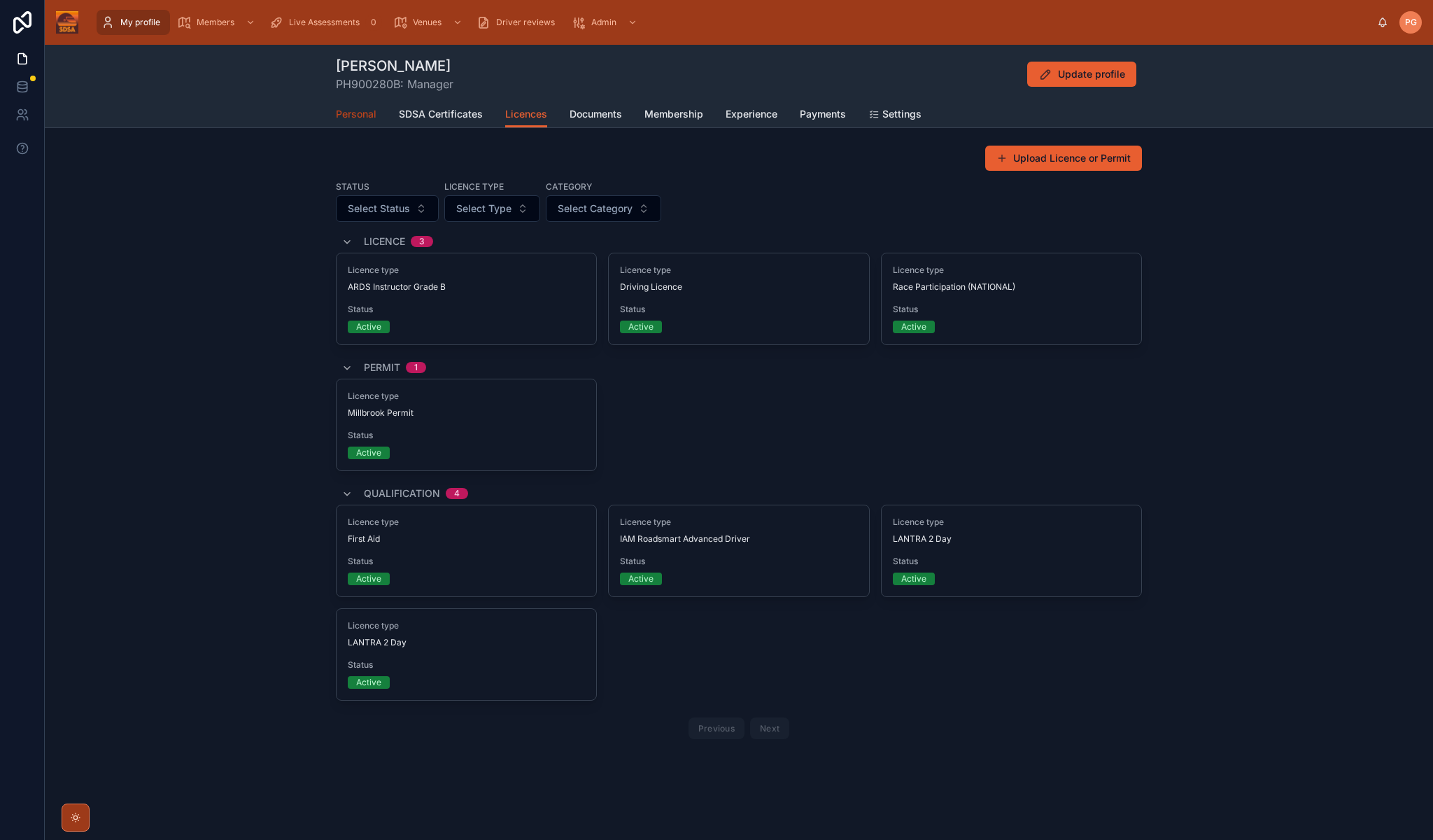
click at [352, 116] on span "Personal" at bounding box center [356, 114] width 40 height 14
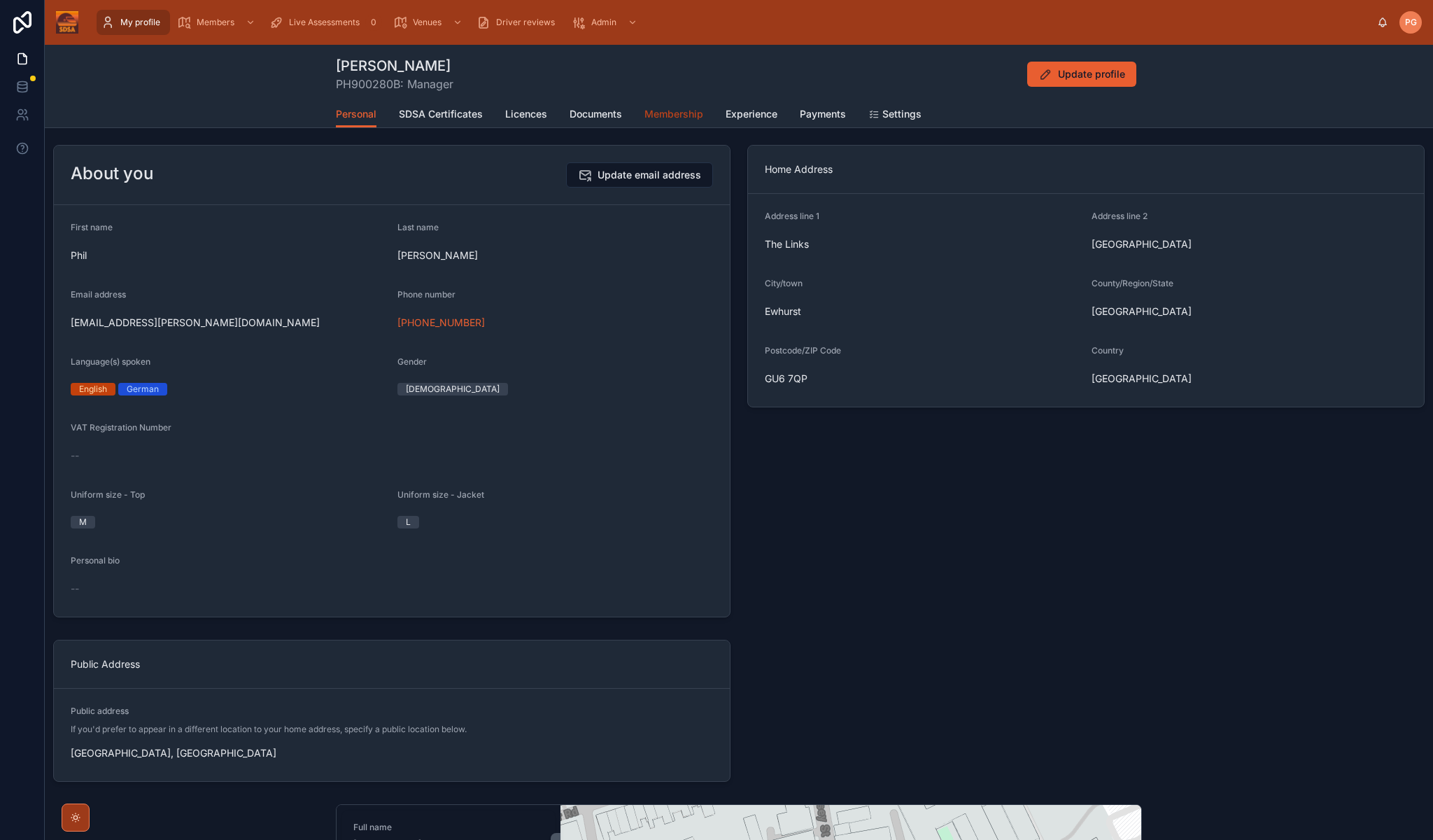
click at [675, 114] on span "Membership" at bounding box center [674, 114] width 59 height 14
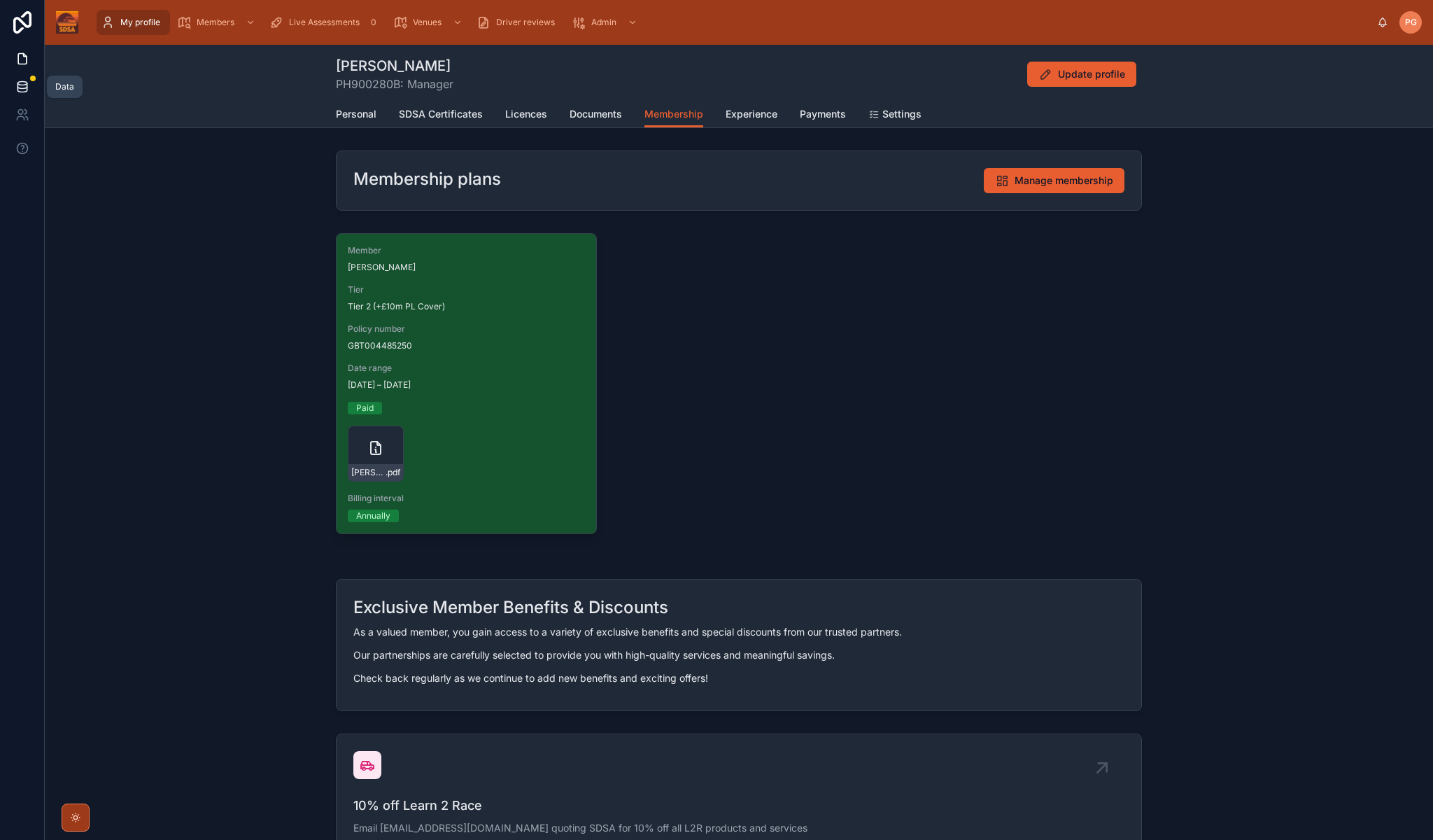
click at [25, 88] on icon at bounding box center [23, 87] width 14 height 14
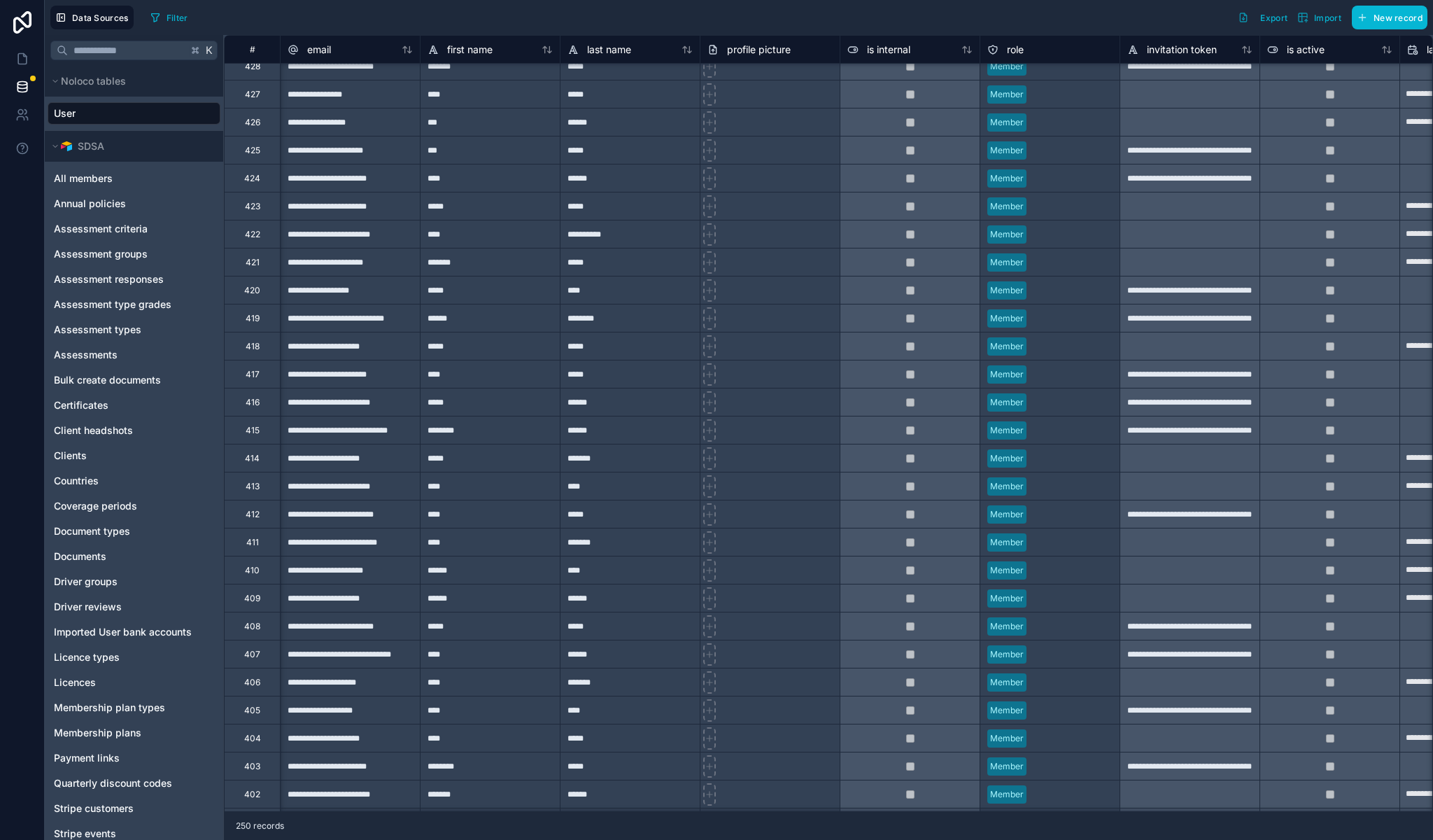
scroll to position [1131, 0]
click at [22, 54] on icon at bounding box center [23, 59] width 14 height 14
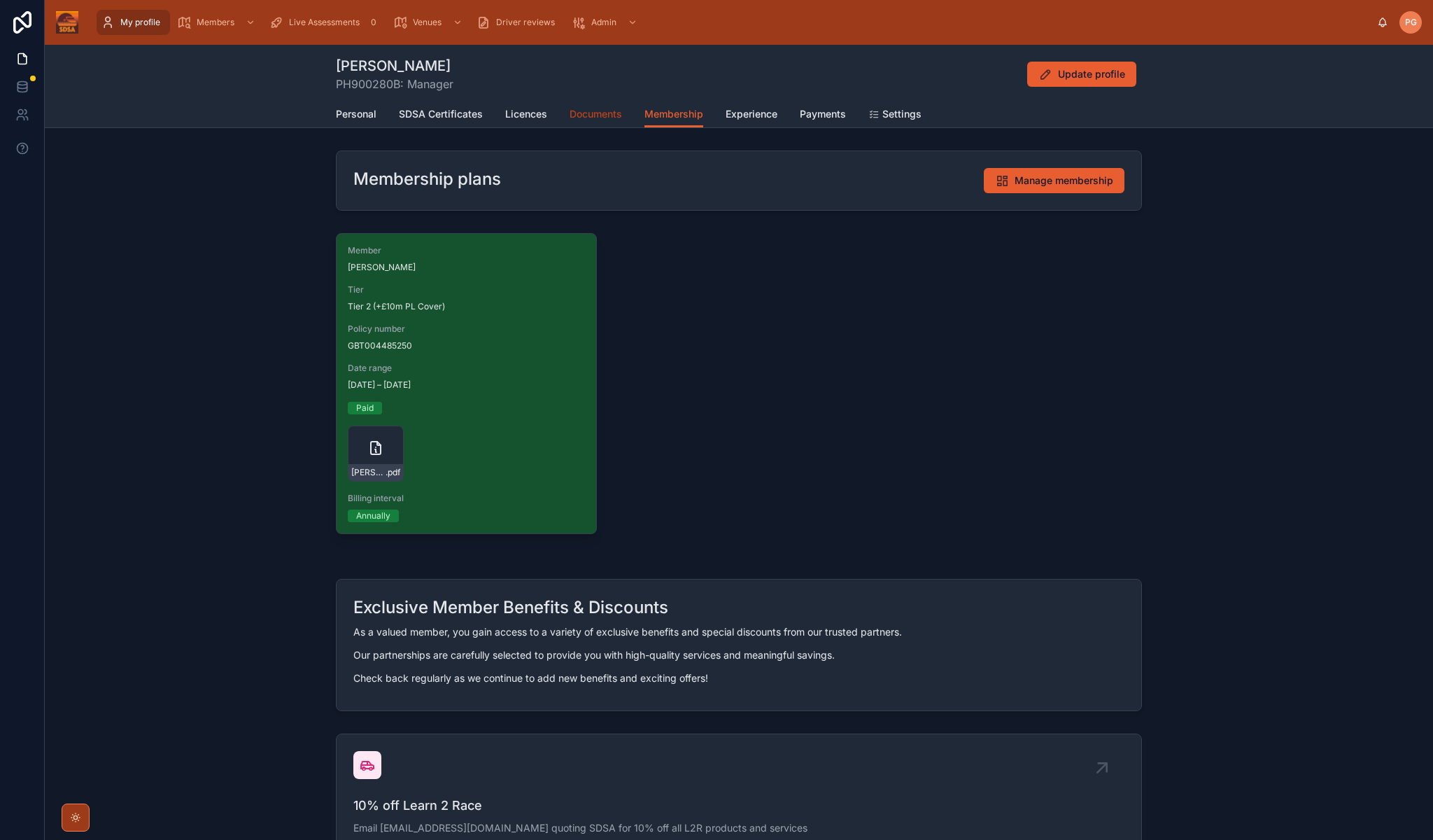
click at [594, 113] on span "Documents" at bounding box center [596, 114] width 53 height 14
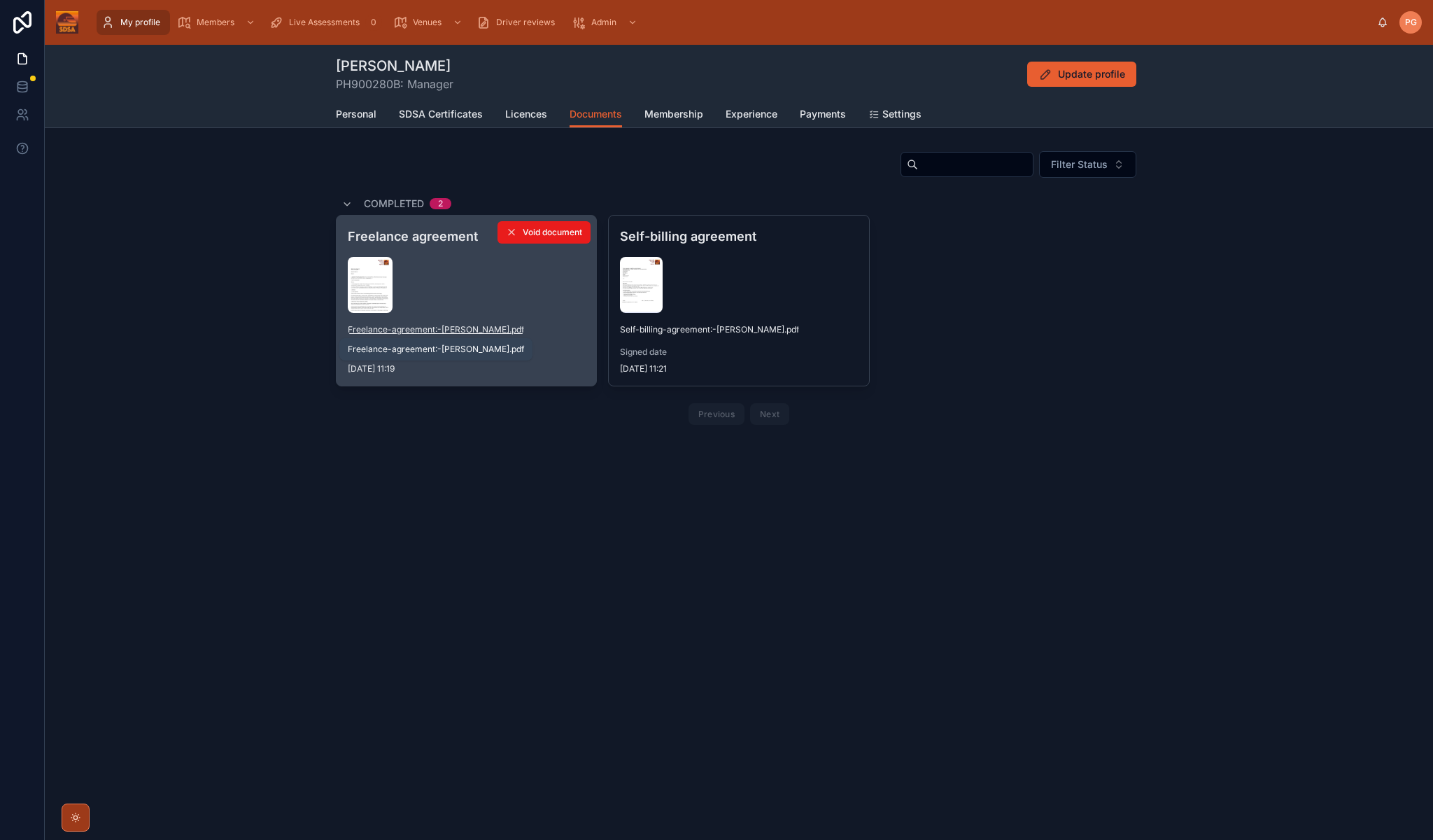
click at [378, 327] on span "Freelance-agreement:-[PERSON_NAME]" at bounding box center [429, 329] width 162 height 11
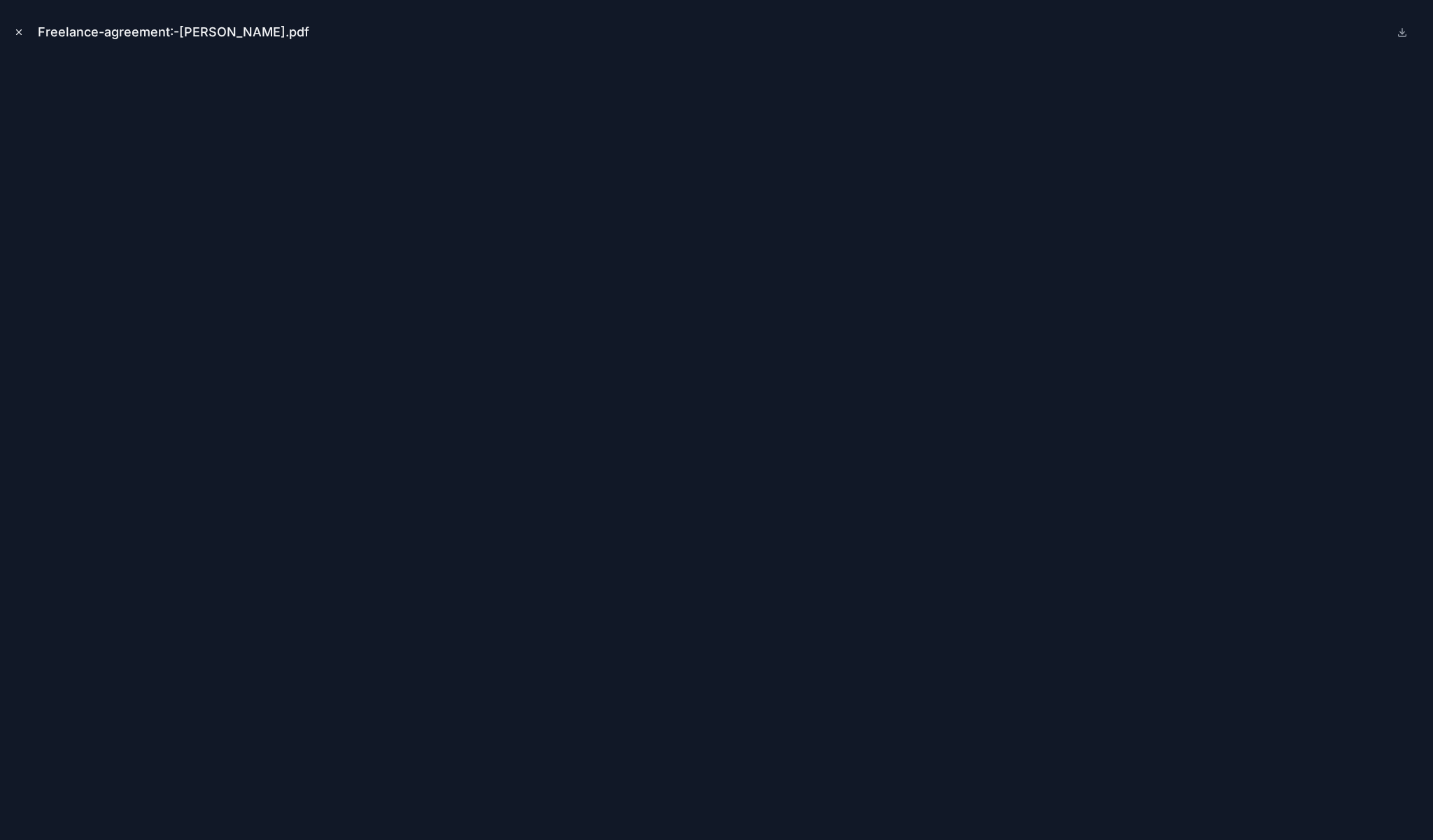
click at [19, 31] on icon "Close modal" at bounding box center [19, 32] width 10 height 10
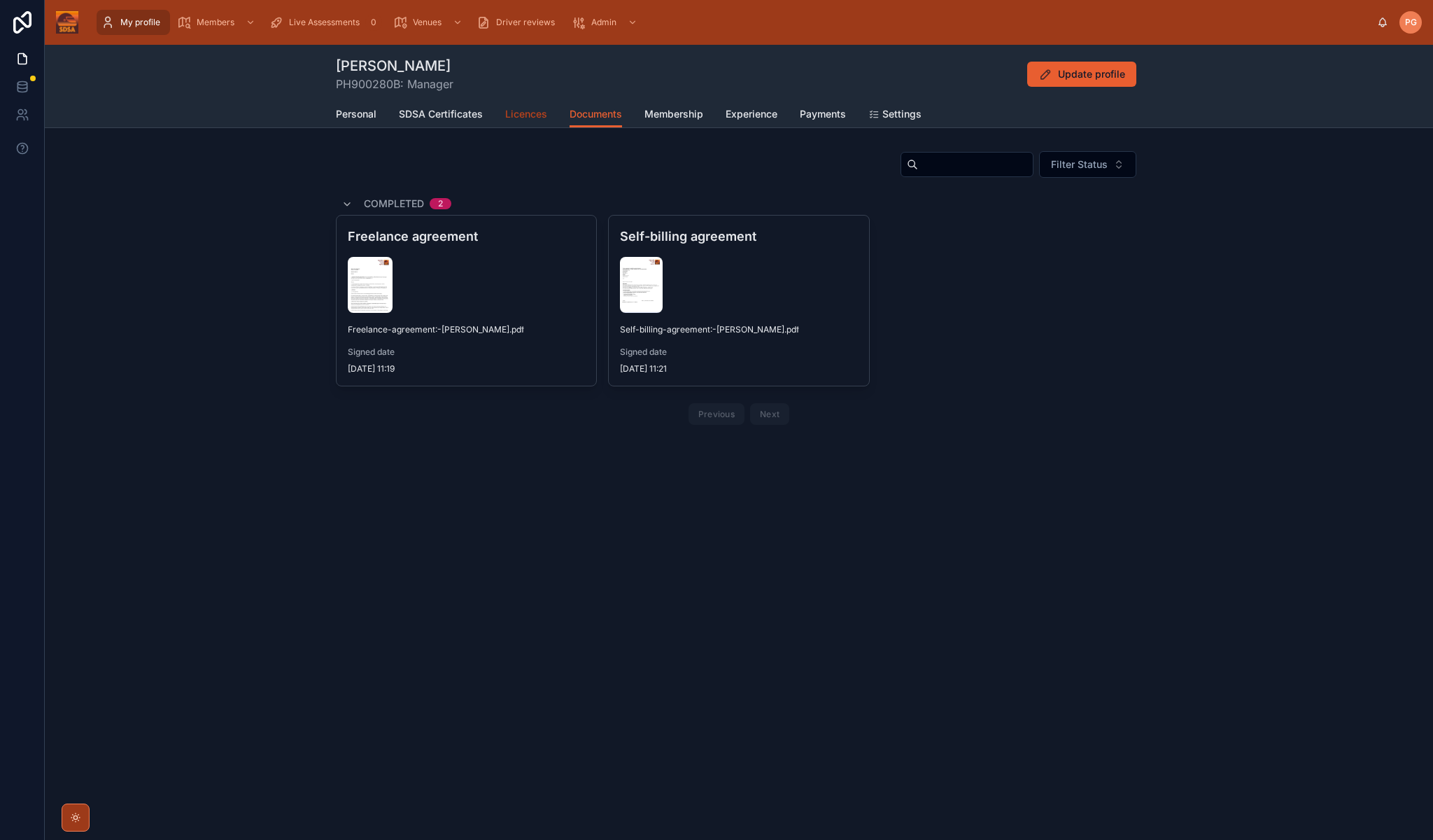
click at [521, 115] on span "Licences" at bounding box center [526, 114] width 42 height 14
